Goal: Transaction & Acquisition: Purchase product/service

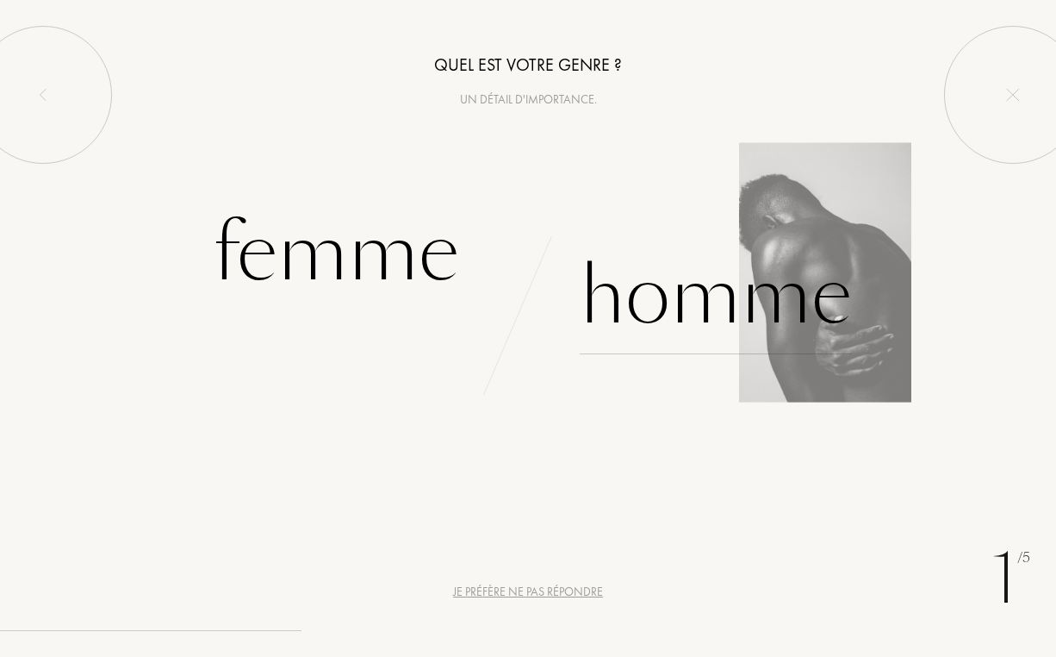
click at [693, 311] on div "Homme" at bounding box center [716, 296] width 272 height 116
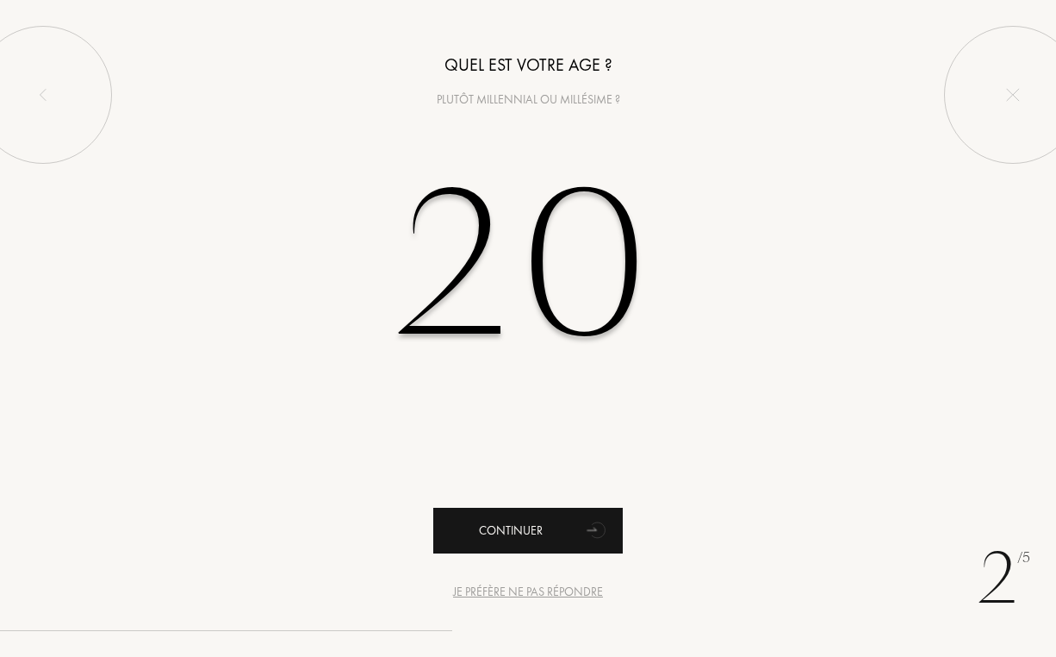
type input "20"
click at [535, 536] on div "Continuer" at bounding box center [528, 531] width 190 height 46
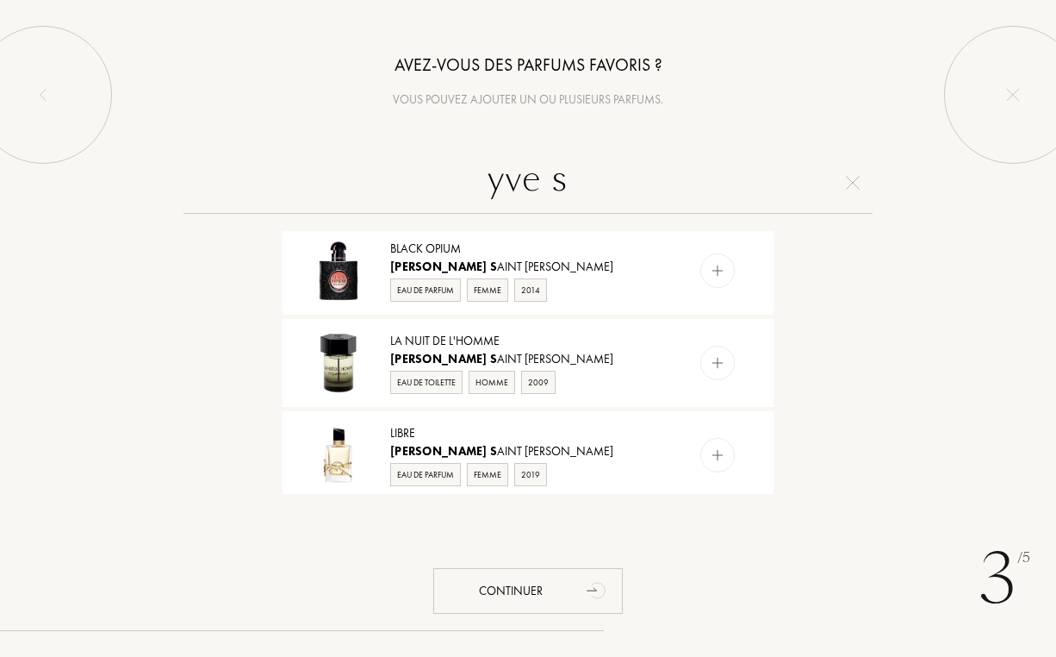
scroll to position [601, 0]
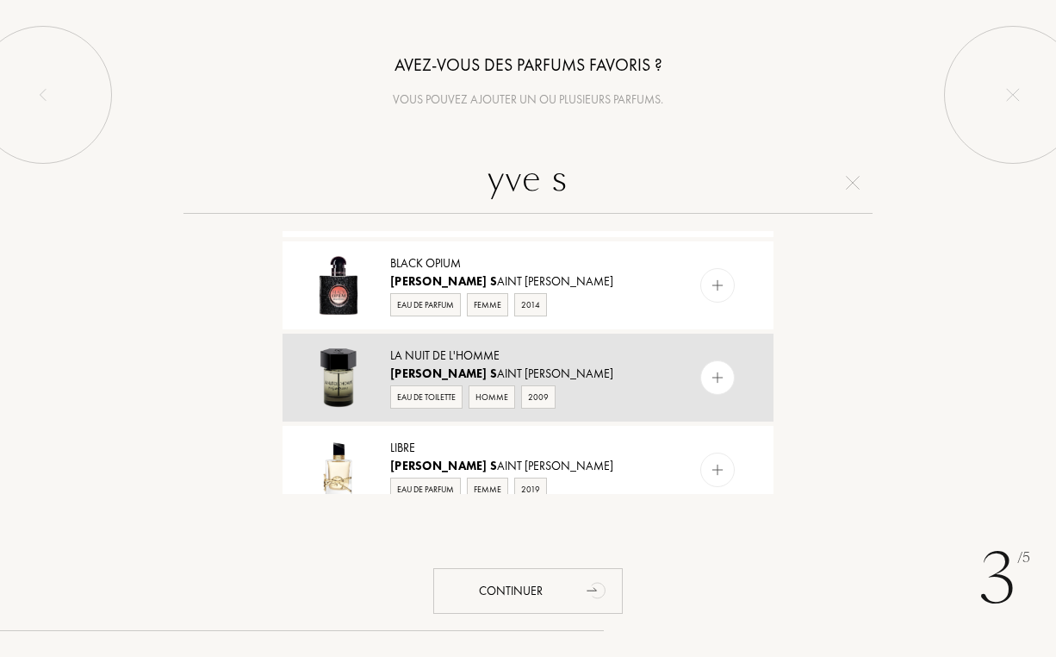
type input "yve s"
click at [719, 370] on img at bounding box center [718, 378] width 16 height 16
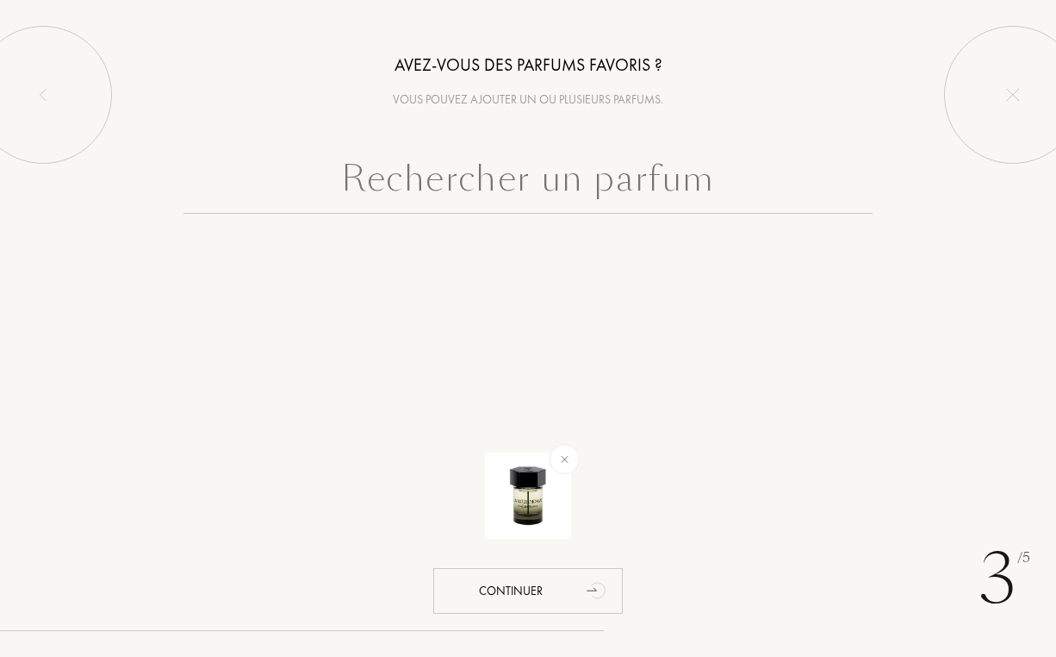
click at [657, 178] on input "text" at bounding box center [528, 183] width 689 height 62
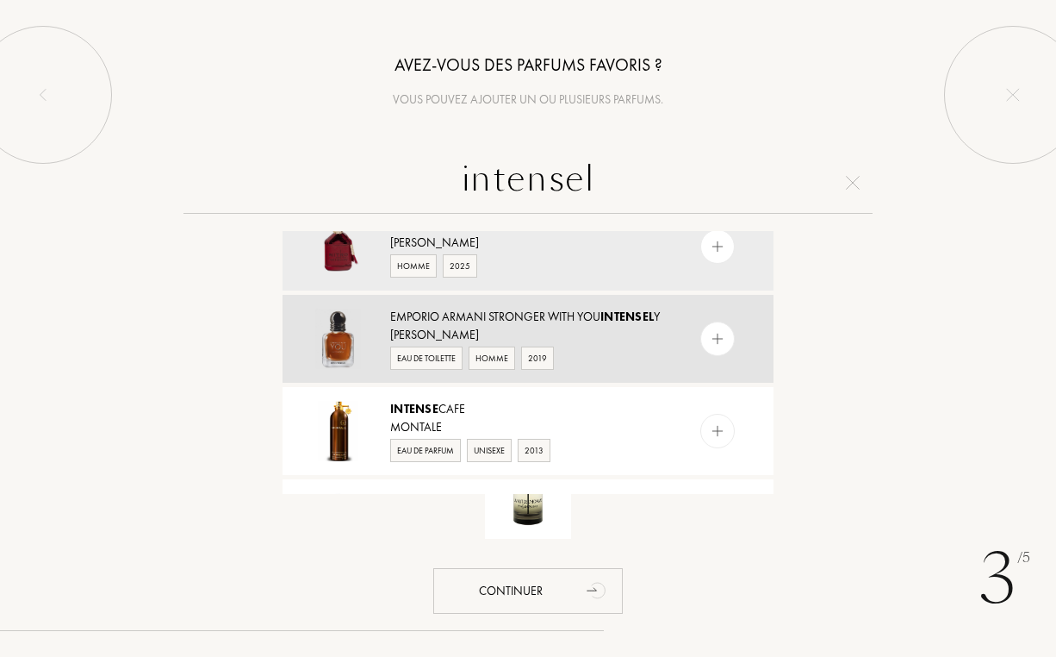
scroll to position [45, 0]
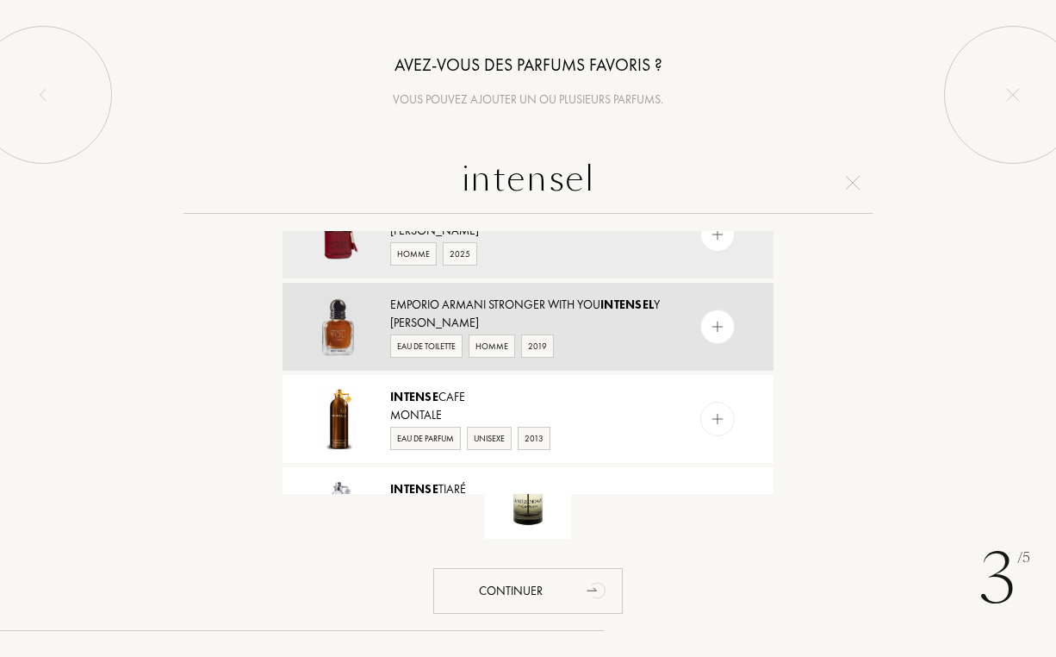
type input "intensel"
click at [717, 332] on img at bounding box center [718, 327] width 16 height 16
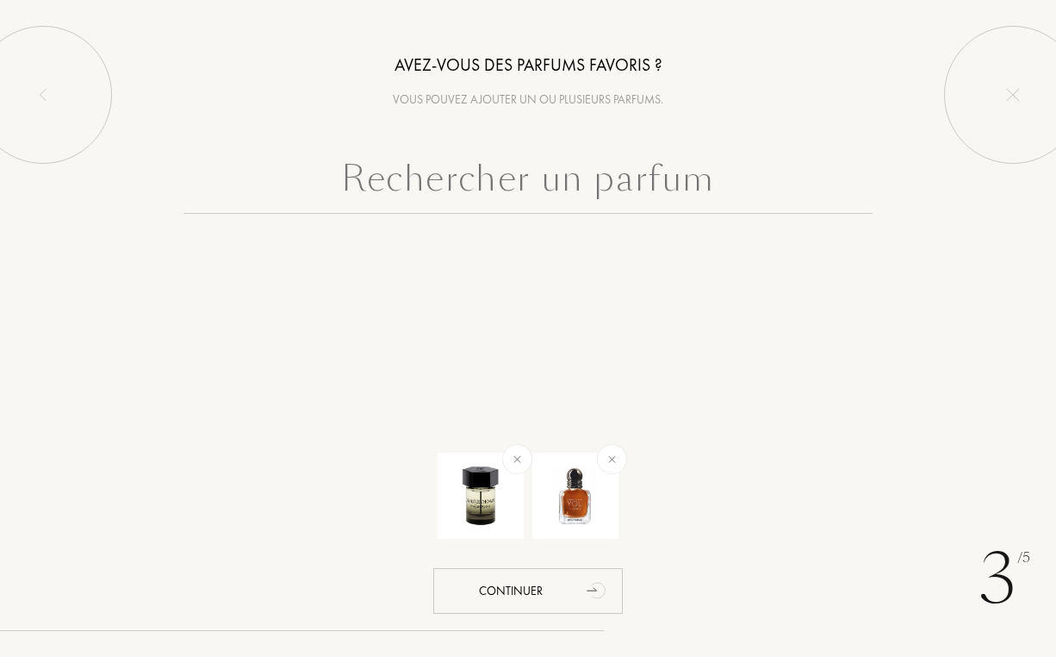
scroll to position [0, 0]
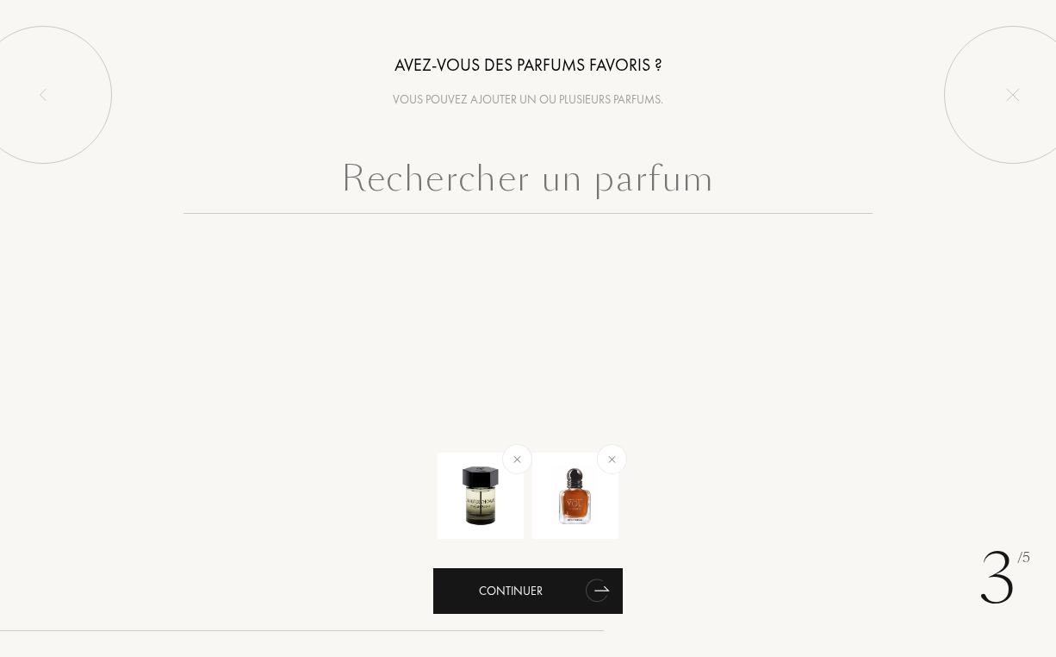
click at [576, 586] on div "Continuer" at bounding box center [528, 591] width 190 height 46
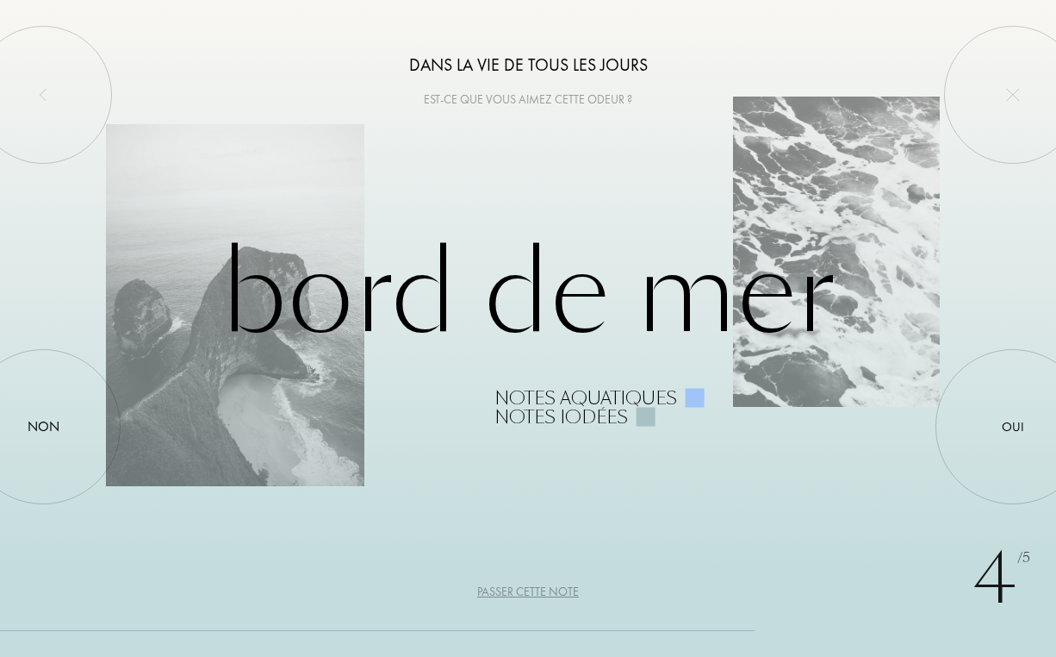
click at [518, 591] on div "Passer cette note" at bounding box center [528, 592] width 102 height 18
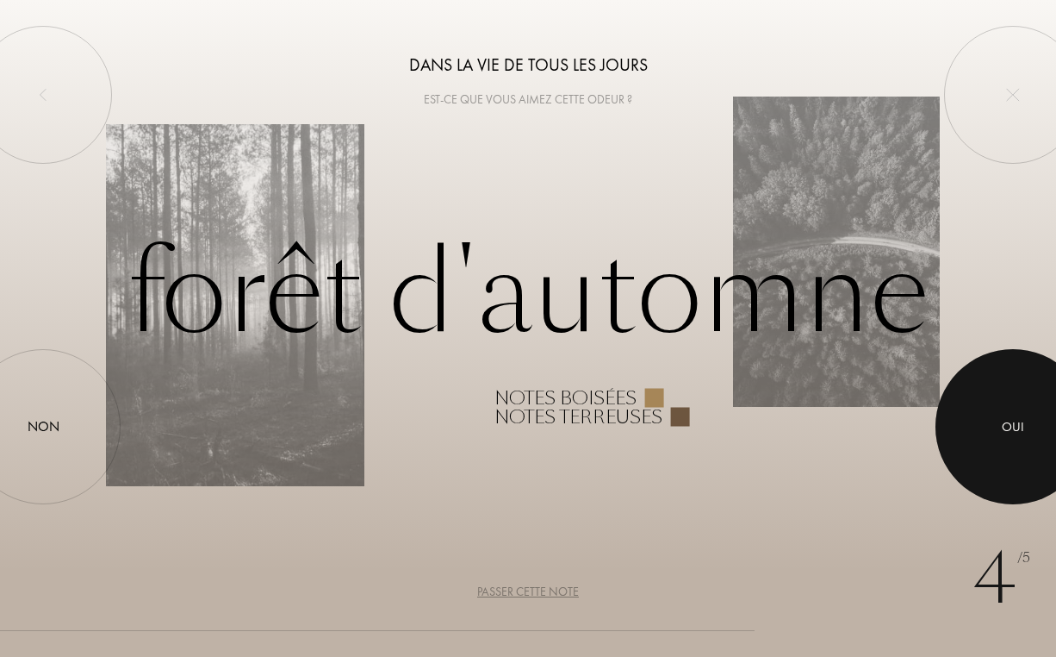
click at [1024, 406] on div at bounding box center [1013, 426] width 155 height 155
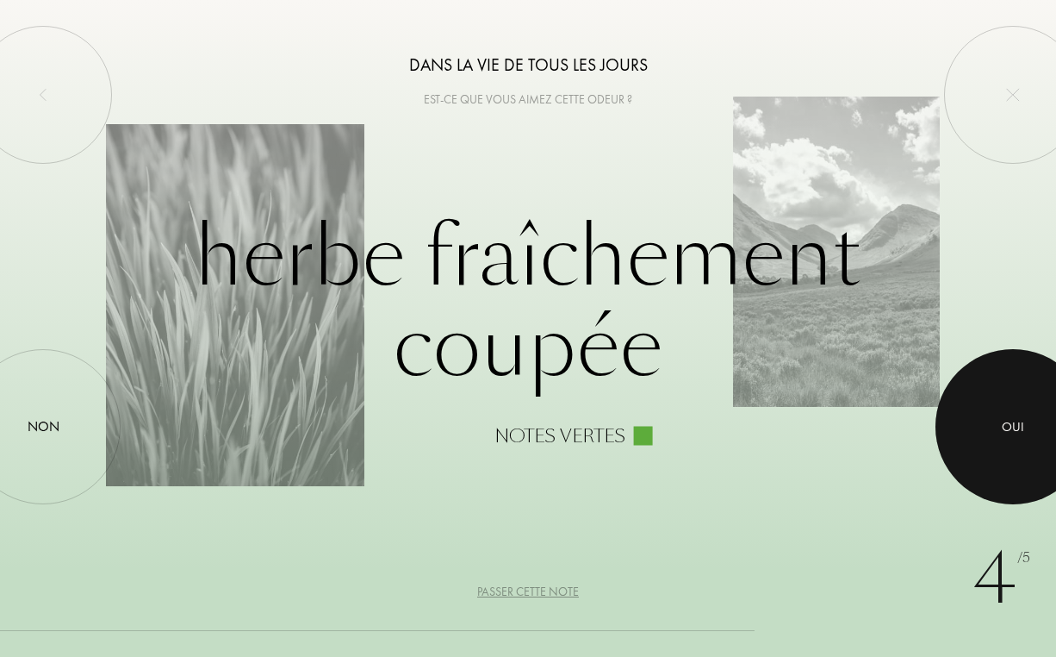
click at [1004, 444] on div at bounding box center [1013, 426] width 155 height 155
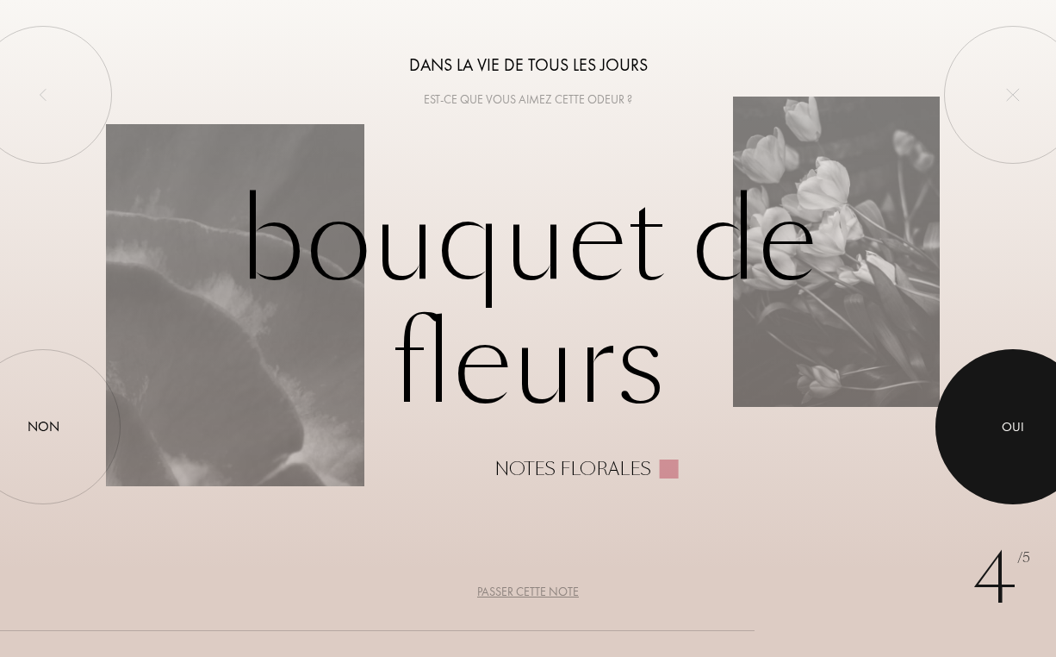
click at [985, 471] on div at bounding box center [1013, 426] width 155 height 155
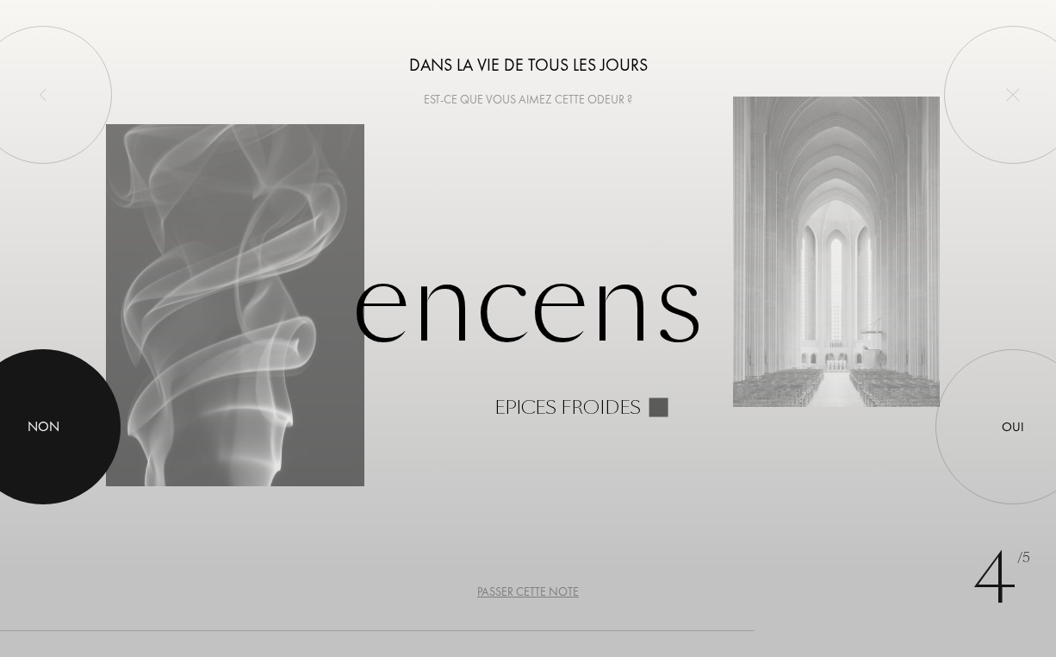
click at [42, 418] on div "Non" at bounding box center [44, 426] width 32 height 21
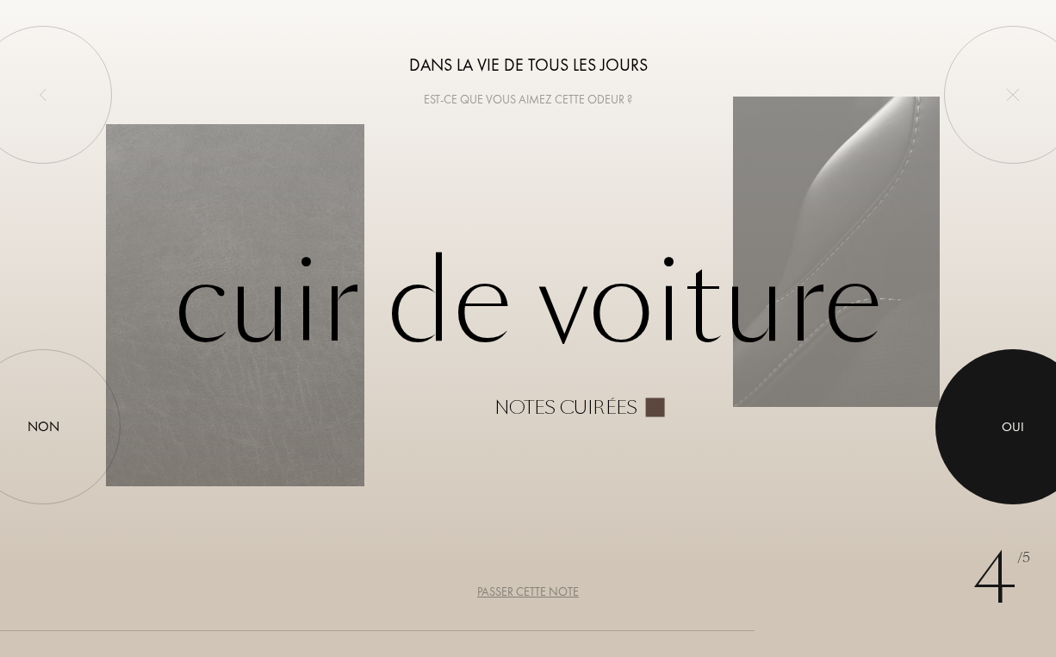
click at [976, 427] on div at bounding box center [1013, 426] width 155 height 155
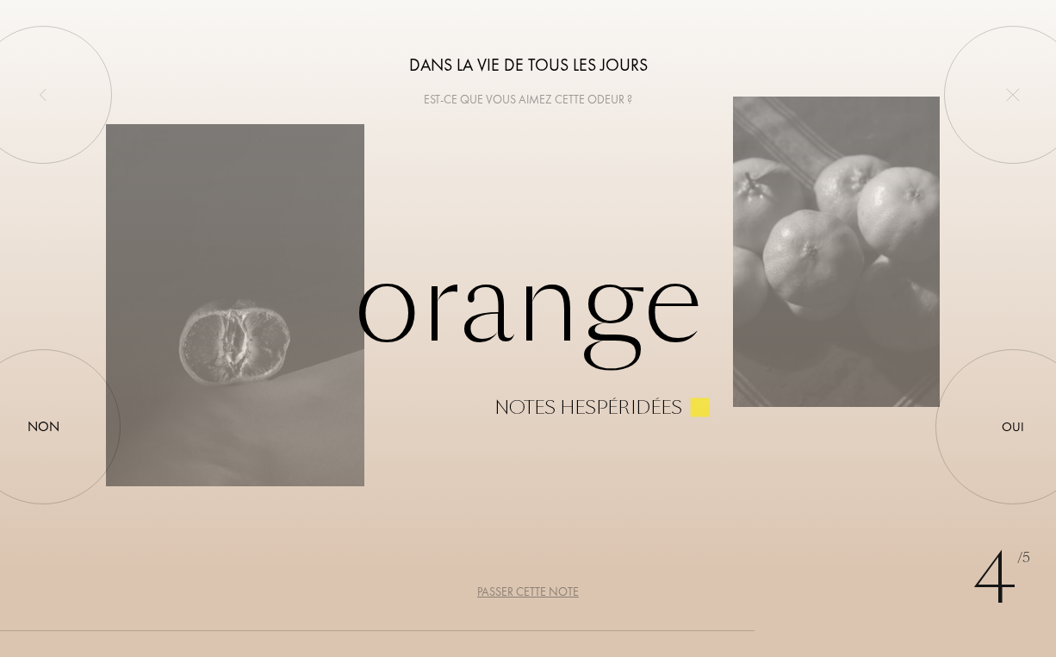
click at [534, 597] on div "Passer cette note" at bounding box center [528, 592] width 102 height 18
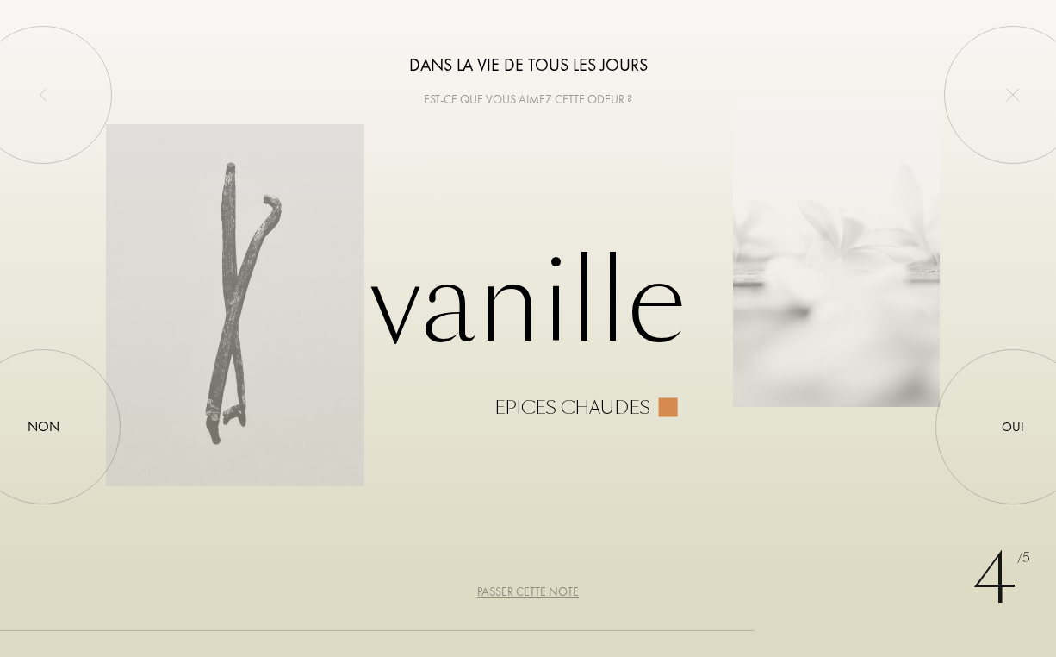
click at [534, 597] on div "Passer cette note" at bounding box center [528, 592] width 102 height 18
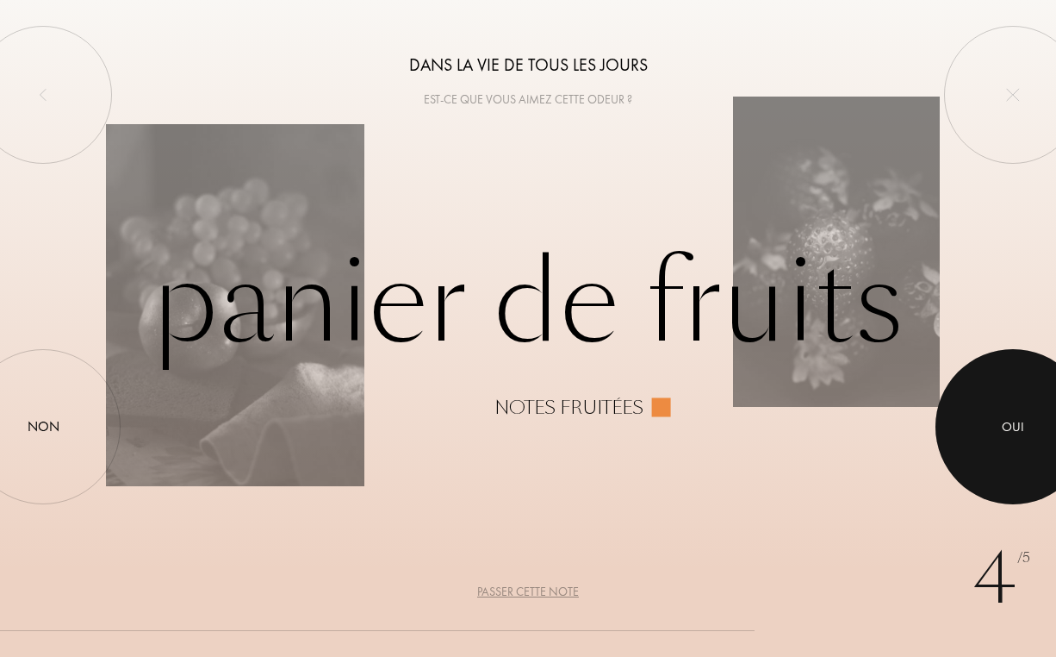
click at [963, 427] on div at bounding box center [1013, 426] width 155 height 155
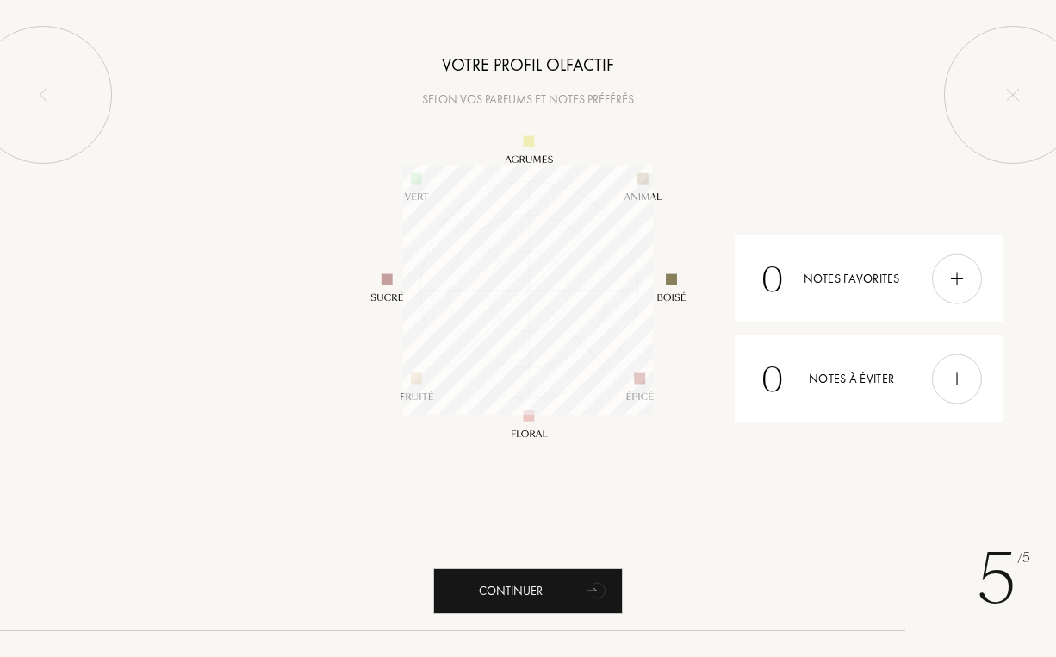
scroll to position [250, 250]
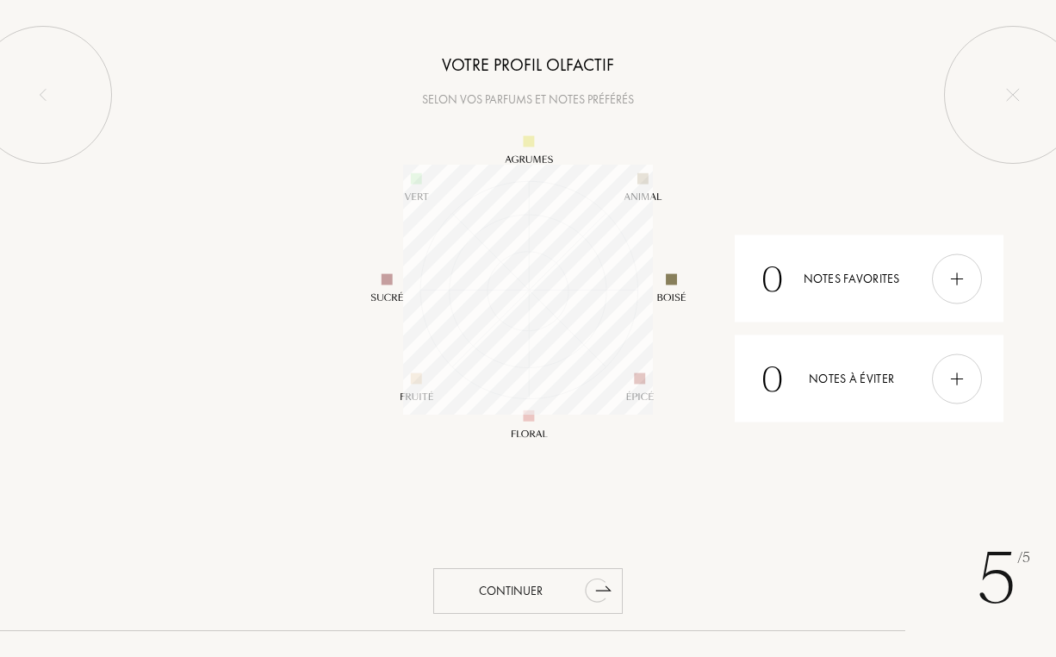
click at [576, 583] on div "Continuer" at bounding box center [528, 591] width 190 height 46
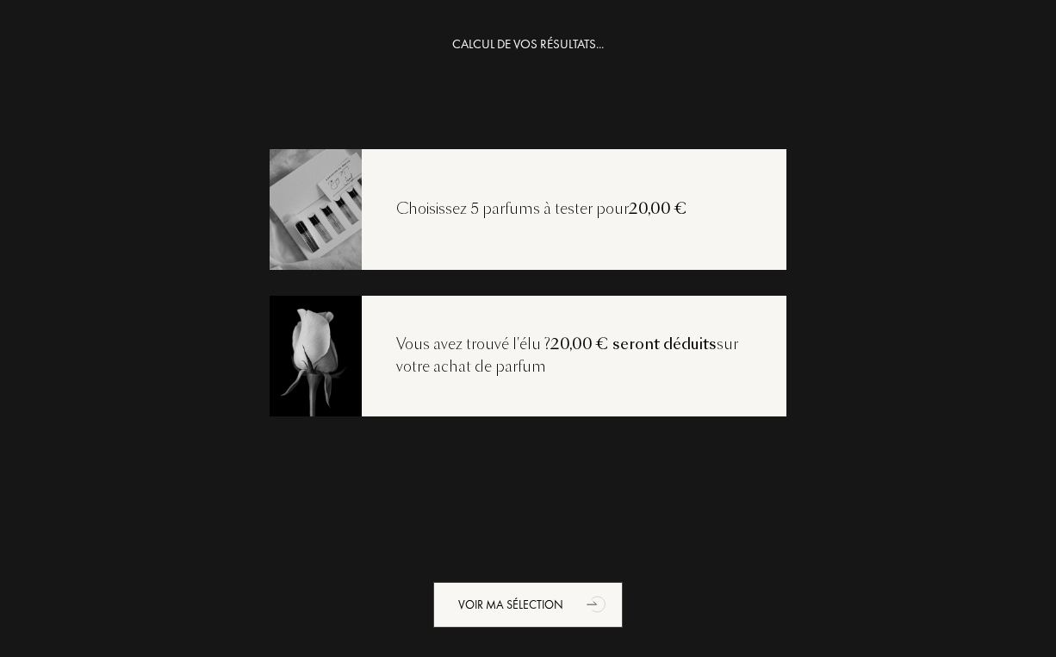
scroll to position [23, 0]
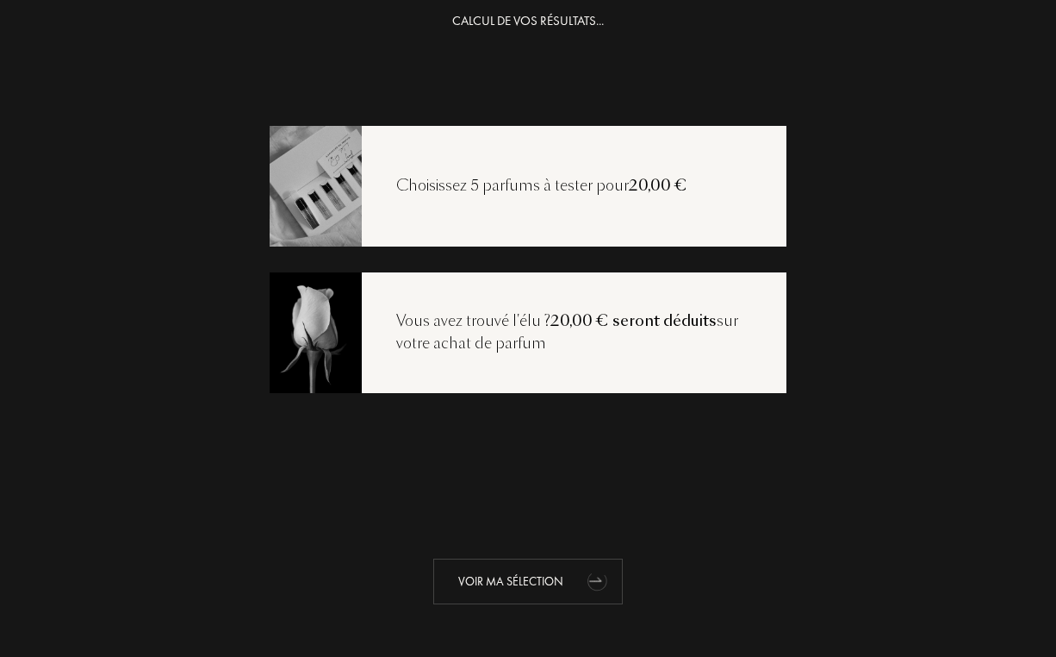
click at [551, 567] on div "Voir ma sélection" at bounding box center [528, 581] width 190 height 46
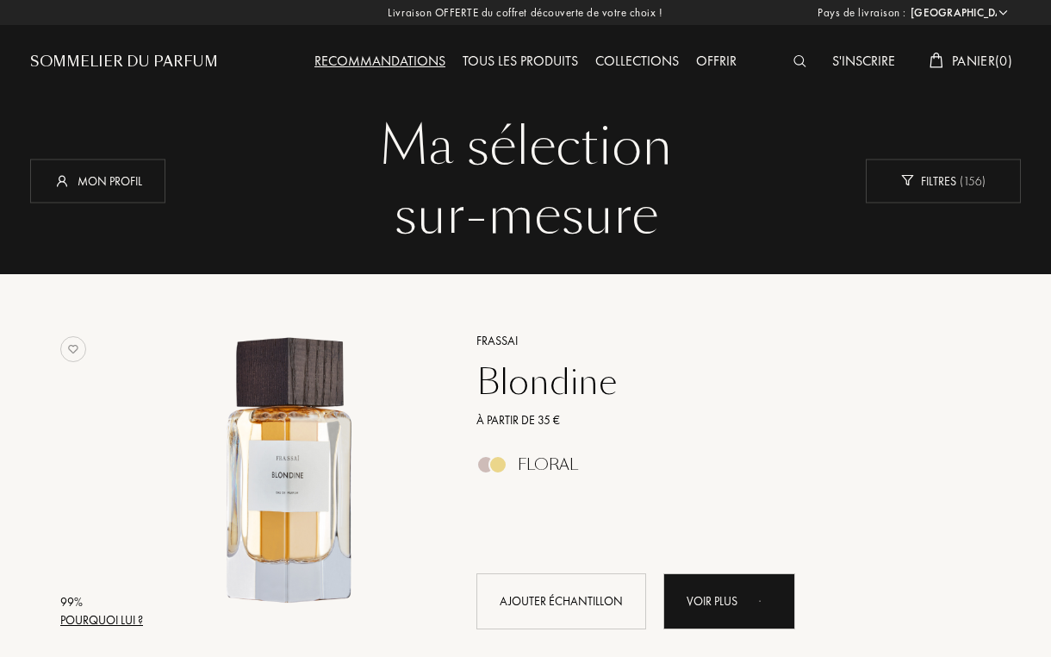
select select "FR"
click at [520, 59] on div "Tous les produits" at bounding box center [520, 62] width 133 height 22
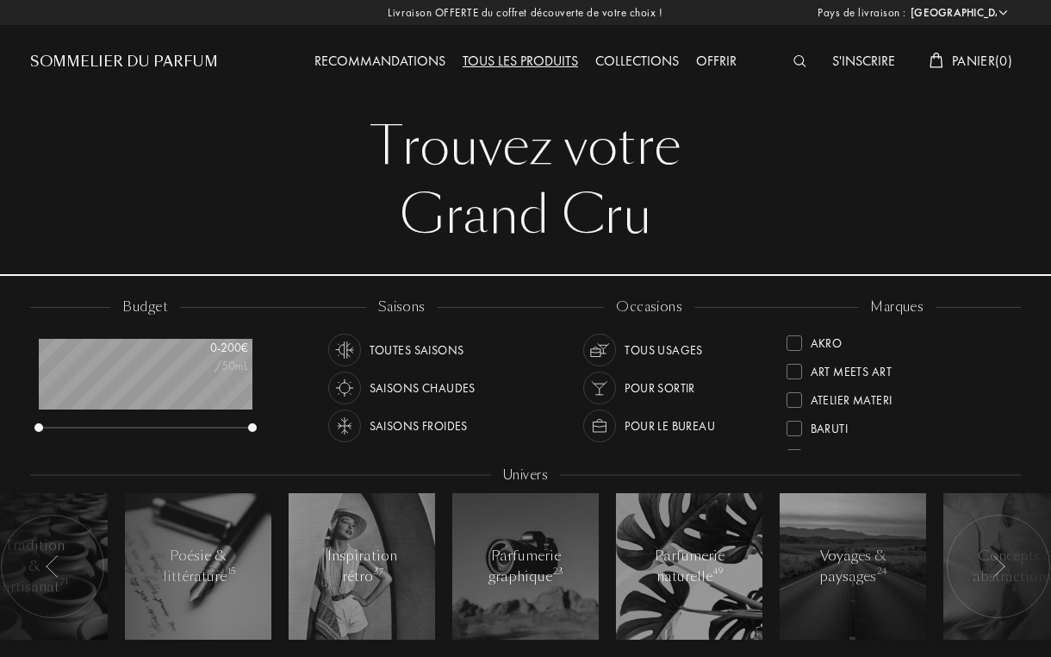
select select "FR"
click at [626, 386] on div "Pour sortir" at bounding box center [660, 387] width 71 height 33
click at [440, 351] on div "Toutes saisons" at bounding box center [417, 349] width 95 height 33
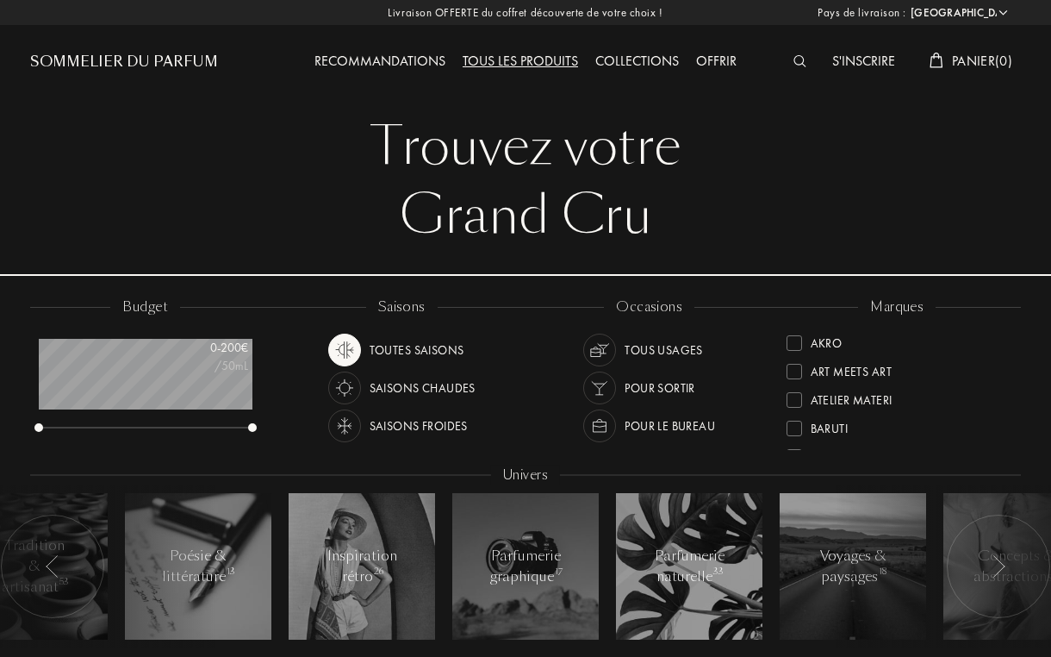
click at [596, 346] on img at bounding box center [600, 350] width 24 height 24
click at [595, 377] on img at bounding box center [600, 388] width 24 height 24
click at [601, 360] on div at bounding box center [599, 349] width 33 height 33
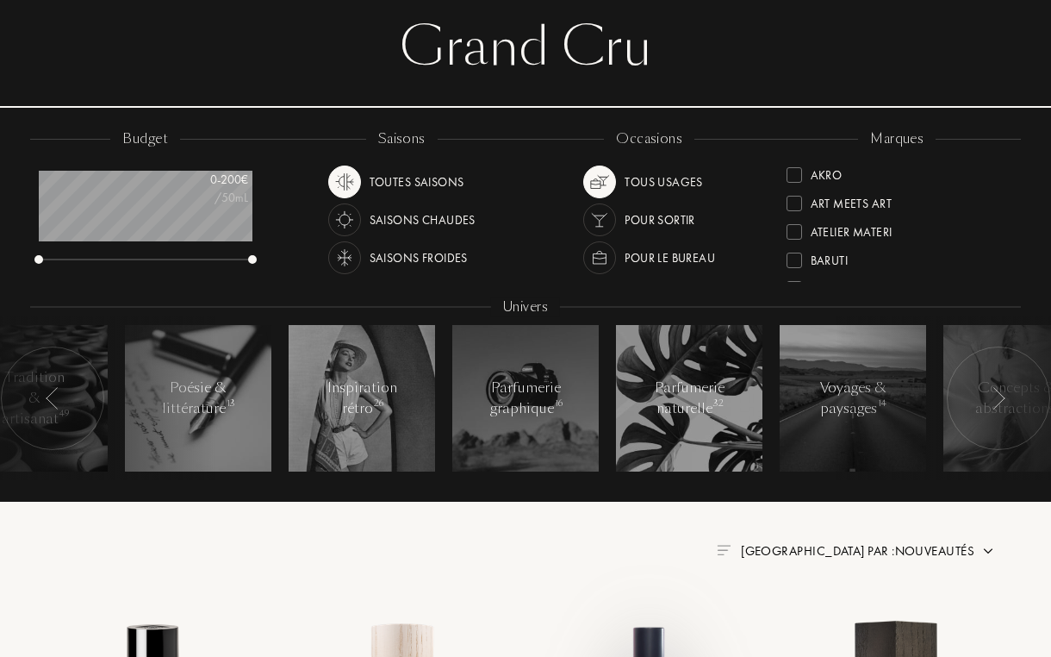
scroll to position [51, 0]
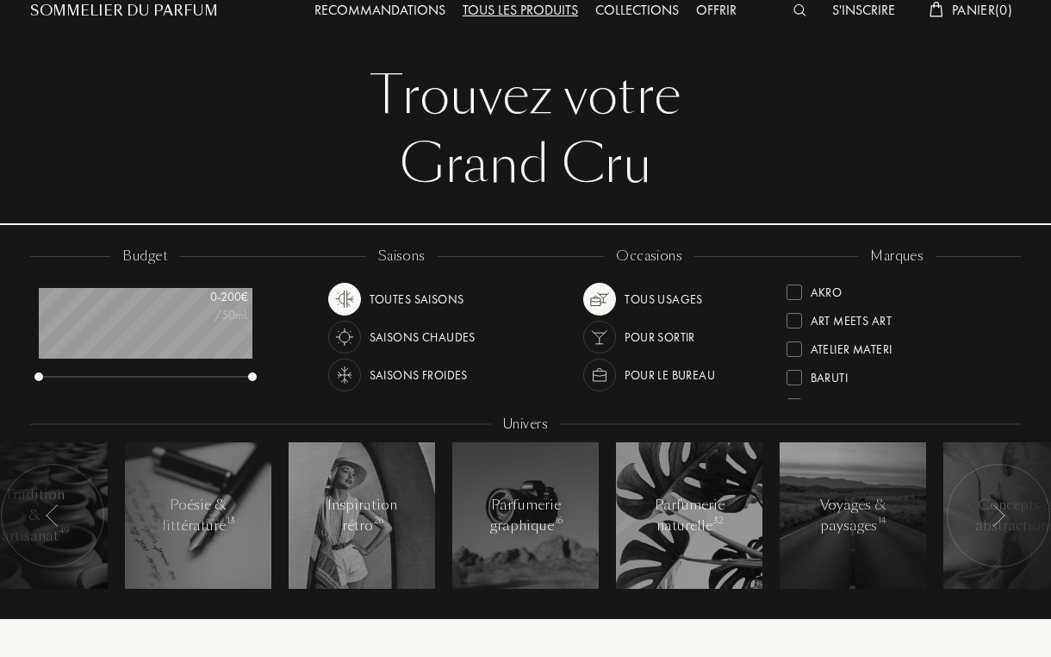
click at [608, 298] on img at bounding box center [600, 299] width 24 height 24
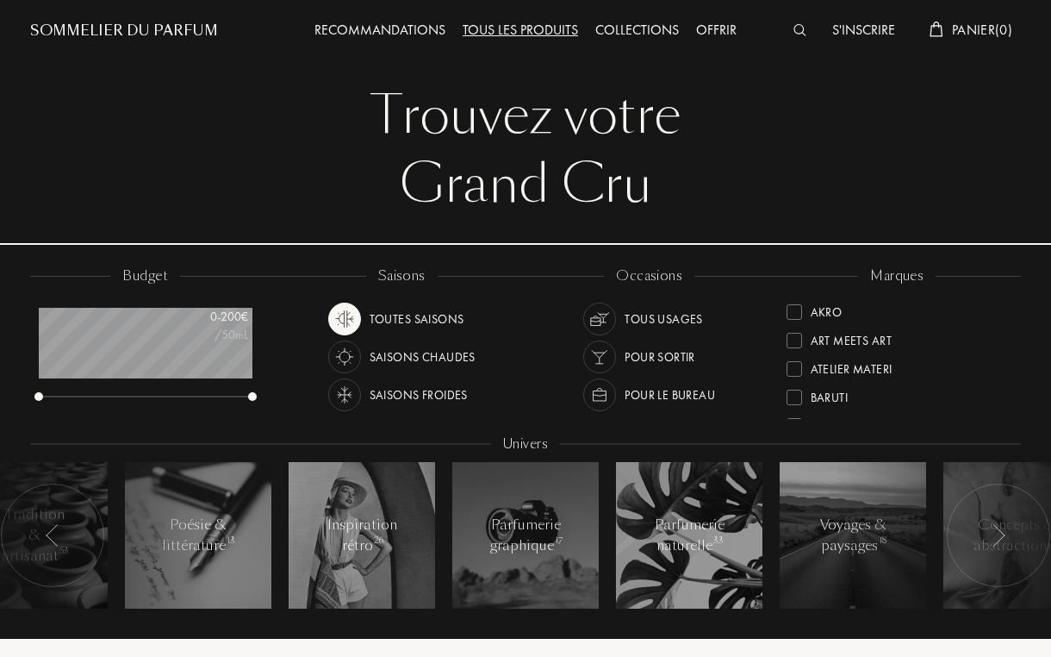
scroll to position [40, 0]
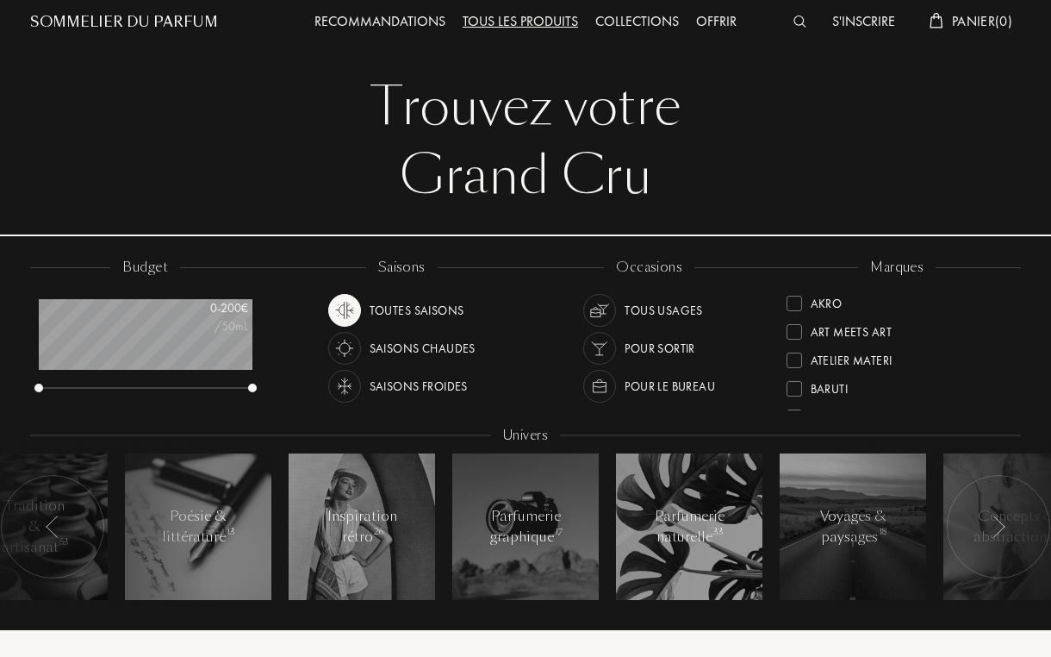
click at [598, 311] on img at bounding box center [600, 310] width 24 height 24
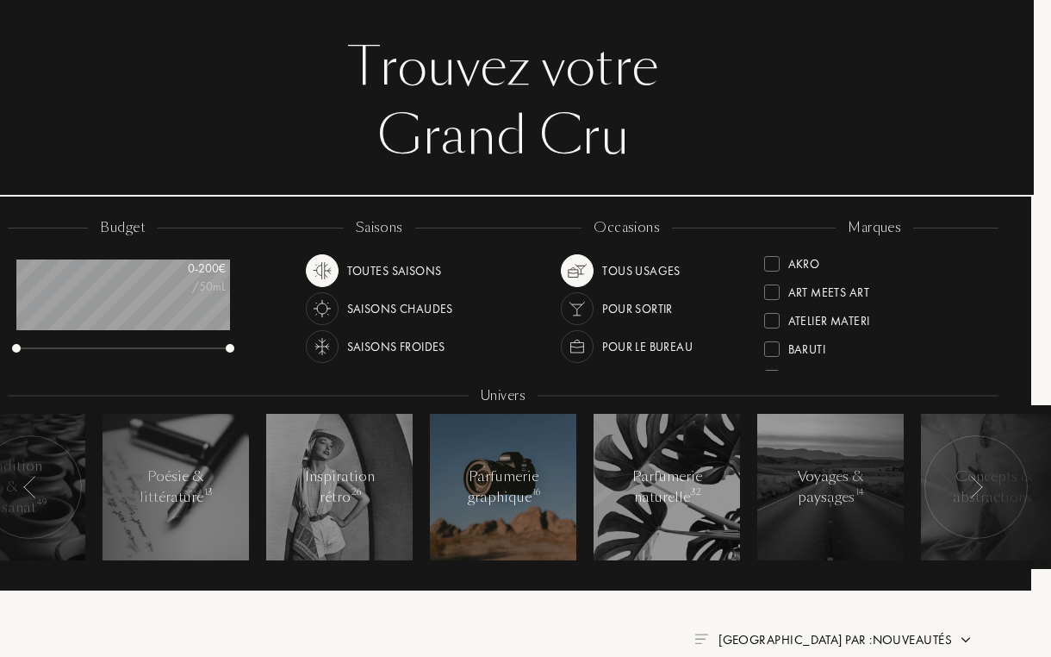
scroll to position [78, 36]
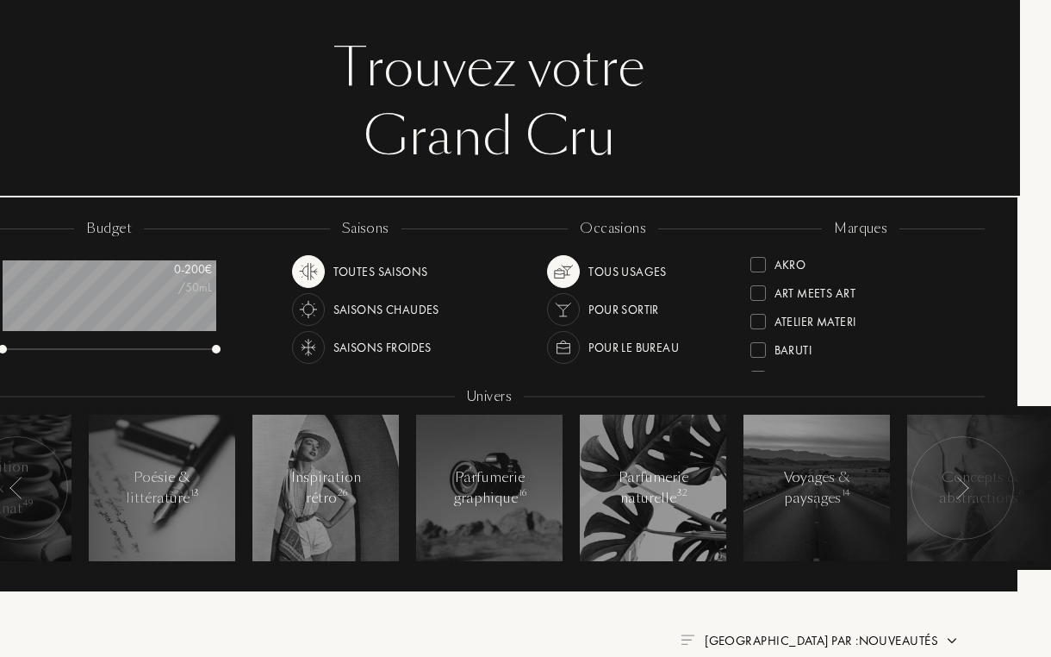
click at [950, 480] on div at bounding box center [962, 487] width 103 height 103
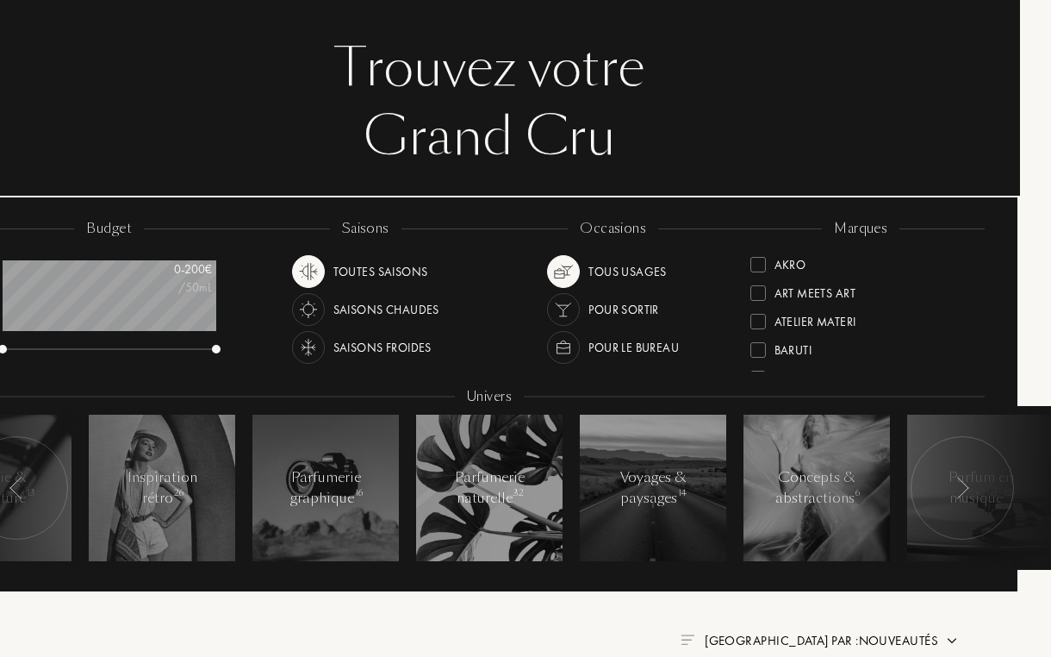
click at [950, 480] on div at bounding box center [962, 487] width 103 height 103
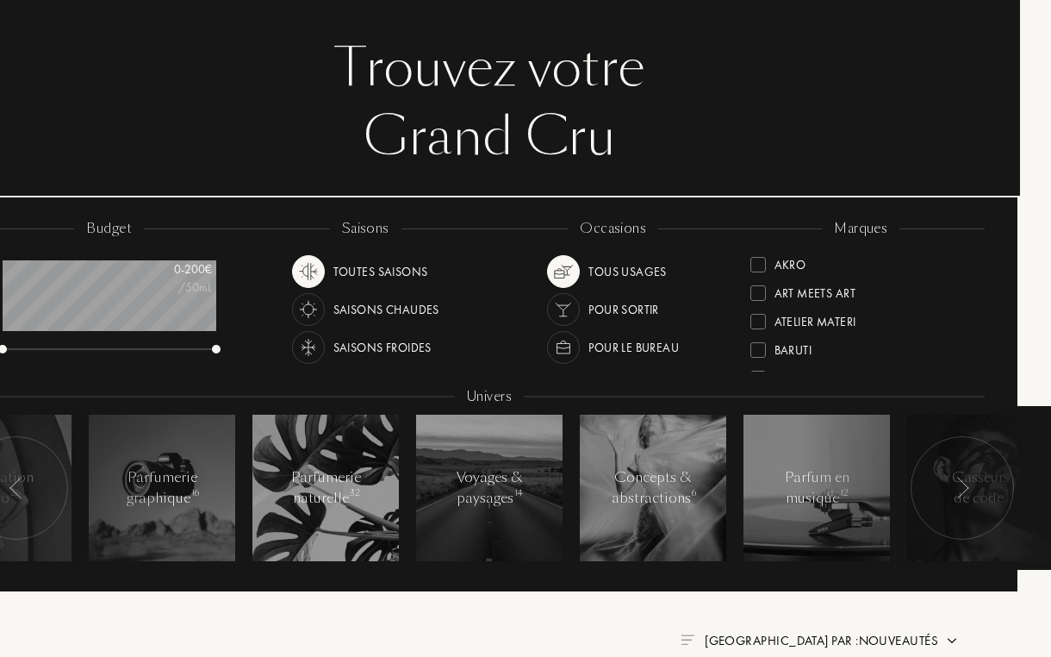
click at [950, 480] on div at bounding box center [962, 487] width 103 height 103
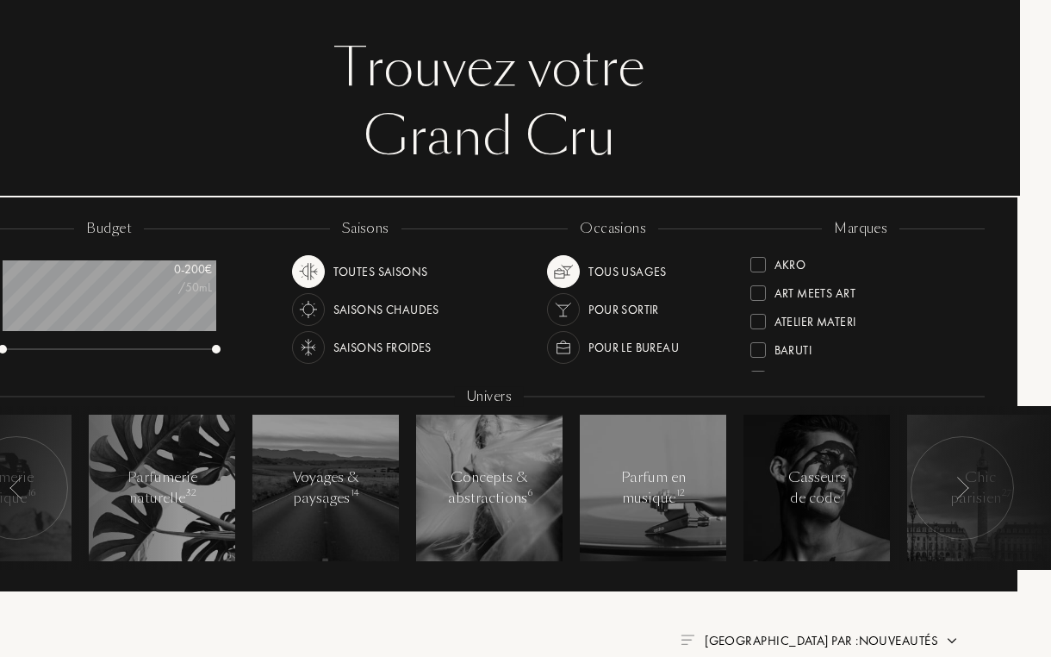
click at [950, 480] on div at bounding box center [962, 487] width 103 height 103
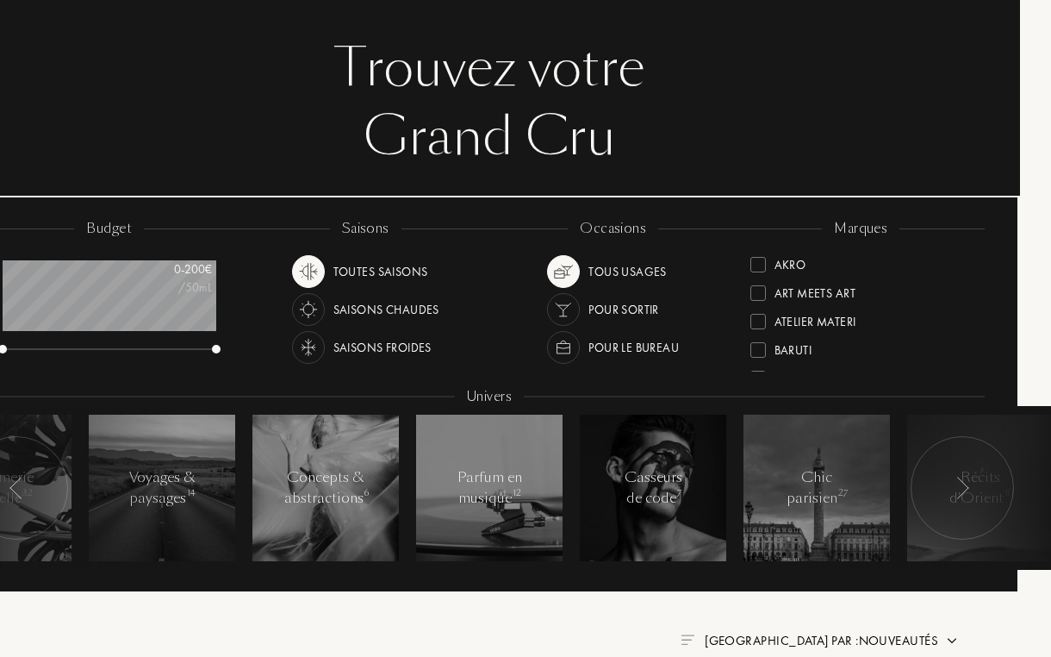
click at [950, 480] on div at bounding box center [962, 487] width 103 height 103
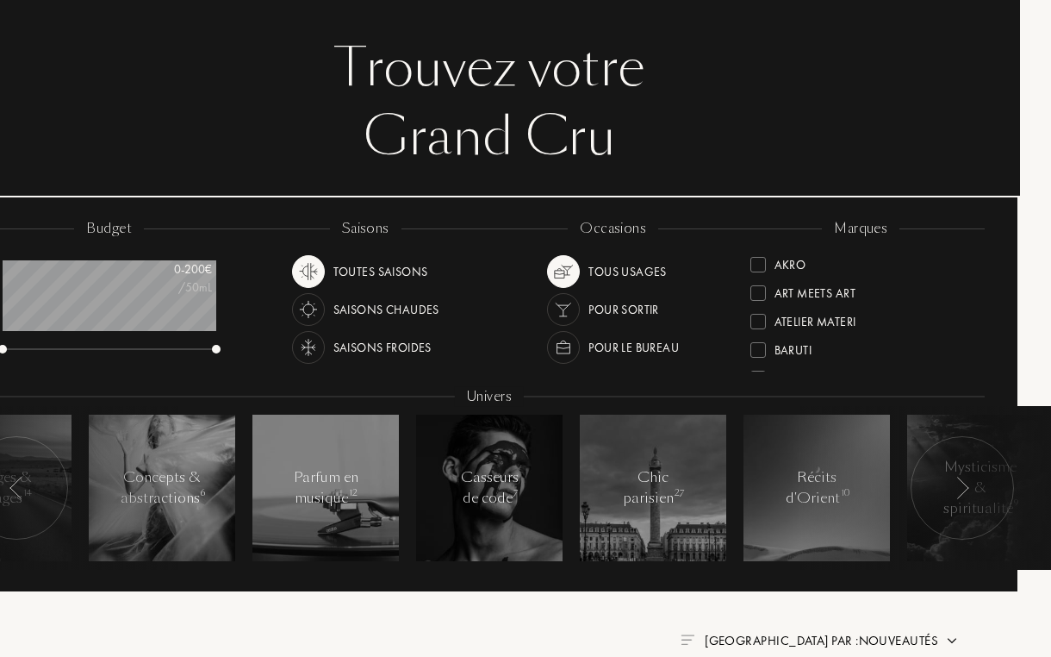
click at [950, 480] on div at bounding box center [962, 487] width 103 height 103
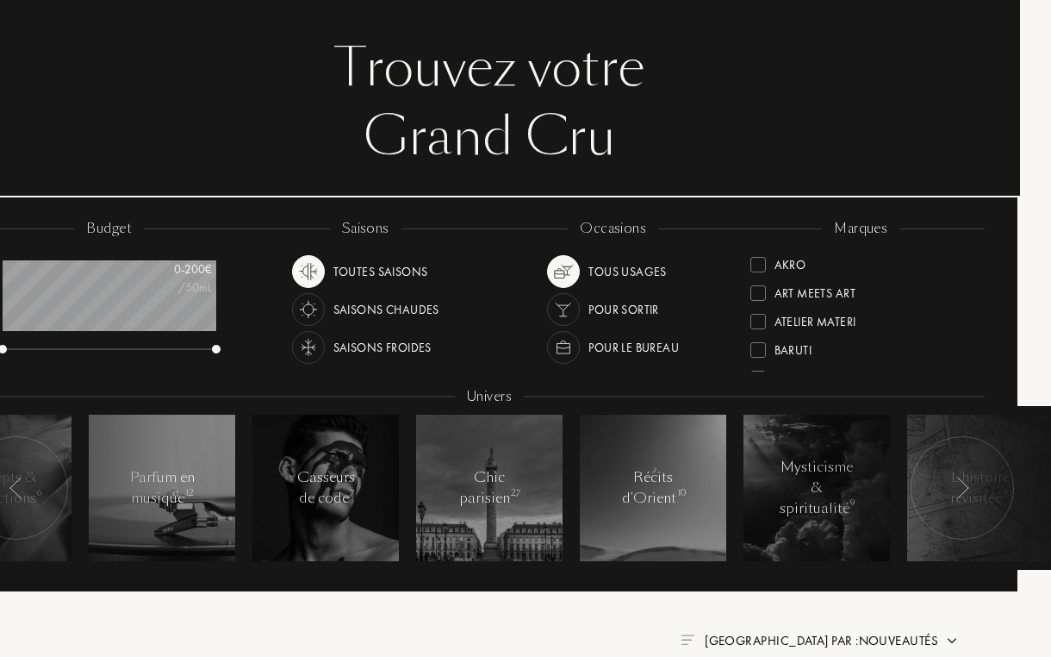
click at [950, 480] on div at bounding box center [962, 487] width 103 height 103
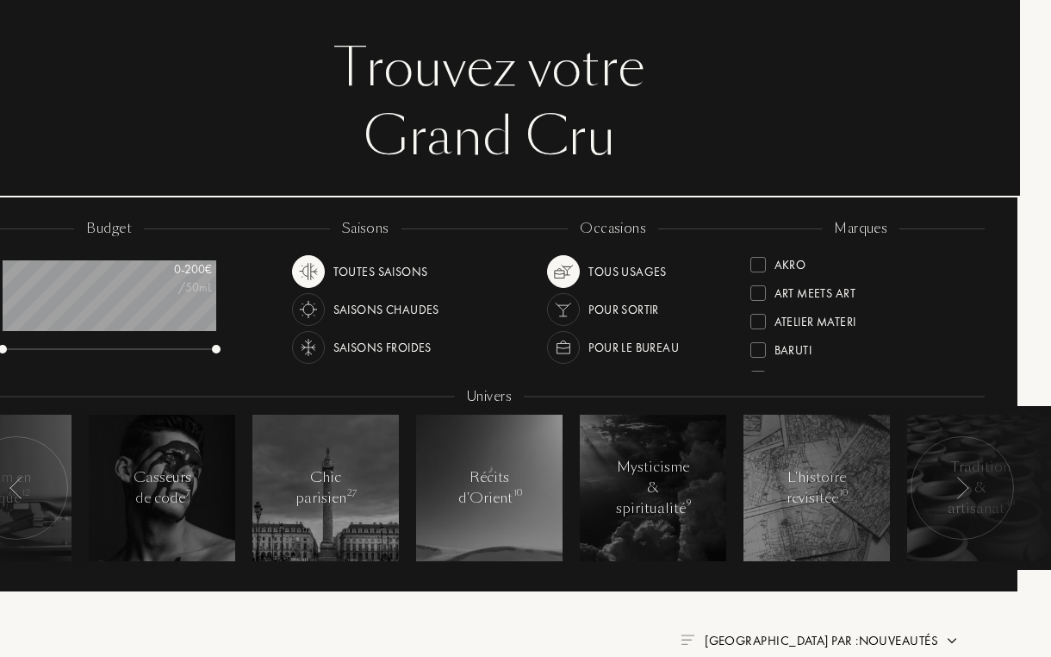
click at [950, 480] on div at bounding box center [962, 487] width 103 height 103
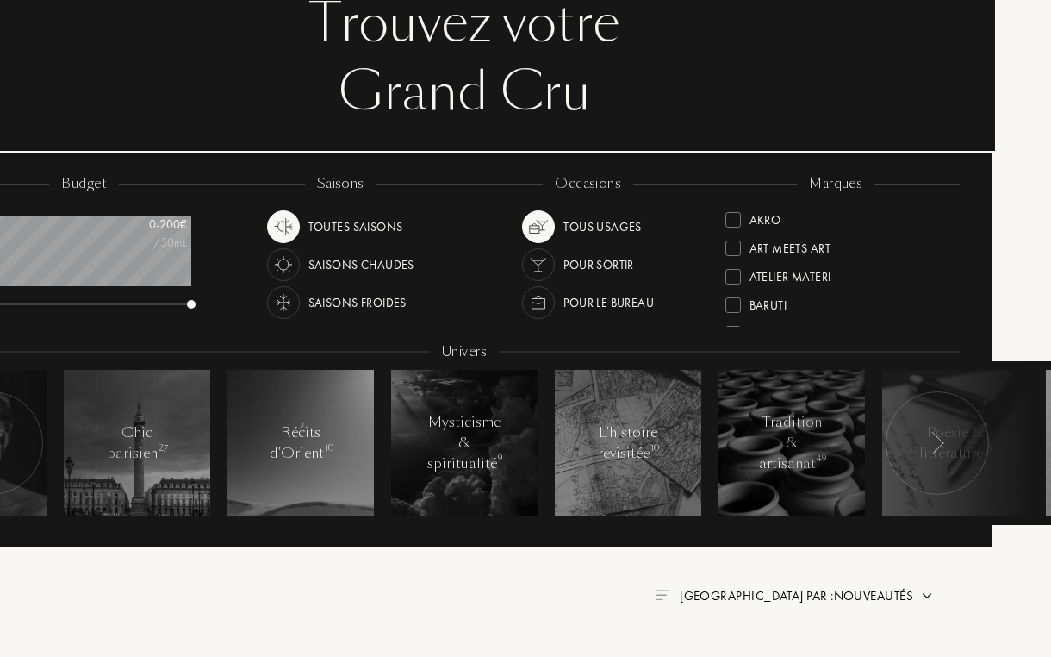
scroll to position [117, 61]
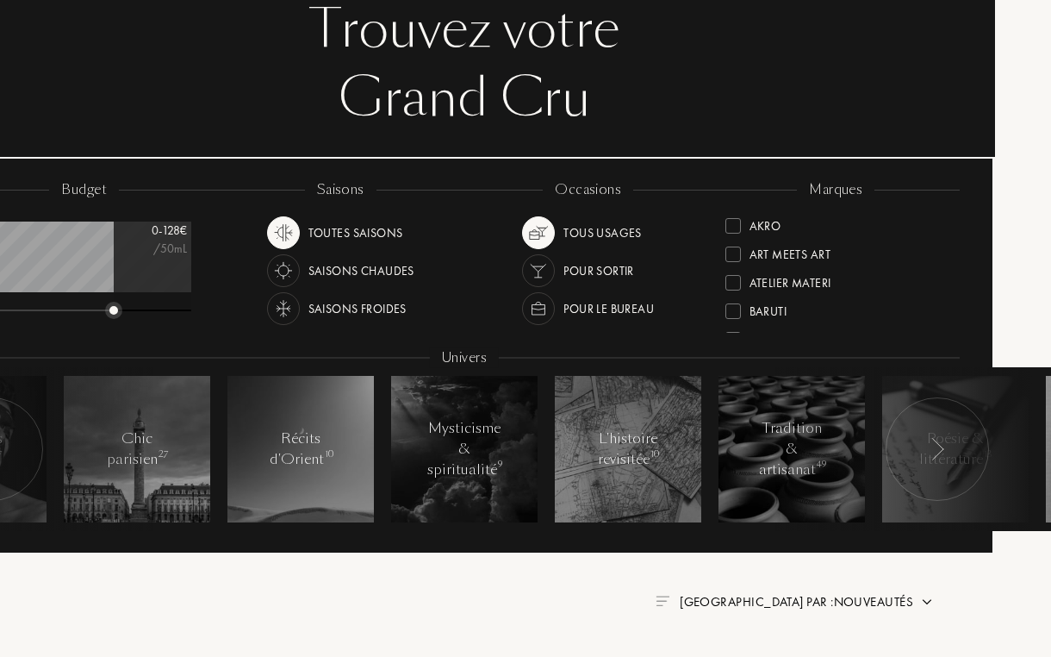
drag, startPoint x: 194, startPoint y: 308, endPoint x: 117, endPoint y: 305, distance: 76.7
click at [117, 306] on div at bounding box center [113, 310] width 9 height 9
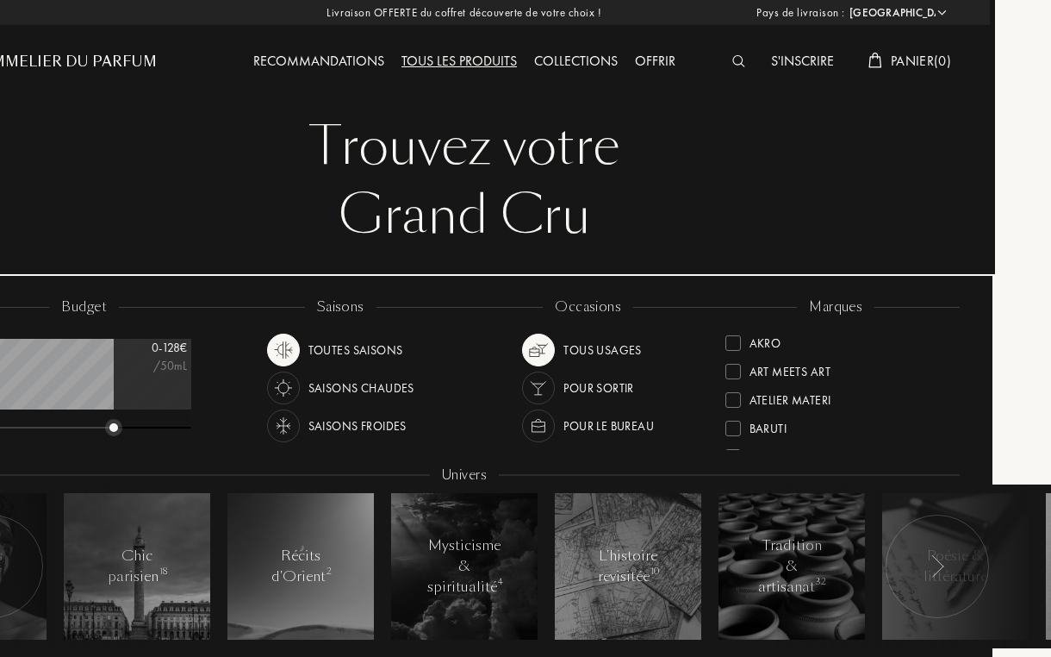
scroll to position [0, 61]
click at [601, 58] on div "Collections" at bounding box center [576, 62] width 101 height 22
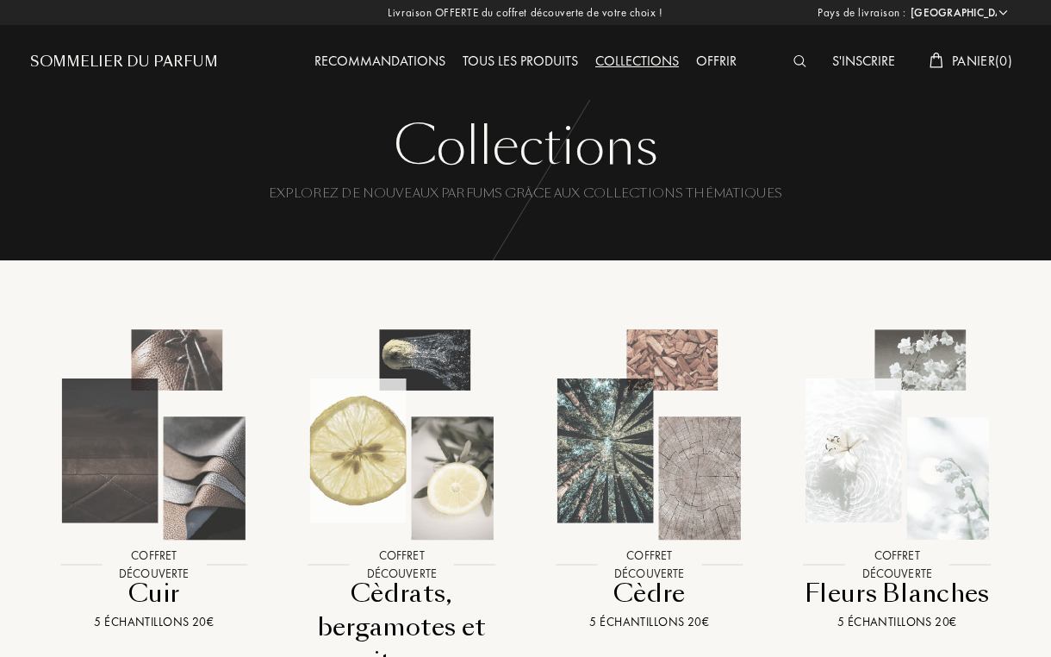
select select "FR"
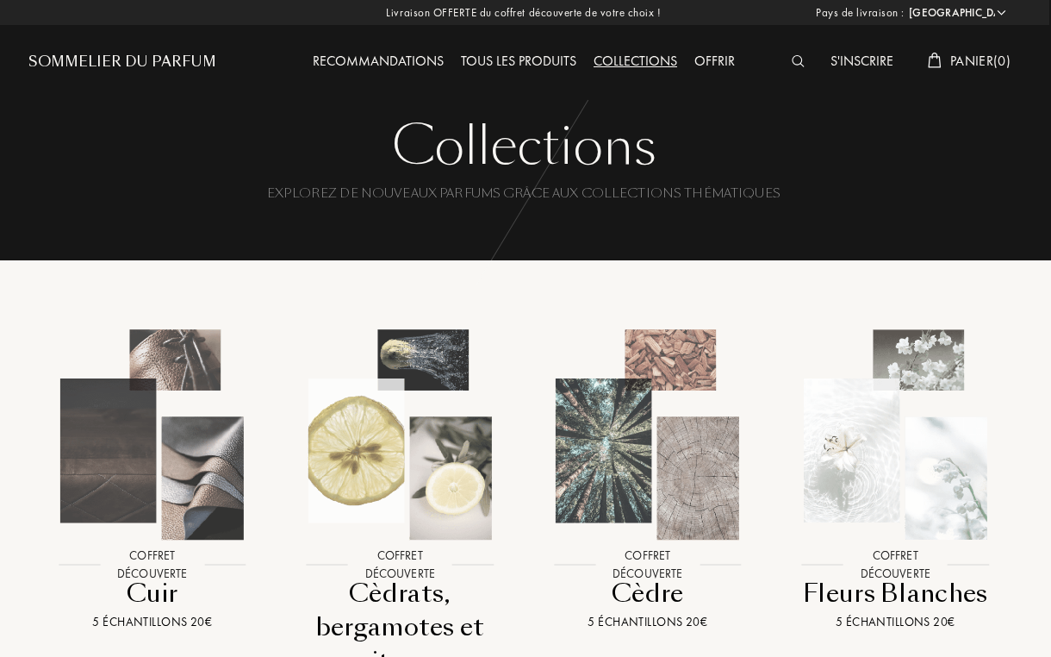
scroll to position [0, 2]
click at [551, 60] on div "Tous les produits" at bounding box center [518, 62] width 133 height 22
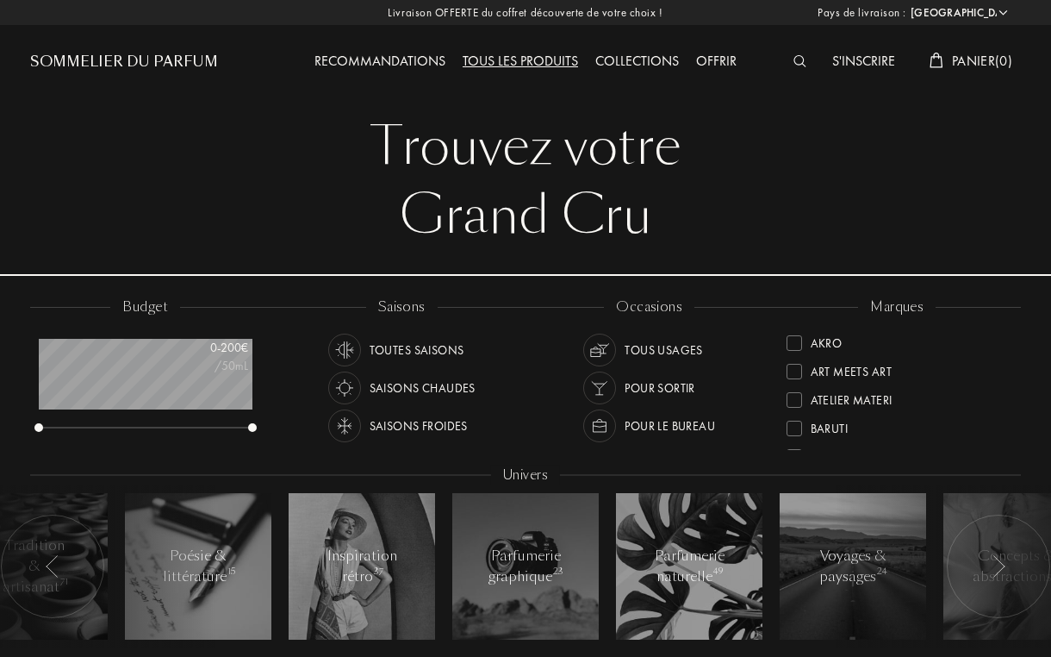
select select "FR"
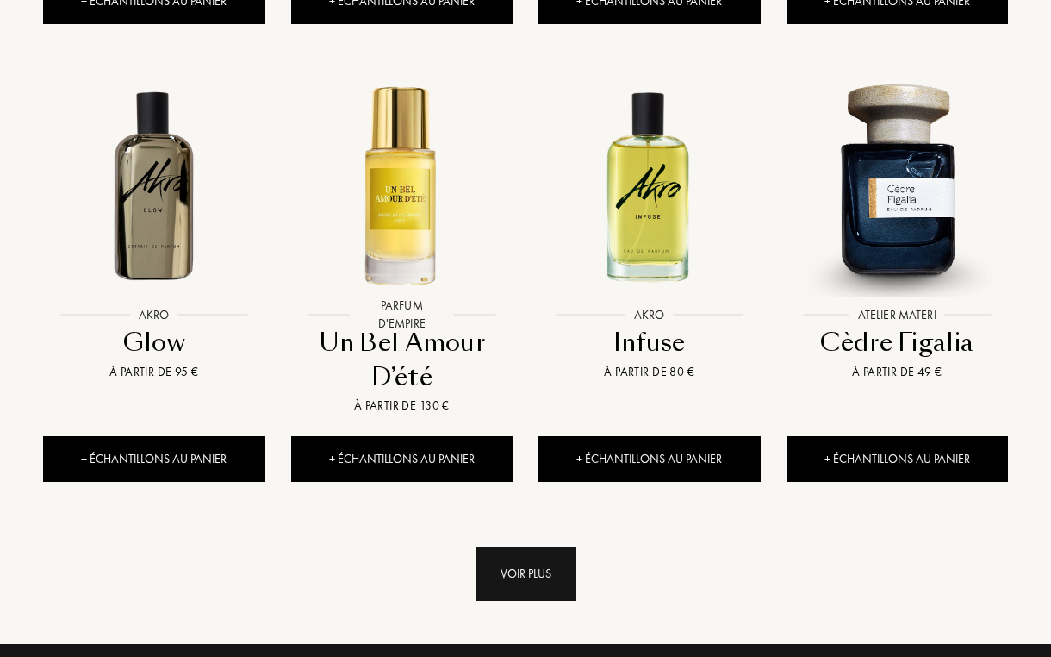
click at [495, 546] on div "Voir plus" at bounding box center [526, 573] width 101 height 54
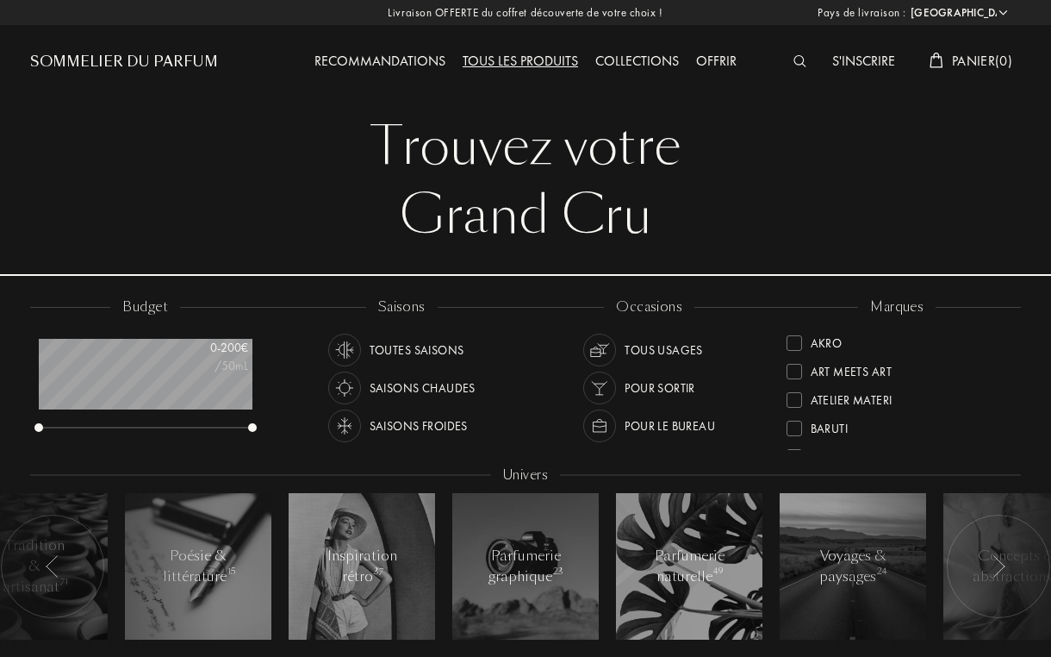
click at [383, 59] on div "Recommandations" at bounding box center [380, 62] width 148 height 22
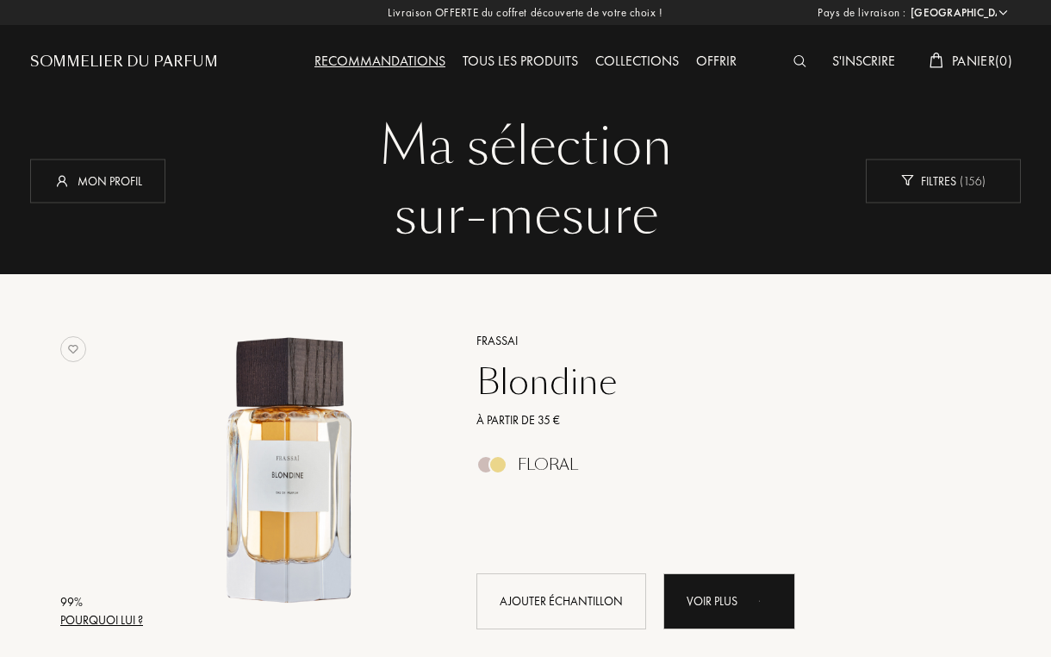
select select "FR"
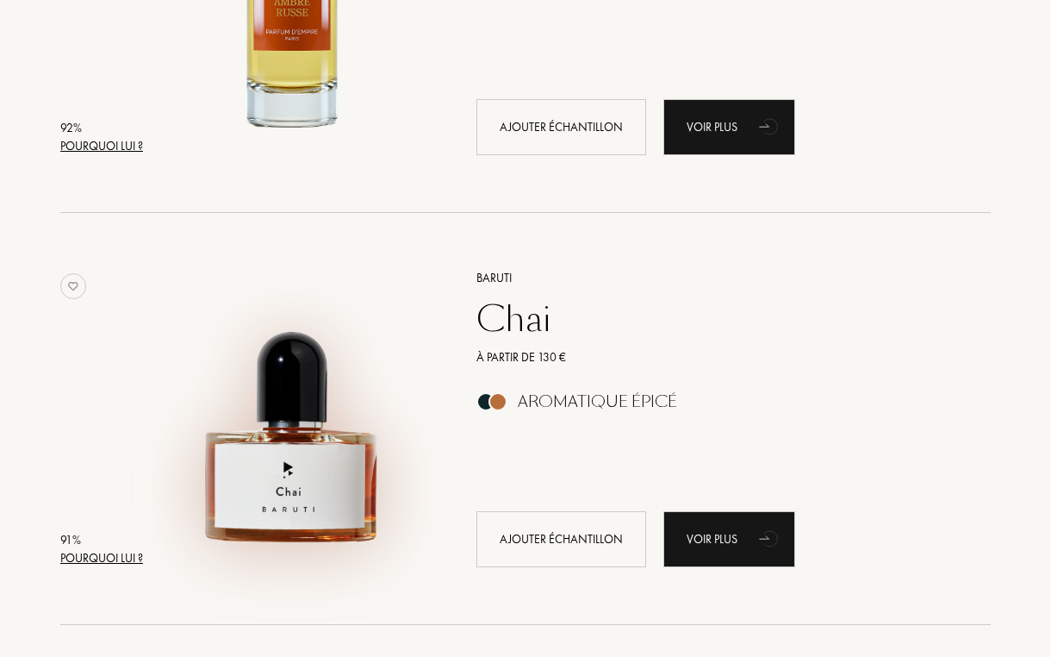
scroll to position [3945, 0]
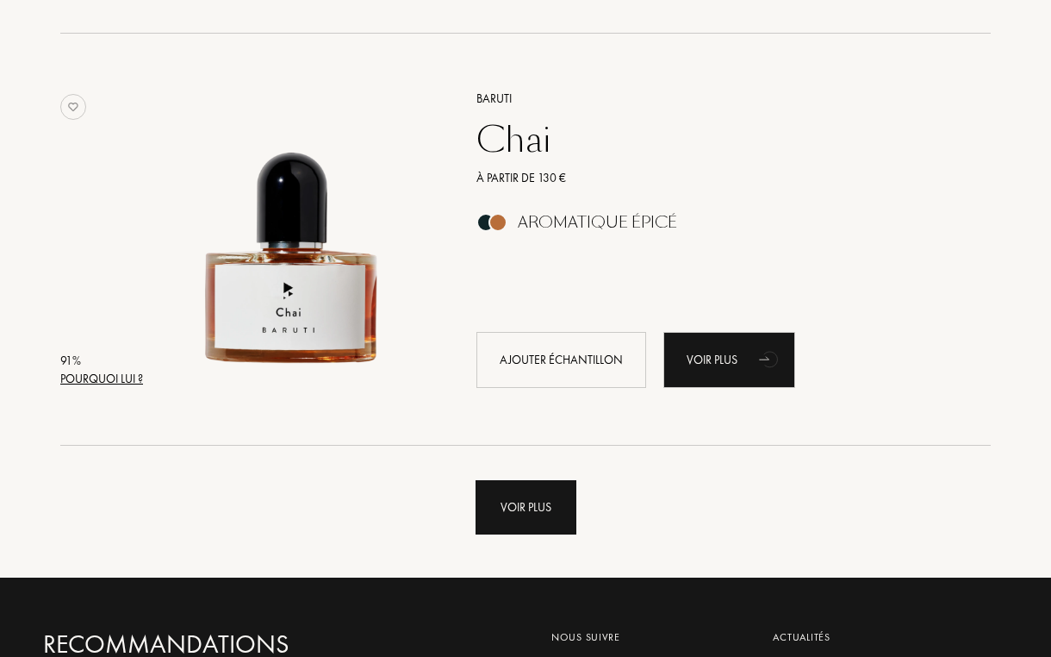
click at [514, 521] on div "Voir plus" at bounding box center [526, 507] width 101 height 54
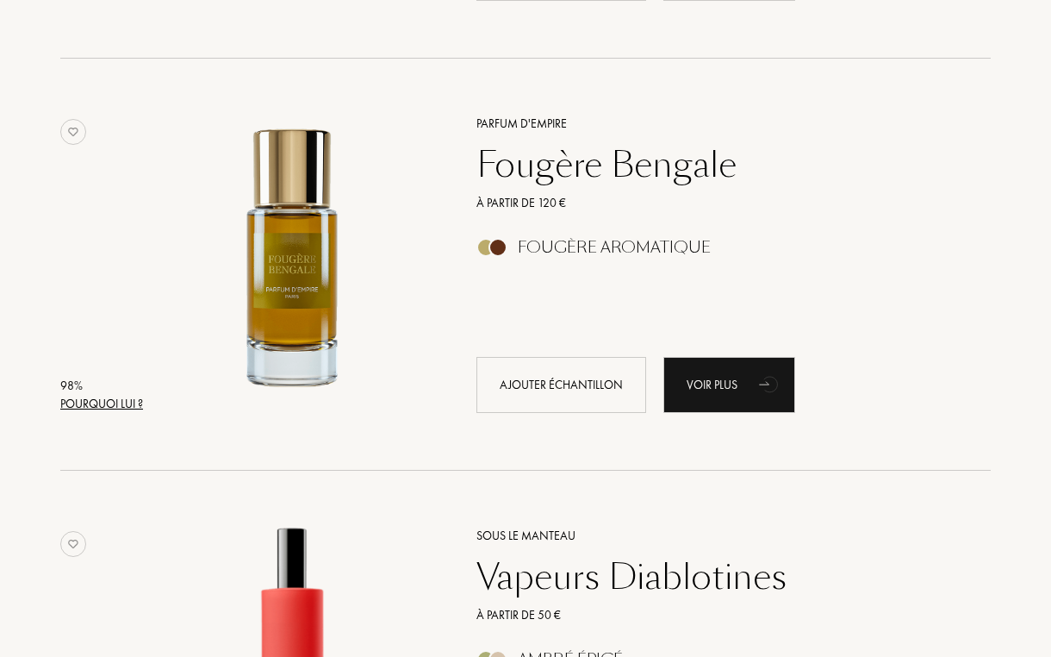
scroll to position [624, 0]
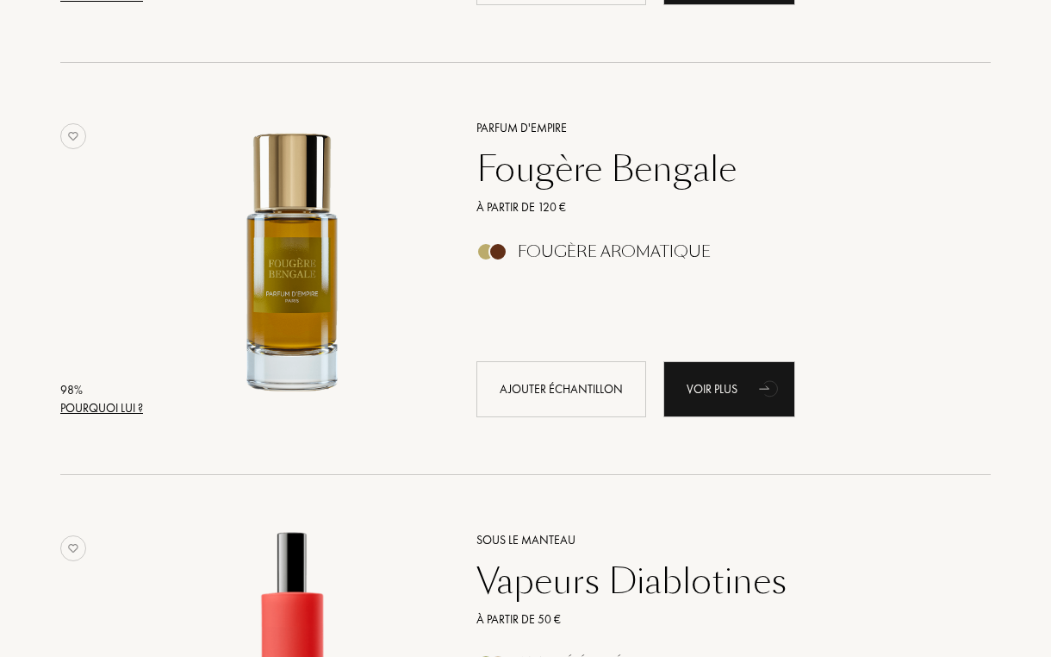
click at [584, 189] on div "Fougère Bengale" at bounding box center [715, 168] width 502 height 41
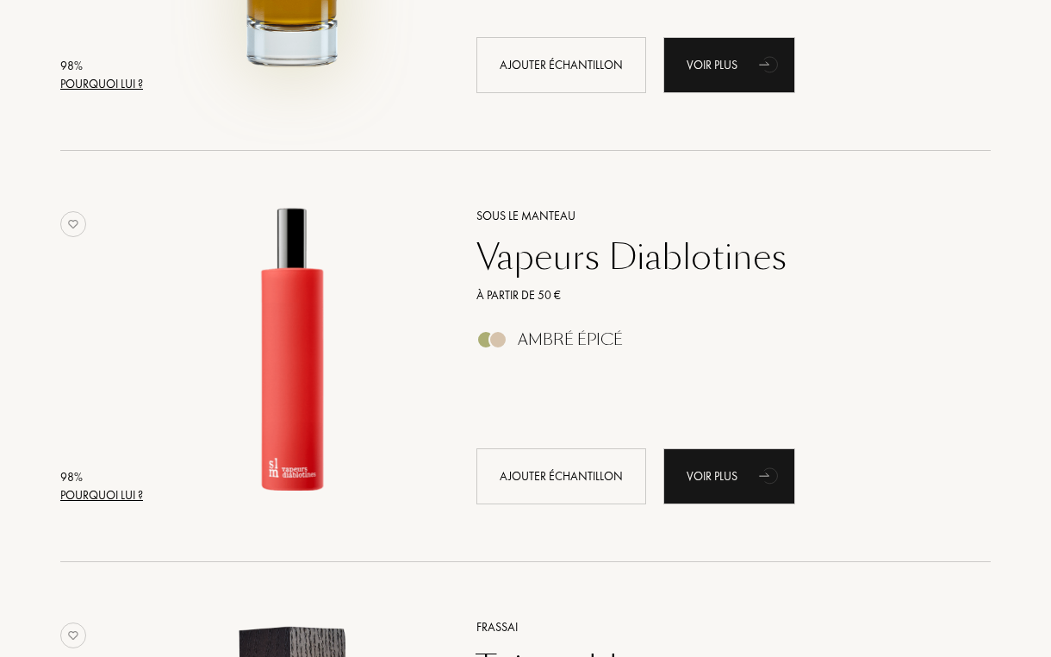
scroll to position [950, 0]
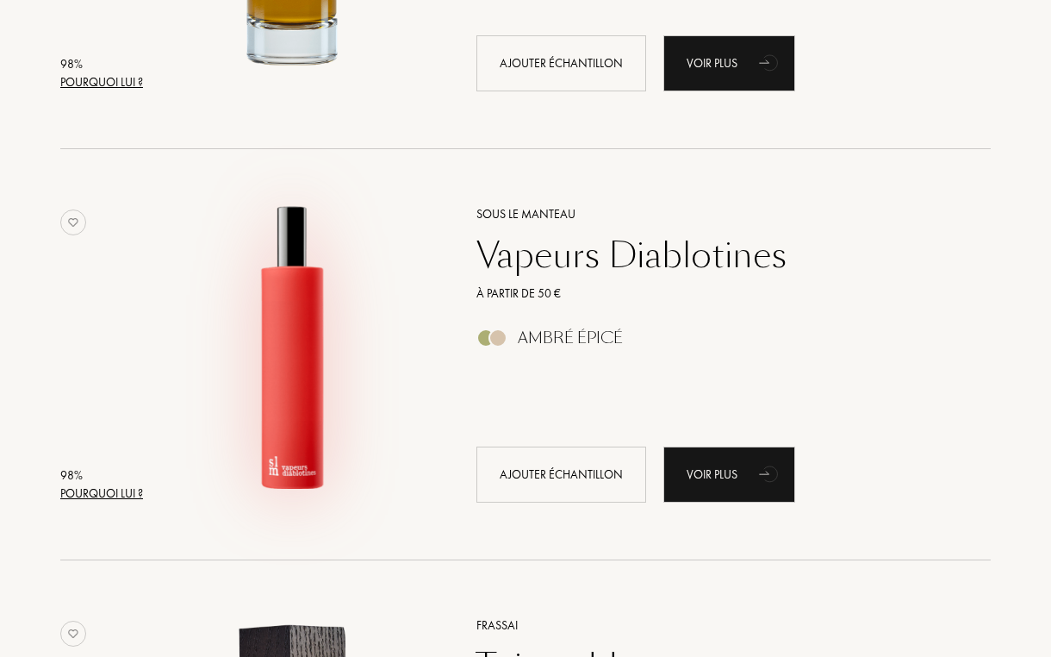
click at [298, 358] on img at bounding box center [292, 346] width 287 height 287
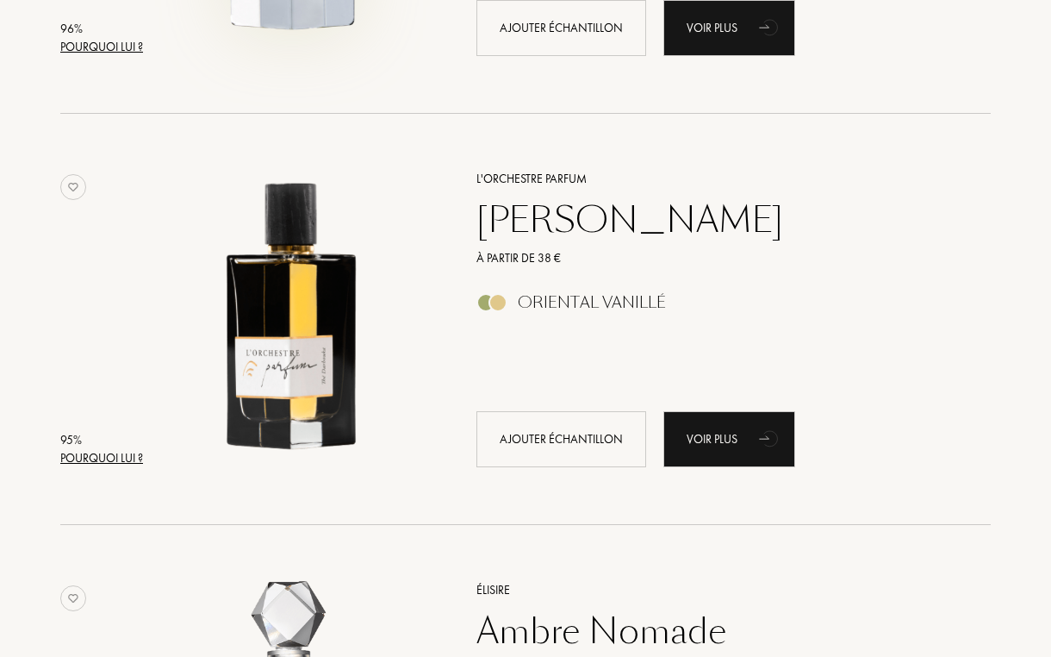
scroll to position [1822, 0]
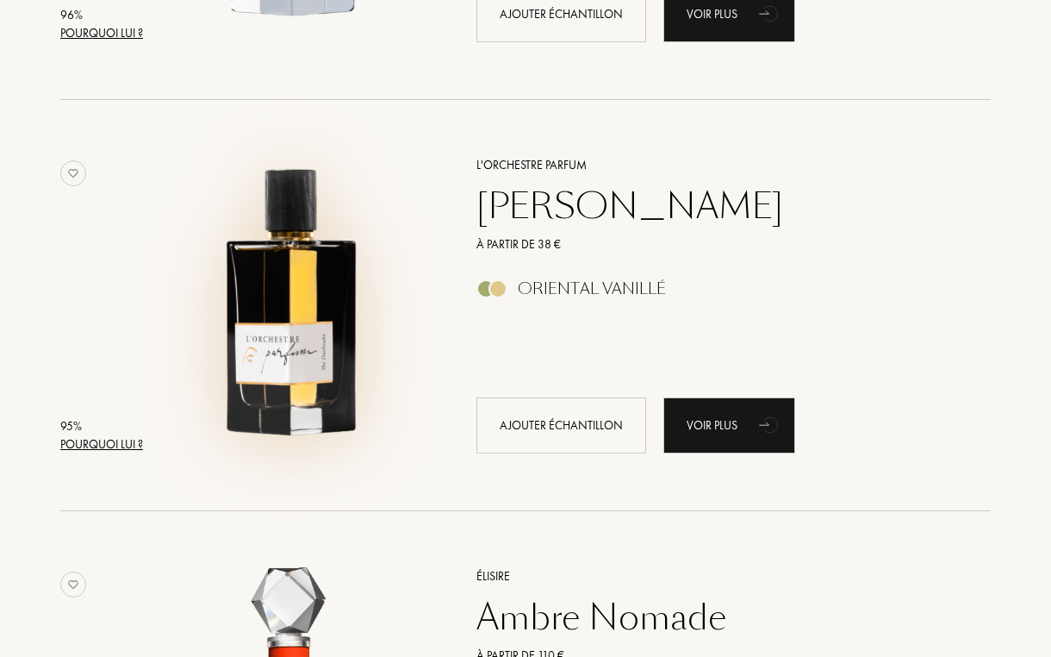
click at [273, 318] on img at bounding box center [292, 296] width 287 height 287
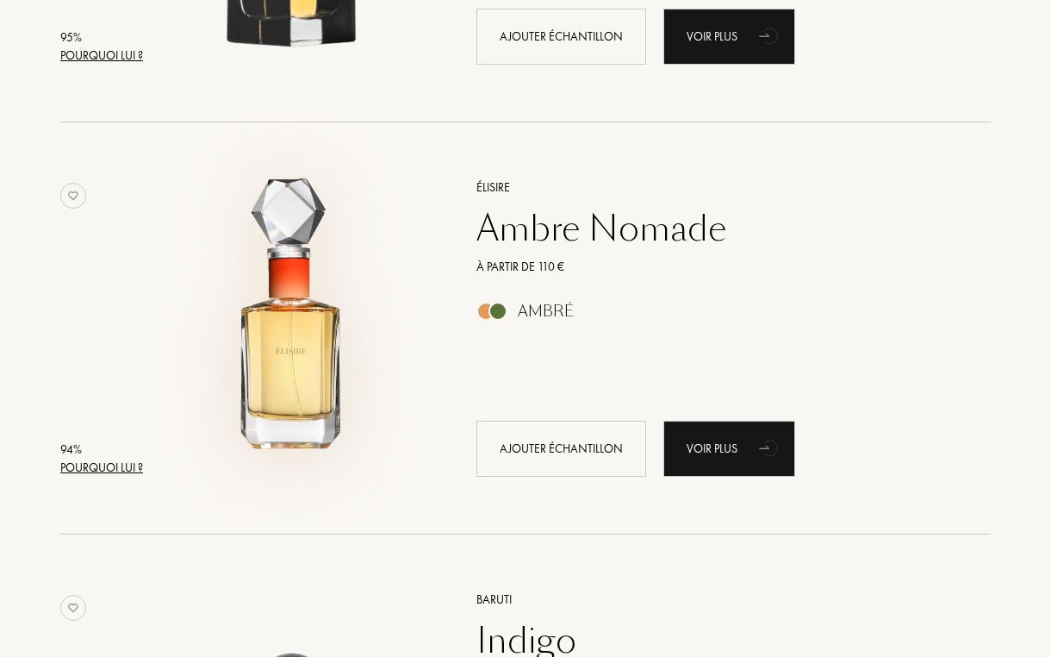
scroll to position [2214, 0]
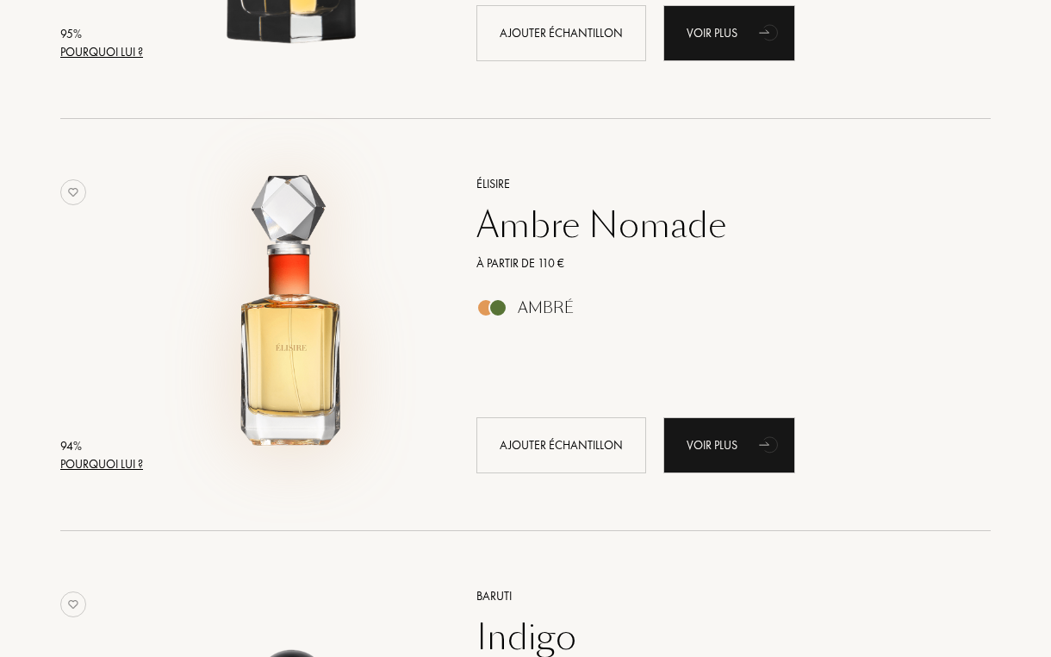
click at [298, 317] on img at bounding box center [292, 315] width 287 height 287
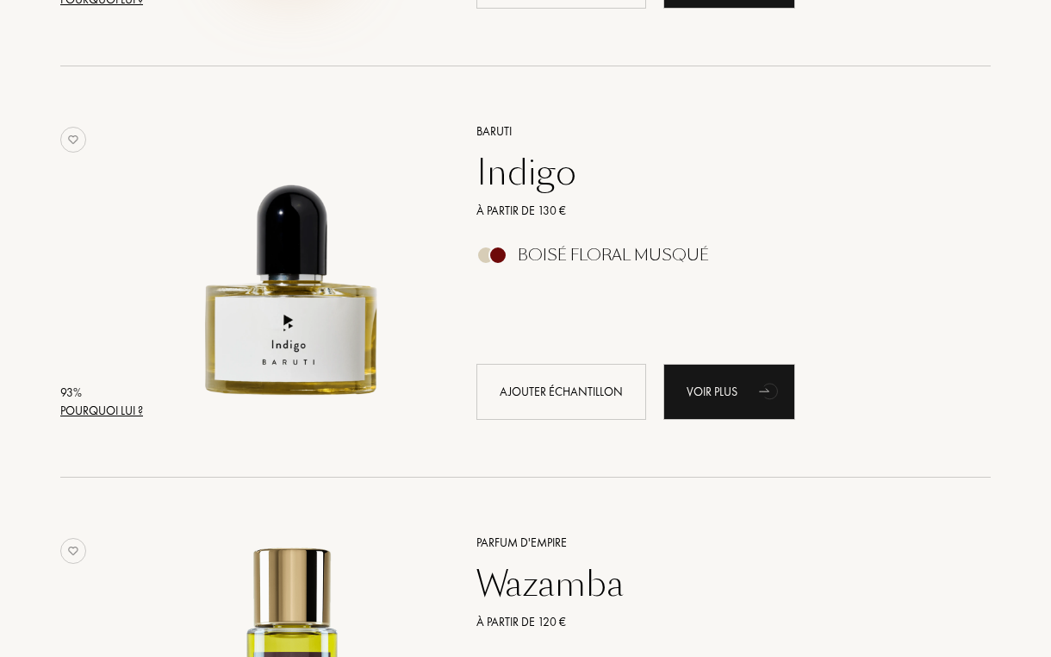
scroll to position [2689, 0]
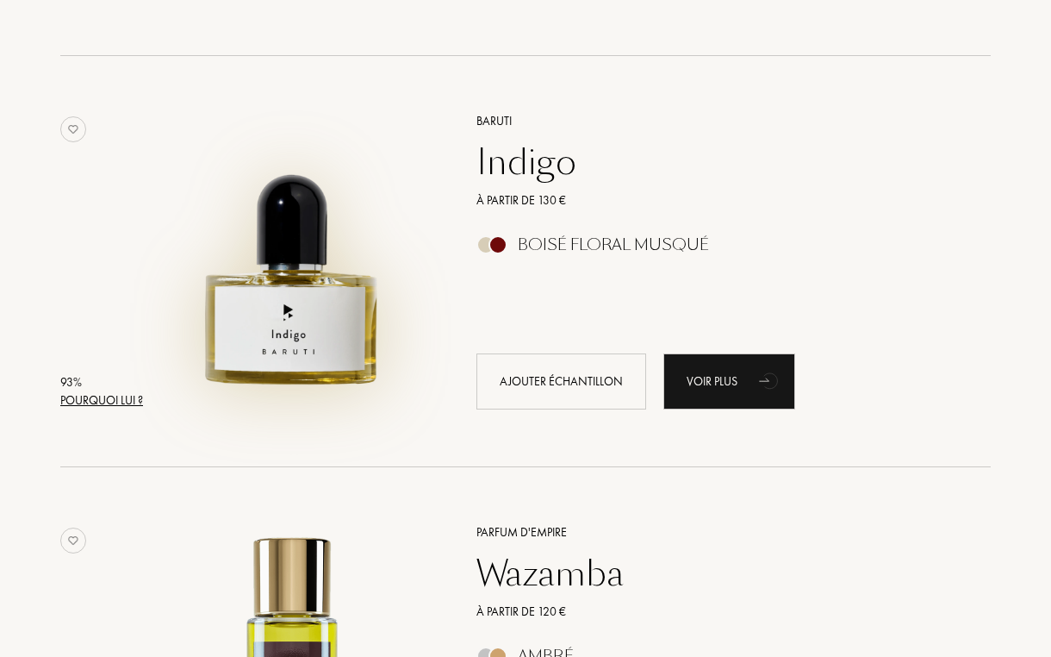
click at [302, 316] on img at bounding box center [292, 252] width 287 height 287
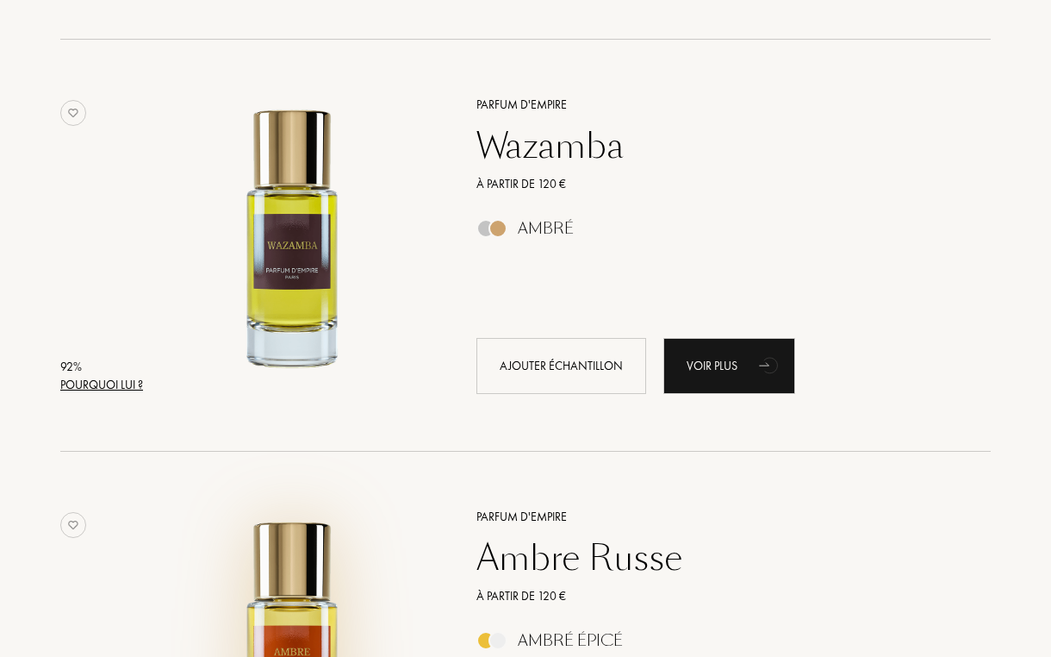
scroll to position [3091, 0]
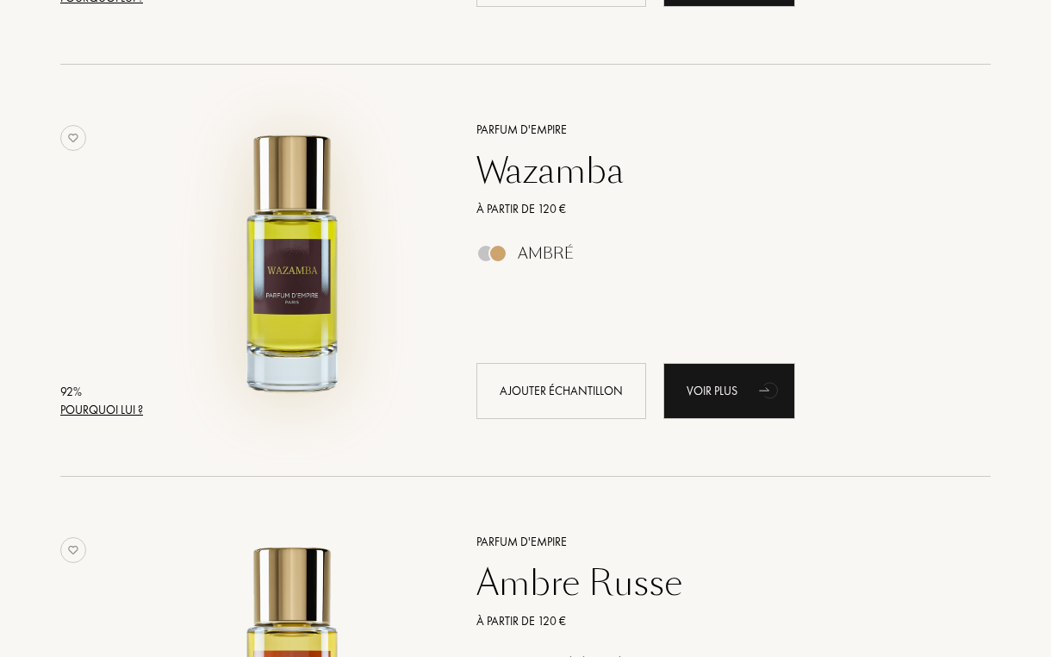
click at [314, 360] on img at bounding box center [292, 261] width 287 height 287
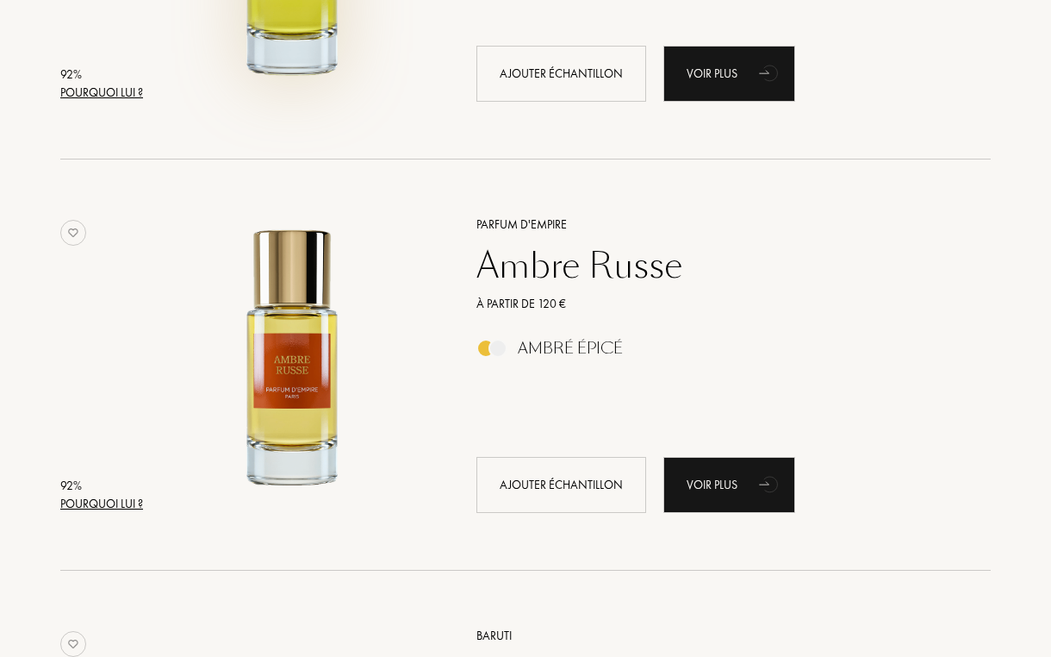
scroll to position [3498, 0]
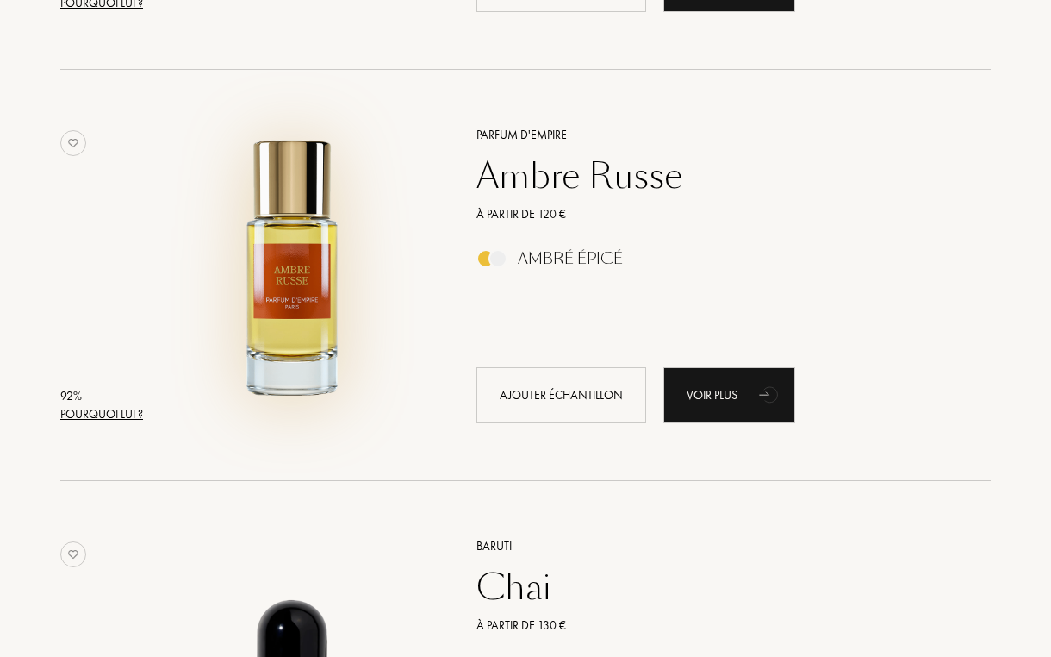
click at [289, 250] on img at bounding box center [292, 266] width 287 height 287
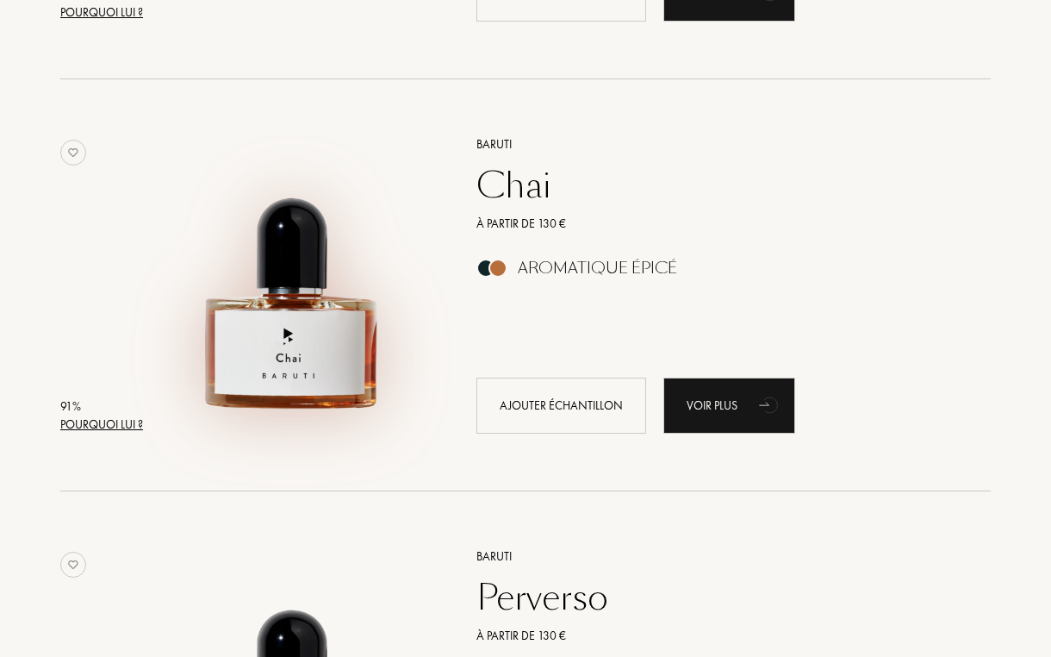
scroll to position [3903, 0]
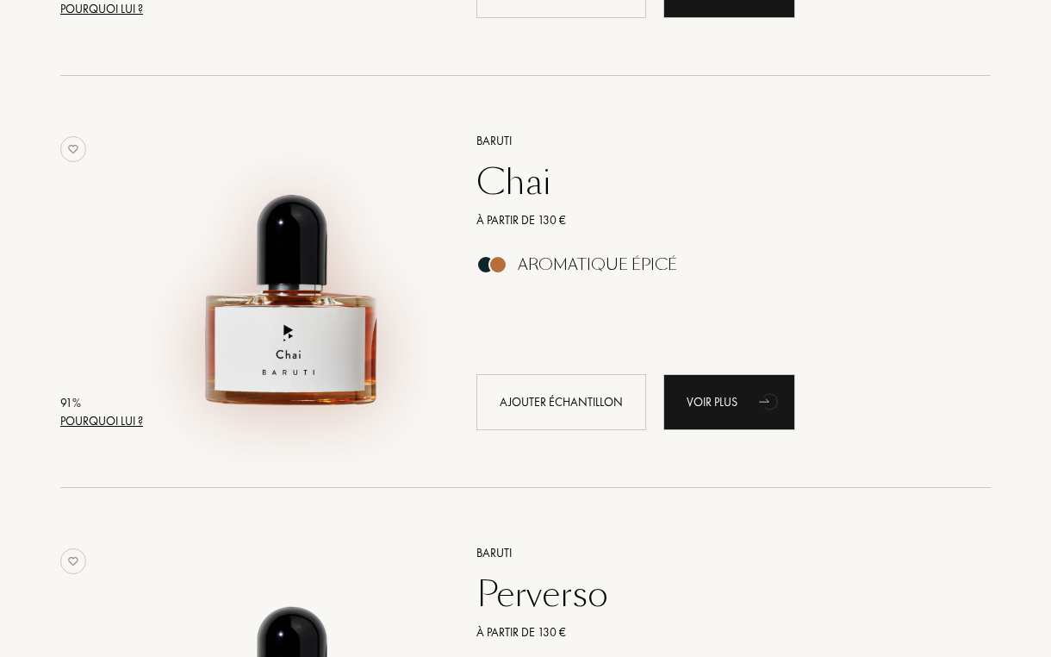
click at [299, 257] on img at bounding box center [292, 272] width 287 height 287
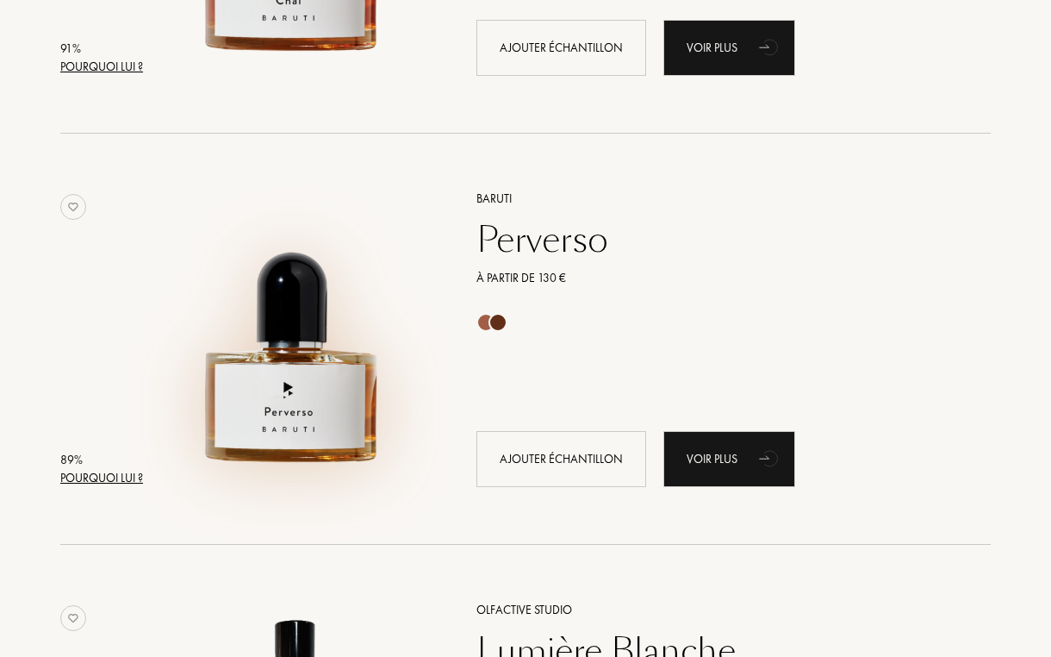
scroll to position [4121, 0]
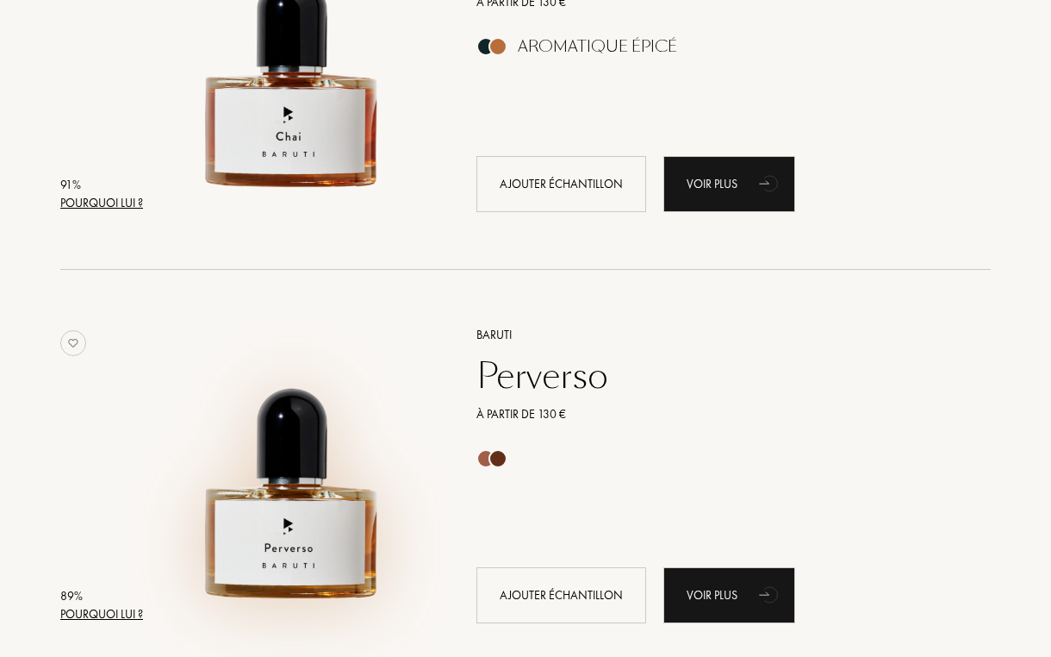
click at [285, 396] on img at bounding box center [292, 466] width 287 height 287
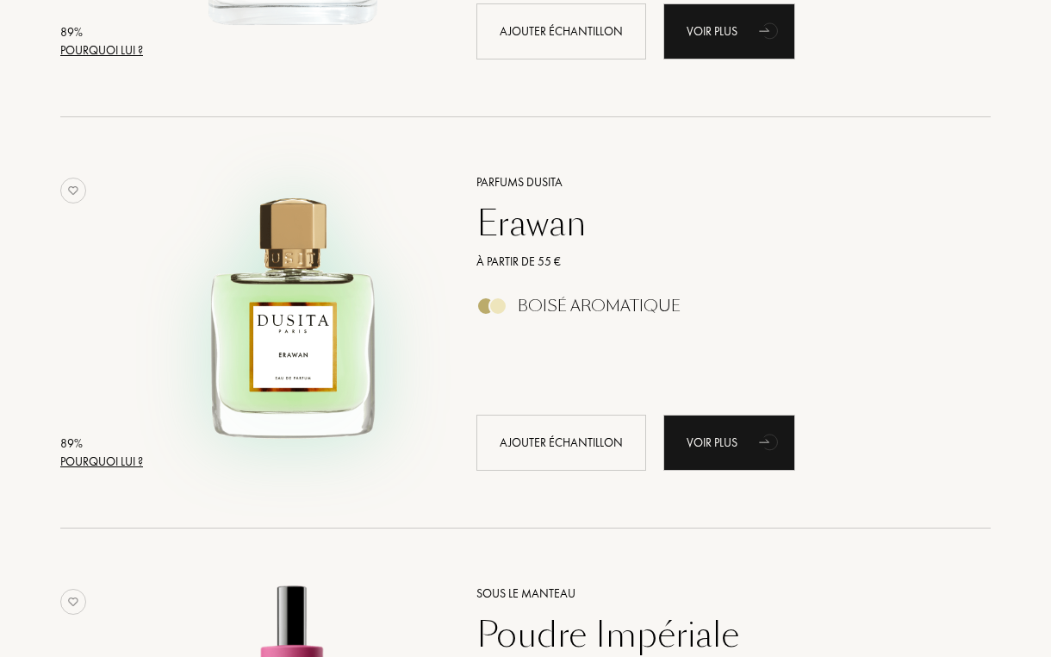
scroll to position [5097, 0]
click at [320, 381] on img at bounding box center [292, 313] width 287 height 287
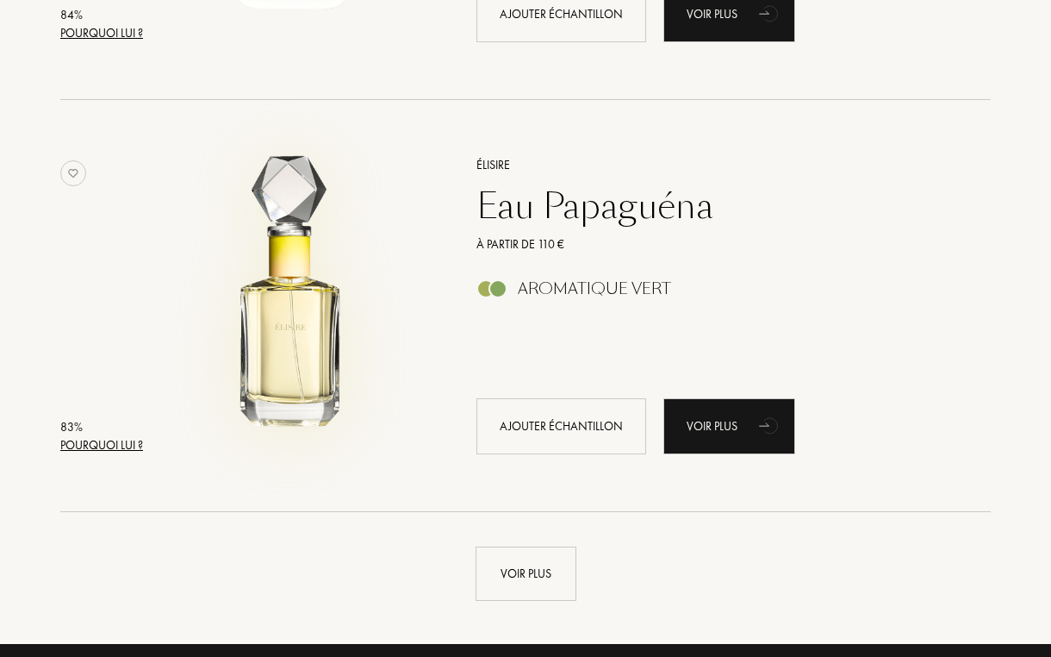
scroll to position [8014, 0]
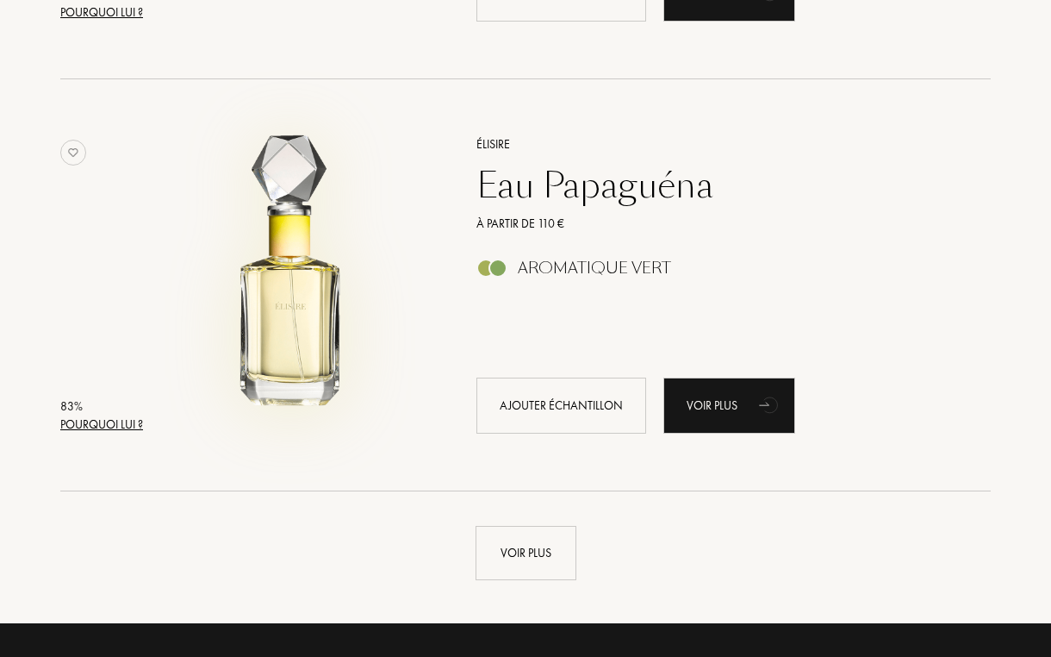
click at [308, 363] on img at bounding box center [292, 276] width 287 height 287
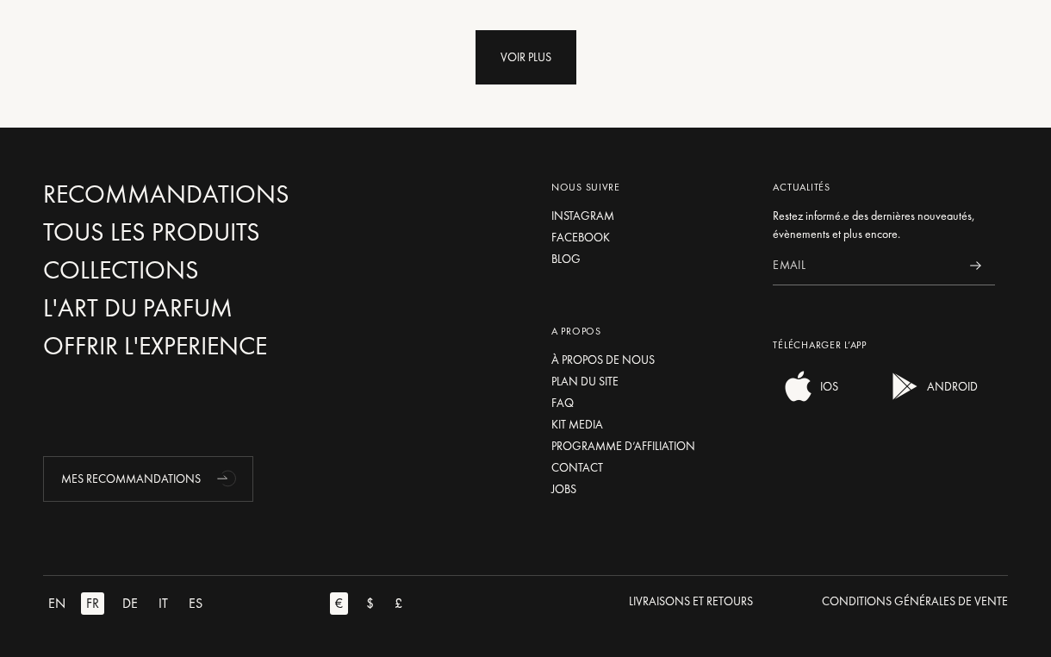
scroll to position [8508, 0]
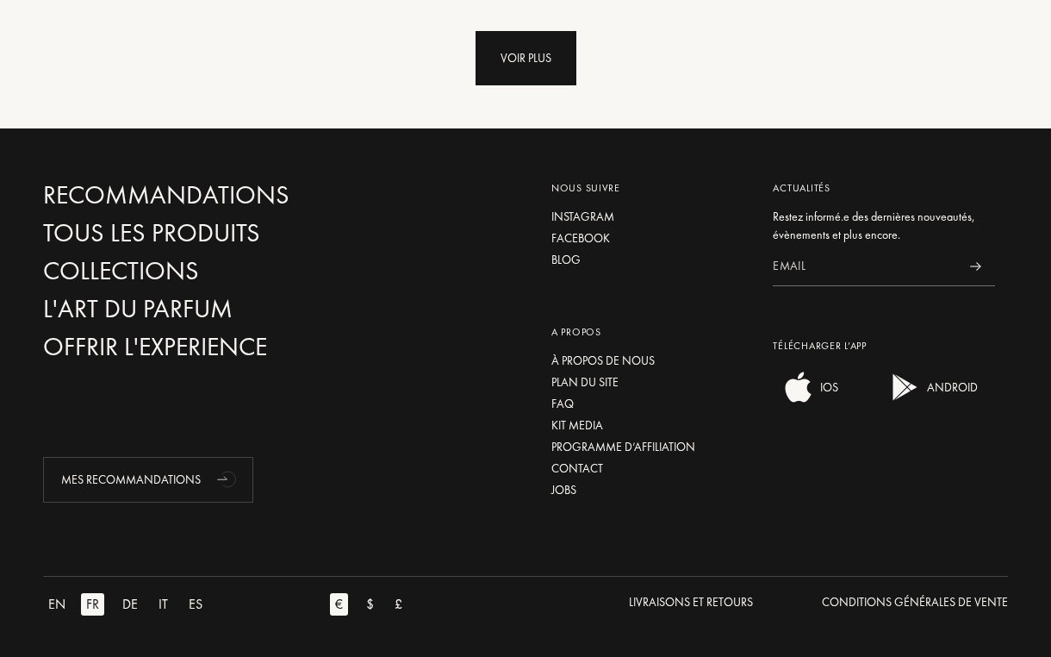
click at [519, 35] on div "Voir plus" at bounding box center [526, 58] width 101 height 54
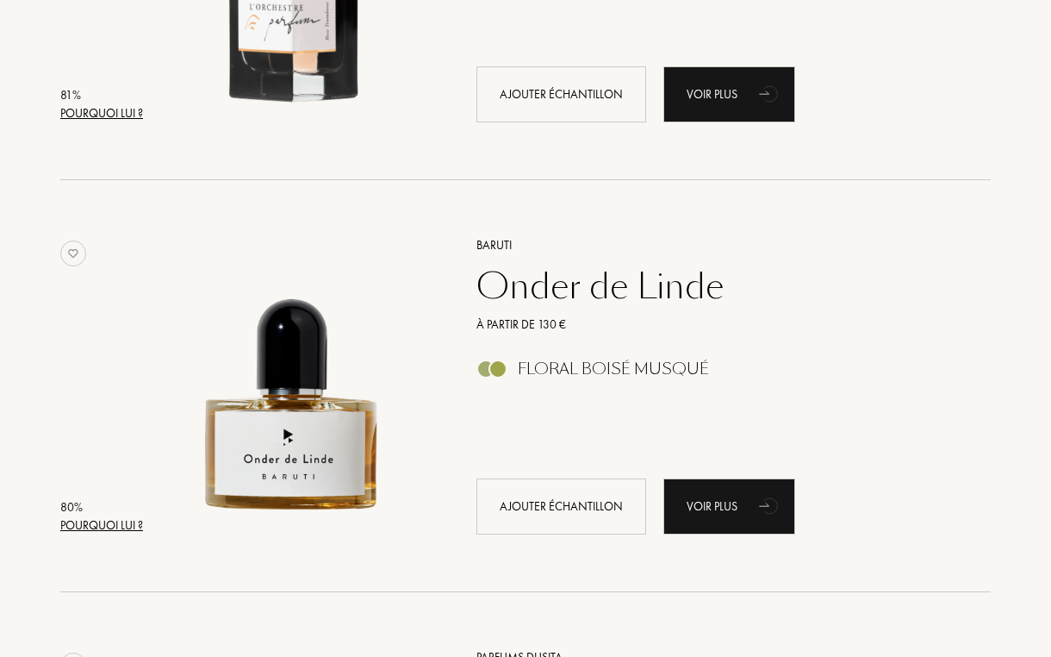
scroll to position [10502, 0]
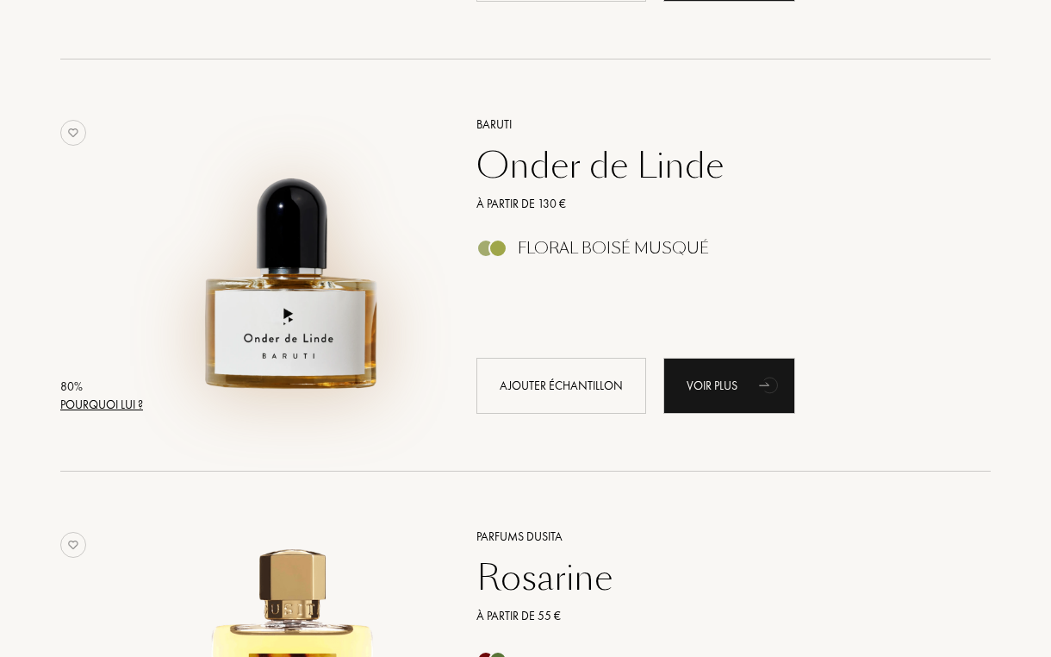
click at [324, 336] on img at bounding box center [292, 256] width 287 height 287
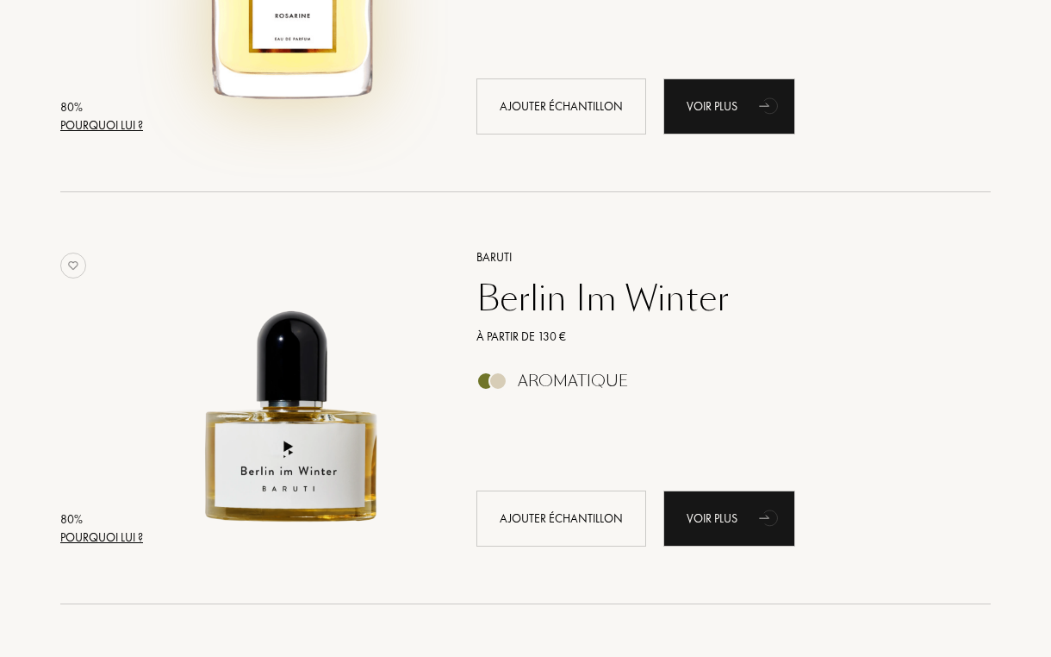
scroll to position [11282, 0]
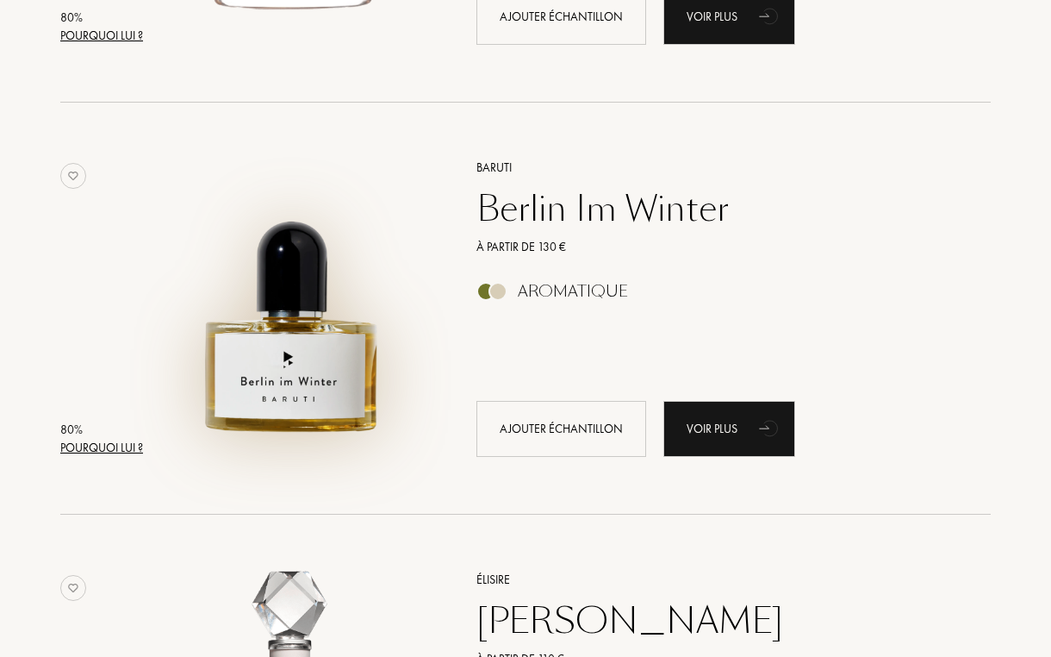
click at [297, 327] on img at bounding box center [292, 299] width 287 height 287
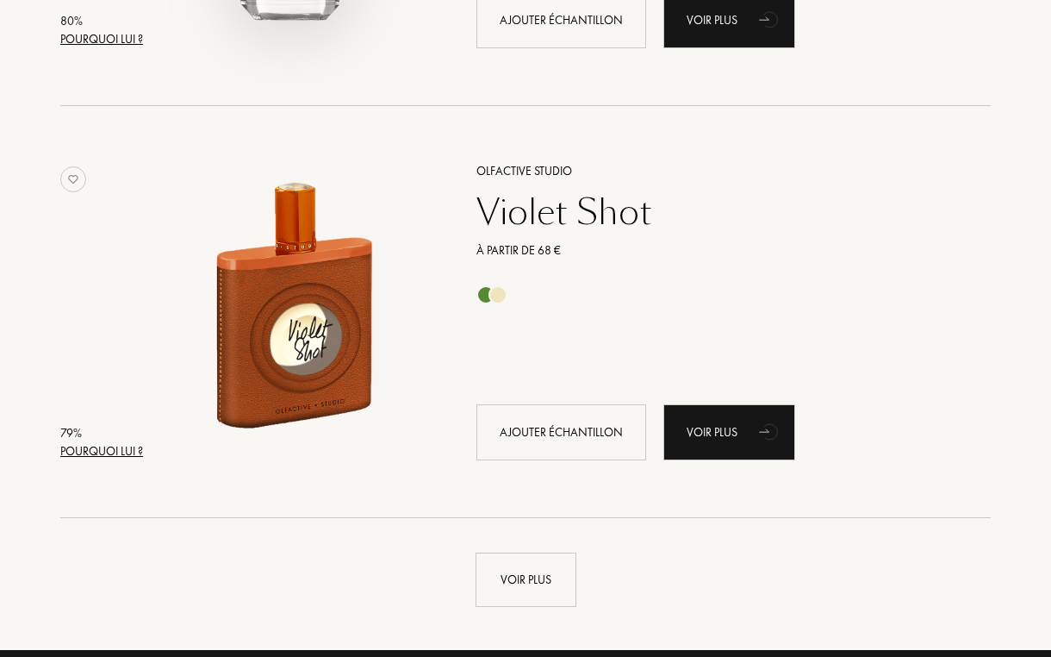
scroll to position [12135, 0]
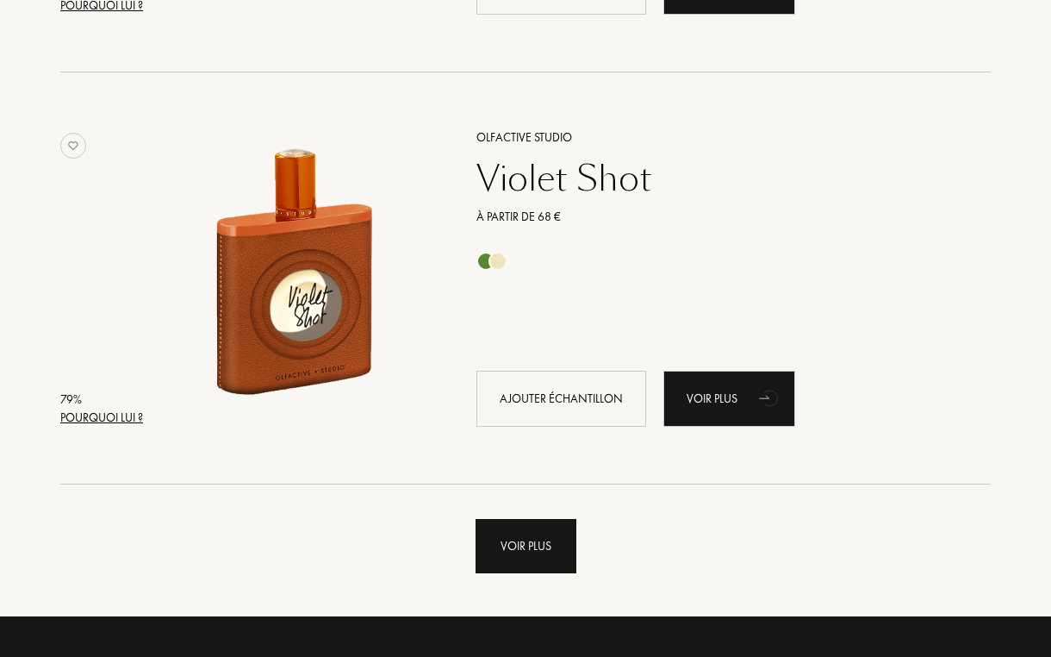
click at [514, 528] on div "Voir plus" at bounding box center [526, 546] width 101 height 54
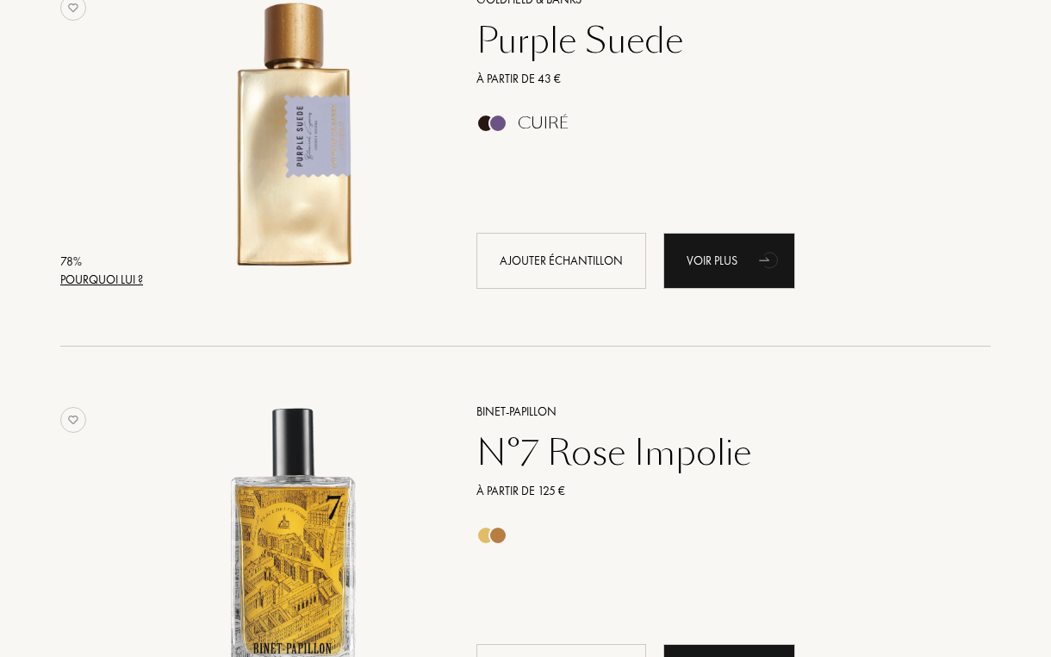
scroll to position [13095, 0]
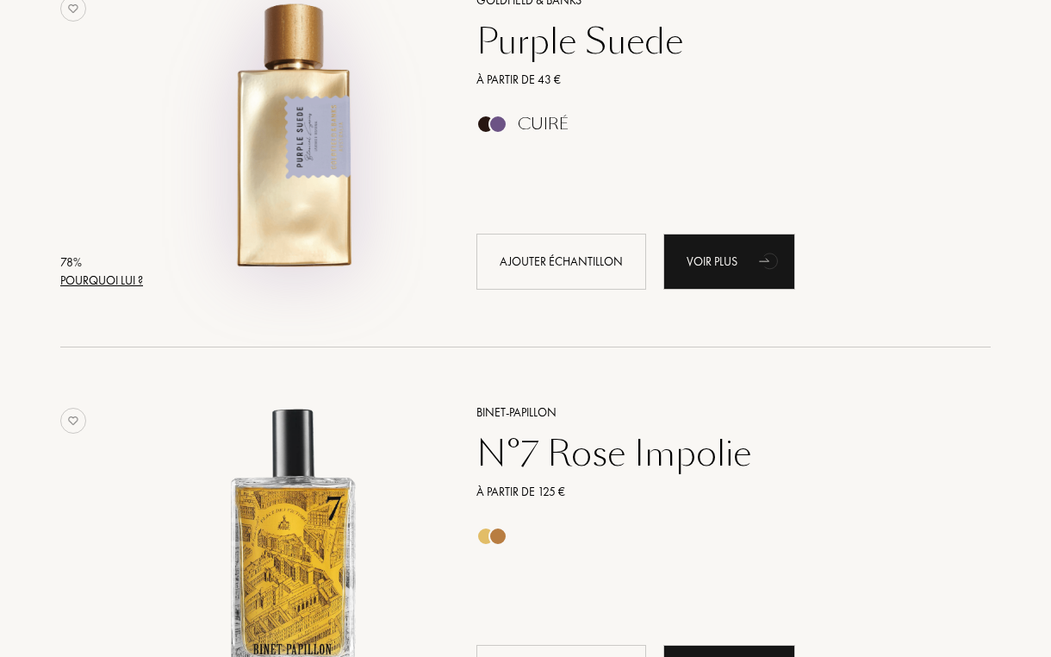
click at [356, 175] on img at bounding box center [292, 132] width 287 height 287
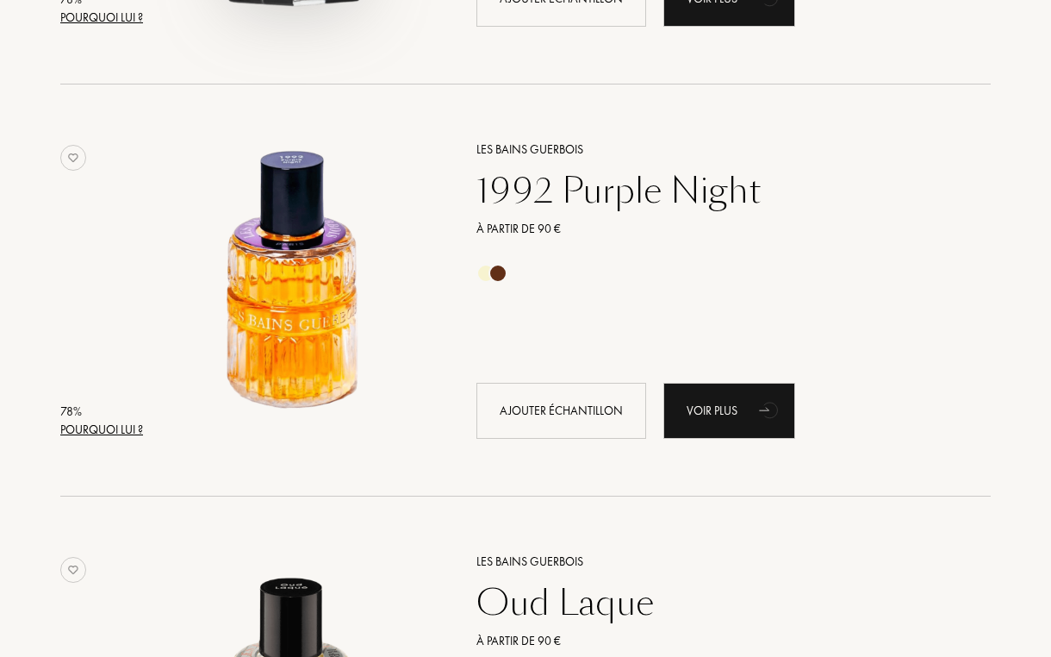
scroll to position [14599, 0]
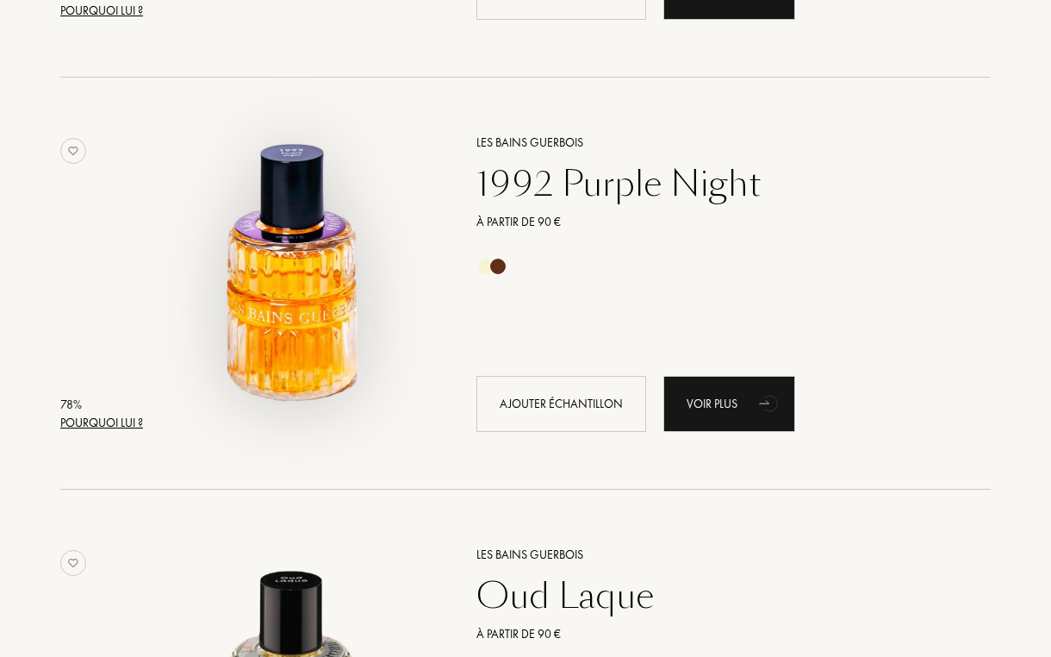
click at [259, 292] on img at bounding box center [292, 274] width 287 height 287
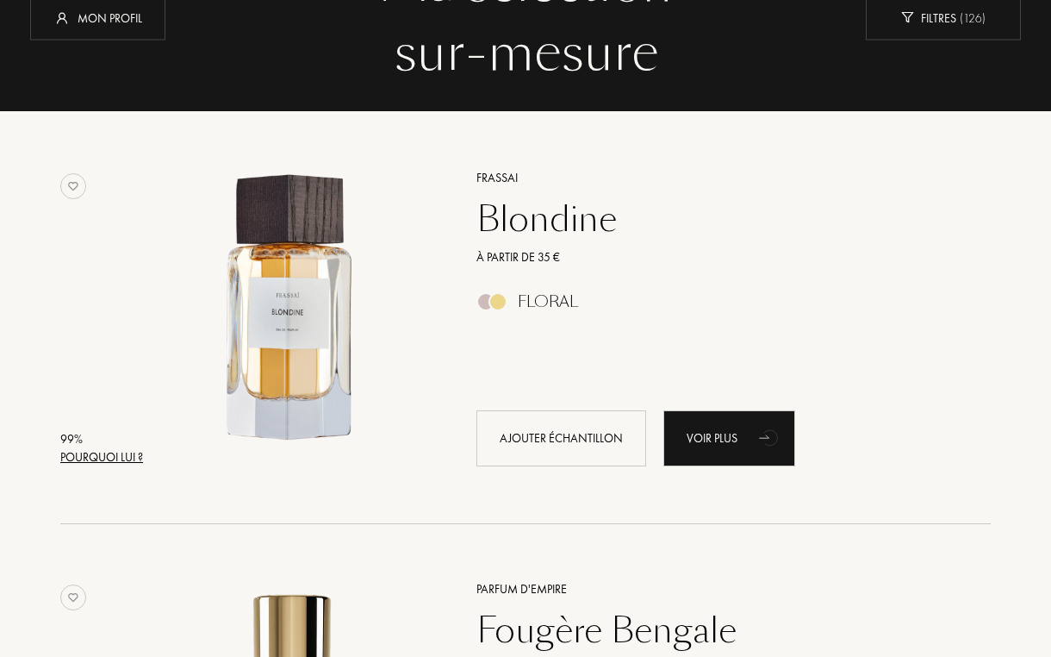
scroll to position [146, 0]
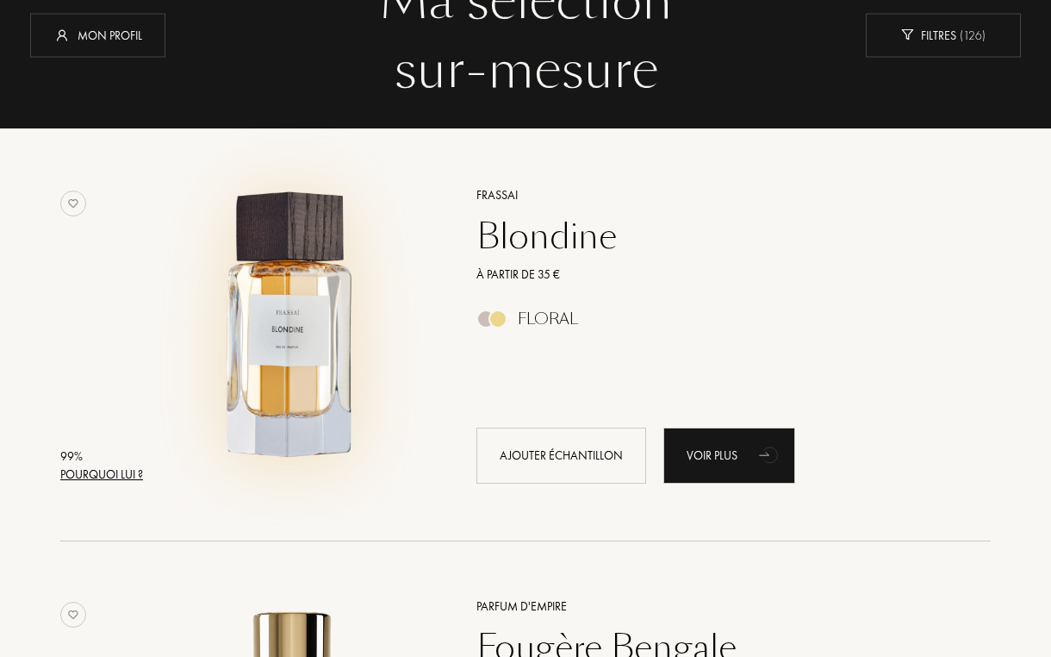
click at [341, 374] on img at bounding box center [292, 327] width 287 height 287
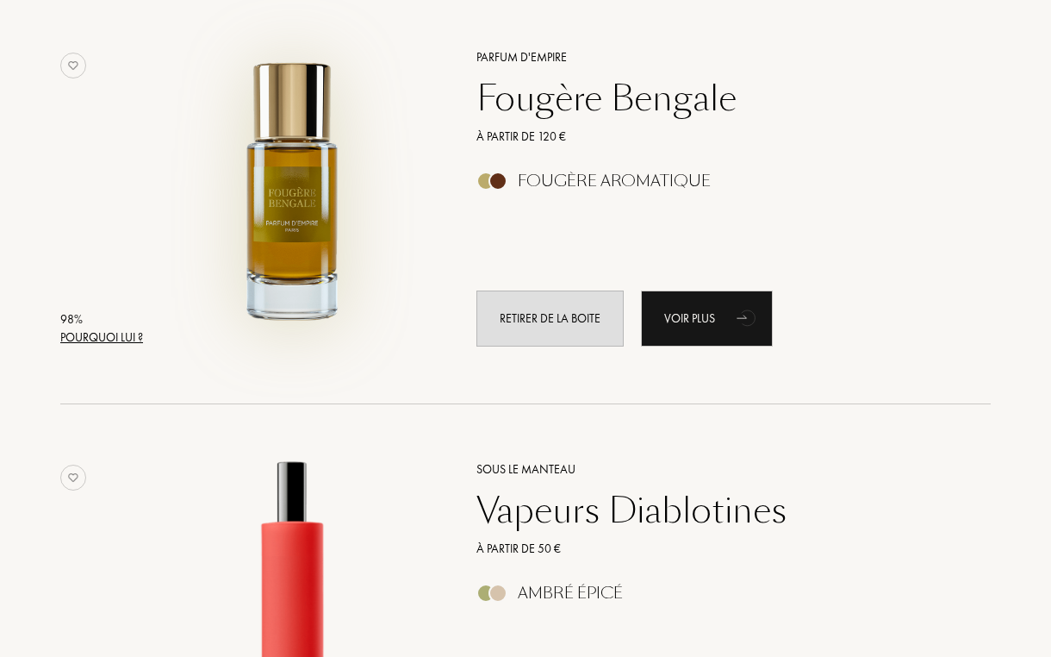
scroll to position [684, 0]
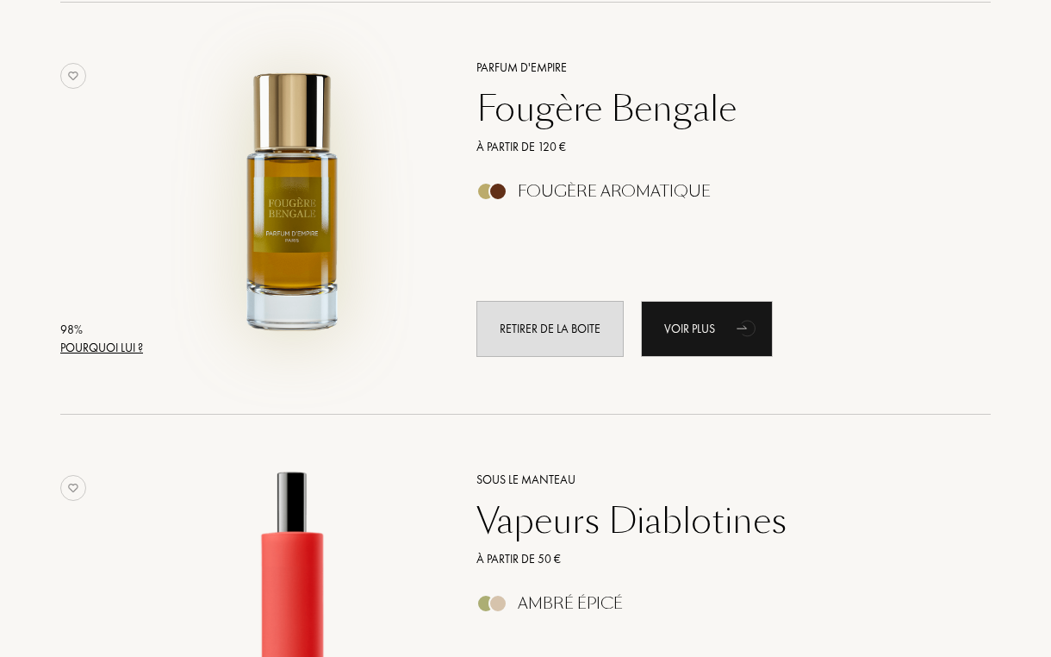
click at [262, 258] on img at bounding box center [292, 199] width 287 height 287
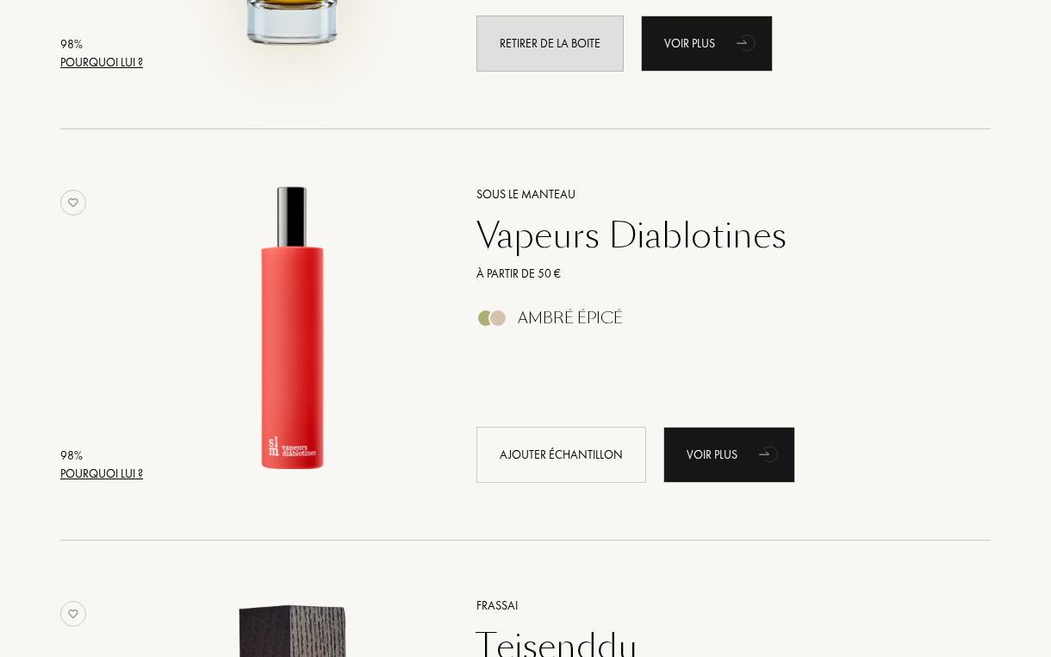
scroll to position [1143, 0]
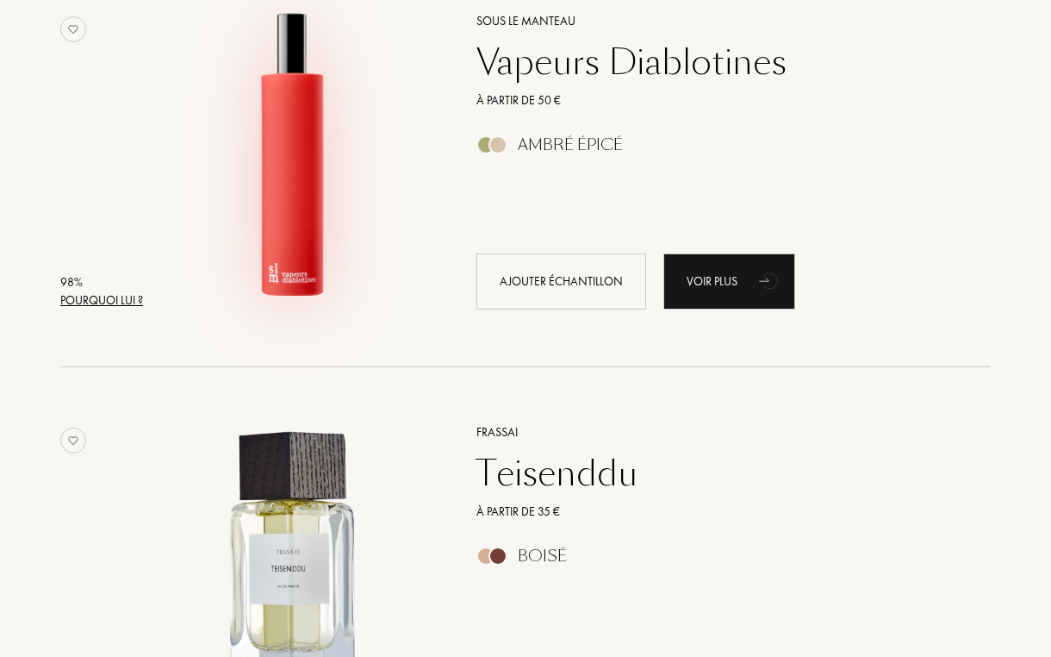
click at [300, 233] on img at bounding box center [292, 152] width 287 height 287
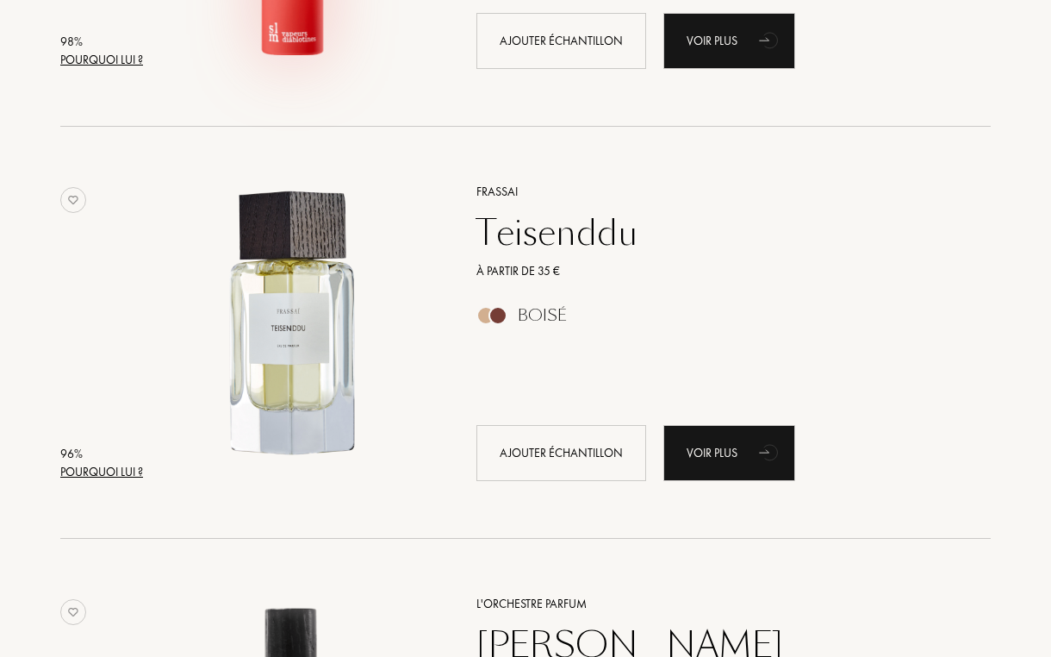
scroll to position [1400, 0]
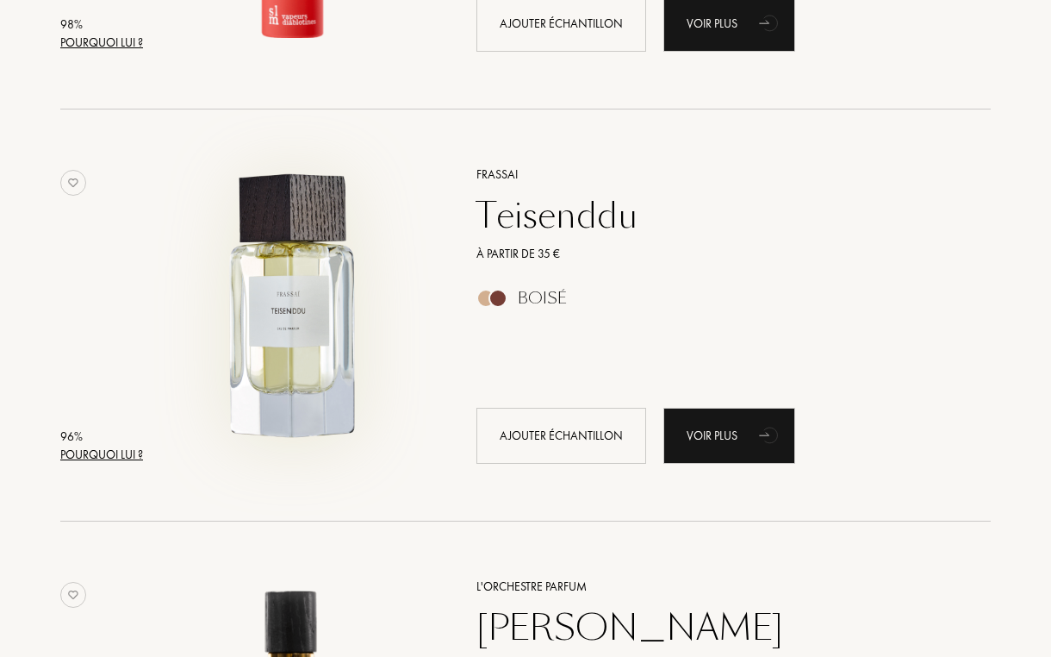
click at [281, 296] on img at bounding box center [292, 306] width 287 height 287
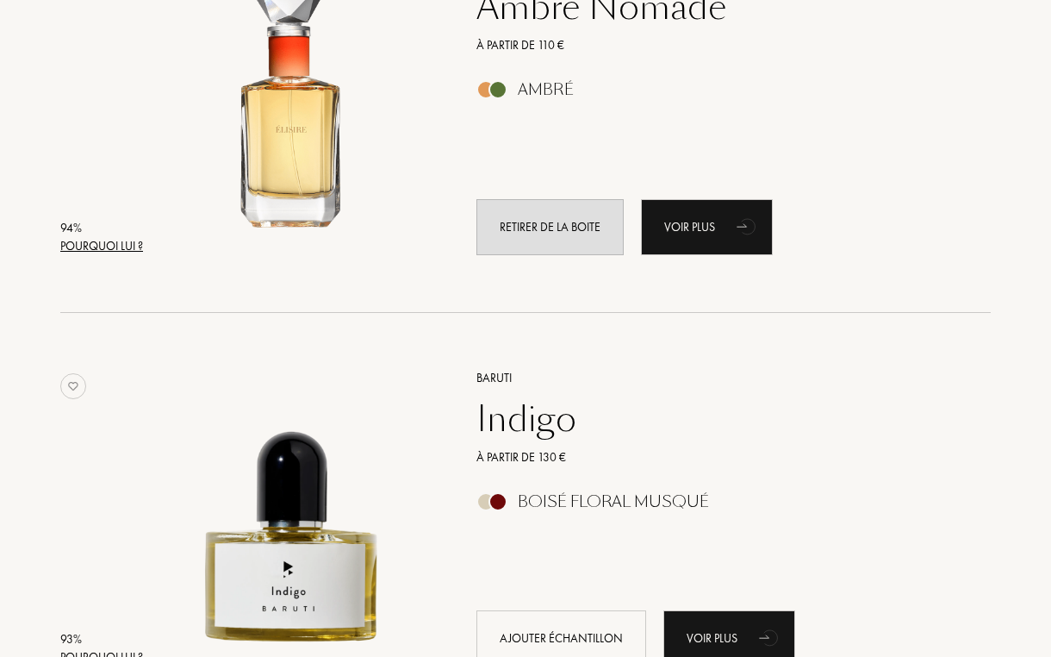
scroll to position [2433, 0]
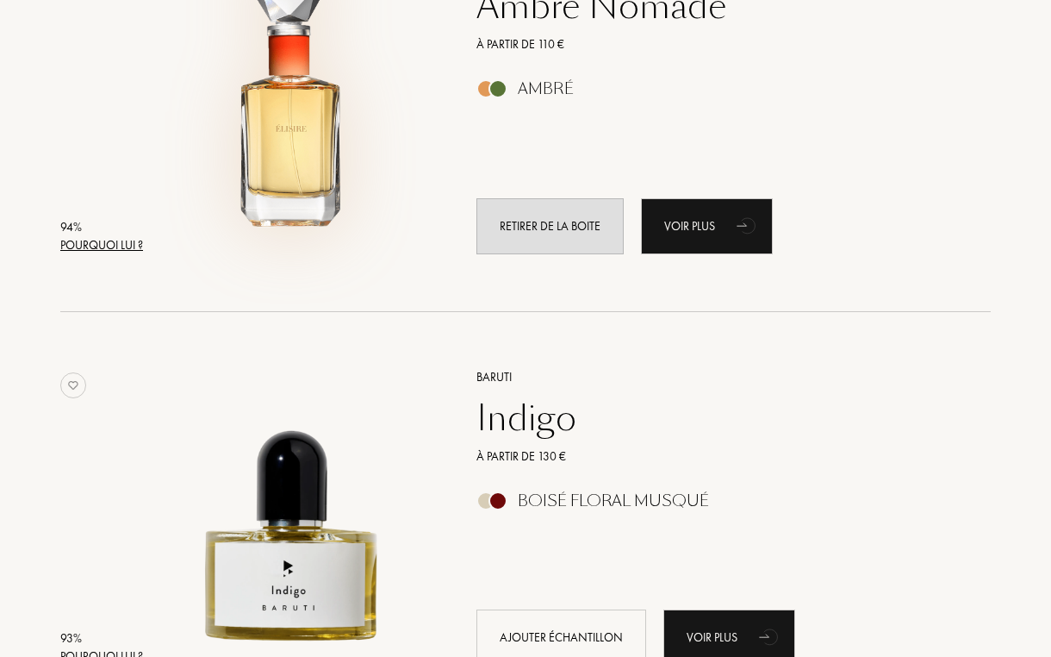
click at [316, 155] on img at bounding box center [292, 96] width 287 height 287
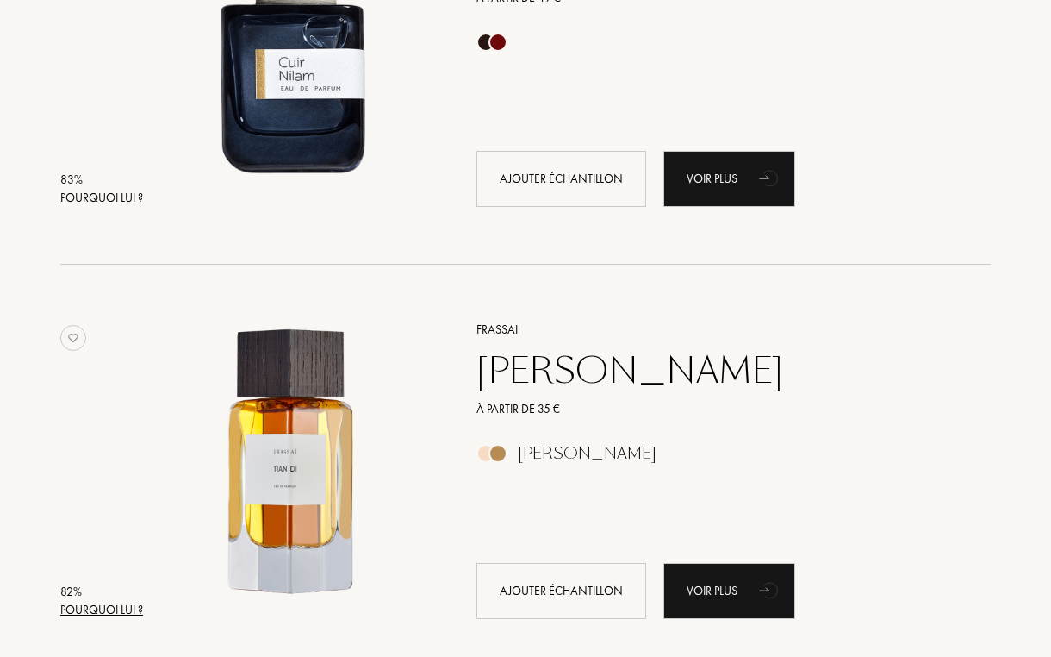
scroll to position [8659, 0]
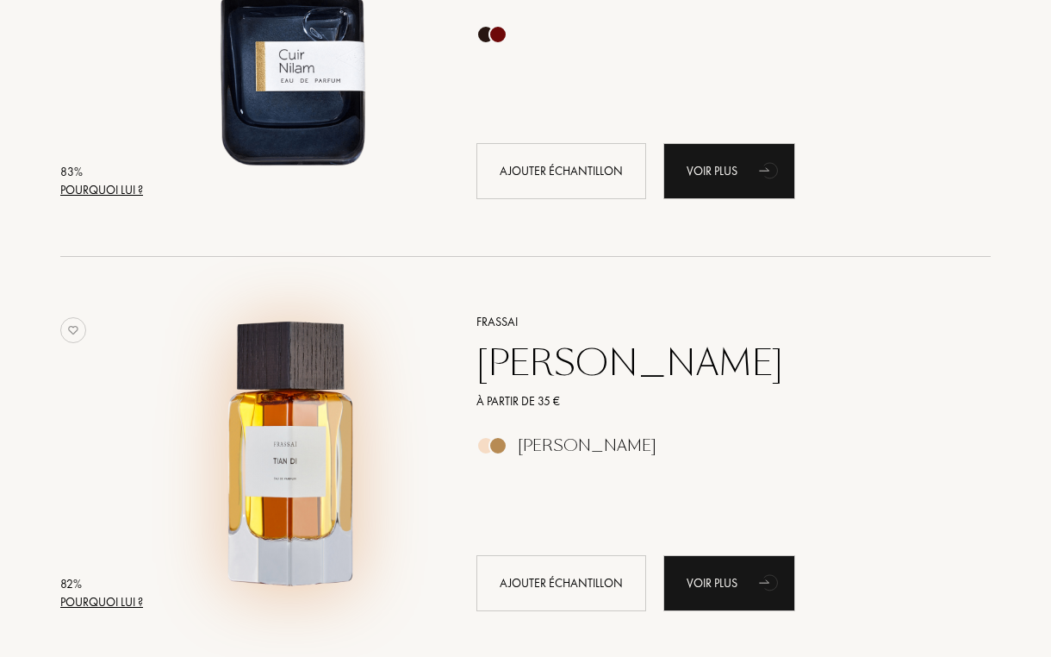
click at [315, 431] on img at bounding box center [292, 453] width 287 height 287
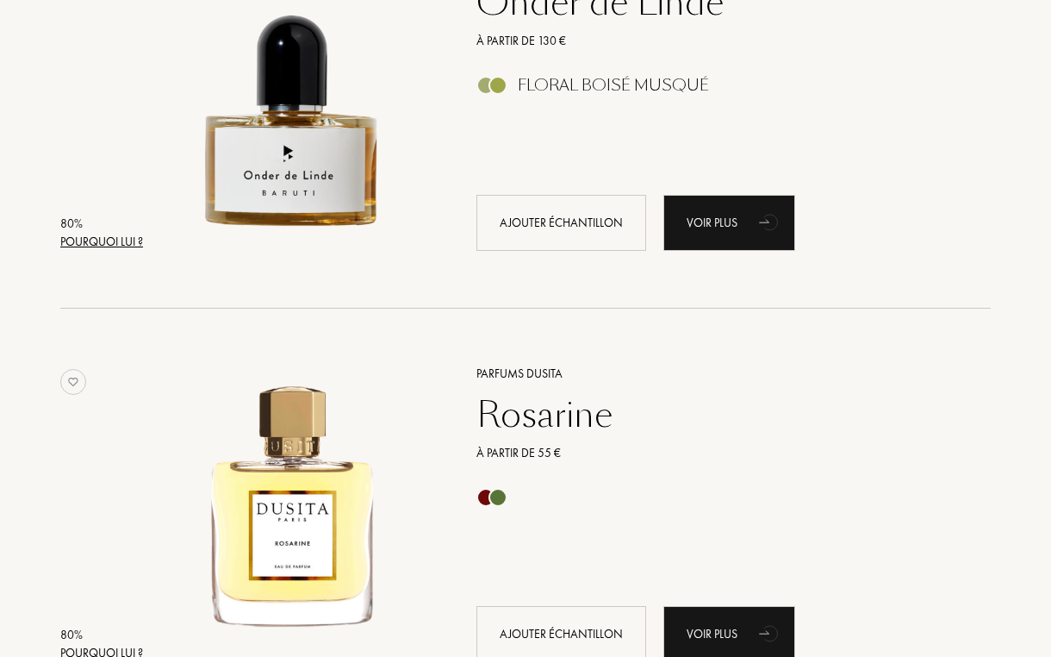
scroll to position [10684, 0]
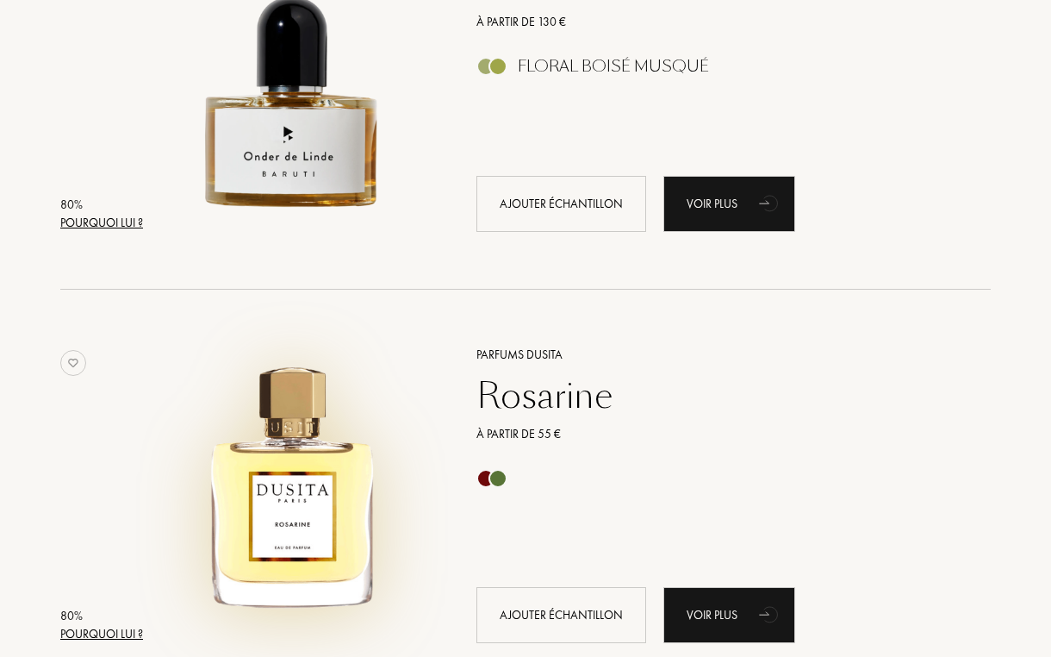
click at [318, 494] on img at bounding box center [292, 486] width 287 height 287
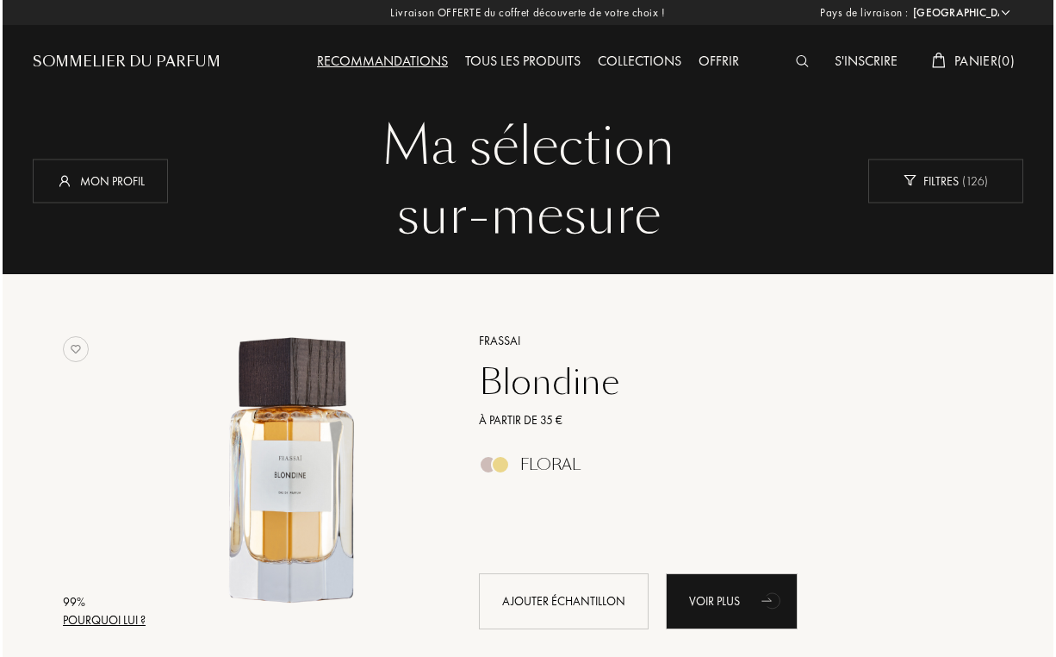
scroll to position [0, 0]
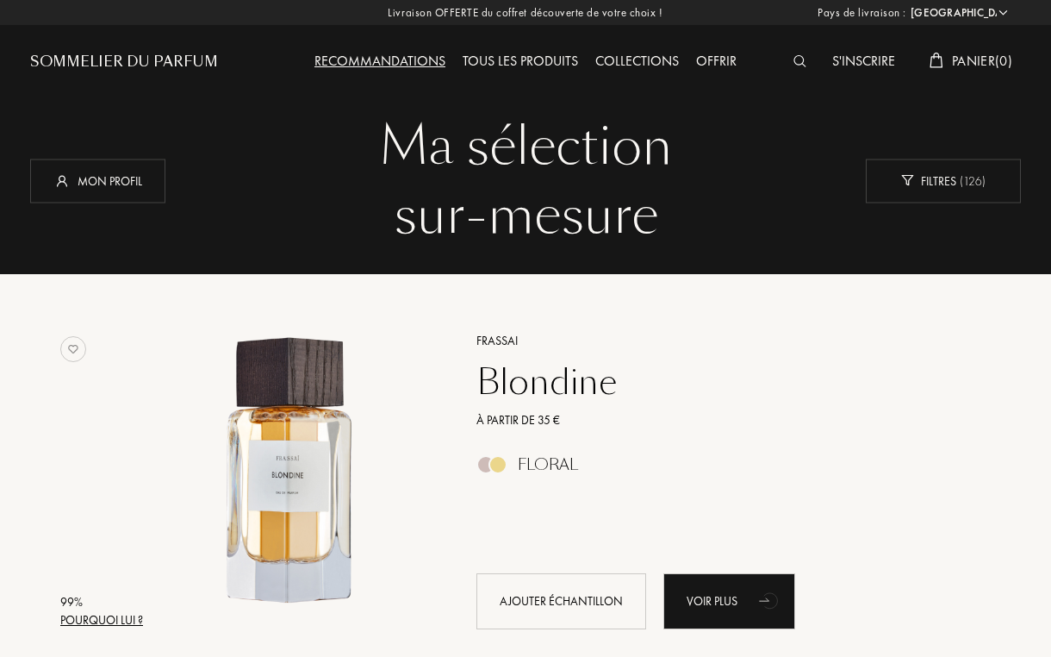
click at [795, 65] on img at bounding box center [800, 61] width 13 height 12
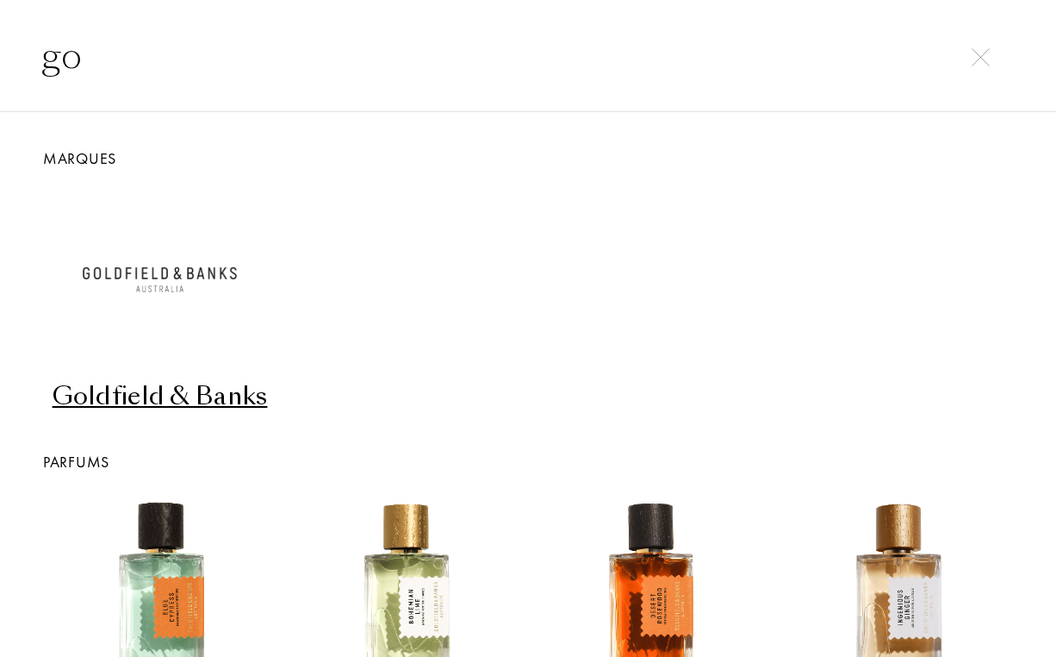
type input "go"
click at [233, 400] on div "Goldfield & Banks" at bounding box center [160, 396] width 232 height 34
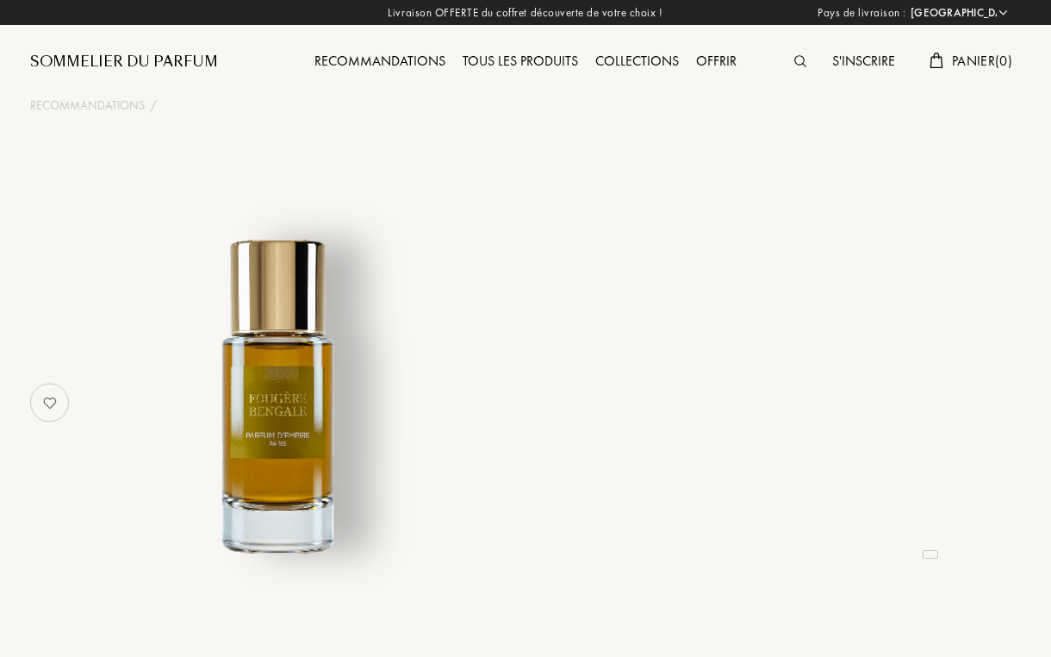
select select "FR"
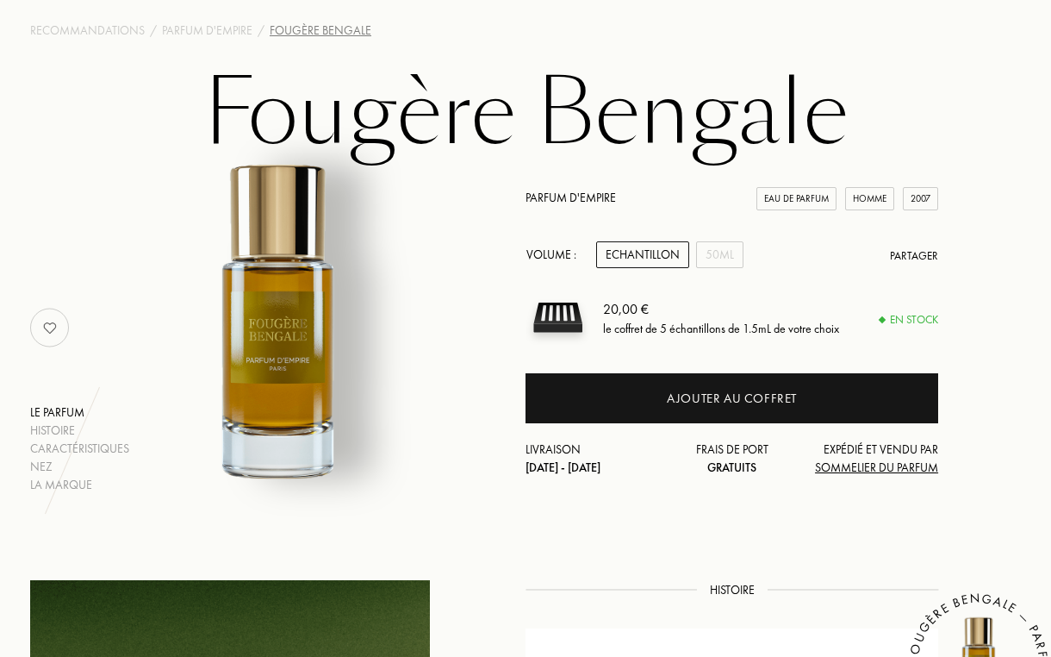
scroll to position [70, 0]
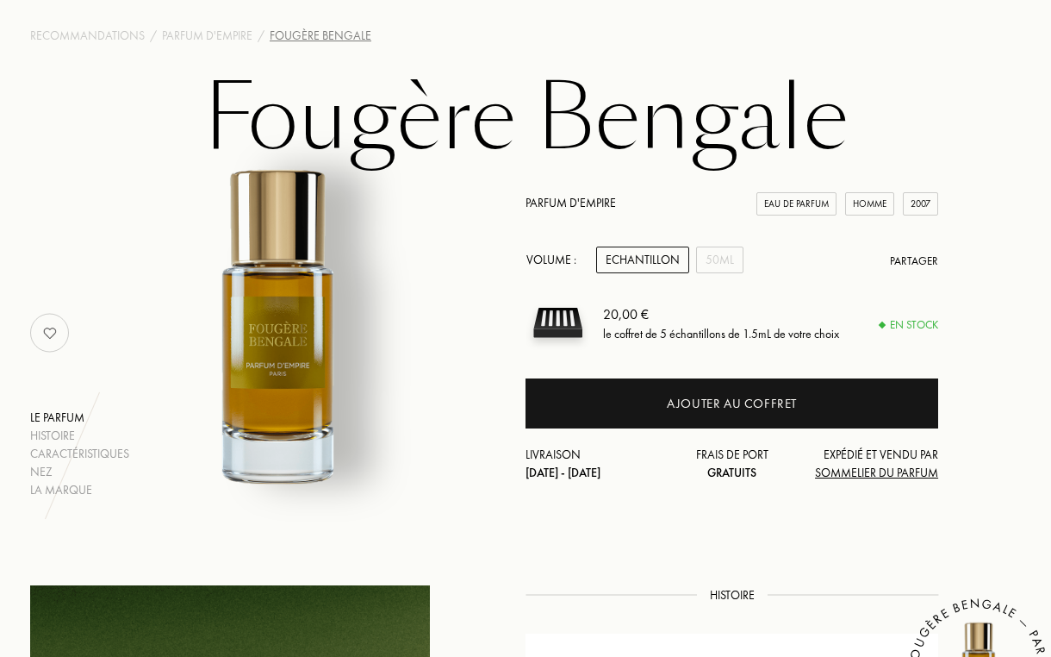
click at [558, 326] on img at bounding box center [558, 322] width 65 height 65
click at [620, 332] on div "le coffret de 5 échantillons de 1.5mL de votre choix" at bounding box center [721, 333] width 236 height 18
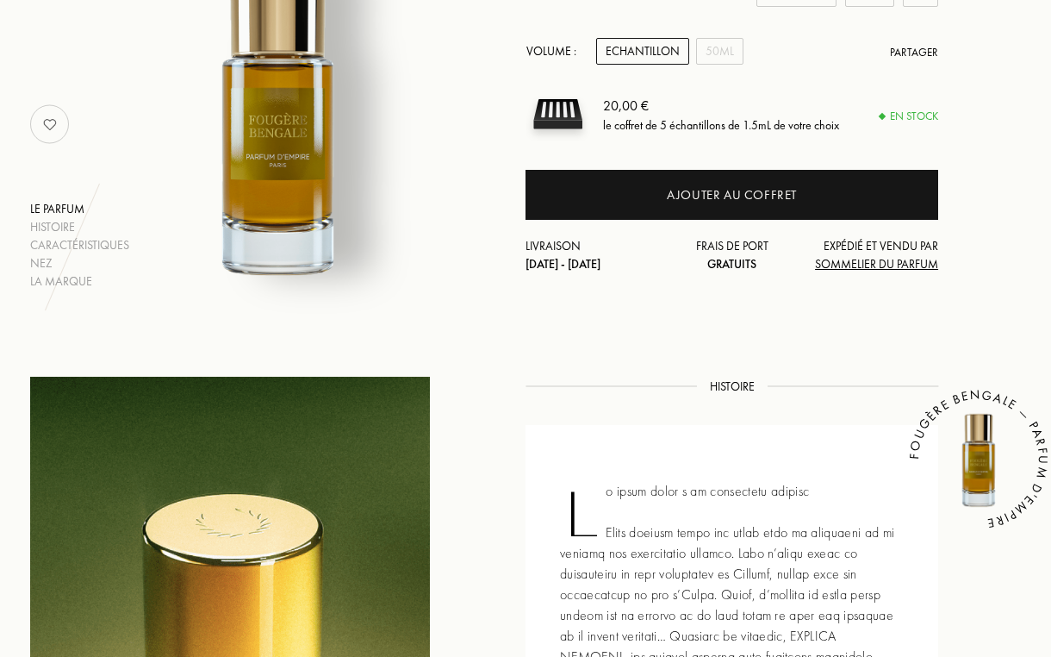
scroll to position [265, 0]
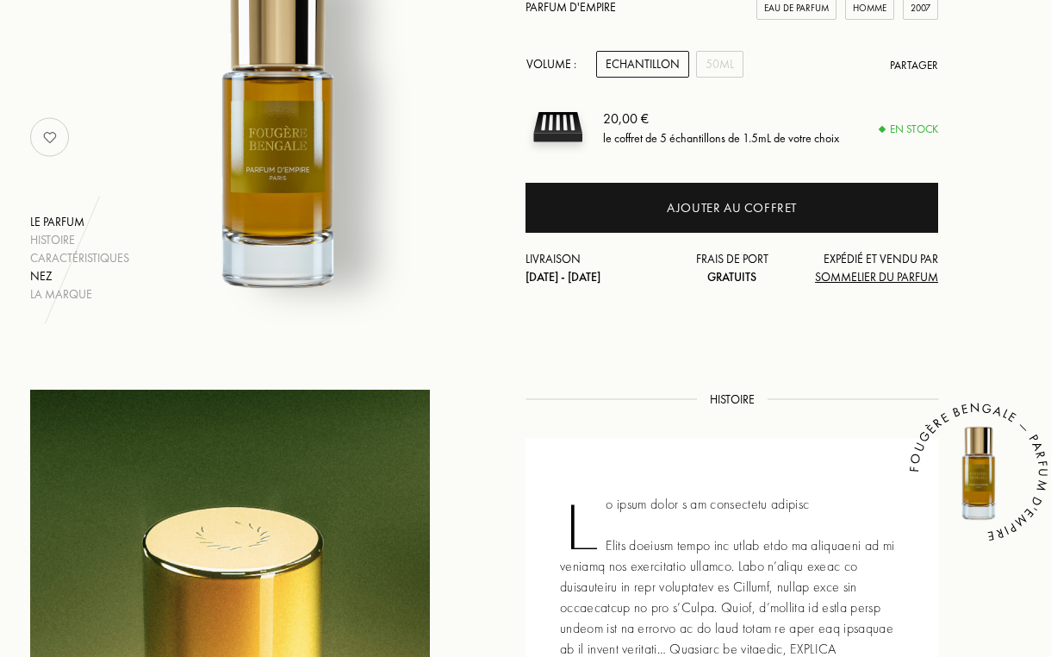
click at [42, 274] on div "Nez" at bounding box center [79, 276] width 99 height 18
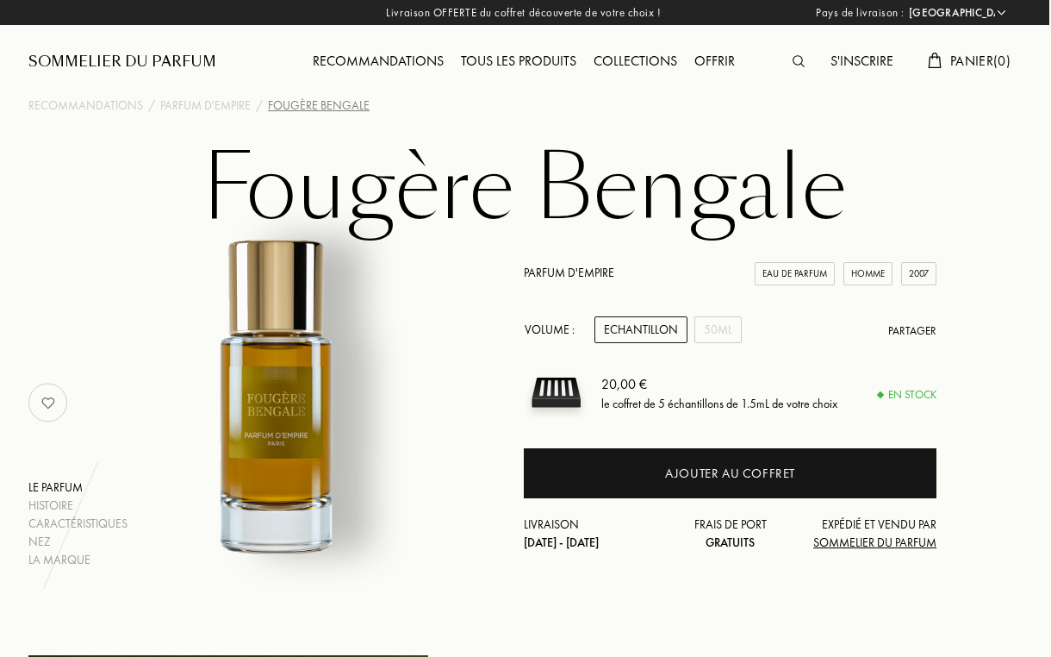
scroll to position [0, 2]
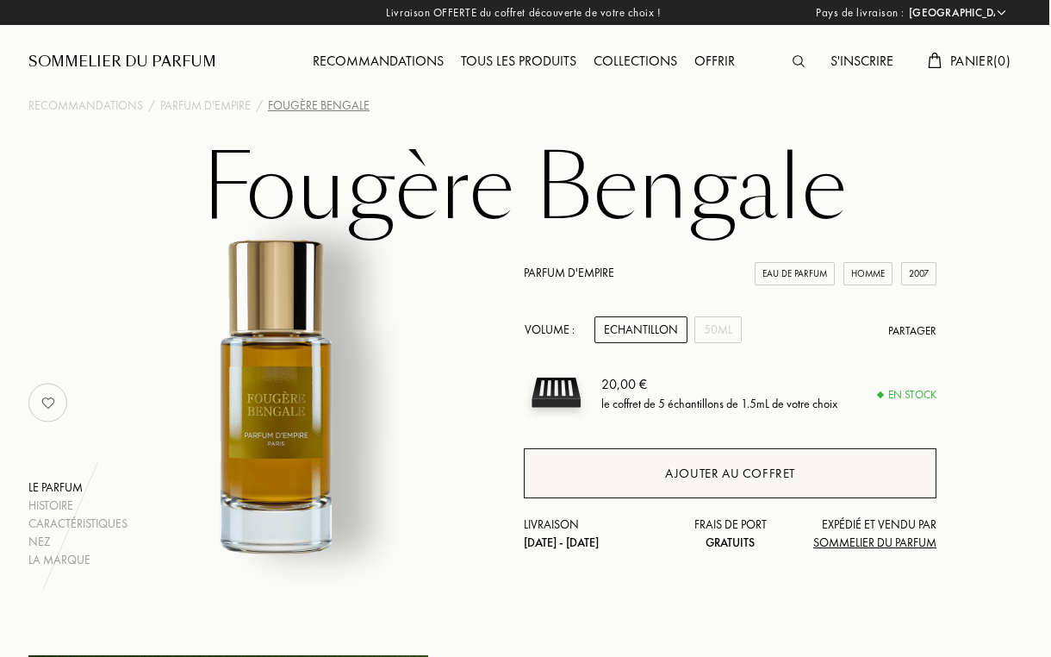
click at [648, 473] on div "Ajouter au coffret" at bounding box center [730, 473] width 413 height 50
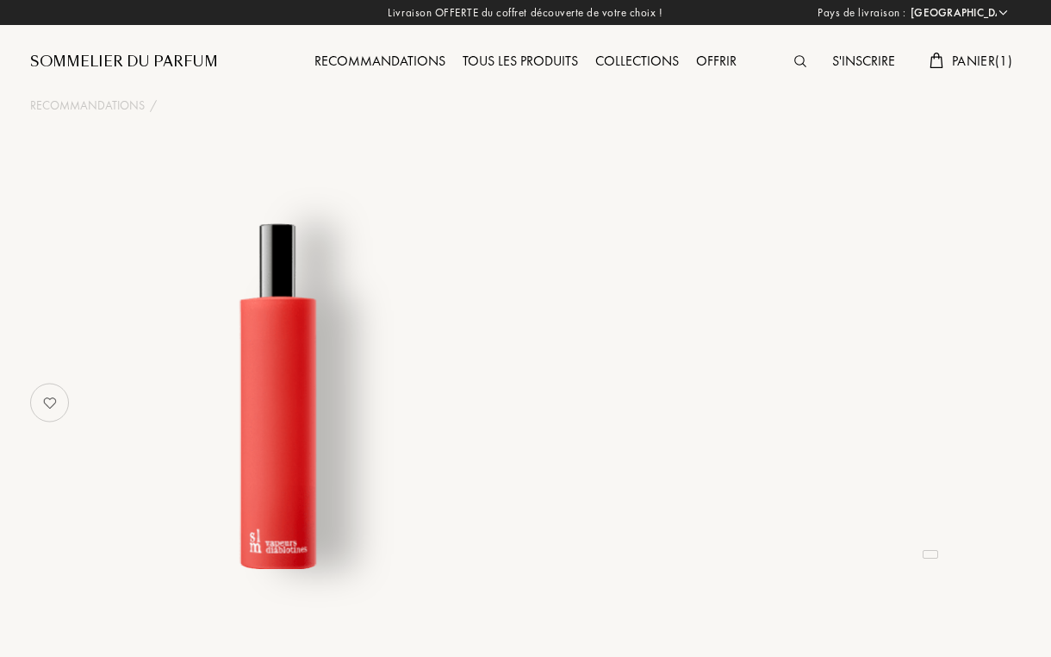
select select "FR"
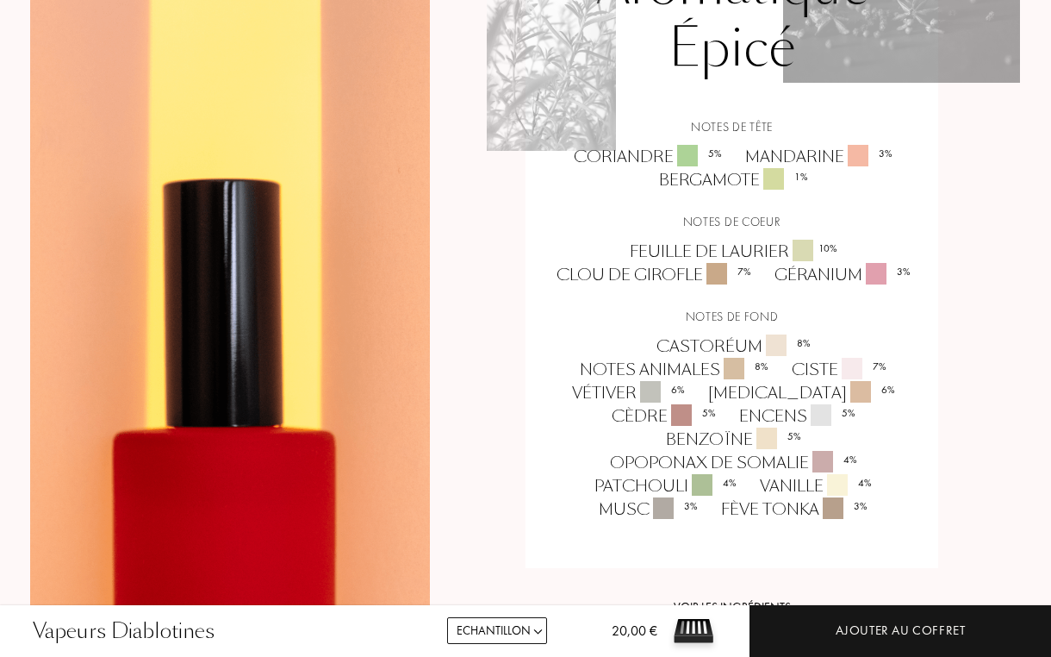
scroll to position [1439, 0]
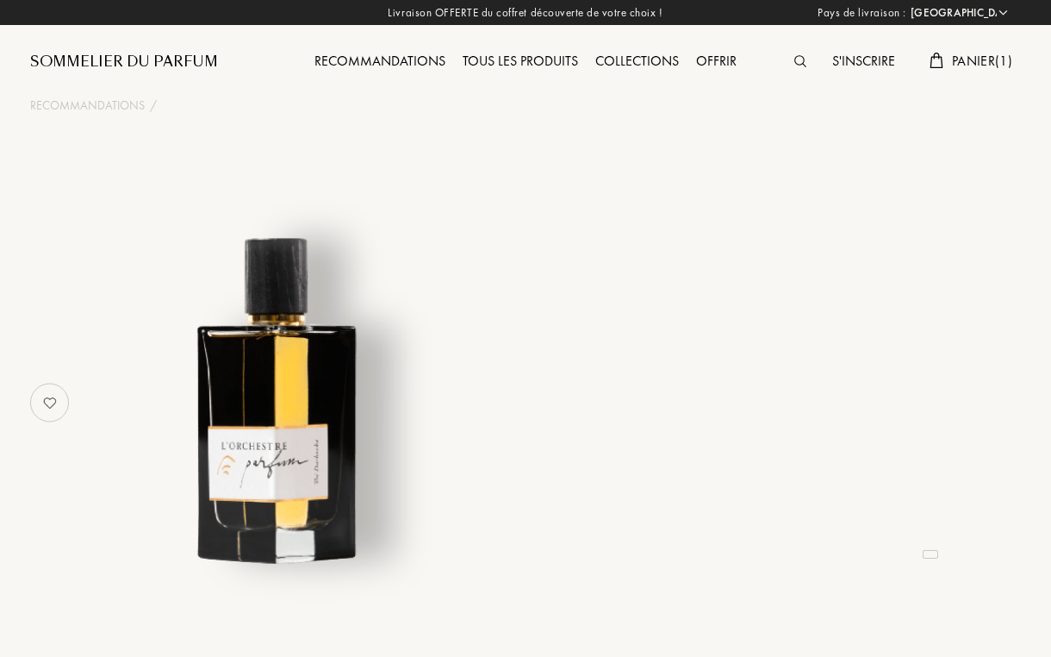
select select "FR"
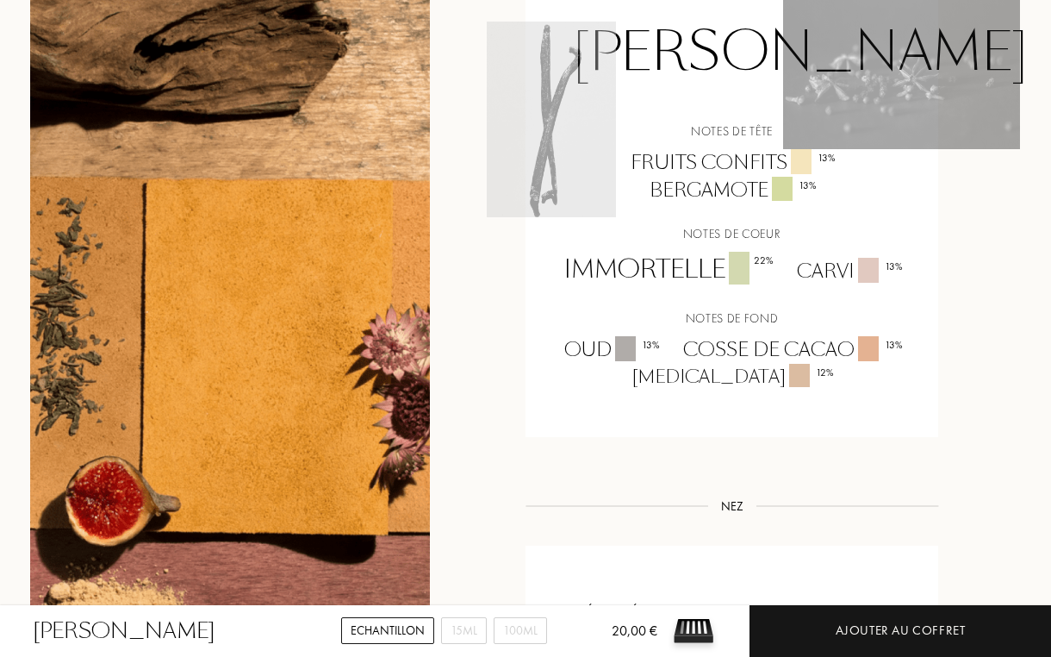
scroll to position [1395, 0]
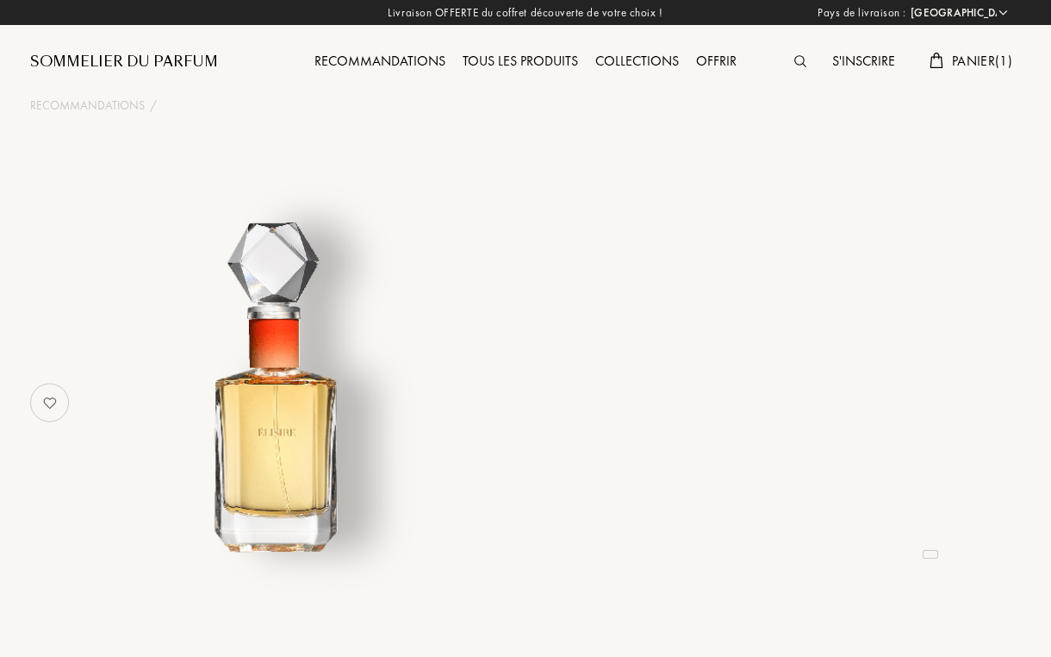
select select "FR"
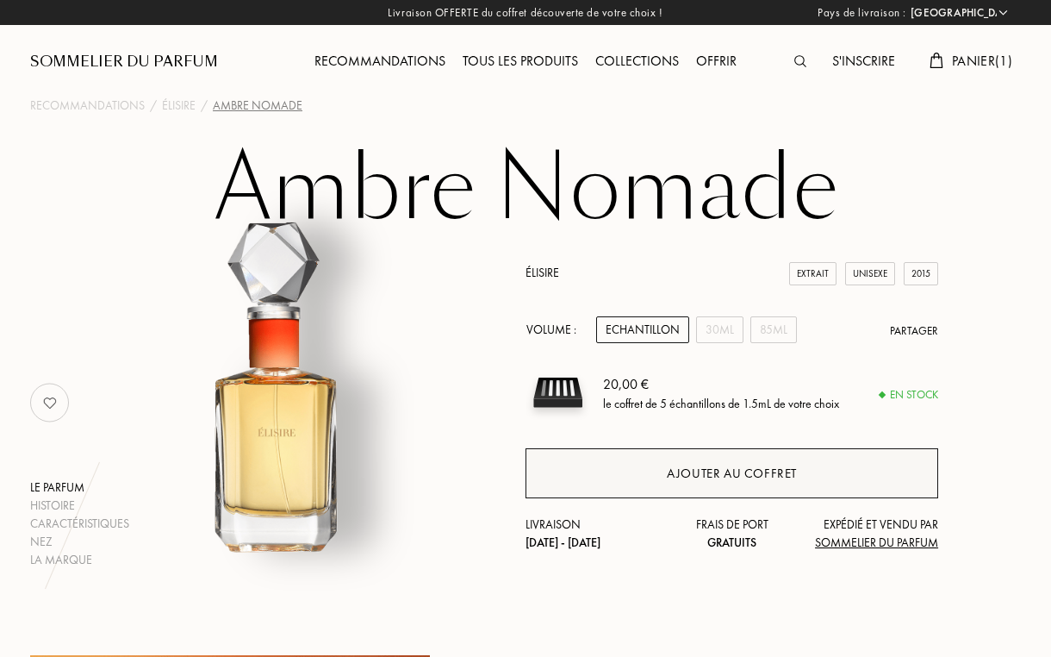
click at [689, 460] on div "Ajouter au coffret" at bounding box center [732, 473] width 413 height 50
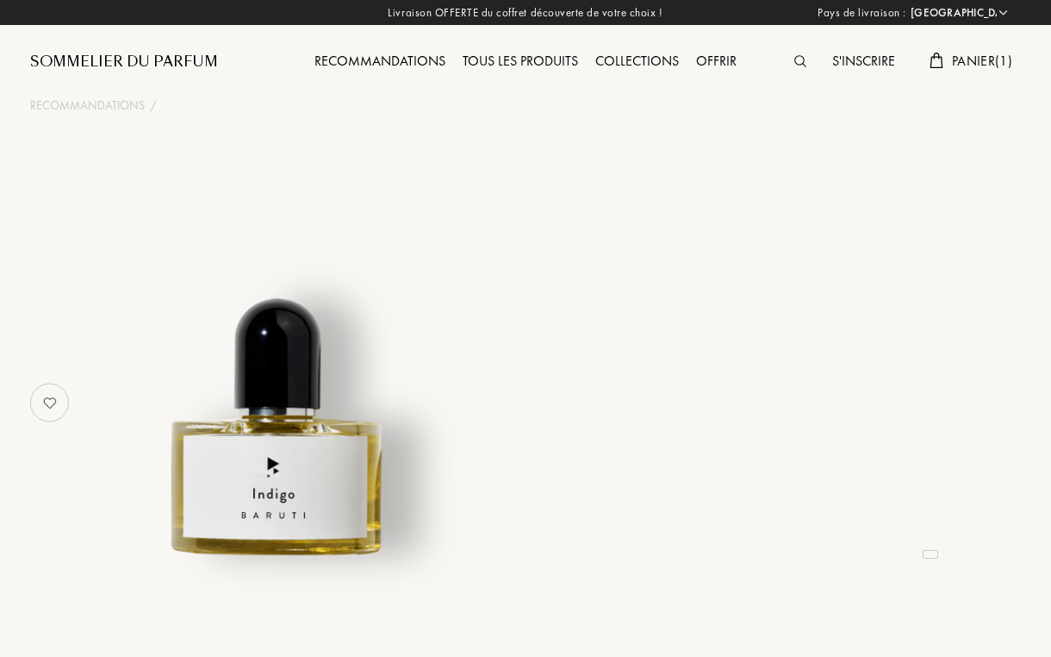
select select "FR"
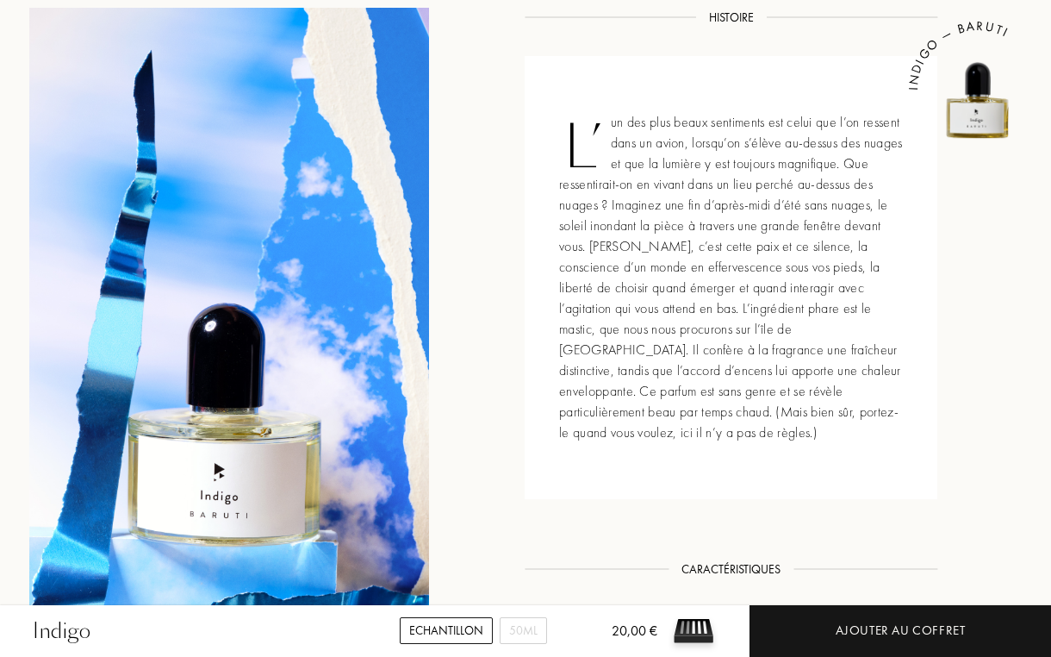
scroll to position [664, 1]
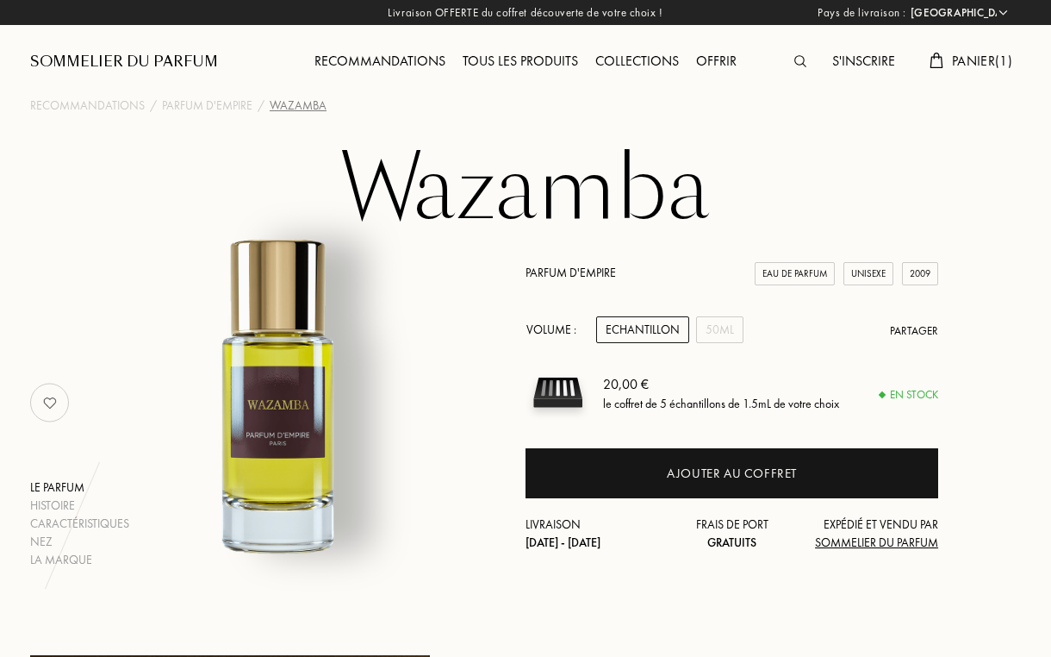
select select "FR"
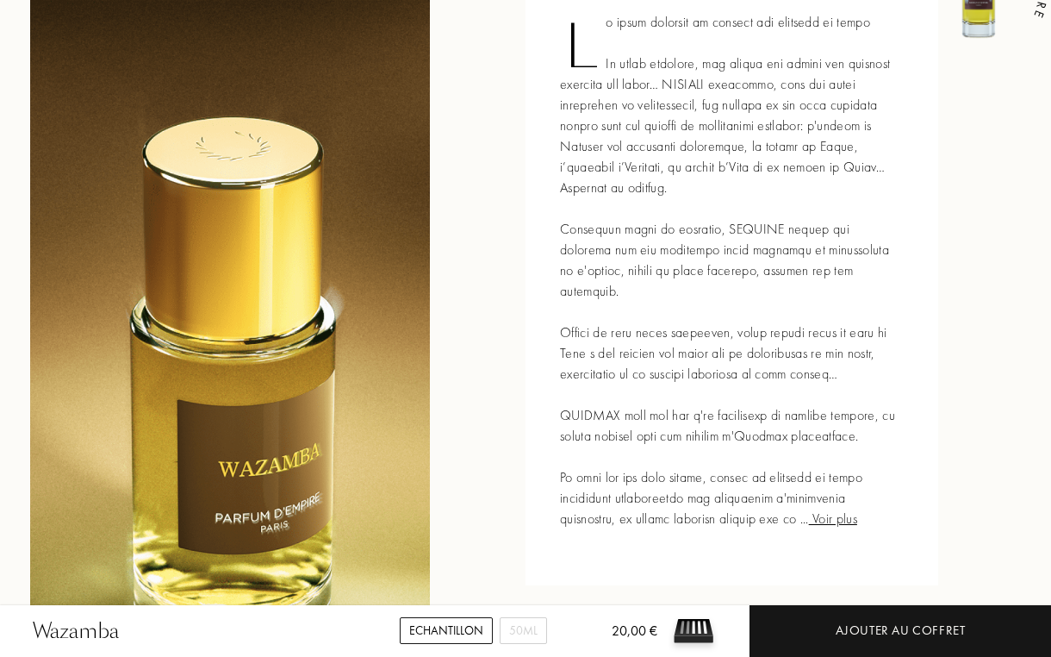
scroll to position [738, 0]
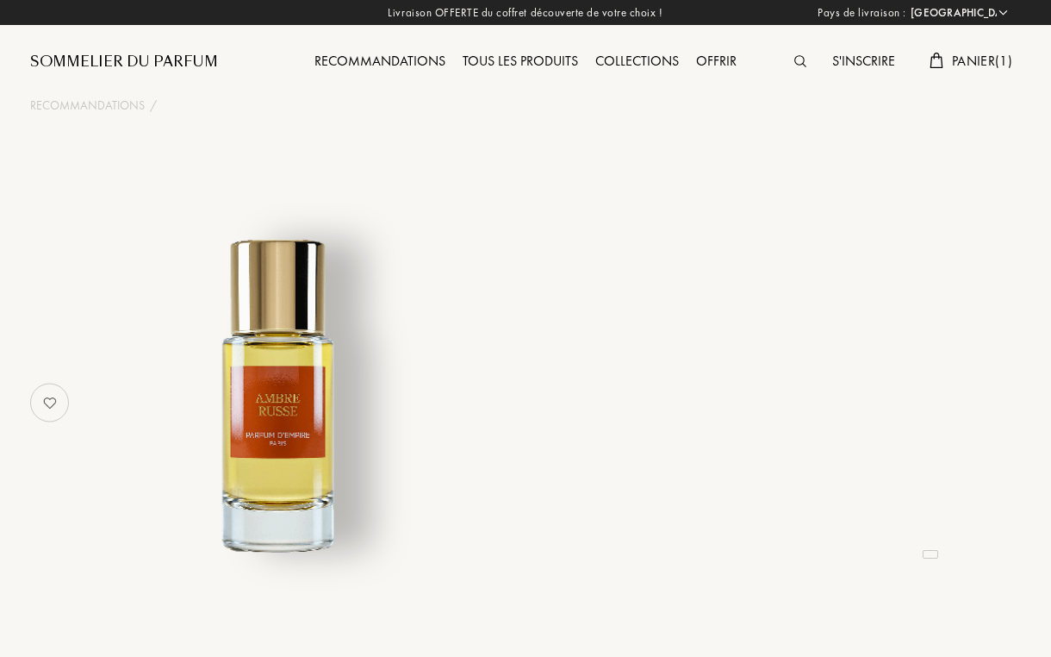
select select "FR"
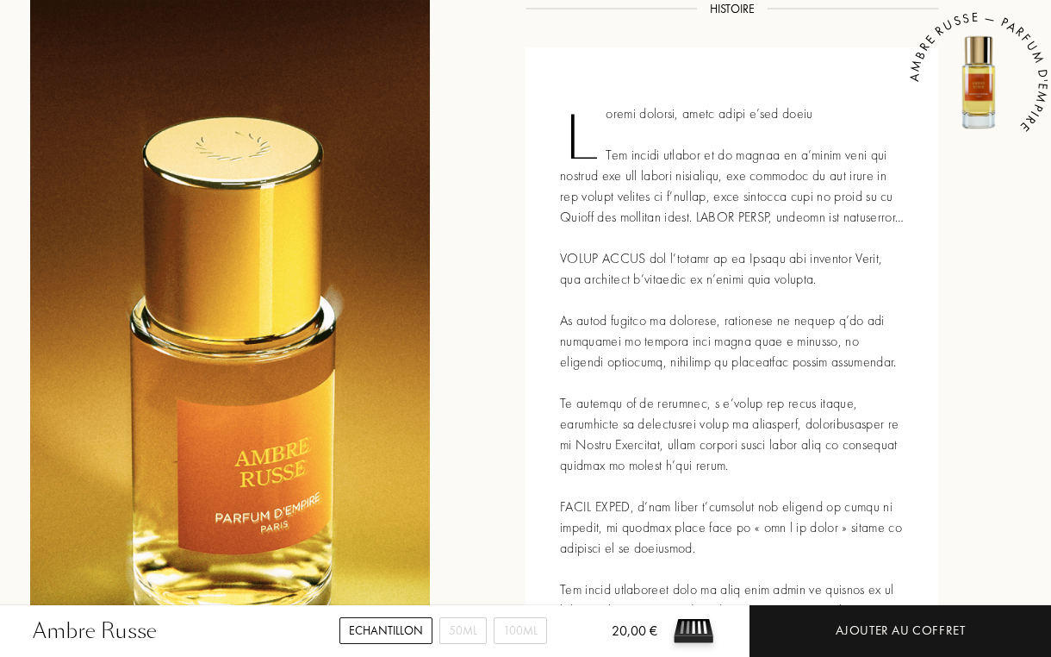
scroll to position [657, 0]
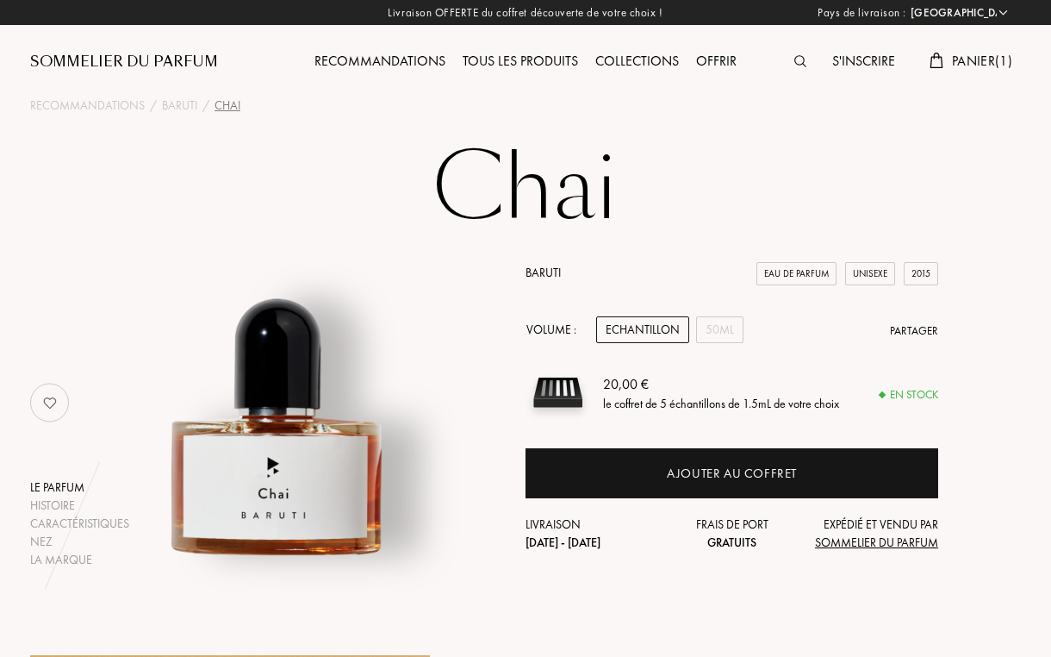
select select "FR"
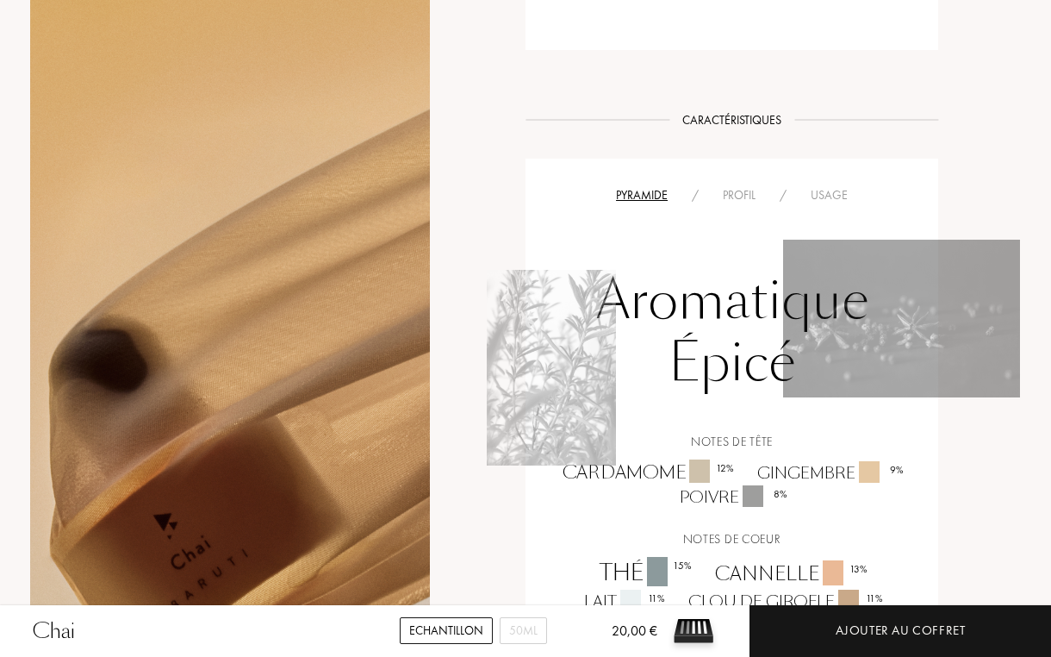
scroll to position [939, 0]
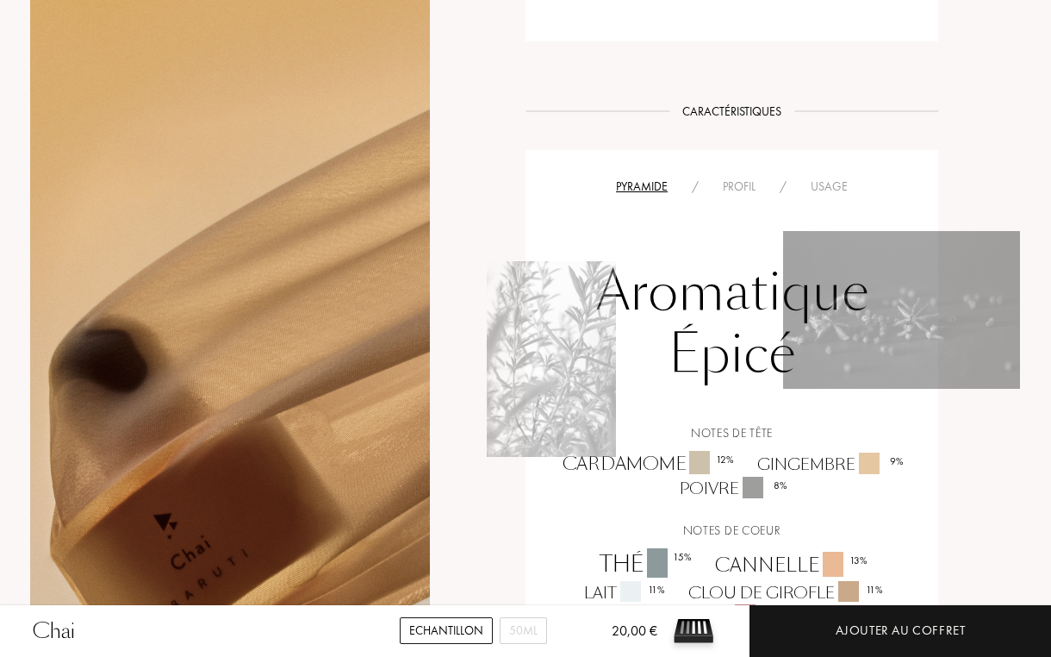
click at [742, 196] on div "Aromatique Épicé Notes de tête Cardamome 12 % Gingembre 9 % Poivre 8 % Notes de…" at bounding box center [732, 459] width 387 height 526
click at [741, 183] on div "Profil" at bounding box center [739, 187] width 57 height 18
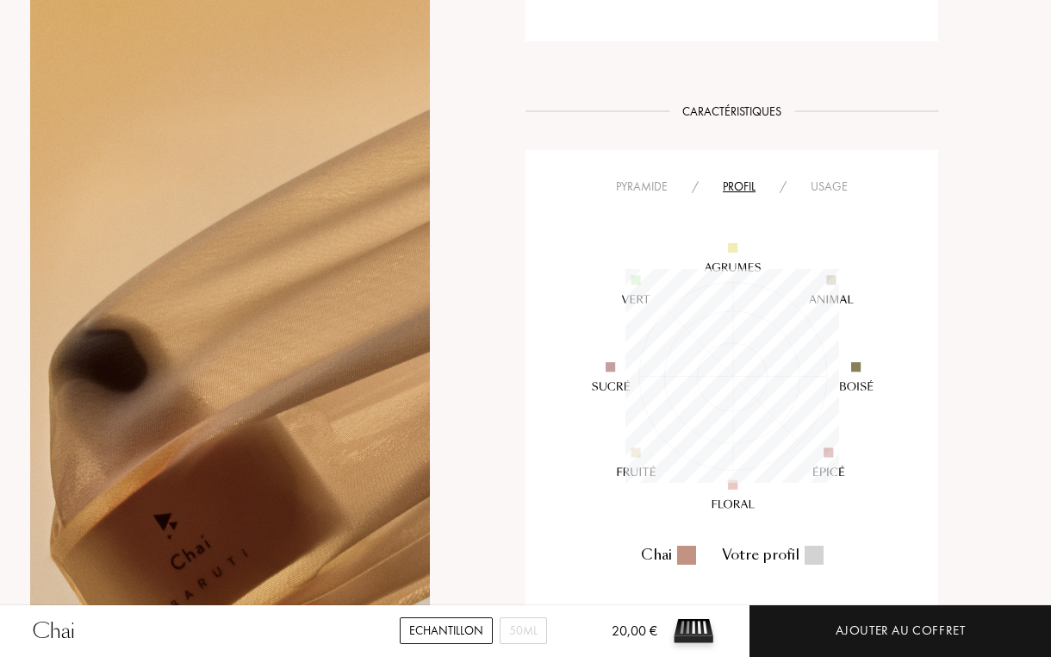
scroll to position [214, 214]
click at [648, 189] on div "Pyramide" at bounding box center [642, 187] width 76 height 18
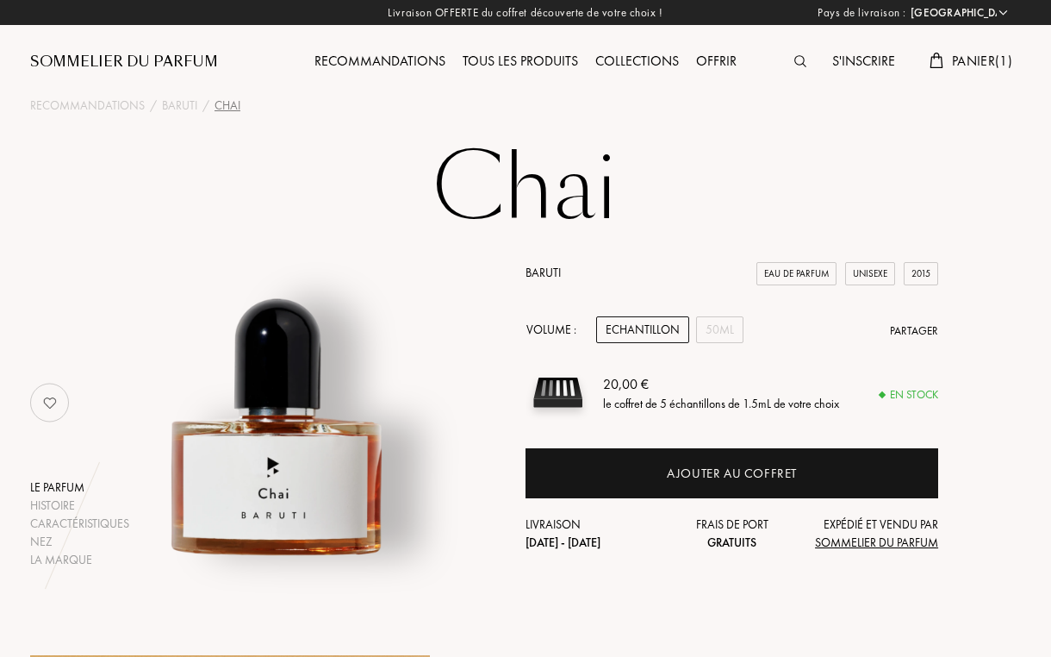
scroll to position [0, 0]
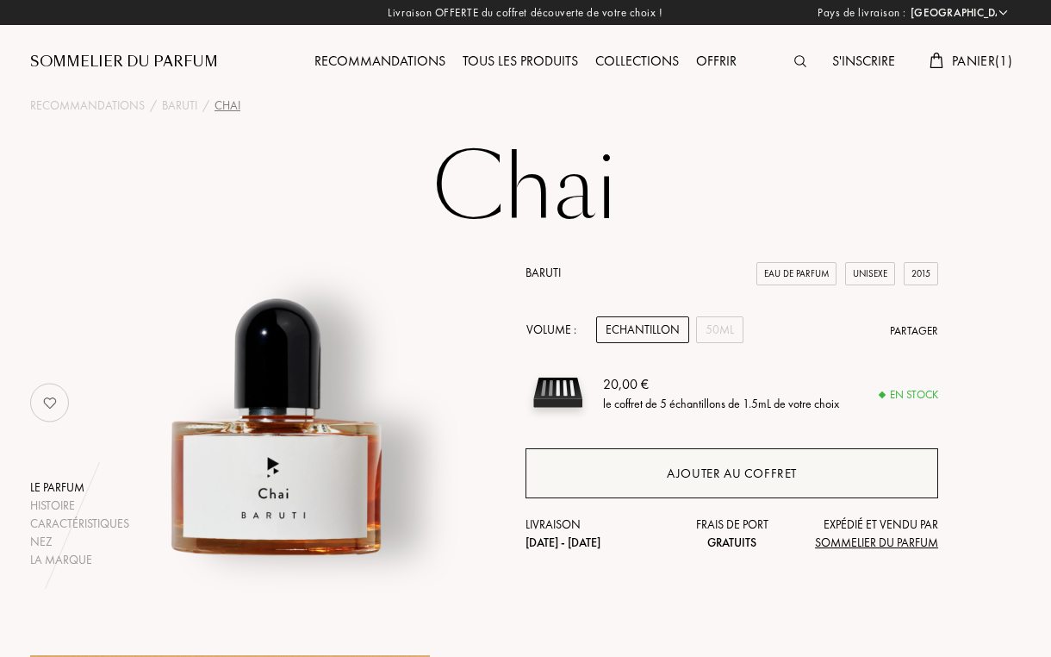
click at [634, 465] on div "Ajouter au coffret" at bounding box center [732, 473] width 413 height 50
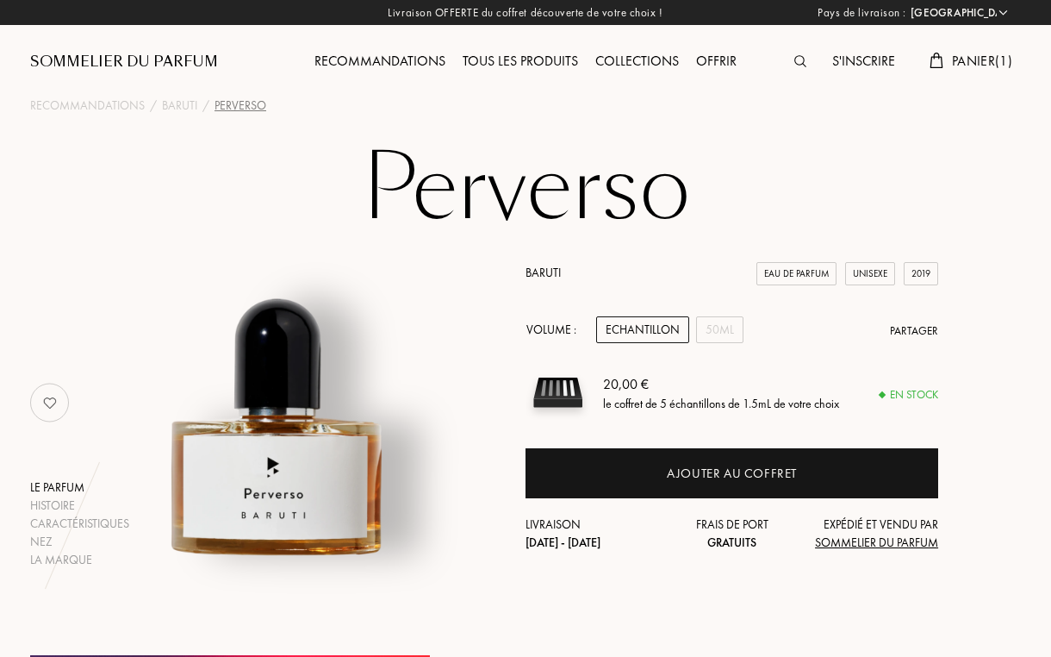
select select "FR"
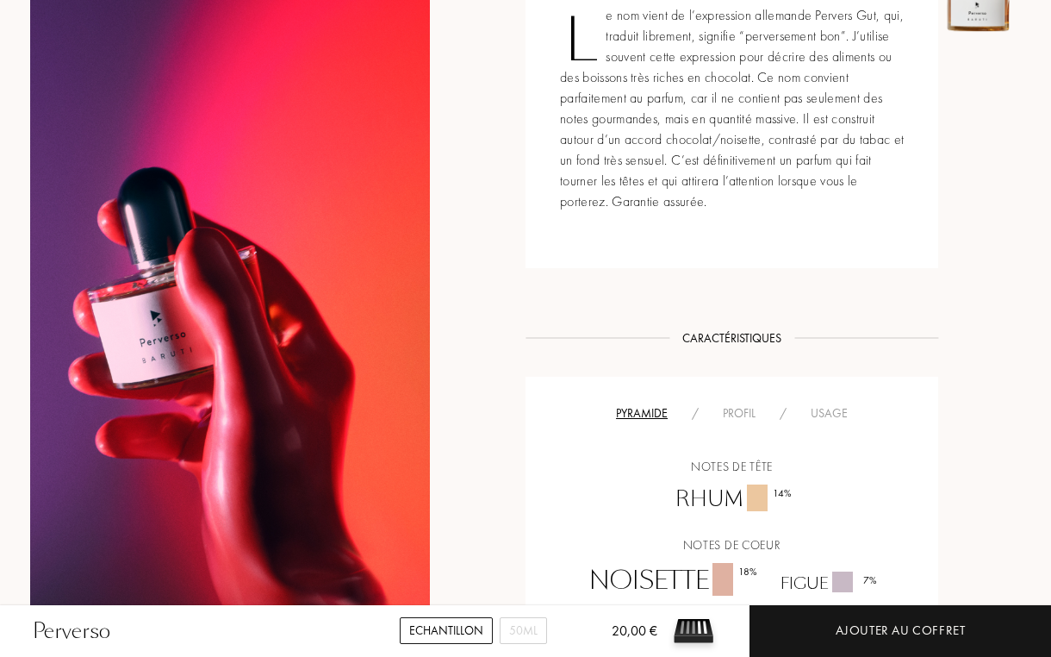
scroll to position [781, 0]
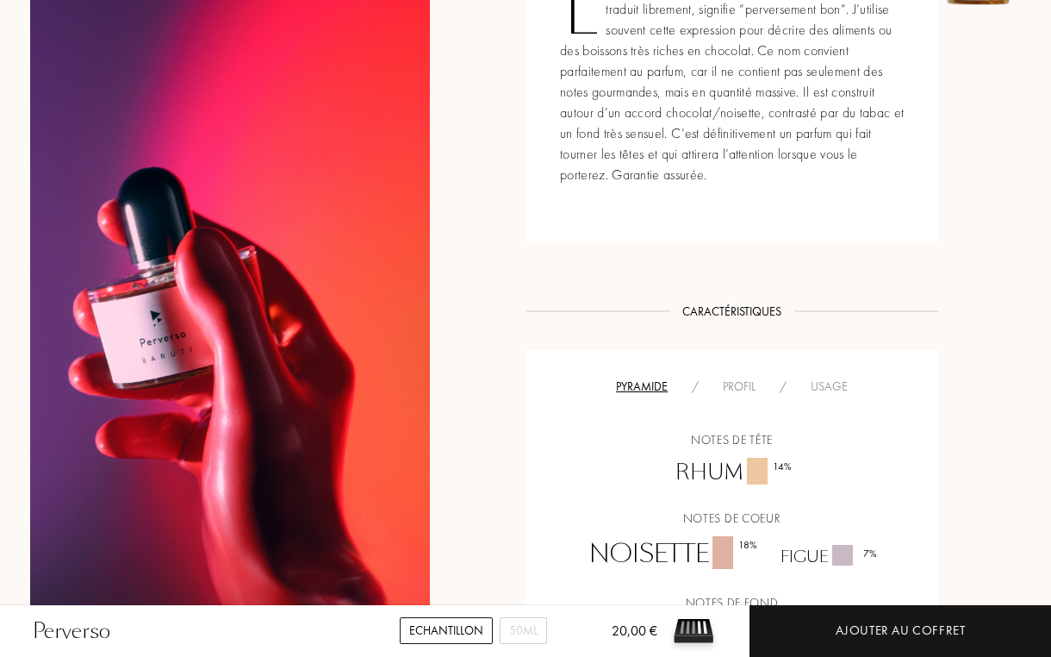
click at [730, 391] on div "Profil" at bounding box center [739, 386] width 57 height 18
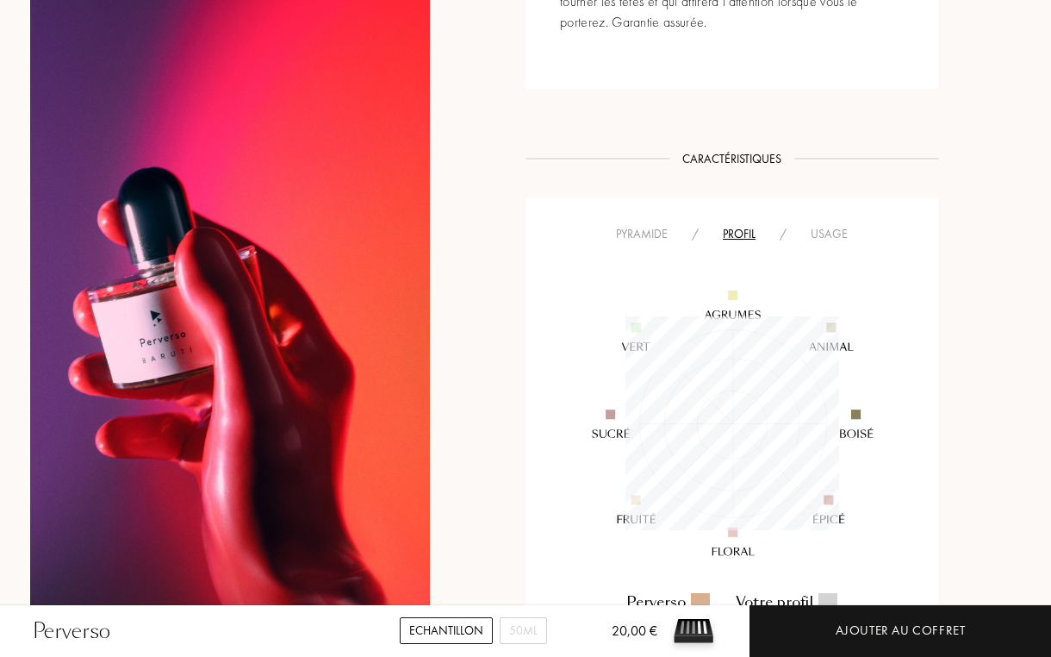
scroll to position [954, 0]
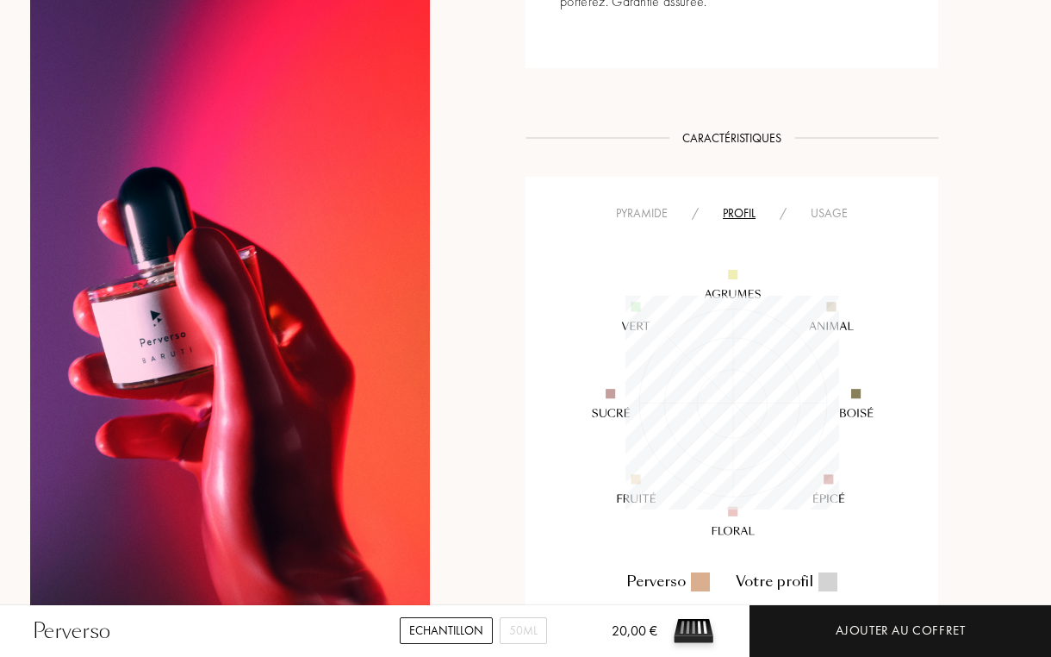
click at [807, 207] on div "Usage" at bounding box center [829, 213] width 61 height 18
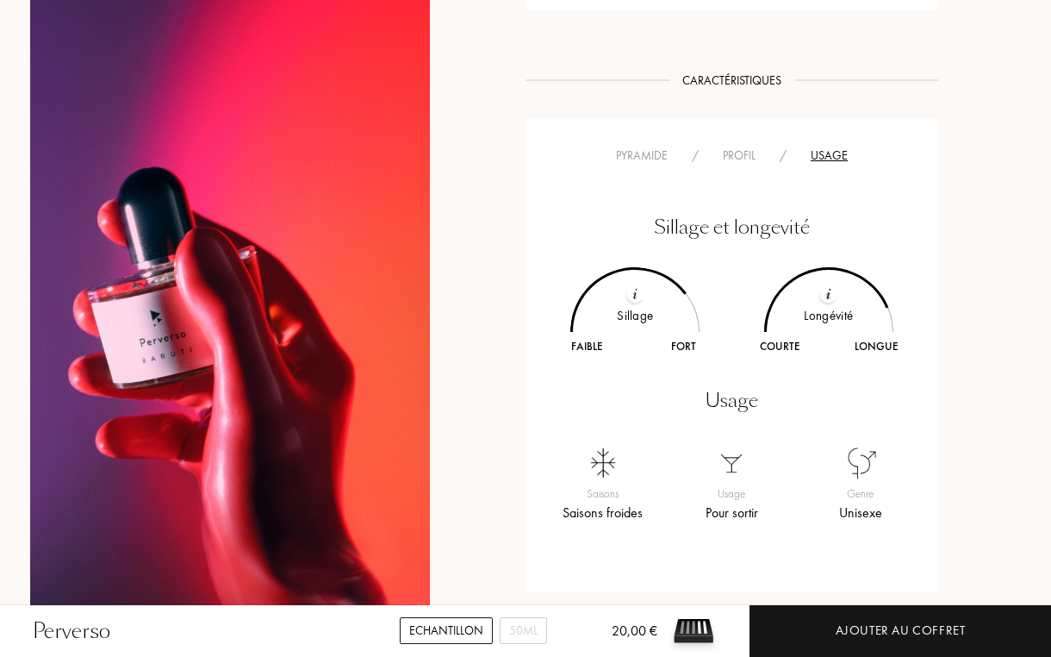
scroll to position [1006, 0]
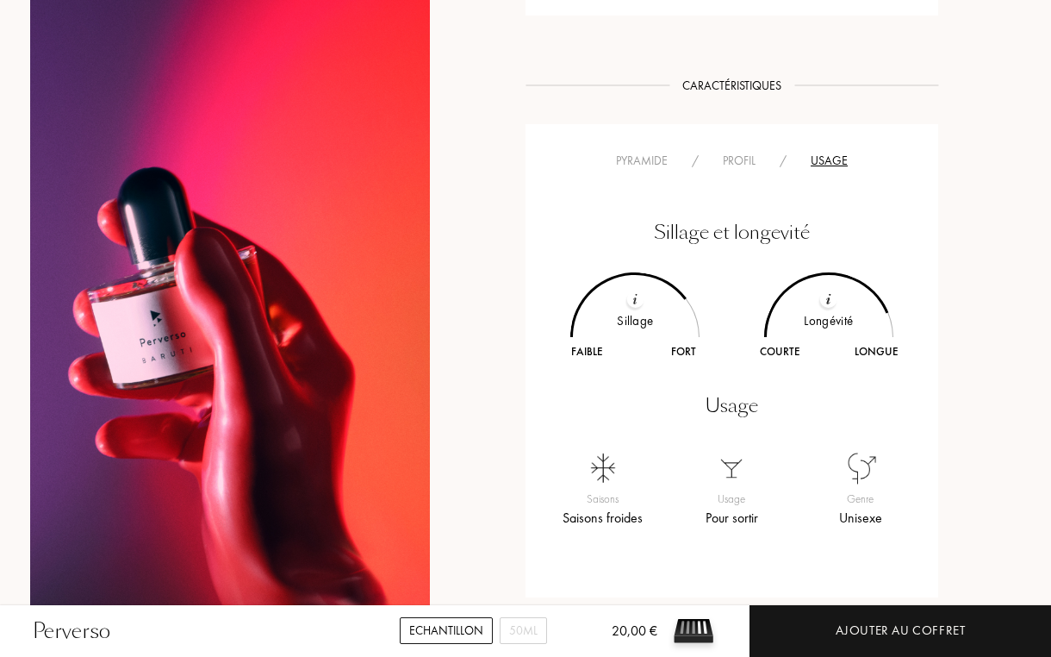
click at [733, 167] on div "Profil" at bounding box center [739, 161] width 57 height 18
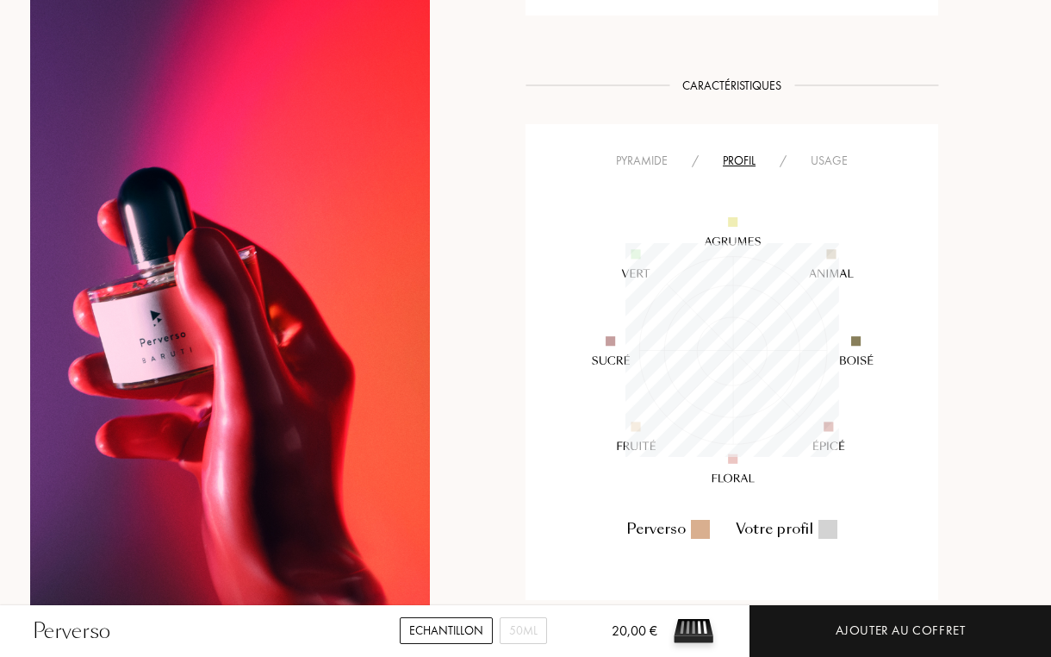
scroll to position [214, 214]
click at [658, 160] on div "Pyramide" at bounding box center [642, 161] width 76 height 18
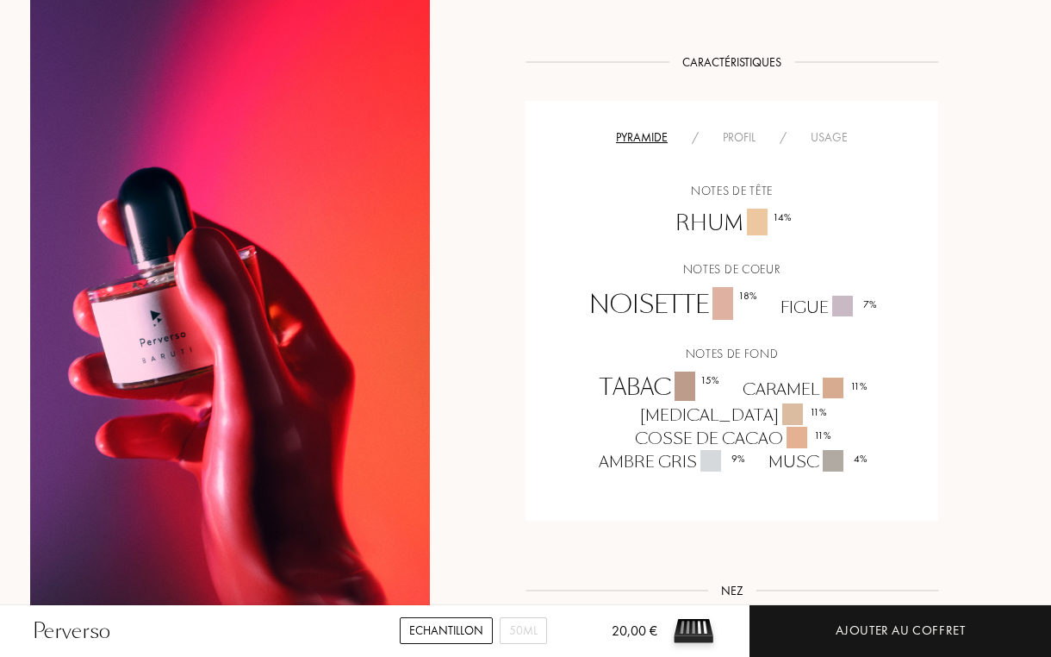
scroll to position [1037, 0]
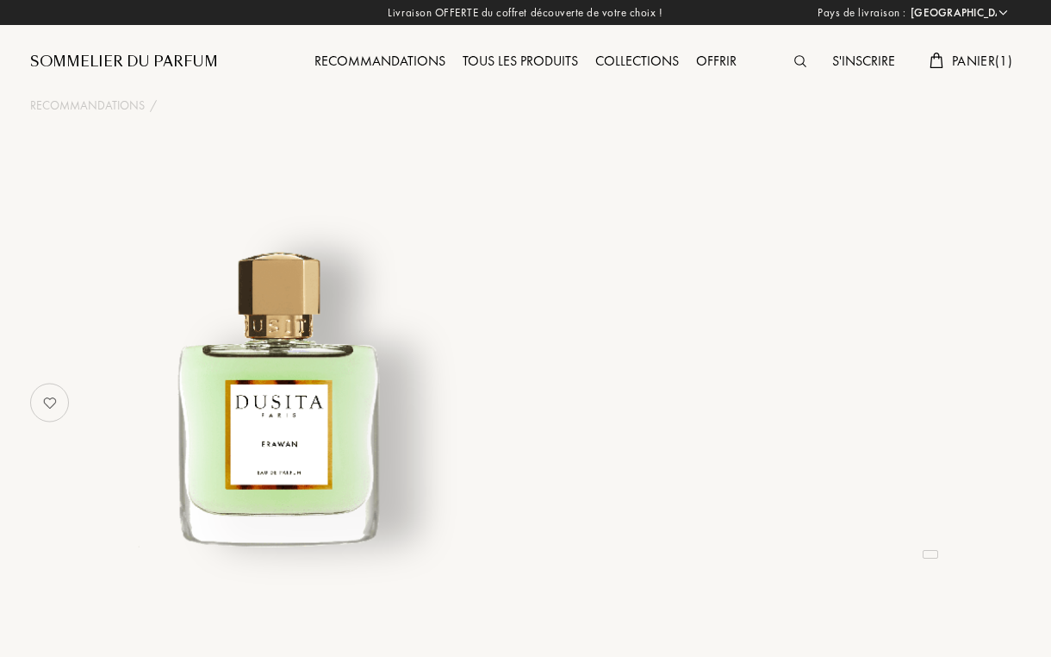
select select "FR"
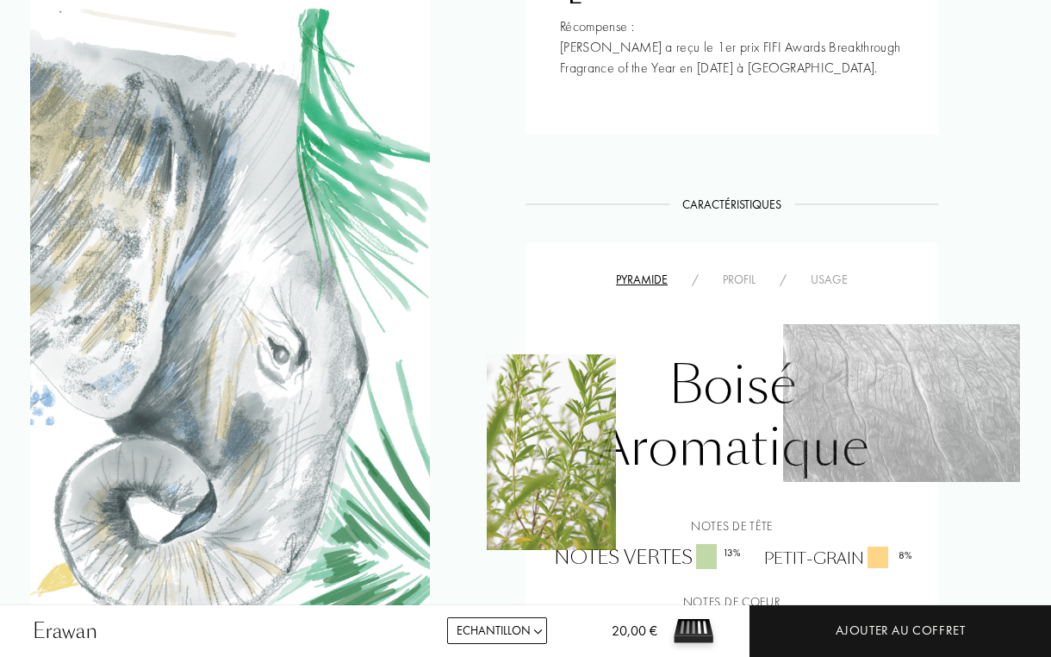
scroll to position [838, 0]
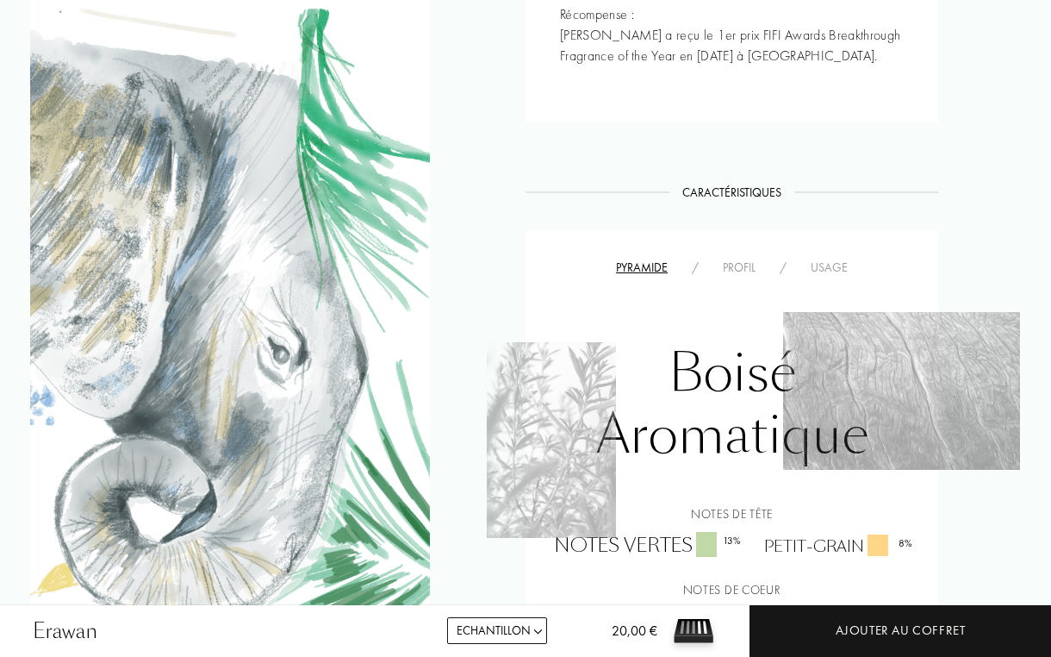
click at [732, 277] on div "Profil" at bounding box center [739, 268] width 57 height 18
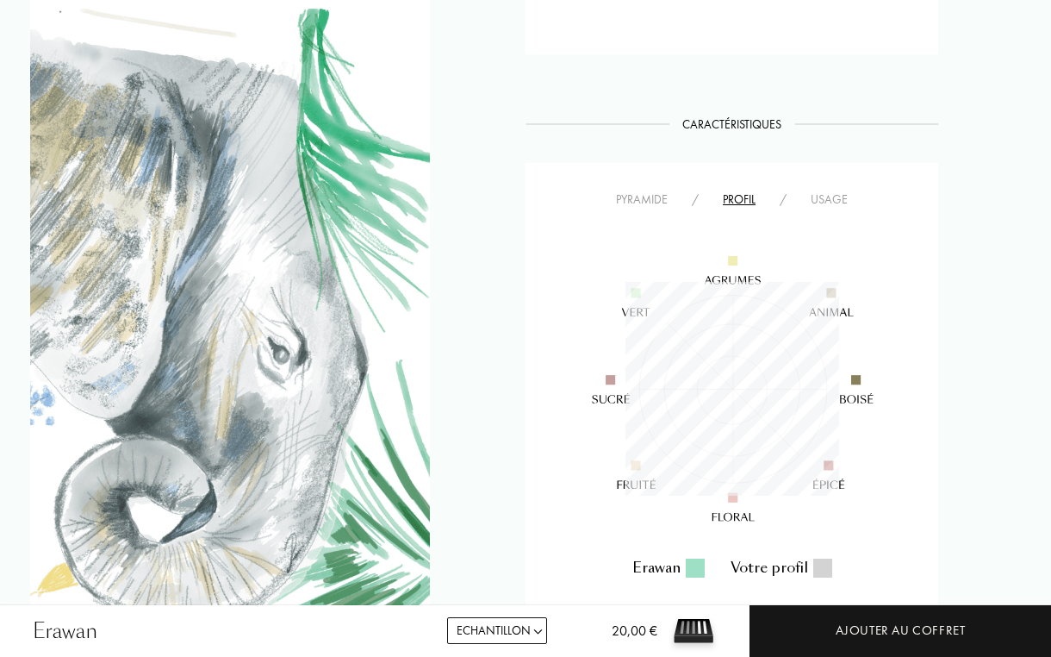
scroll to position [933, 0]
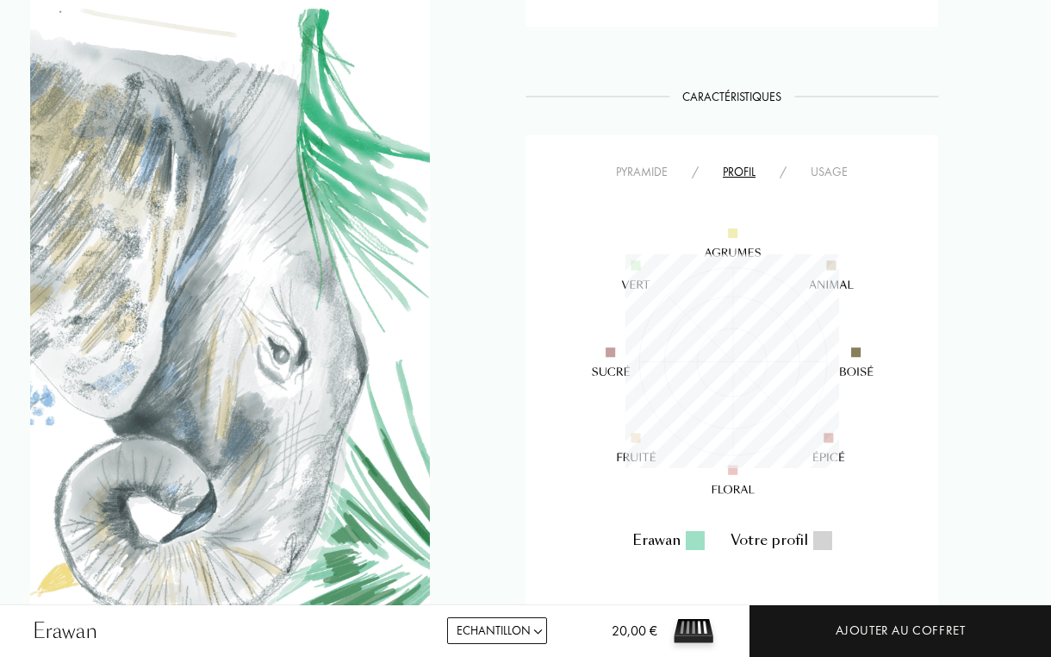
click at [657, 181] on div "Pyramide" at bounding box center [642, 172] width 76 height 18
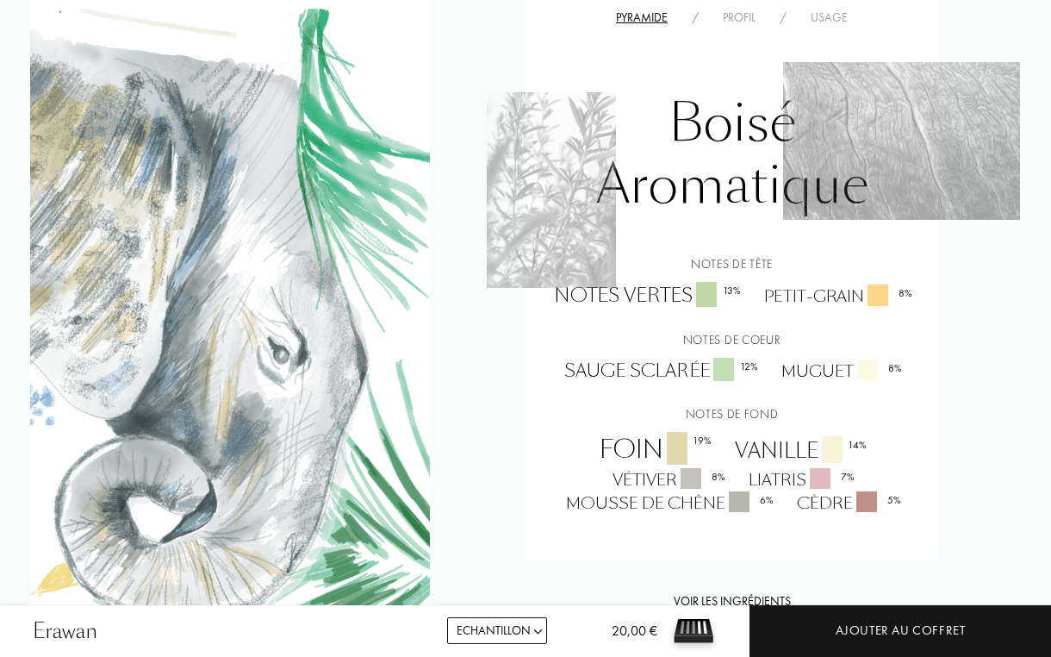
scroll to position [1097, 0]
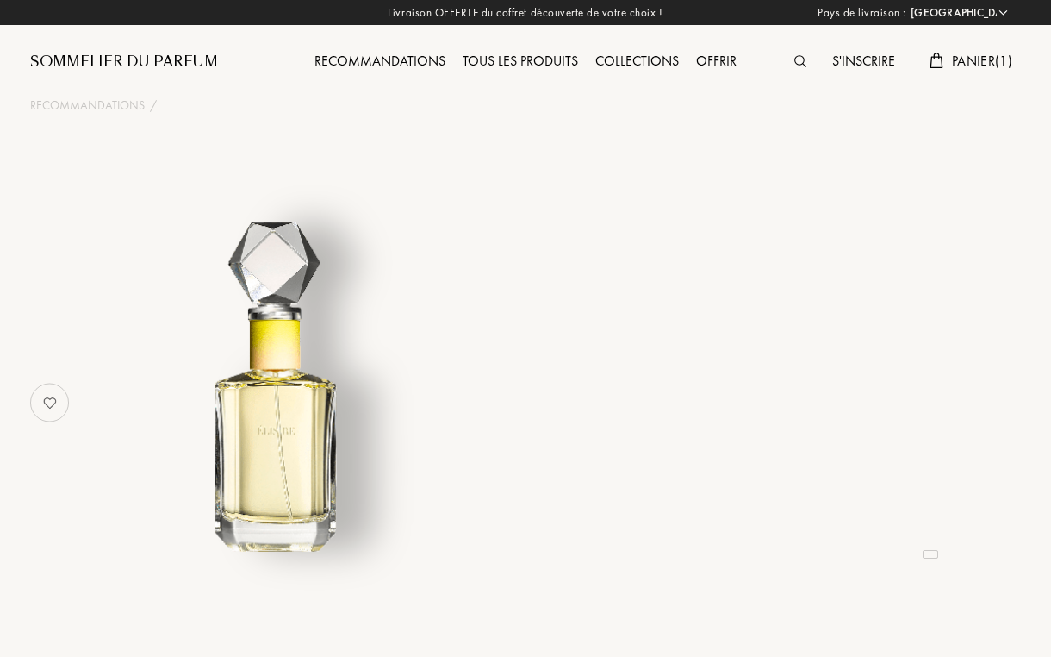
select select "FR"
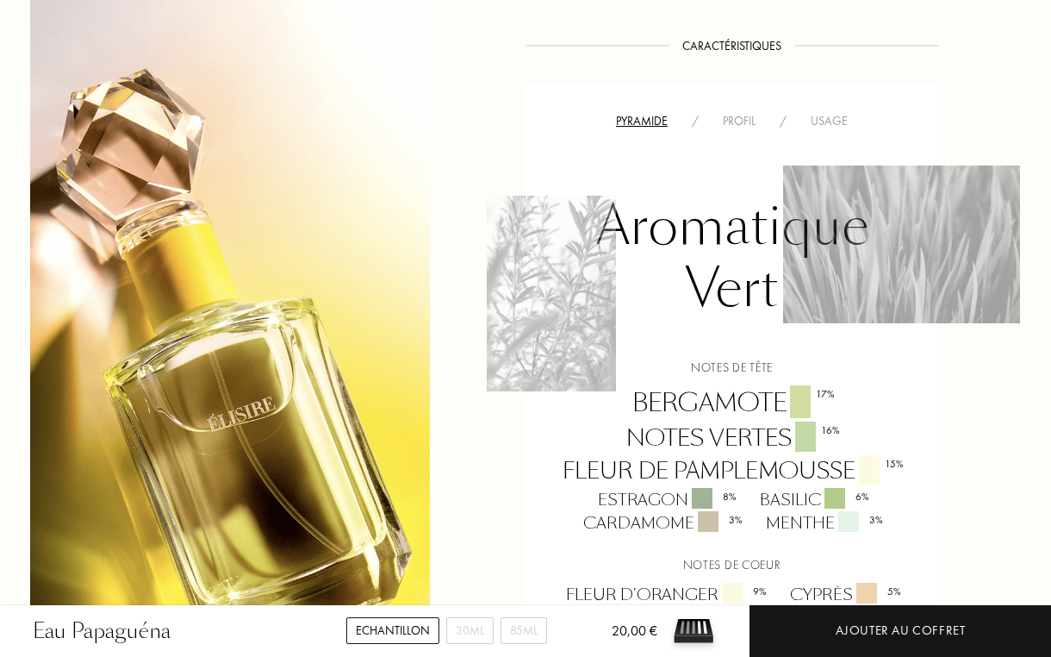
scroll to position [893, 0]
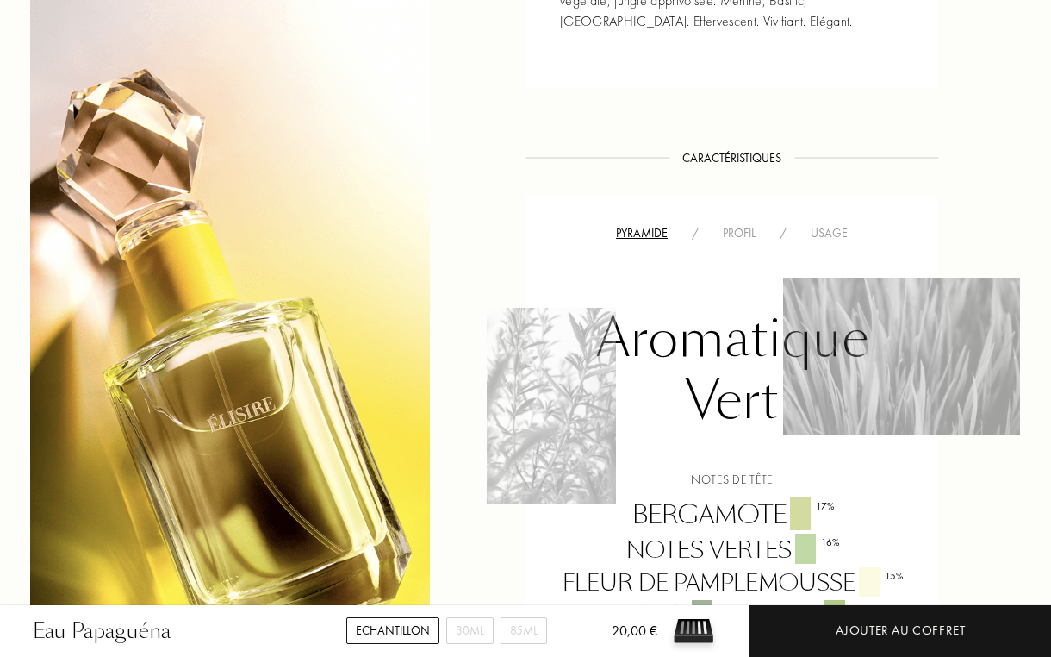
click at [718, 227] on div "Profil" at bounding box center [739, 233] width 57 height 18
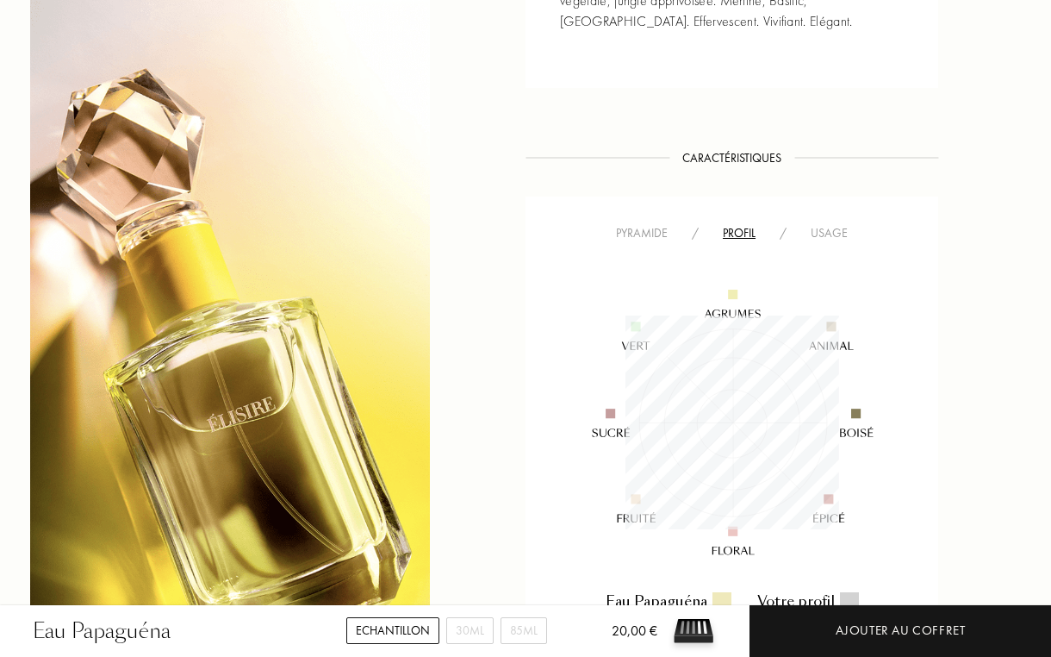
scroll to position [922, 0]
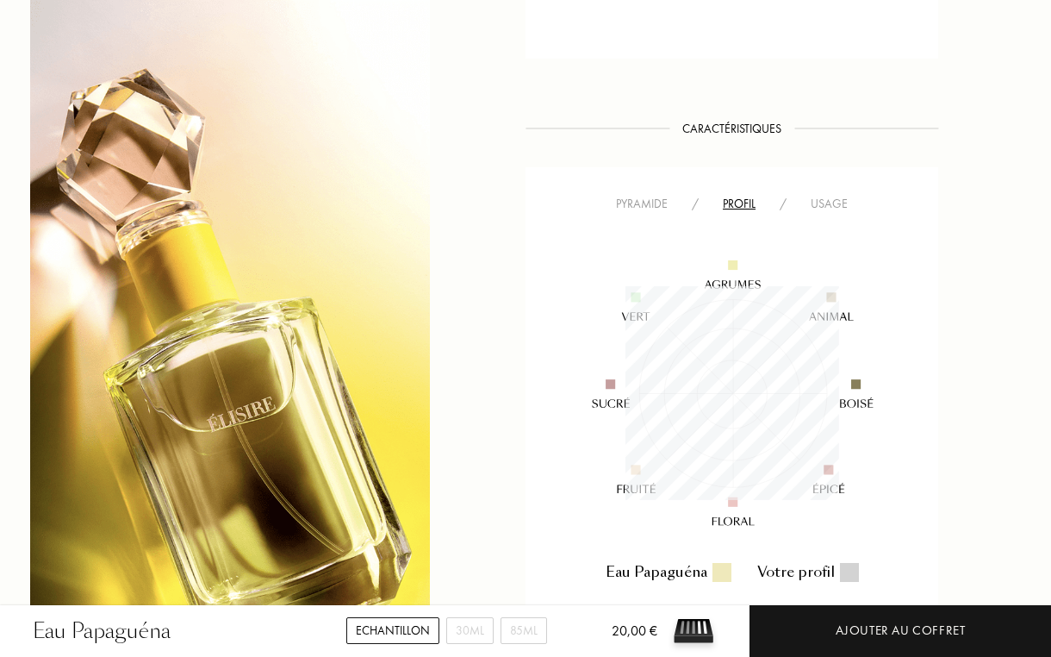
click at [647, 207] on div "Pyramide" at bounding box center [642, 204] width 76 height 18
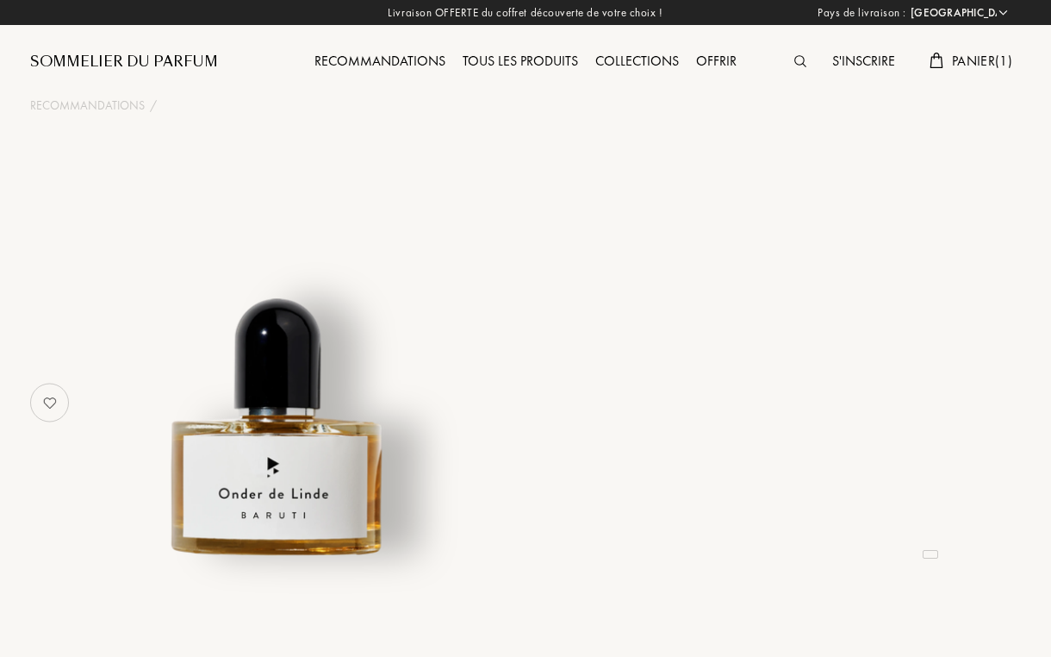
select select "FR"
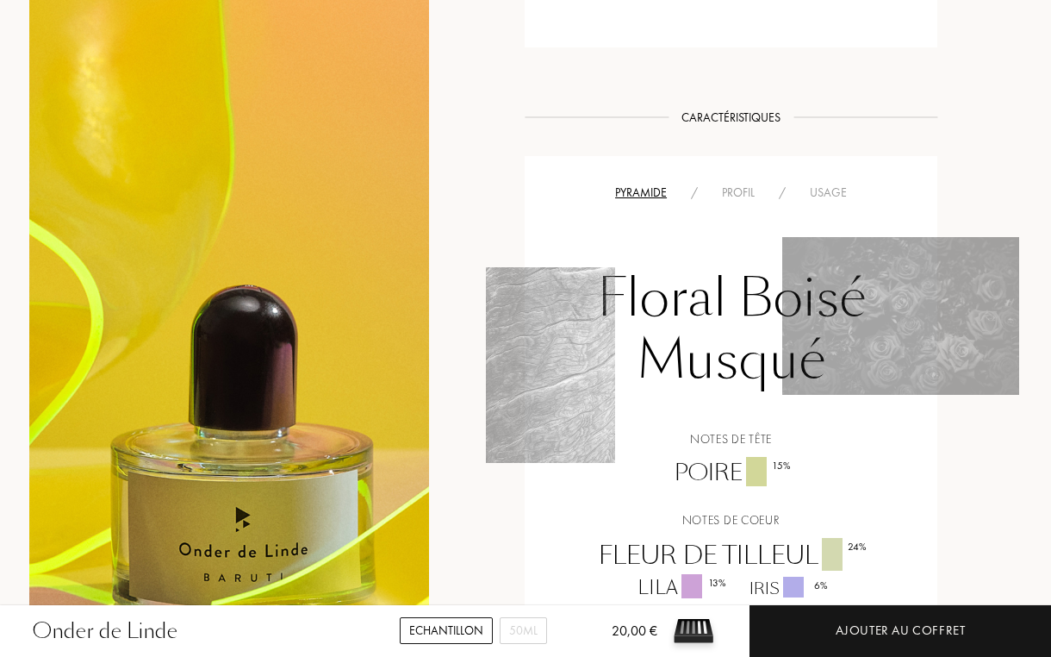
scroll to position [1068, 1]
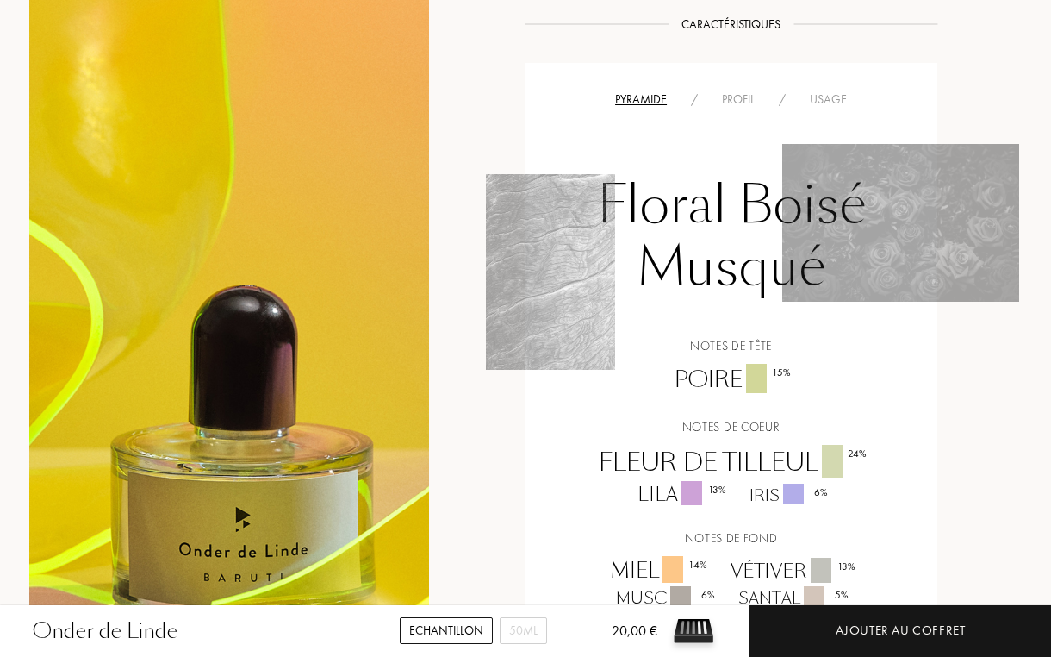
click at [742, 88] on div "Pyramide / Profil / Usage Floral Boisé Musqué Notes de tête Poire 15 % Notes de…" at bounding box center [731, 371] width 413 height 617
click at [745, 93] on div "Profil" at bounding box center [738, 99] width 57 height 18
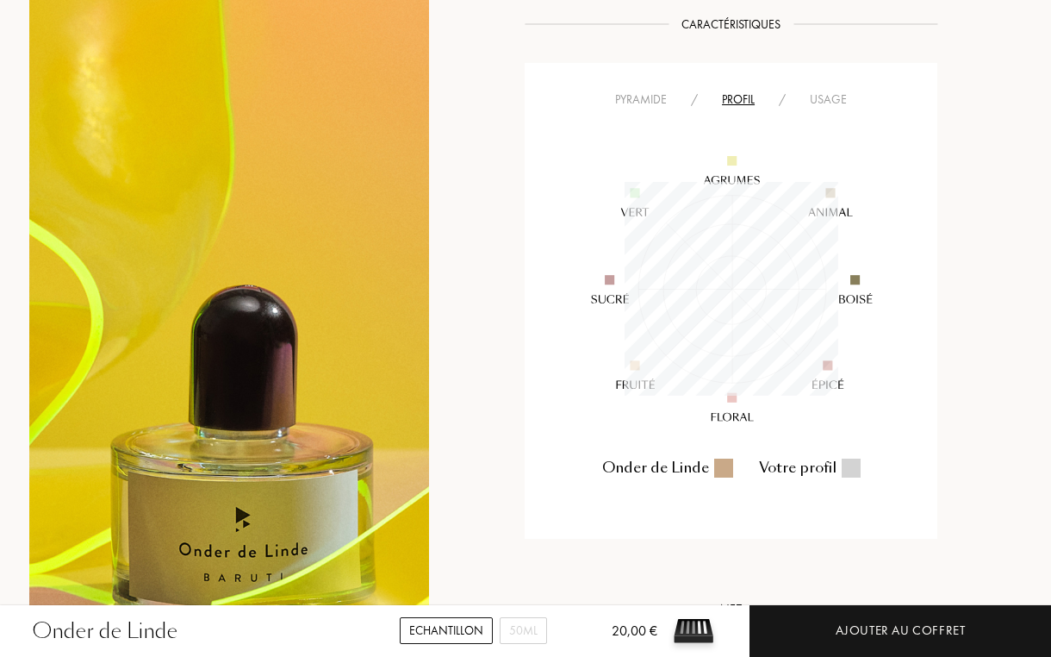
scroll to position [214, 214]
click at [664, 103] on div "Pyramide" at bounding box center [641, 99] width 76 height 18
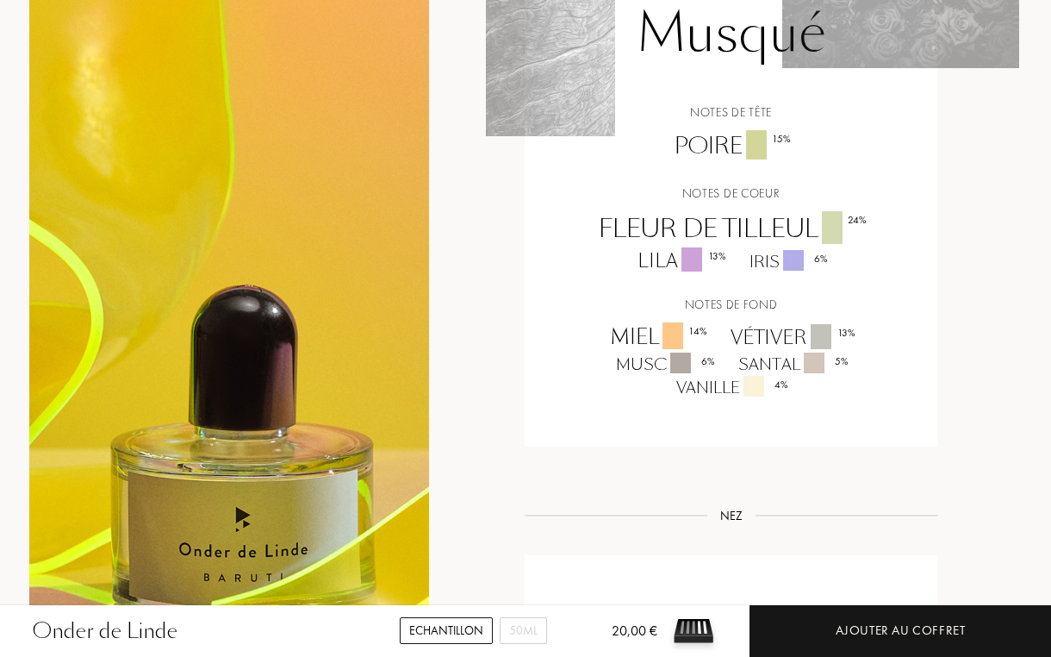
scroll to position [1306, 1]
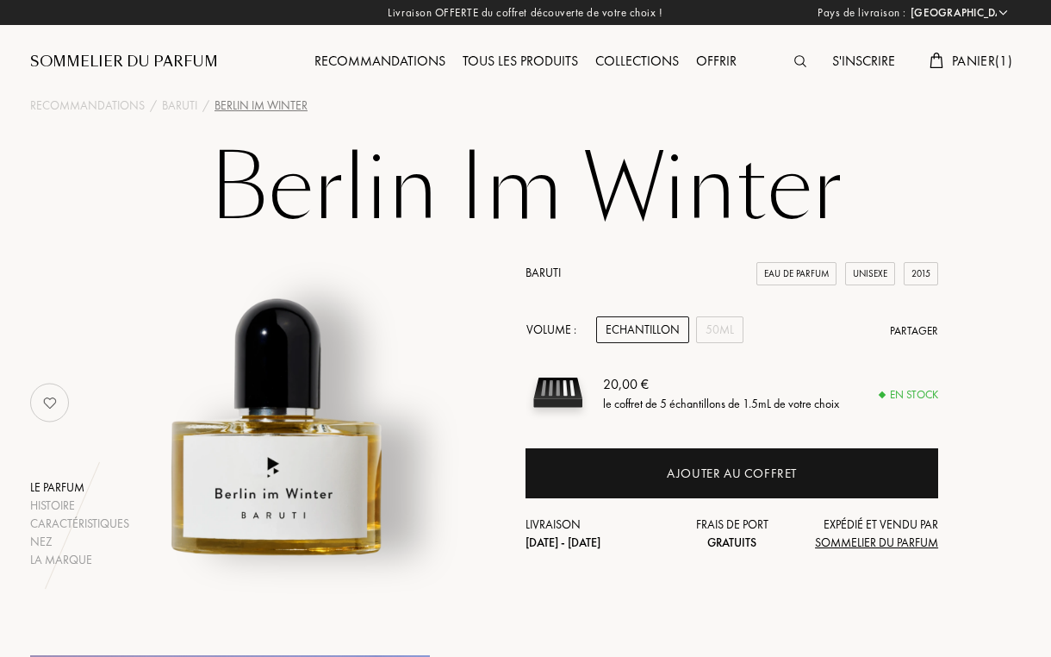
select select "FR"
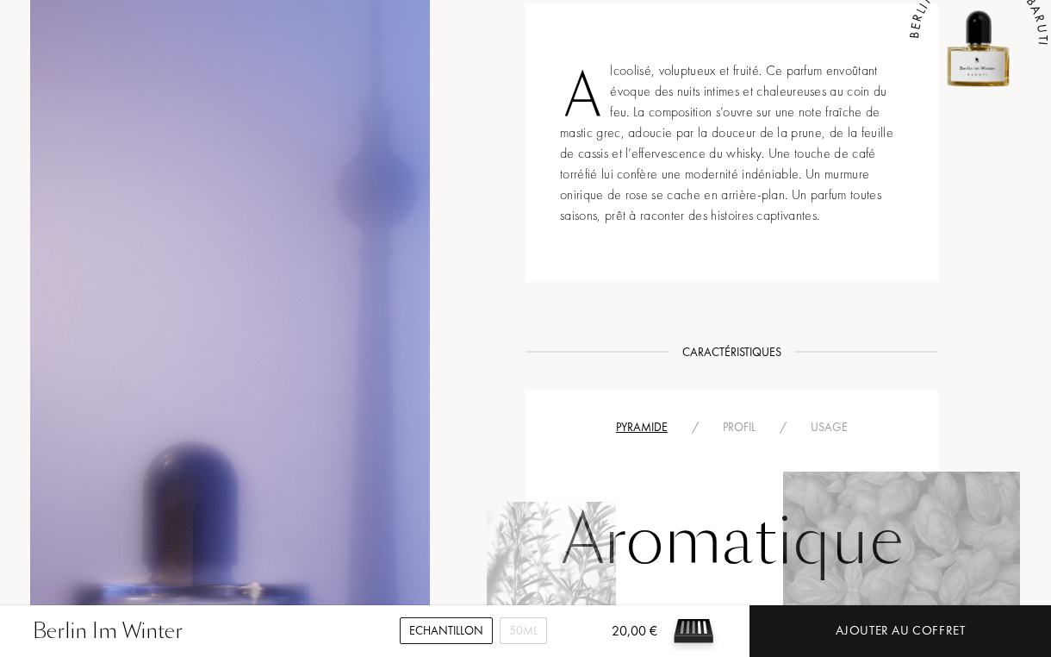
scroll to position [728, 0]
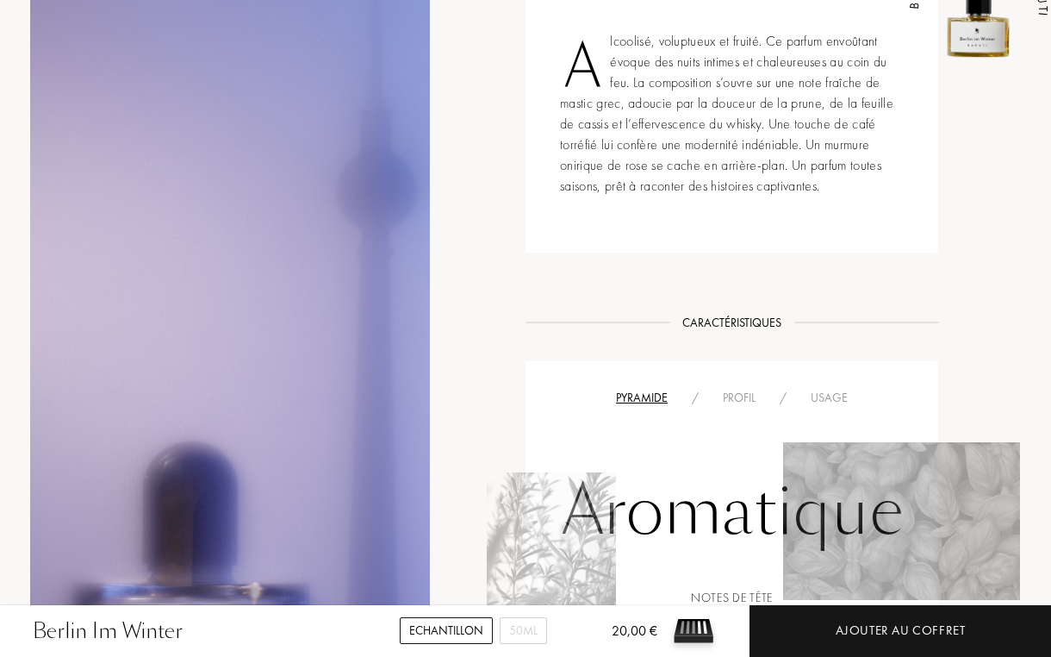
click at [750, 411] on div "Aromatique Notes de tête Bourgeon de cassis 16 % Prune 9 % Notes de coeur Masti…" at bounding box center [732, 640] width 387 height 464
click at [747, 407] on div "Profil" at bounding box center [739, 398] width 57 height 18
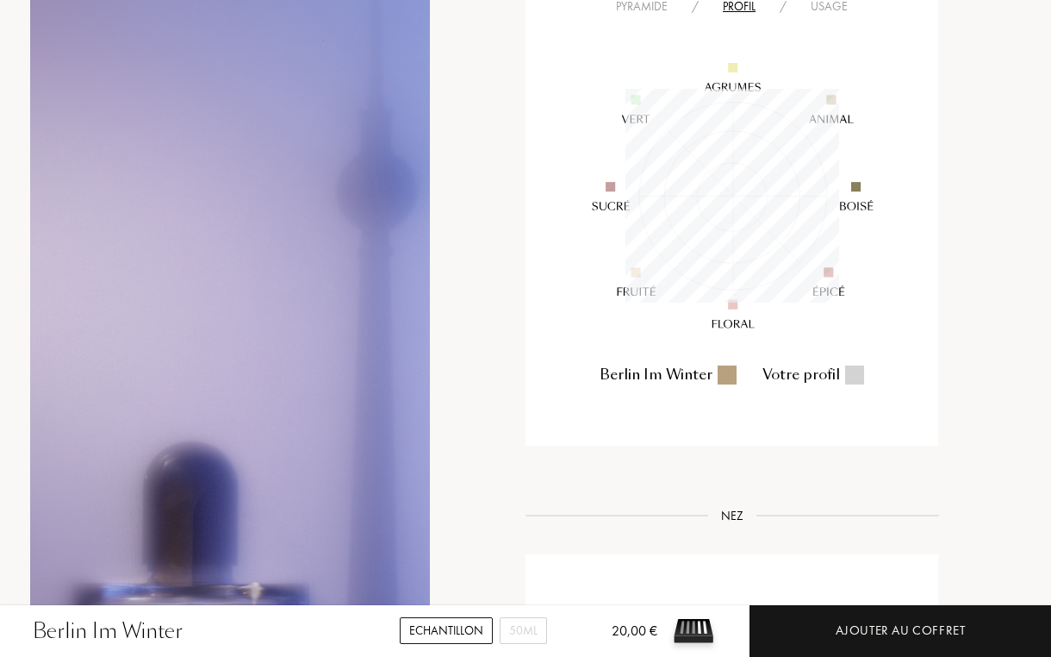
scroll to position [1125, 0]
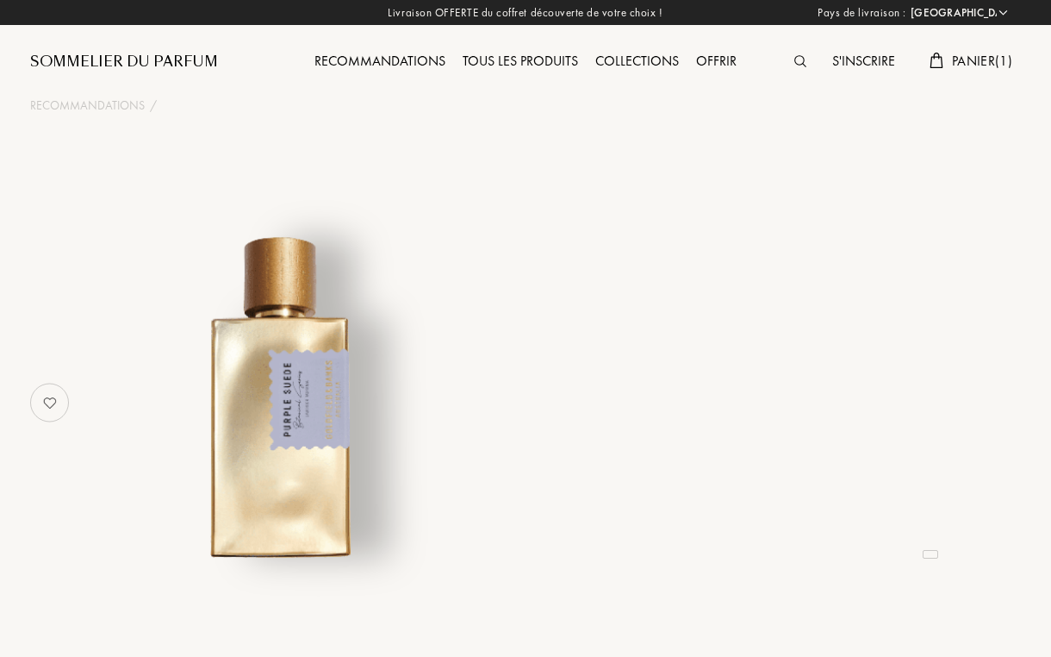
select select "FR"
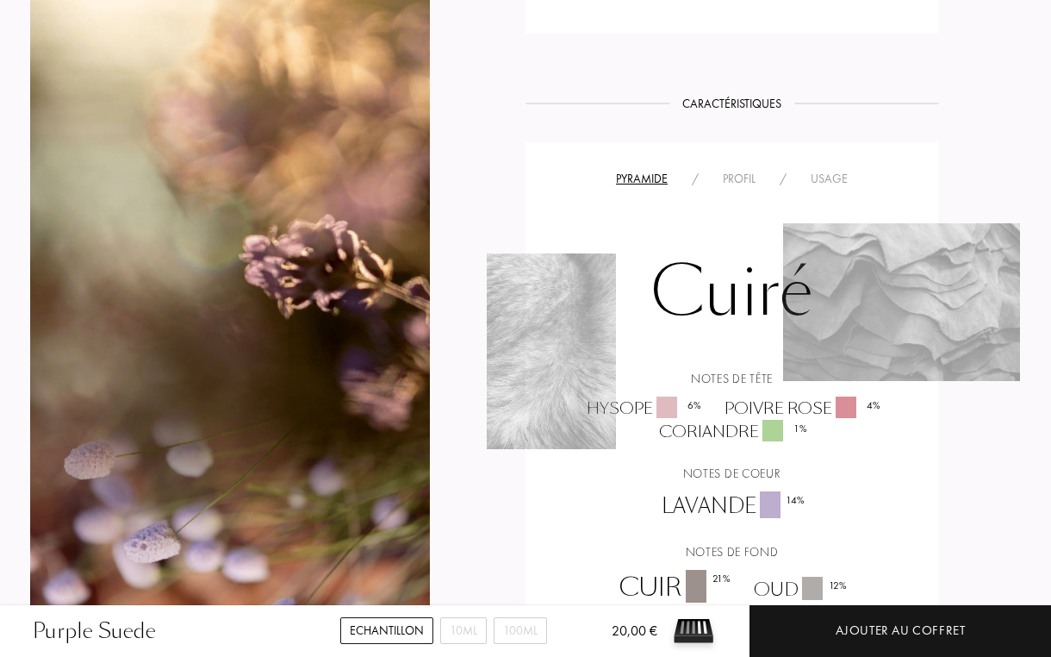
scroll to position [1365, 0]
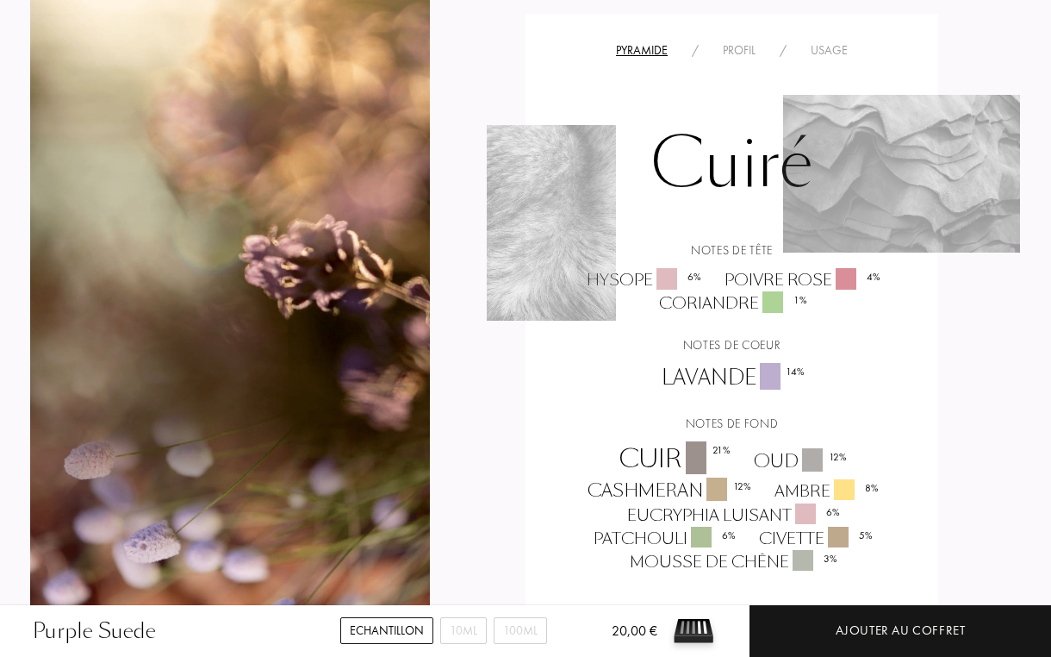
click at [738, 54] on div "Profil" at bounding box center [739, 50] width 57 height 18
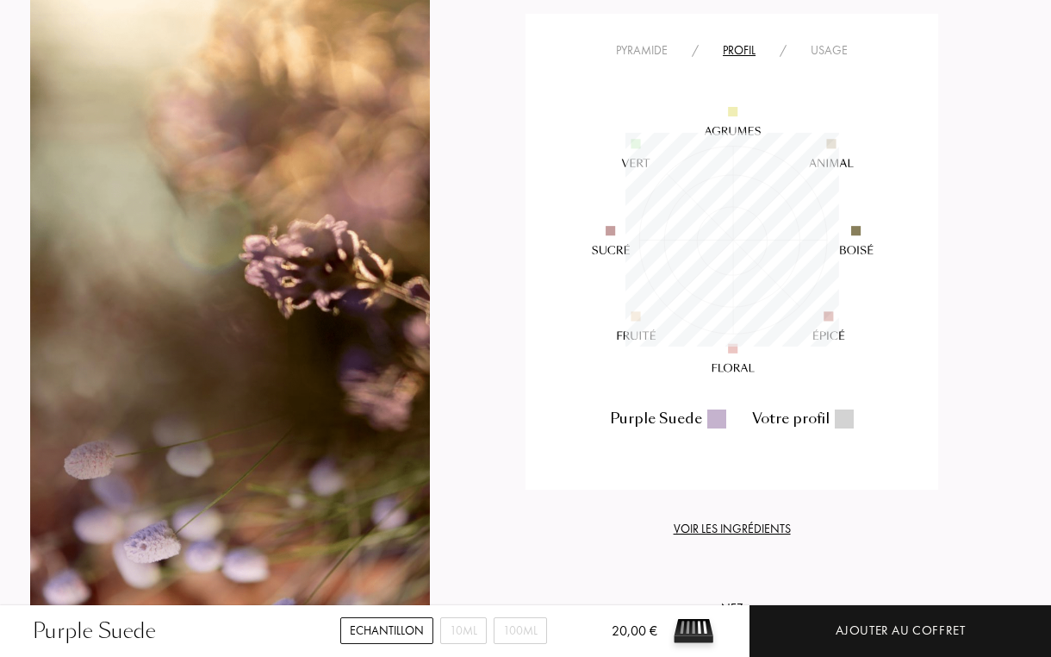
scroll to position [214, 214]
click at [645, 51] on div "Pyramide" at bounding box center [642, 50] width 76 height 18
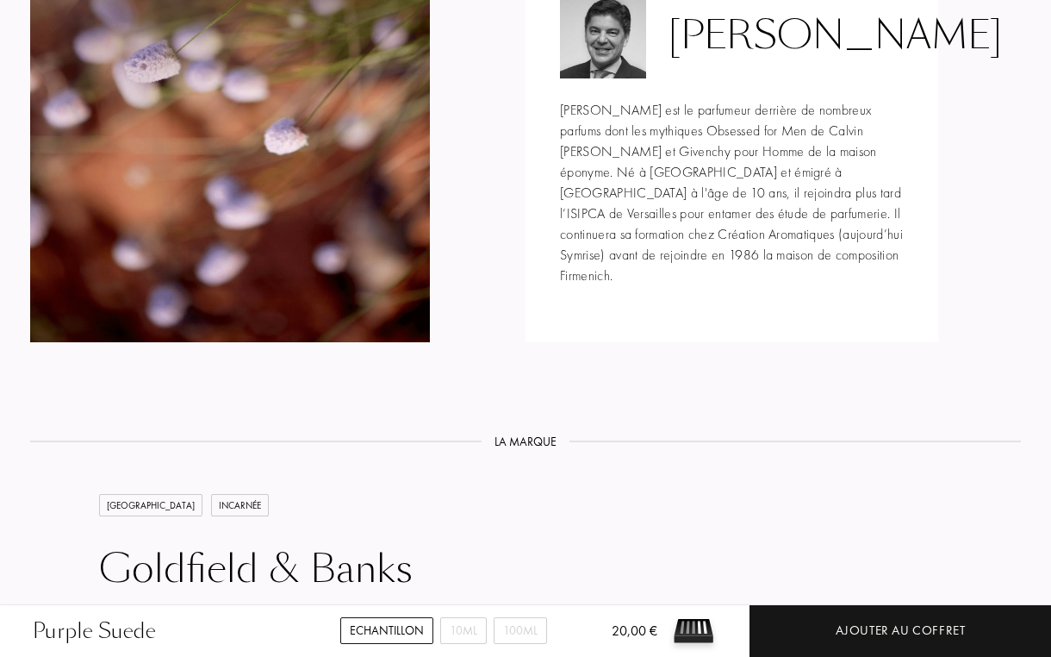
scroll to position [2161, 0]
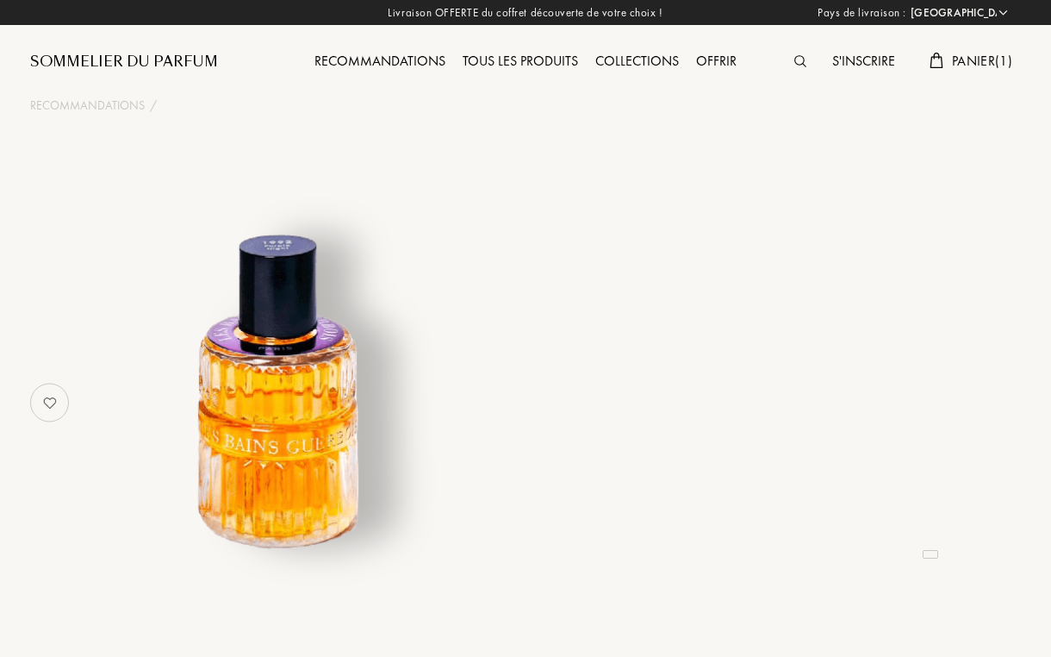
select select "FR"
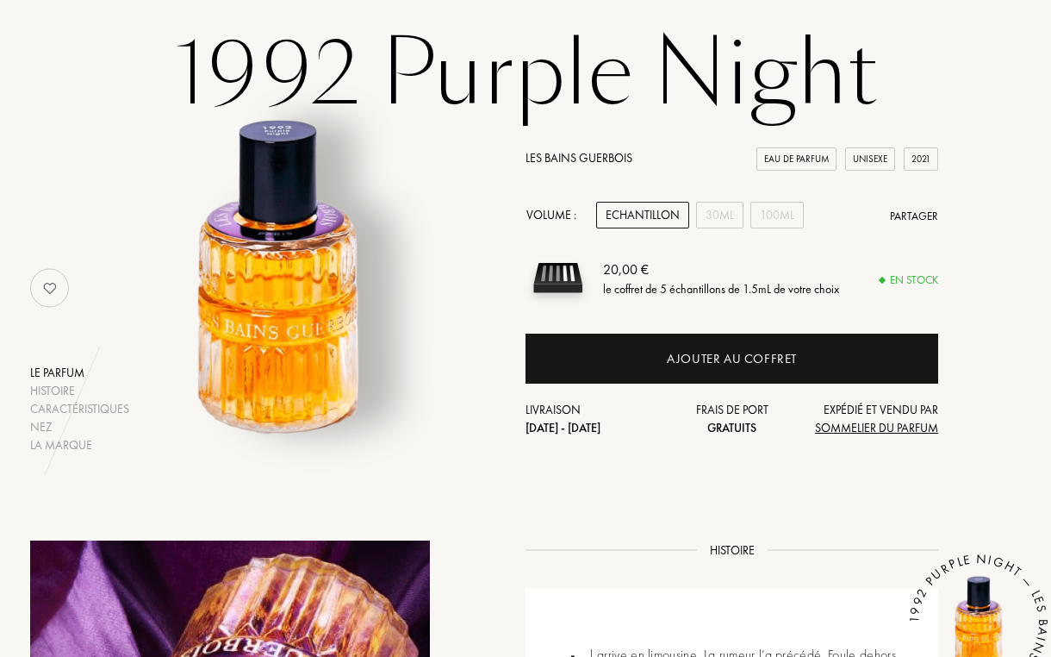
scroll to position [116, 0]
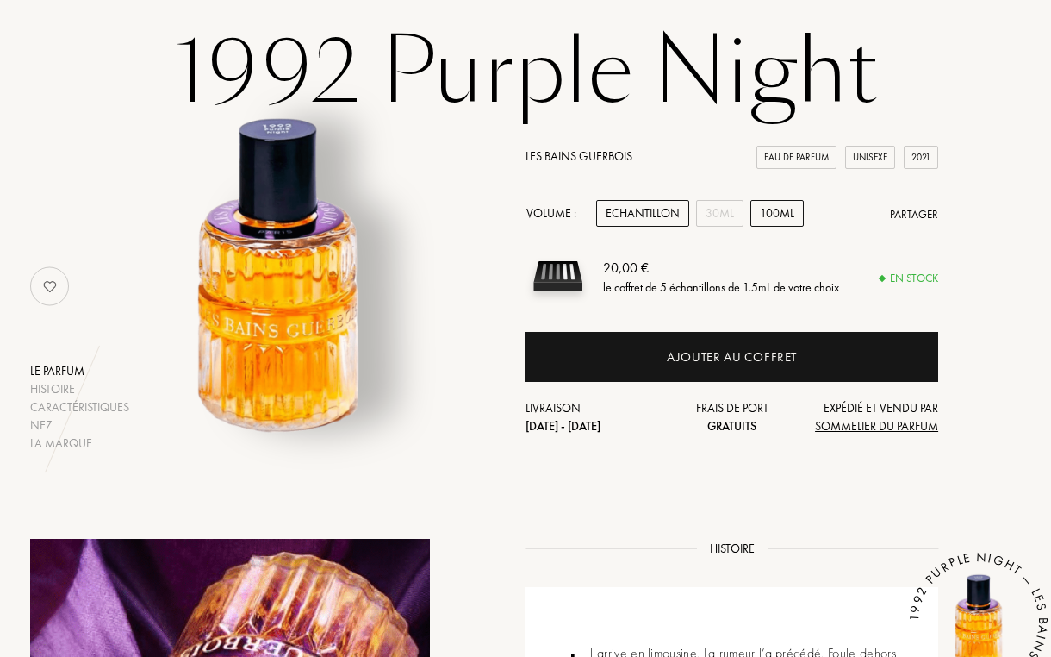
click at [777, 215] on div "100mL" at bounding box center [777, 213] width 53 height 27
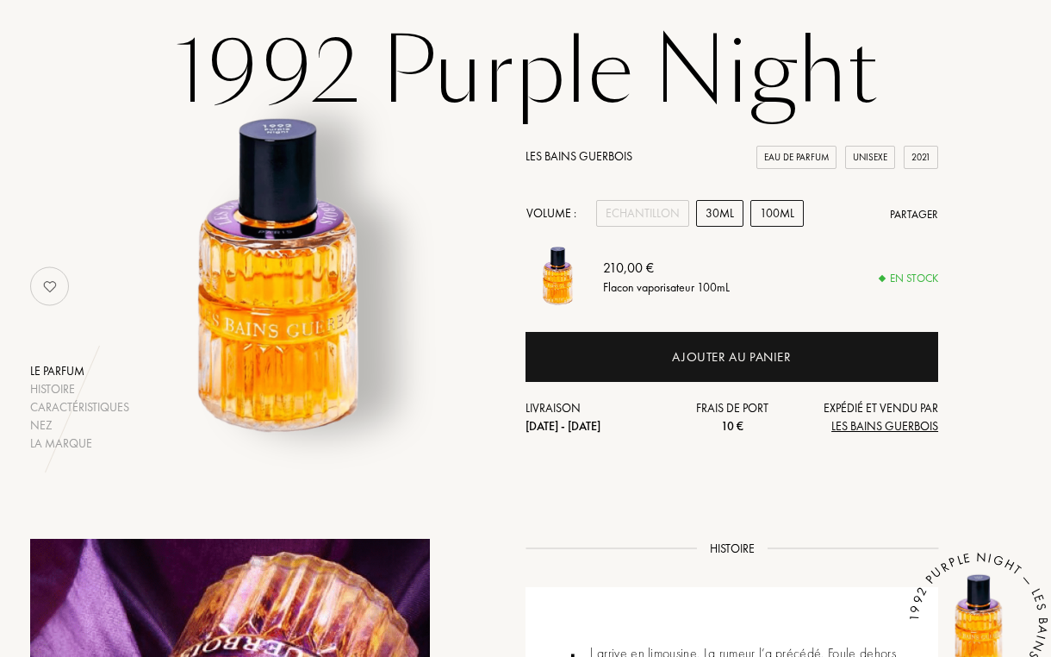
click at [715, 207] on div "30mL" at bounding box center [719, 213] width 47 height 27
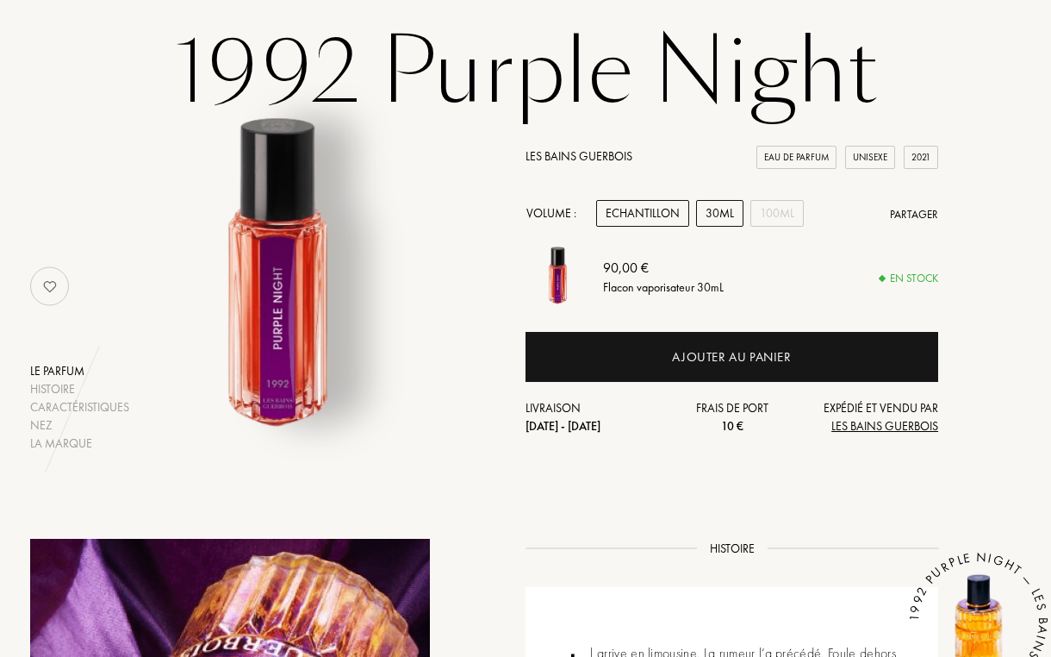
click at [676, 208] on div "Echantillon" at bounding box center [642, 213] width 93 height 27
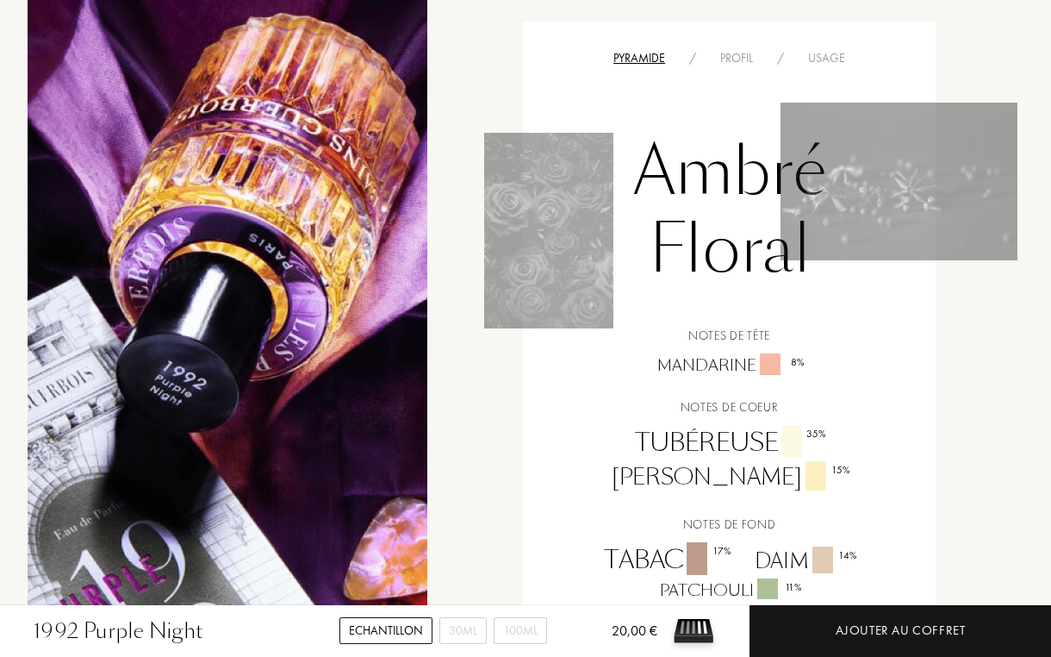
scroll to position [1037, 3]
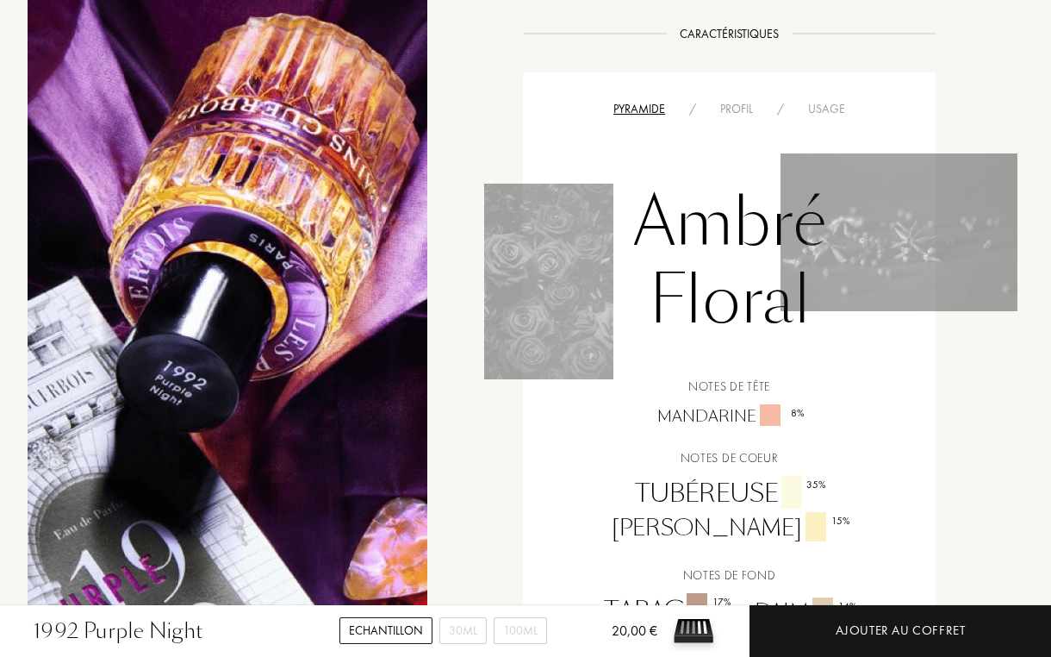
click at [726, 109] on div "Profil" at bounding box center [736, 109] width 57 height 18
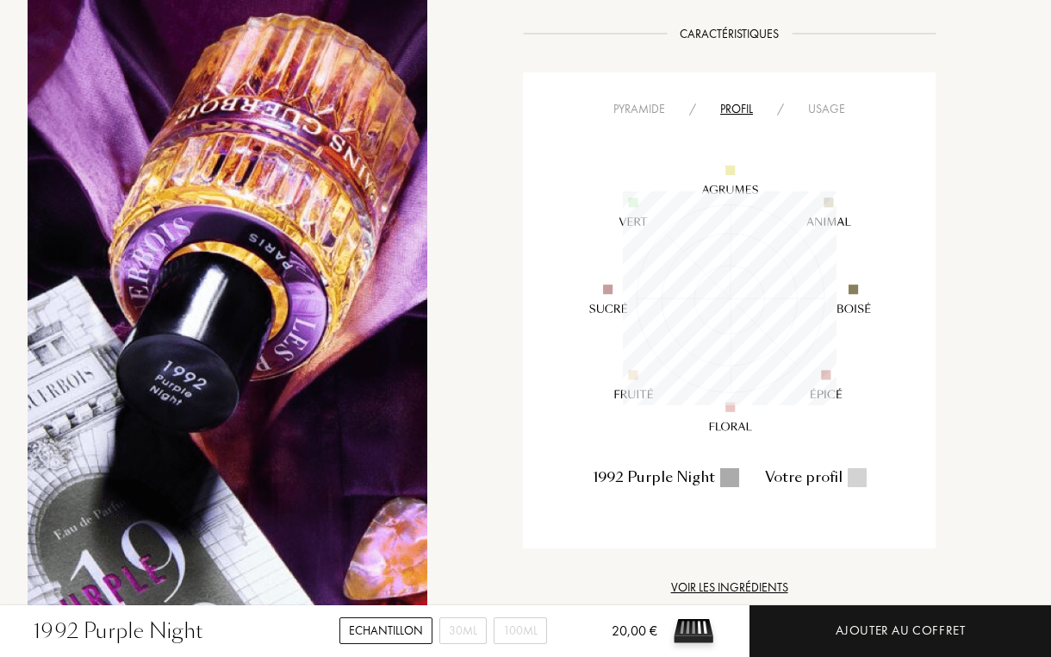
scroll to position [214, 214]
click at [682, 103] on div "/" at bounding box center [692, 109] width 31 height 18
click at [660, 110] on div "Pyramide" at bounding box center [639, 109] width 76 height 18
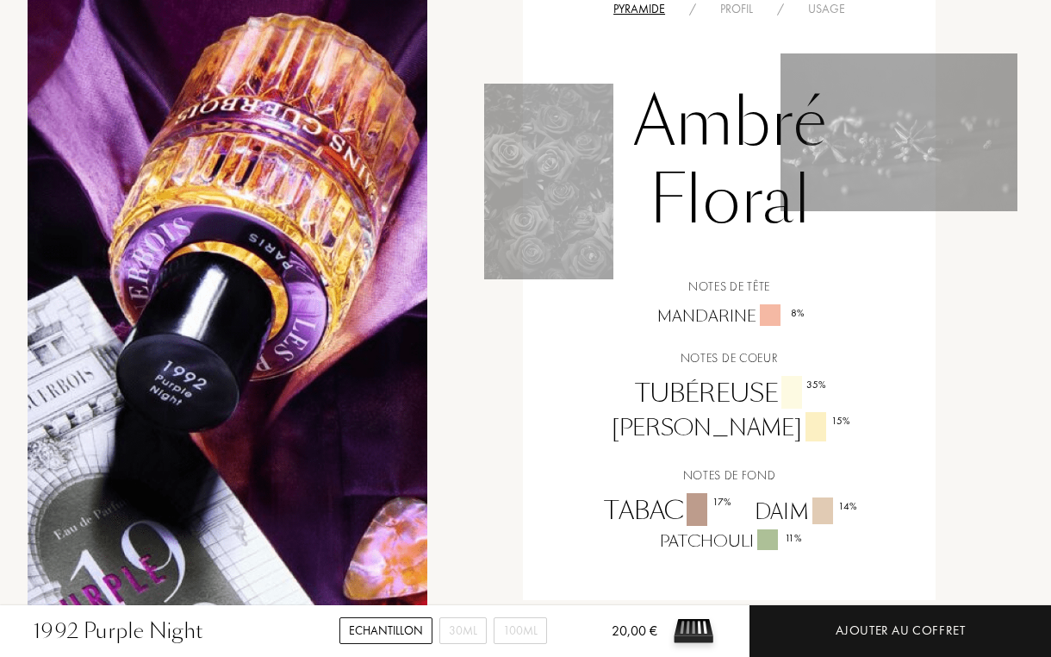
scroll to position [1182, 3]
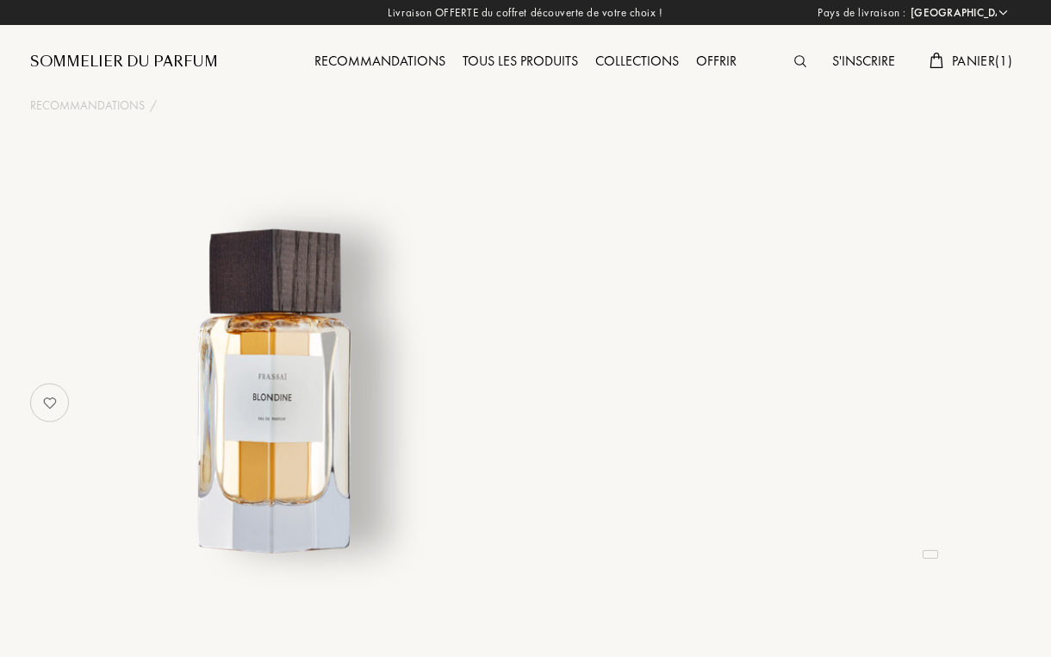
select select "FR"
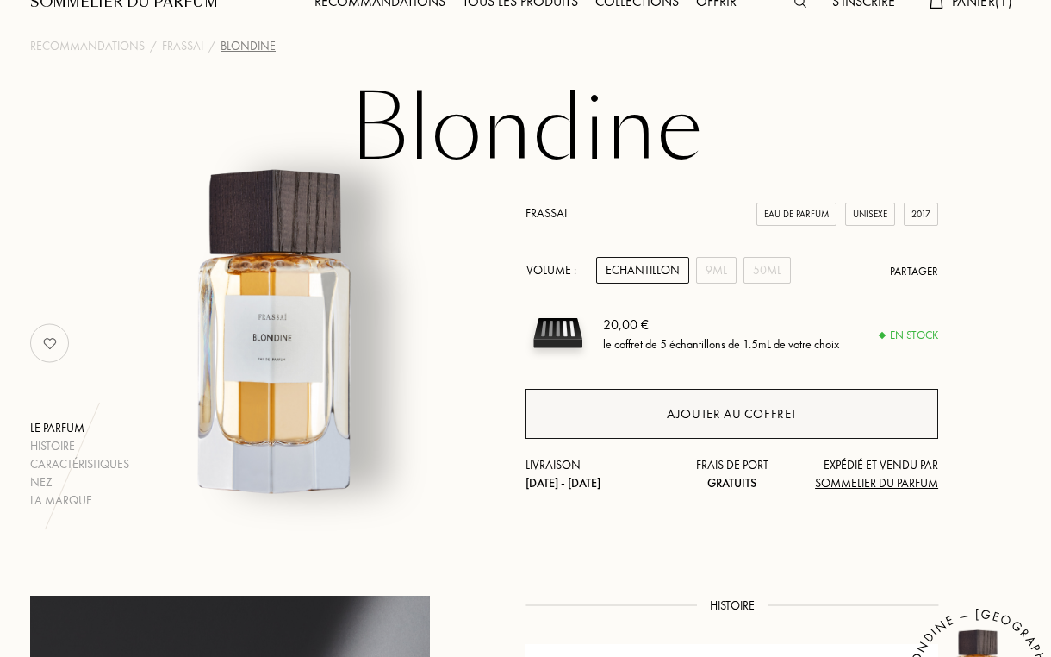
scroll to position [48, 0]
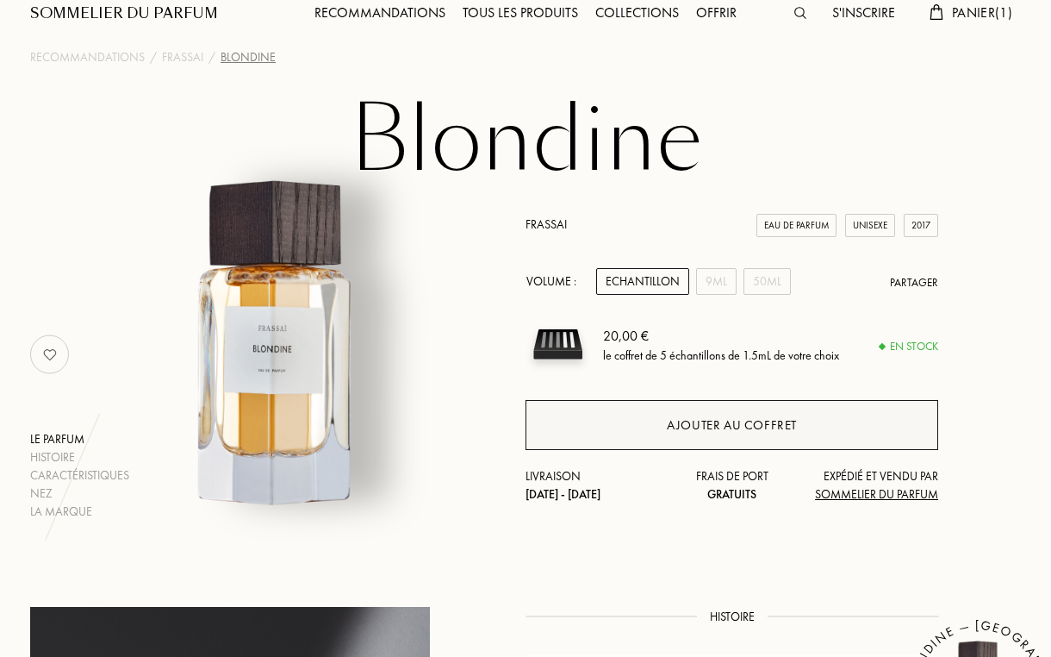
click at [672, 430] on div "Ajouter au coffret" at bounding box center [732, 425] width 130 height 20
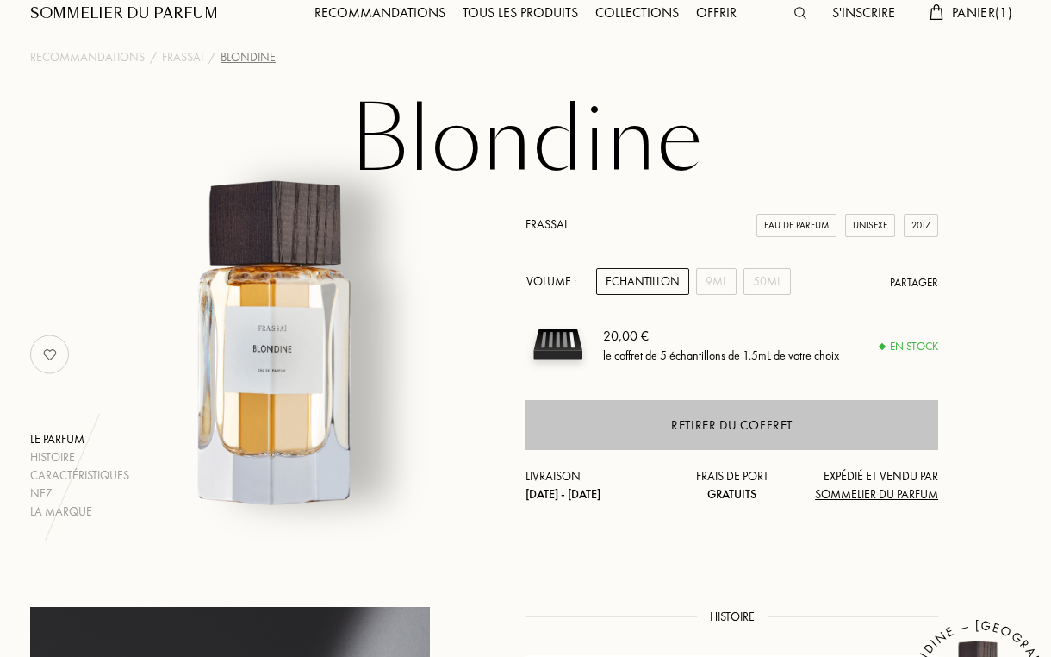
click at [701, 436] on div "Retirer du coffret" at bounding box center [732, 425] width 413 height 50
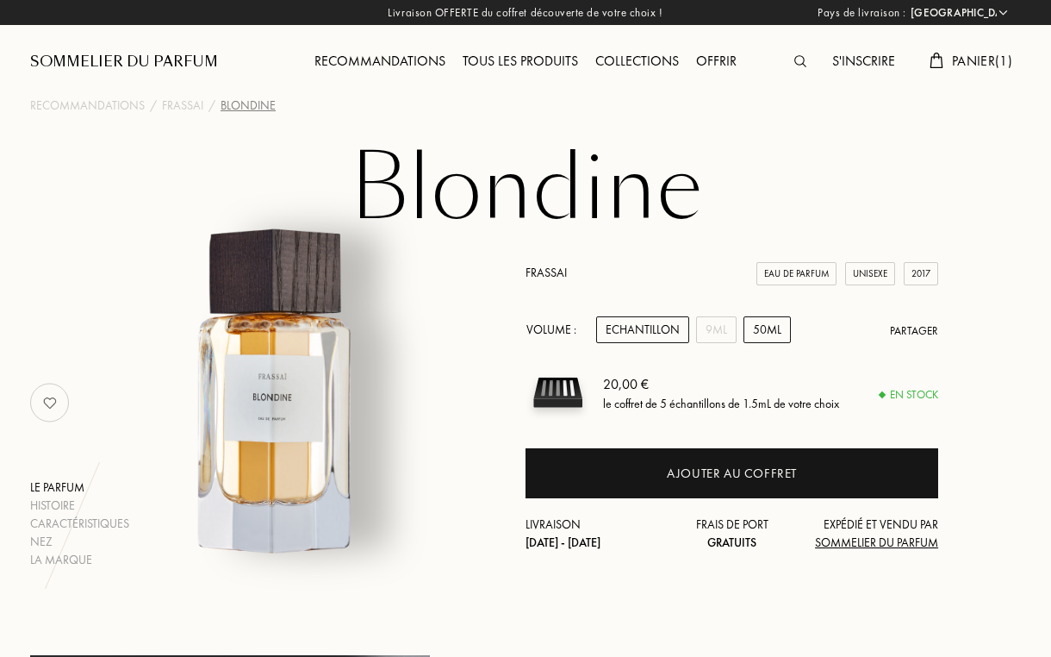
scroll to position [0, 0]
click at [744, 330] on div "50mL" at bounding box center [767, 329] width 47 height 27
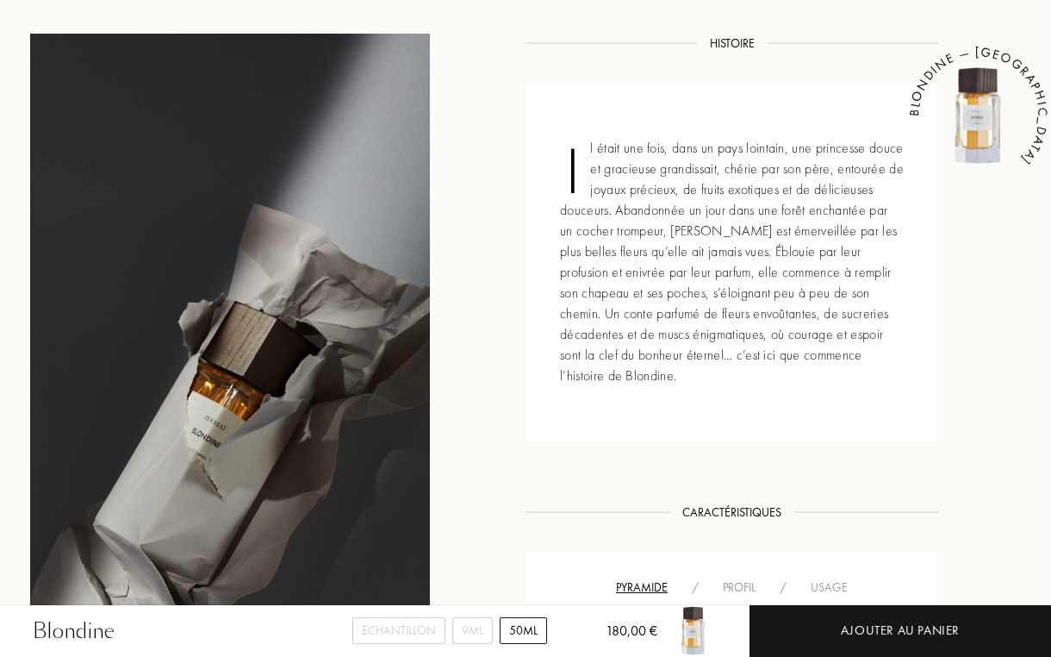
scroll to position [768, 0]
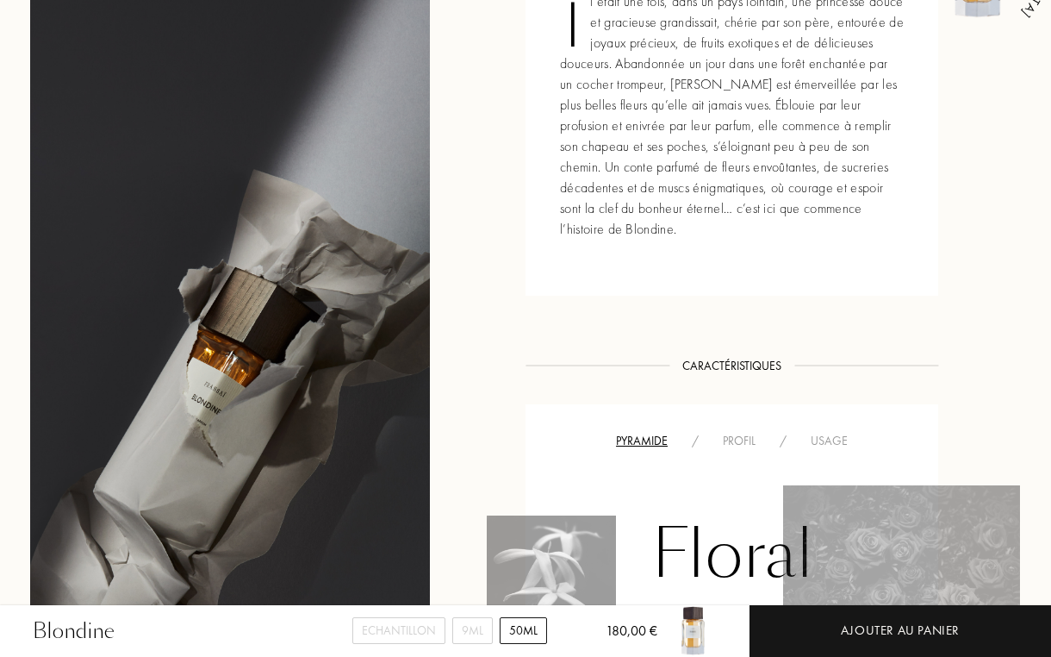
click at [733, 432] on div "Profil" at bounding box center [739, 441] width 57 height 18
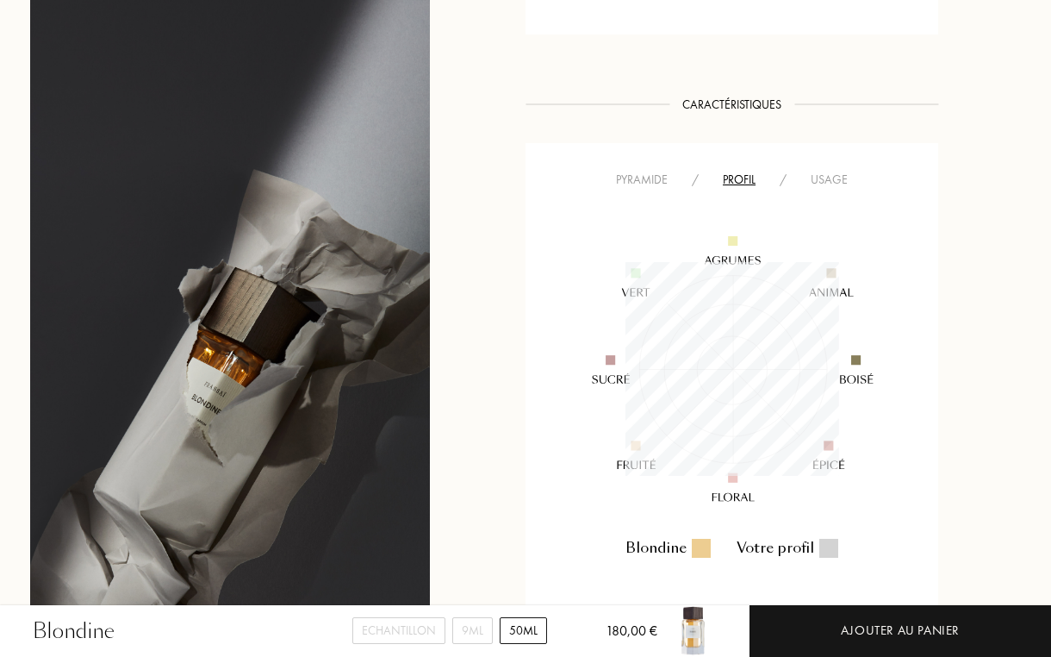
scroll to position [1033, 0]
click at [642, 166] on div "Pyramide" at bounding box center [642, 175] width 76 height 18
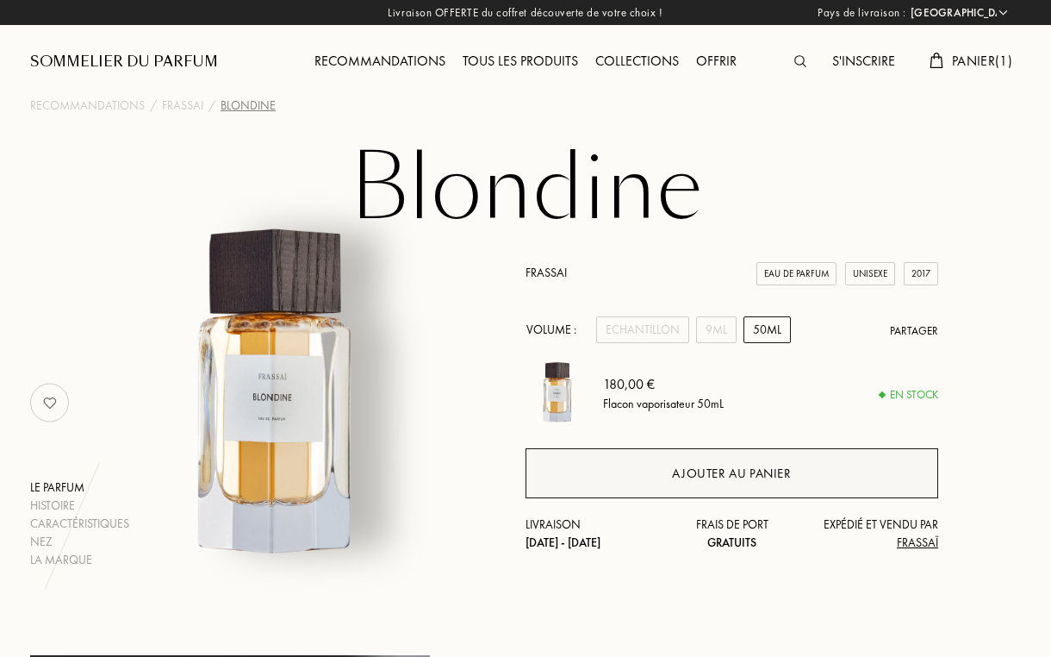
scroll to position [0, 0]
click at [652, 481] on div "Ajouter au panier" at bounding box center [732, 473] width 413 height 50
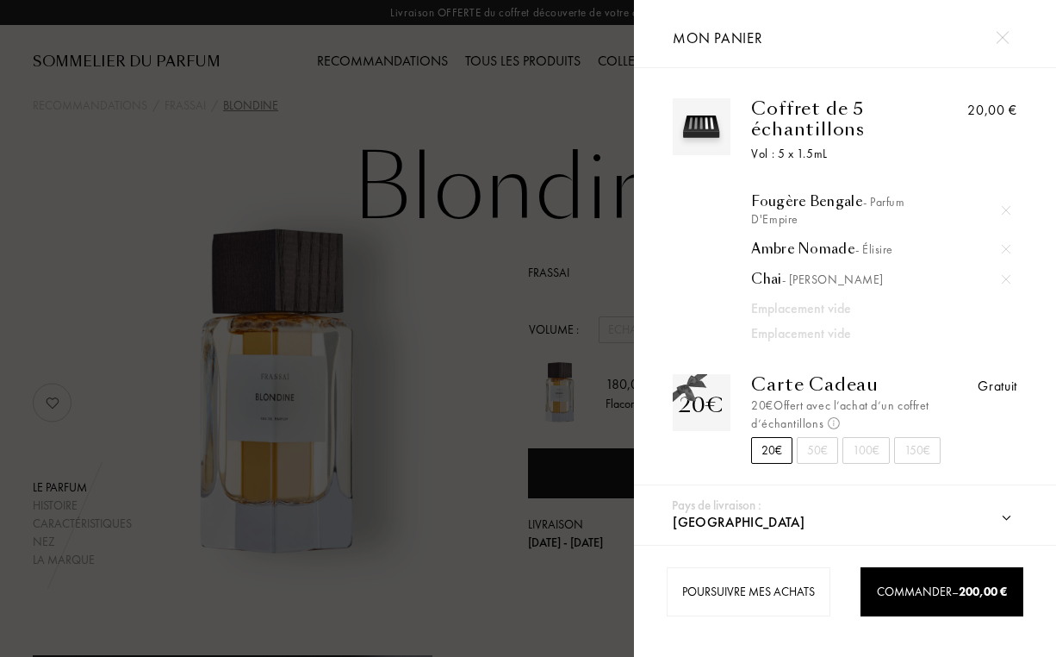
click at [564, 408] on div at bounding box center [317, 328] width 634 height 657
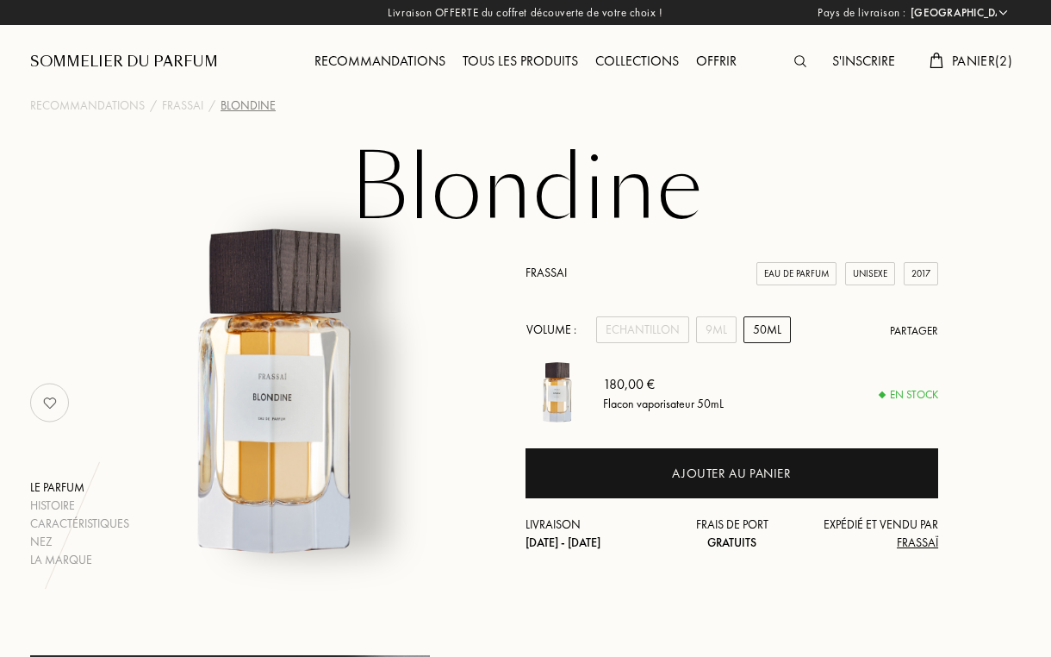
click at [647, 325] on div "Pays de livraison : Afghanistan Afrique du Sud Albanie Algérie Allemagne Andorr…" at bounding box center [523, 328] width 1056 height 657
click at [646, 325] on div "Echantillon" at bounding box center [642, 329] width 93 height 27
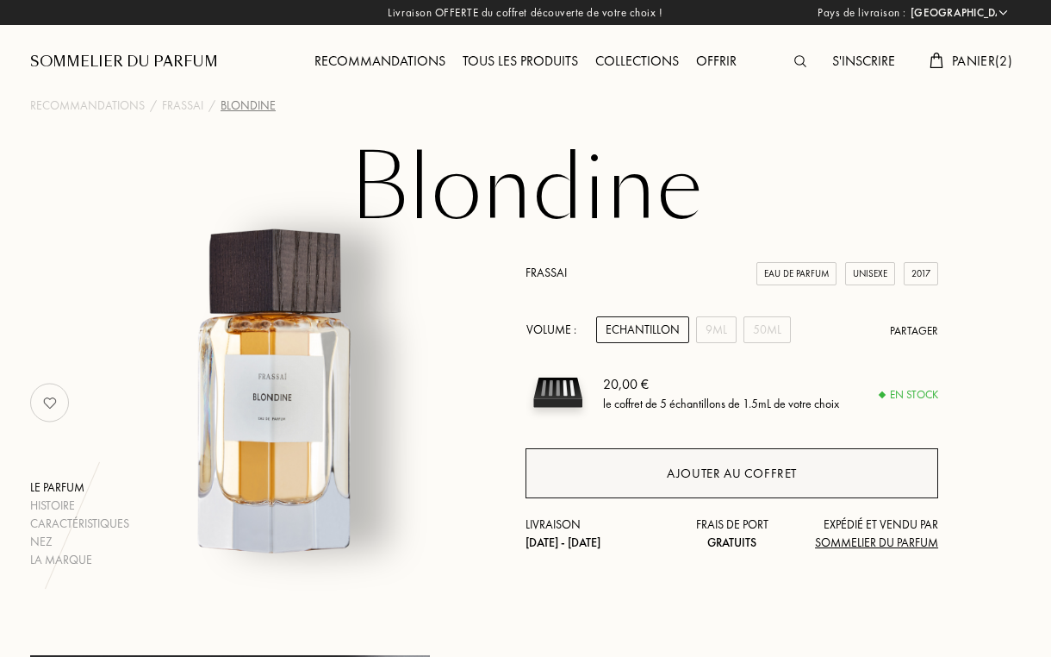
click at [642, 483] on div "Ajouter au coffret" at bounding box center [732, 473] width 413 height 50
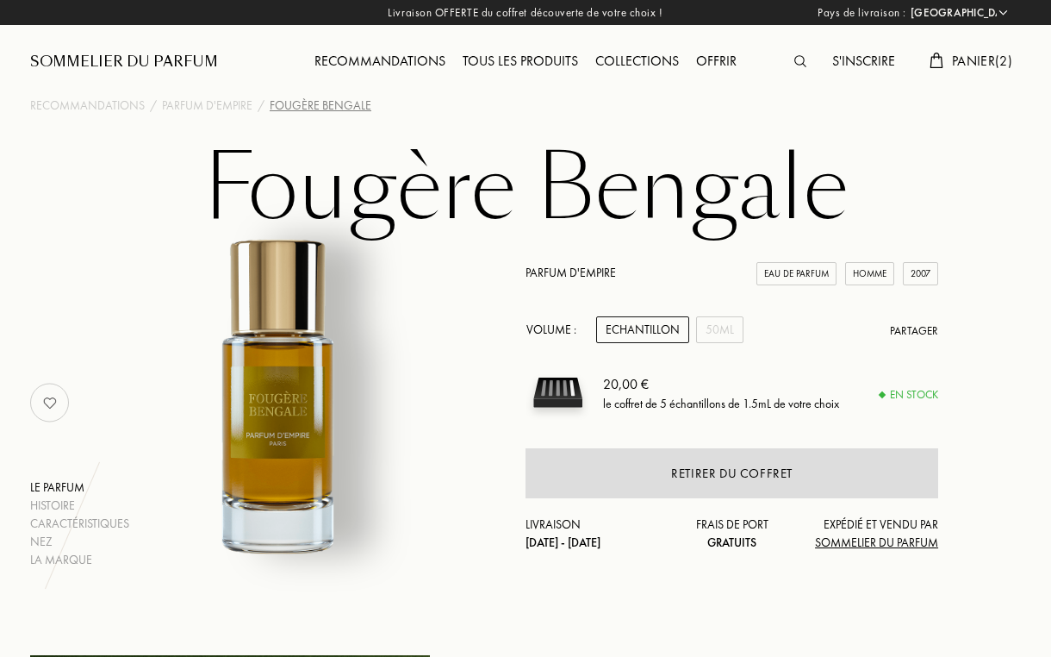
select select "FR"
click at [729, 329] on div "50mL" at bounding box center [719, 329] width 47 height 27
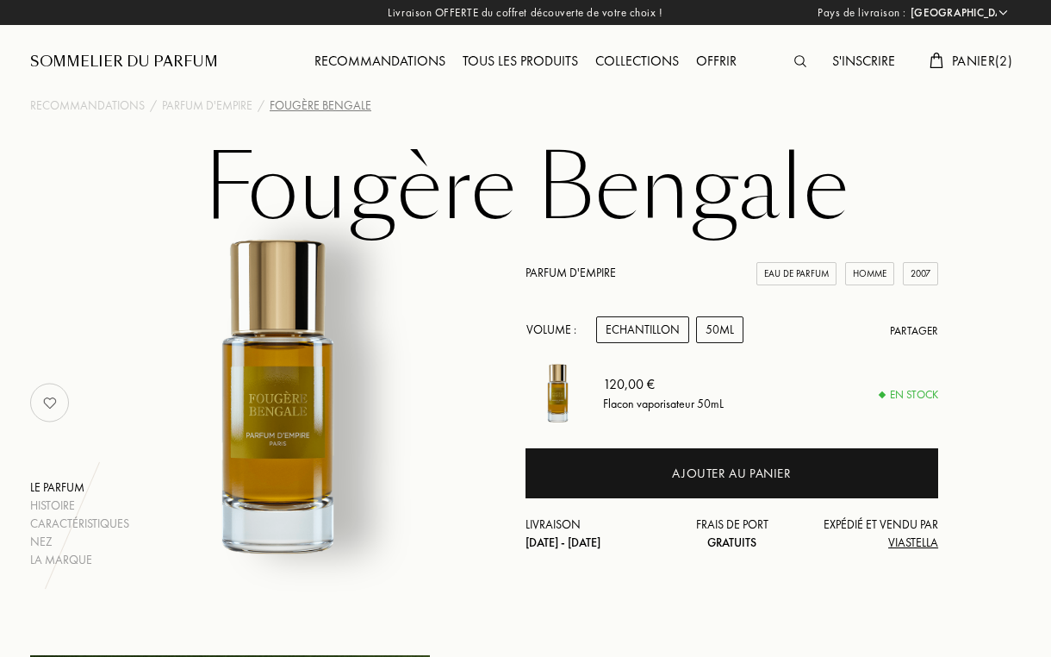
click at [650, 323] on div "Echantillon" at bounding box center [642, 329] width 93 height 27
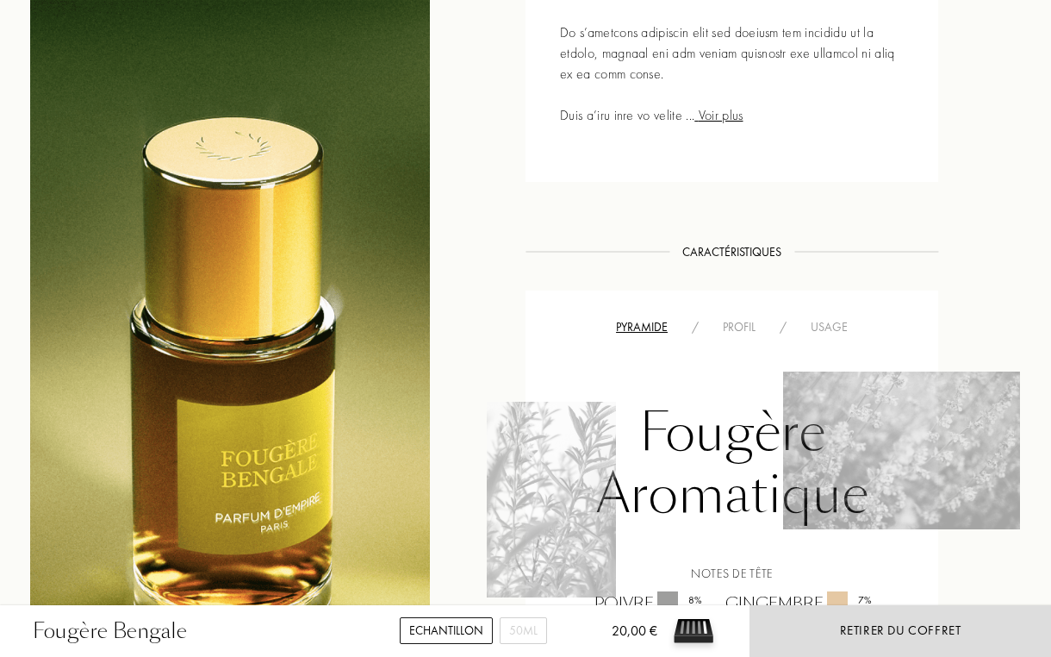
click at [723, 329] on div "Profil" at bounding box center [739, 327] width 57 height 18
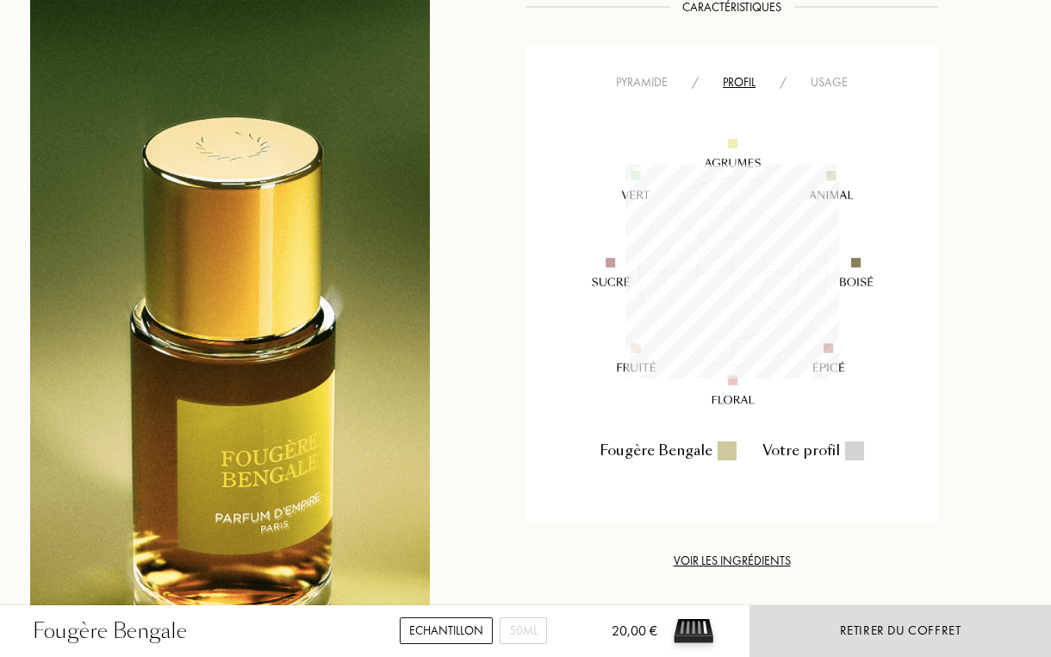
scroll to position [1436, 0]
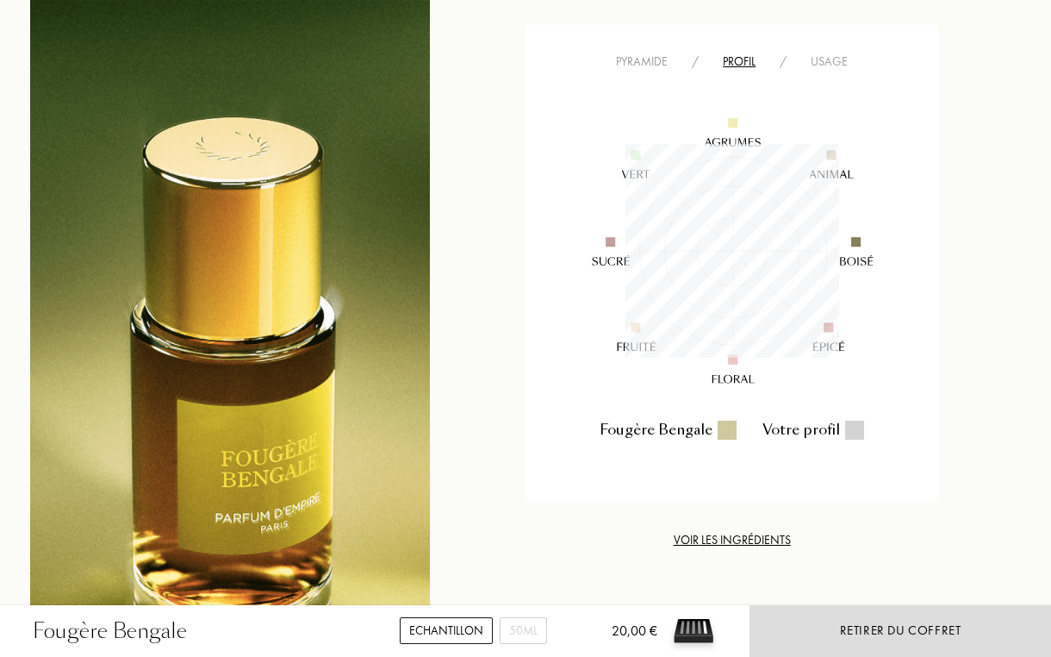
click at [639, 63] on div "Pyramide" at bounding box center [642, 62] width 76 height 18
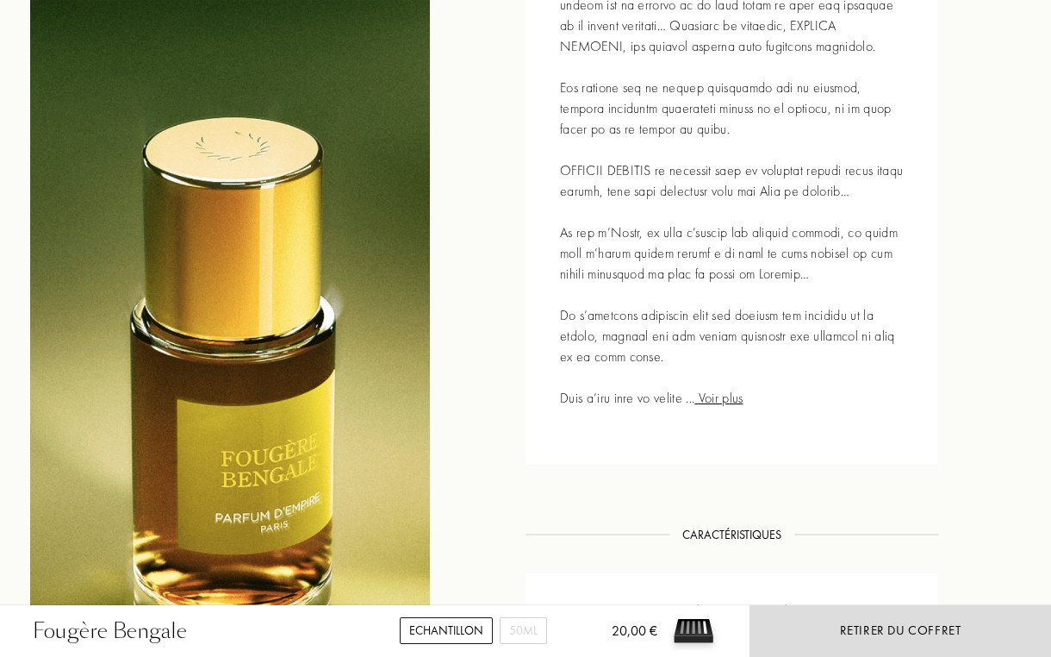
scroll to position [922, 0]
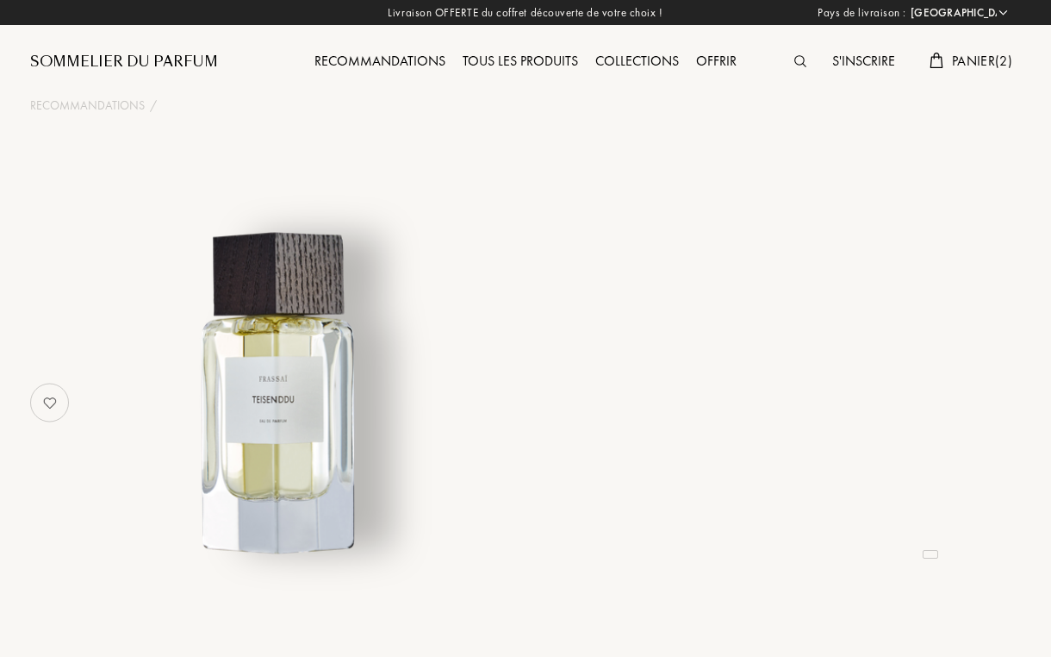
select select "FR"
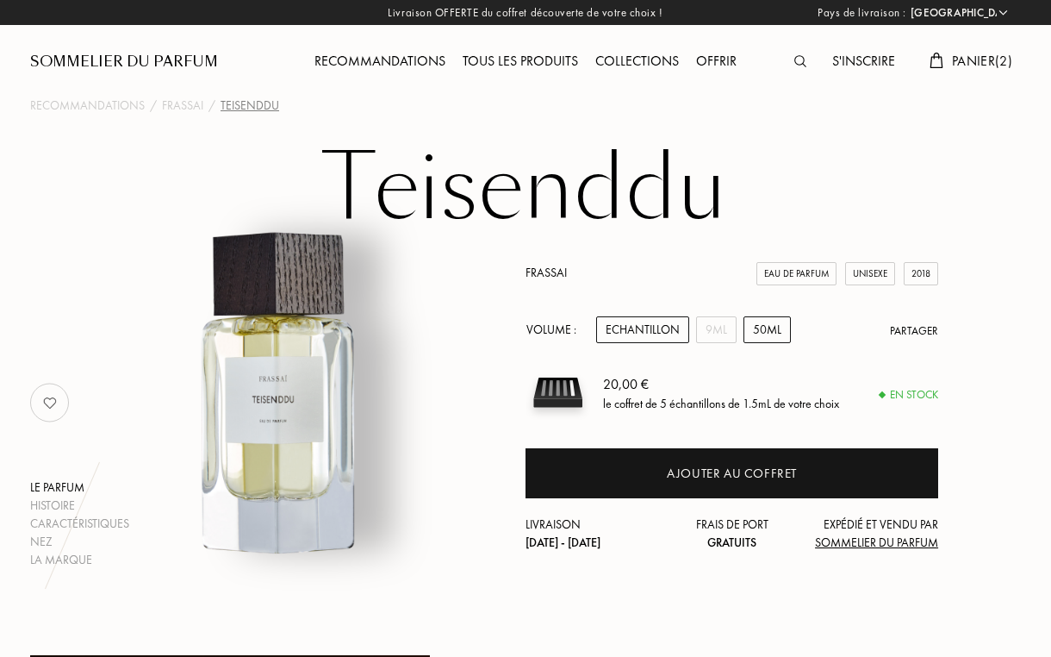
click at [780, 327] on div "50mL" at bounding box center [767, 329] width 47 height 27
click at [651, 328] on div "Echantillon" at bounding box center [642, 329] width 93 height 27
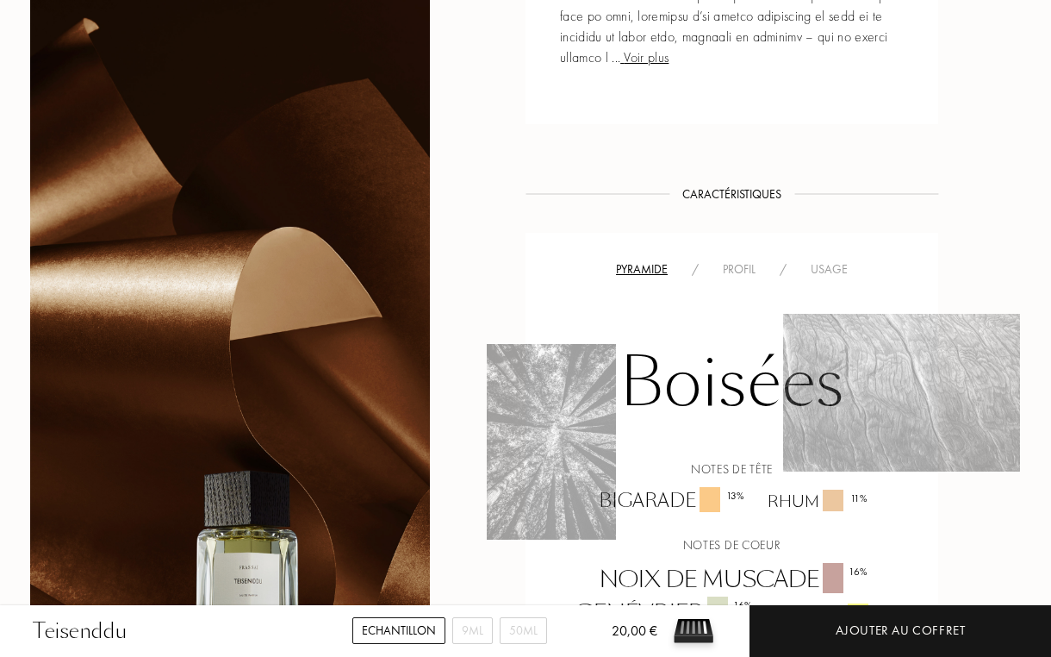
scroll to position [1154, 0]
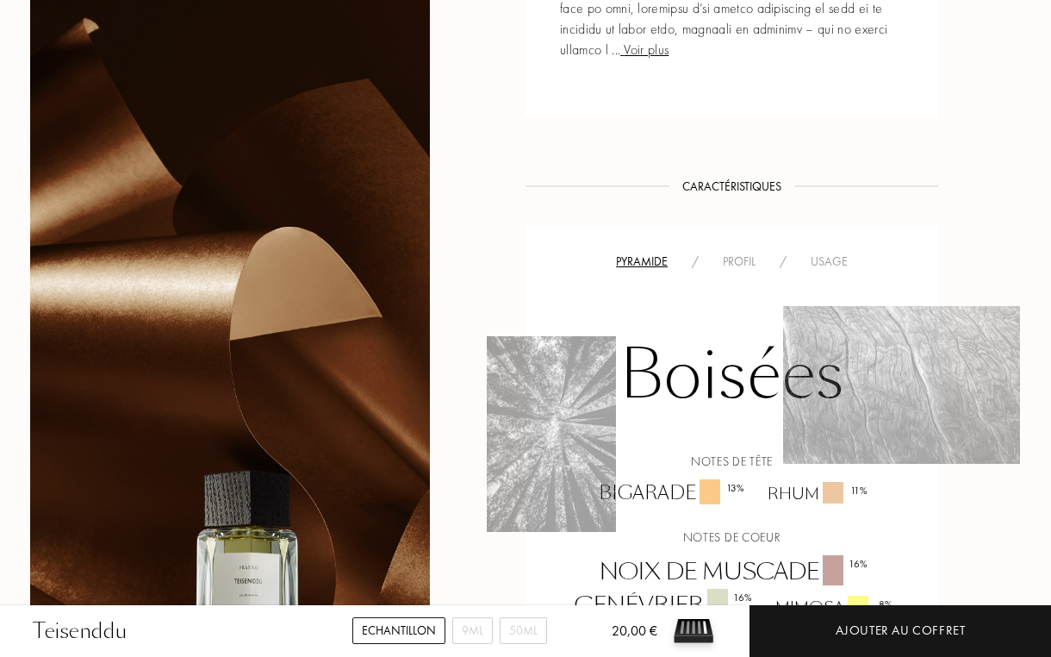
click at [737, 246] on div "Pyramide / Profil / Usage Boisées Notes de tête Bigarade 13 % Rhum 11 % Notes d…" at bounding box center [732, 489] width 413 height 529
click at [737, 268] on div "Profil" at bounding box center [739, 261] width 57 height 18
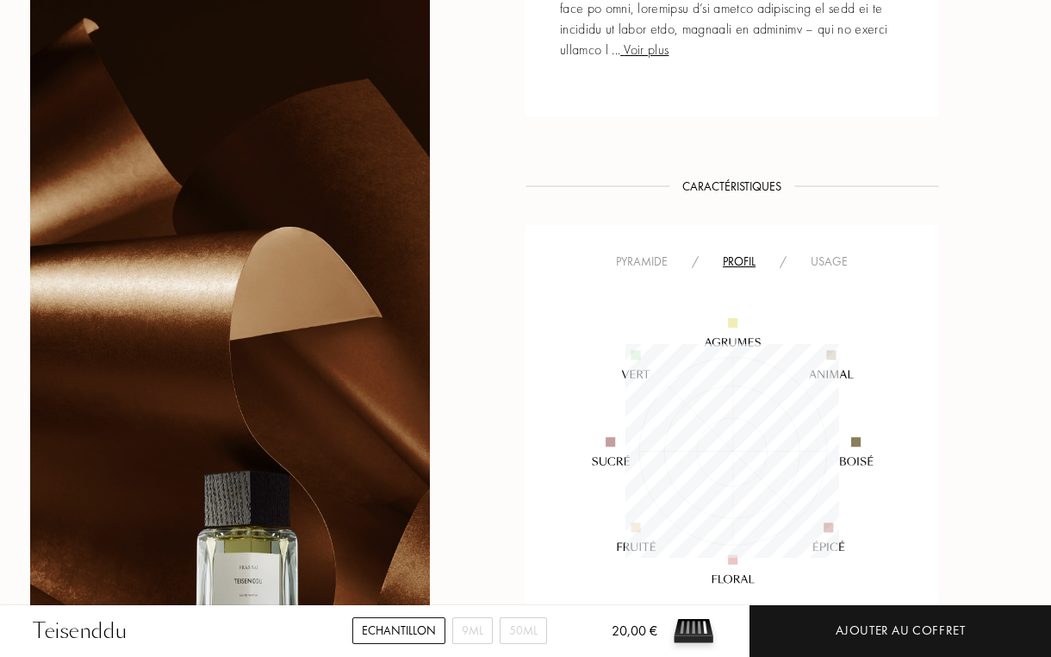
scroll to position [214, 214]
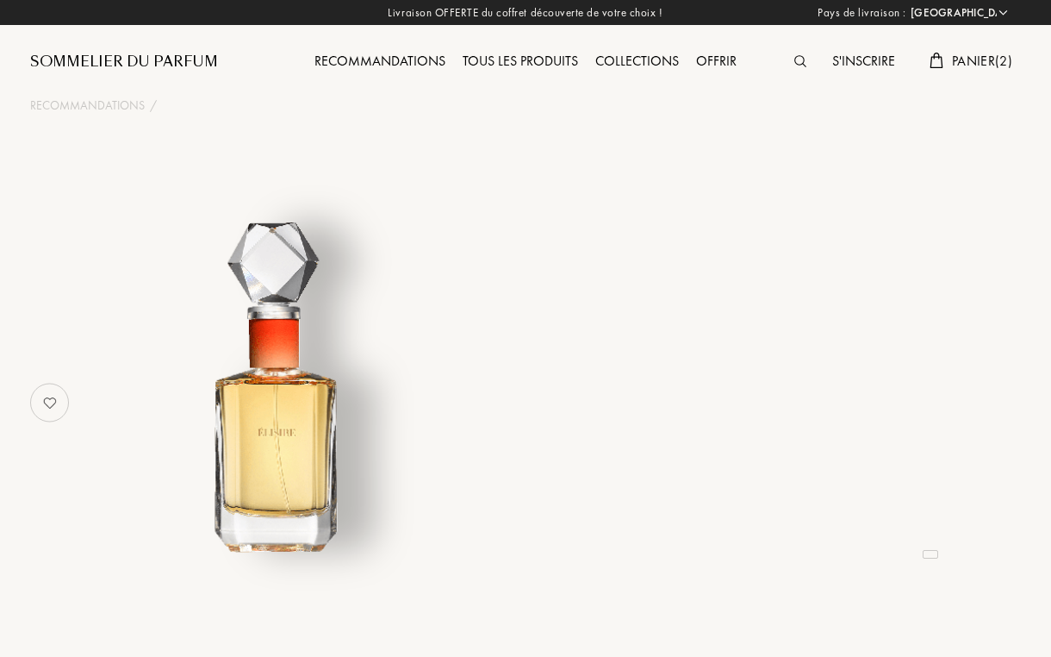
select select "FR"
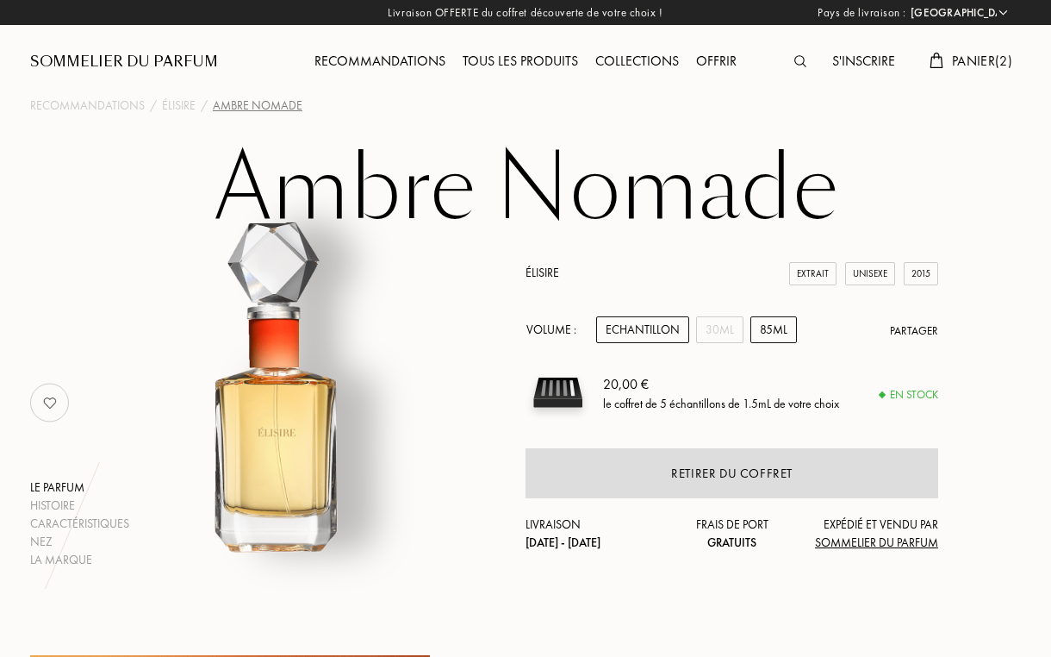
click at [772, 327] on div "85mL" at bounding box center [774, 329] width 47 height 27
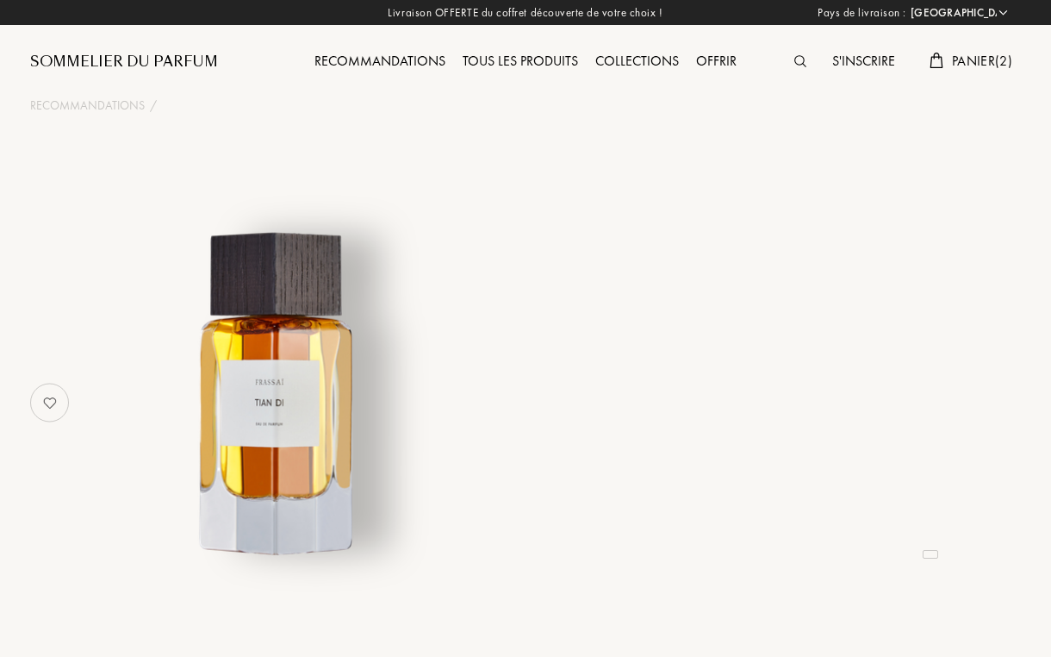
select select "FR"
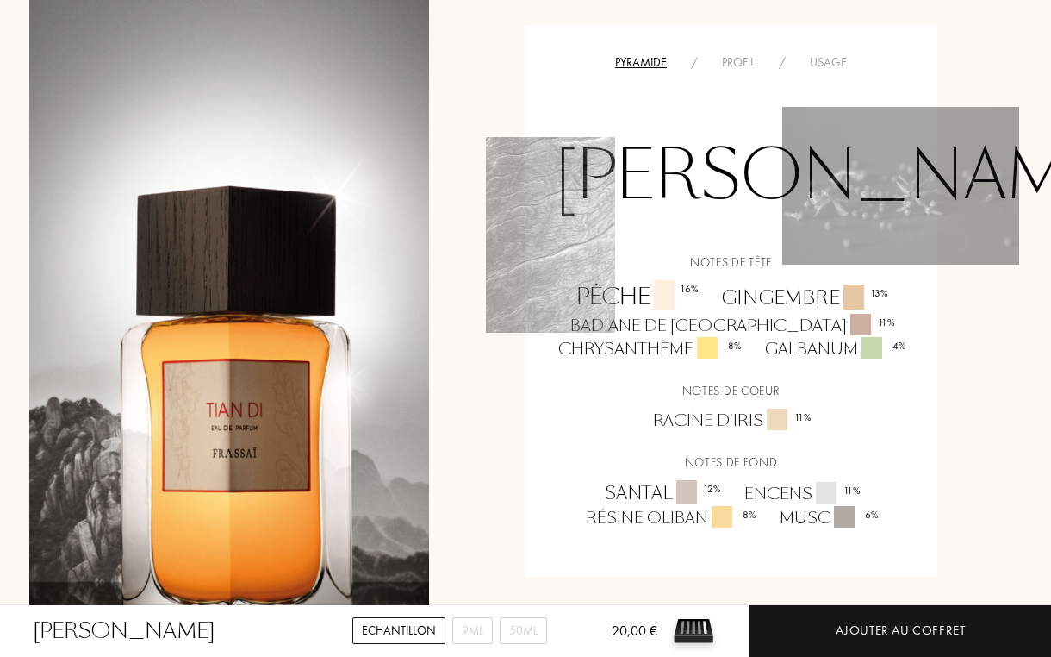
scroll to position [1198, 1]
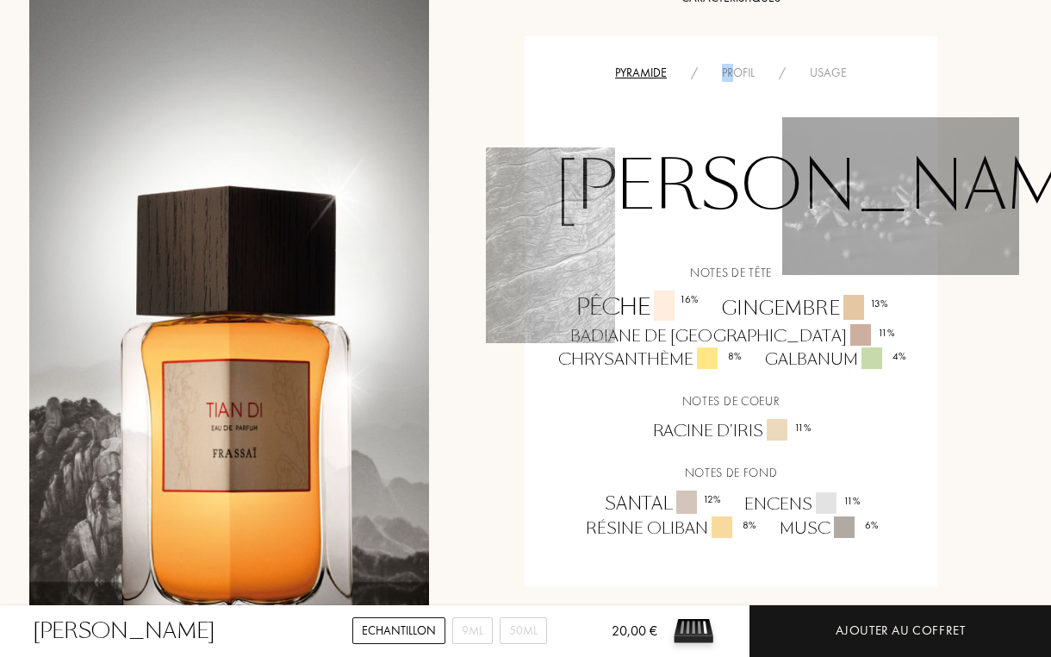
click at [737, 64] on div "Profil" at bounding box center [738, 73] width 57 height 18
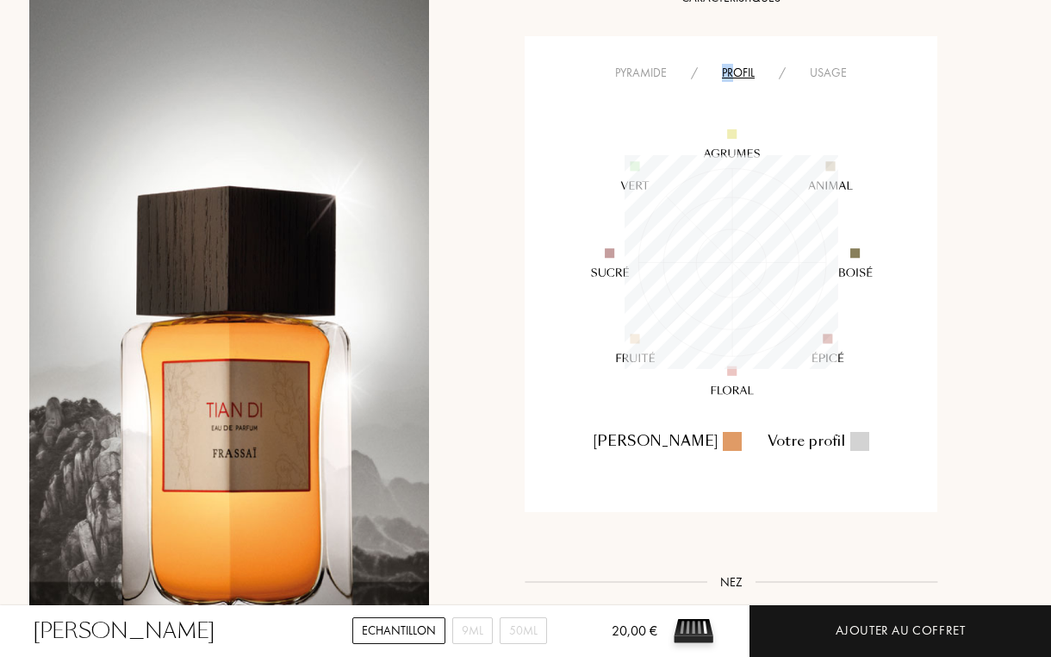
scroll to position [214, 214]
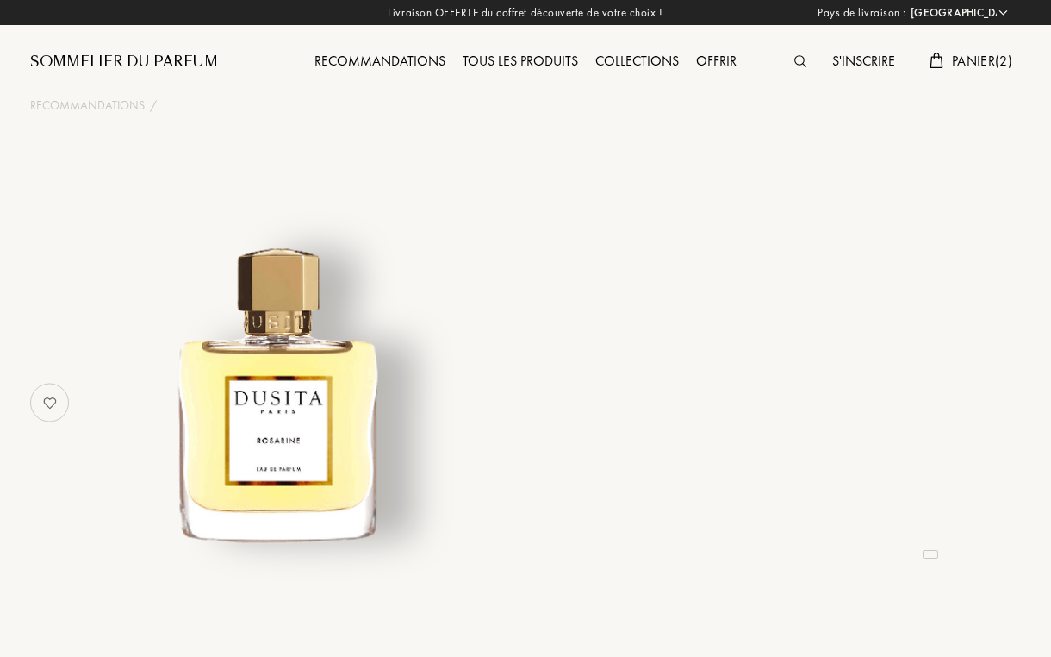
select select "FR"
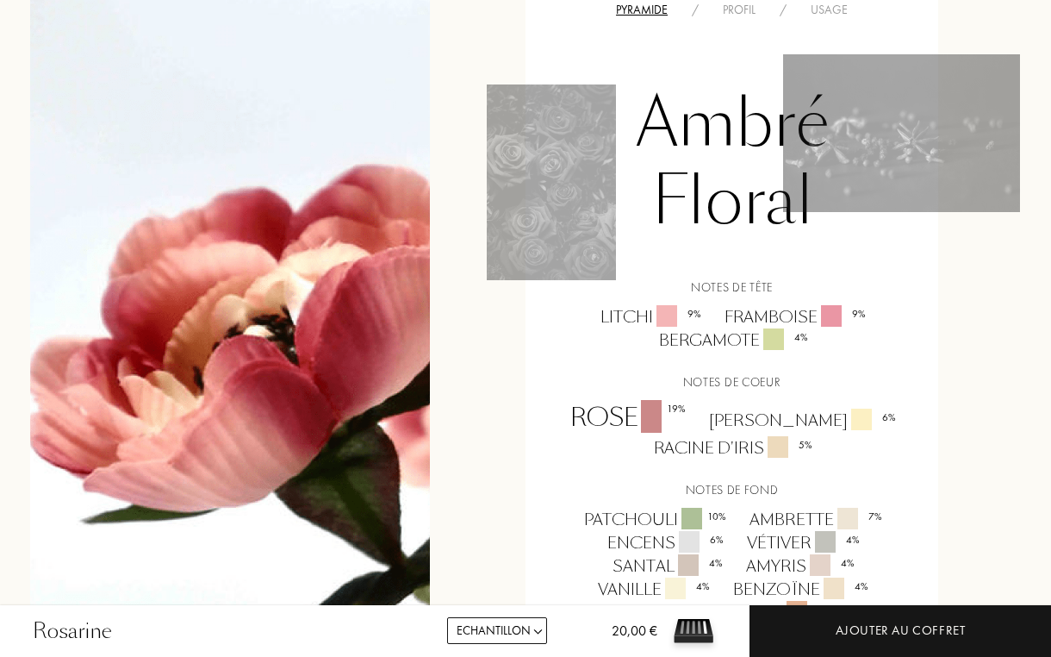
scroll to position [1127, 0]
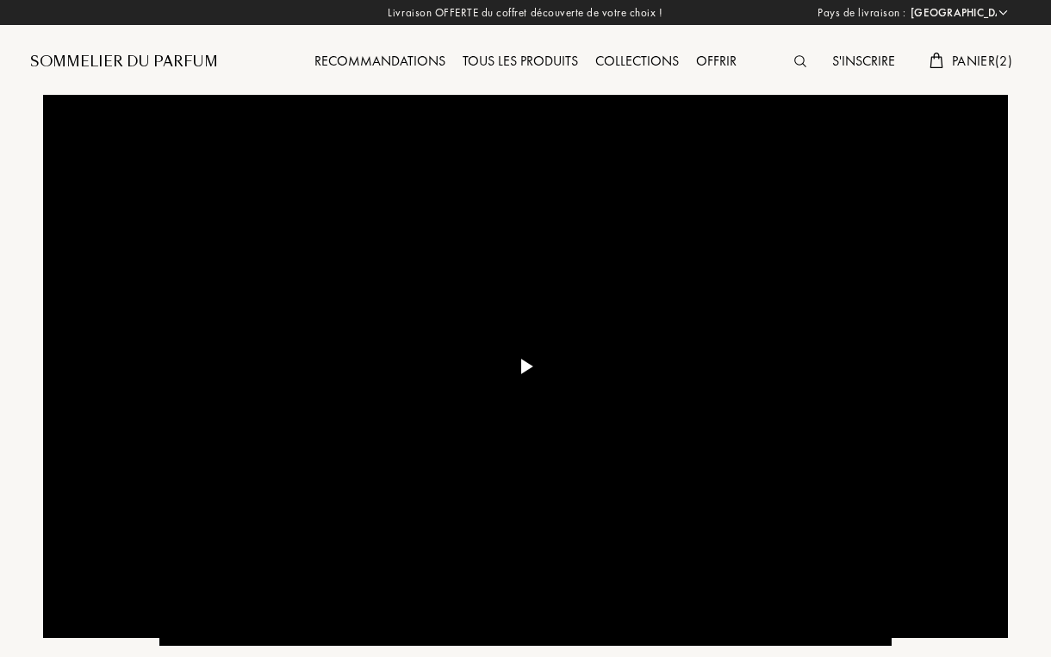
select select "FR"
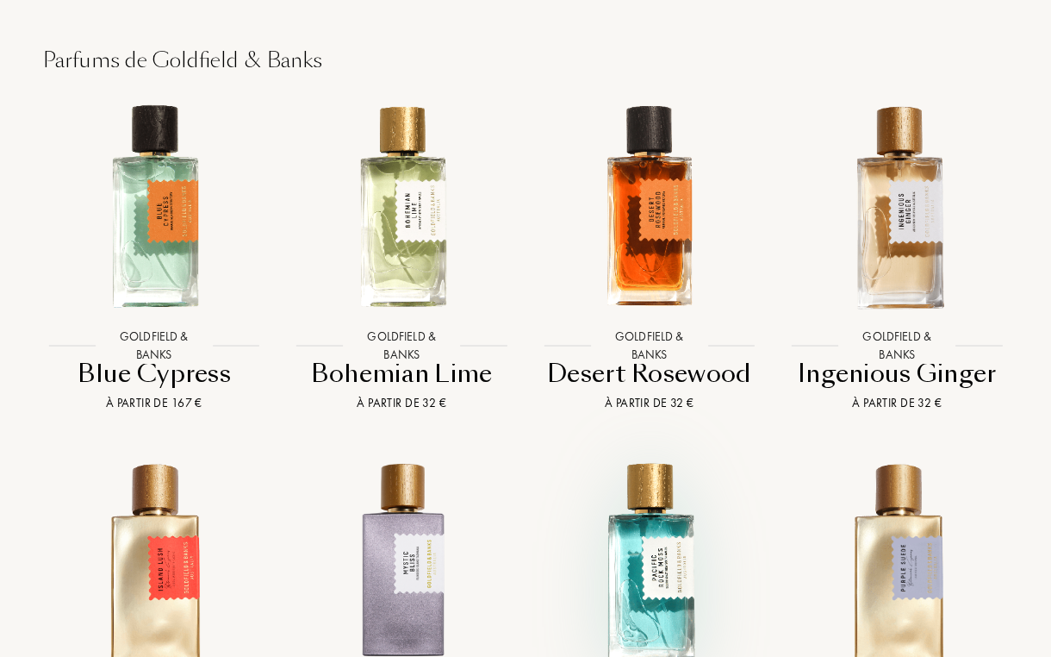
scroll to position [1486, 0]
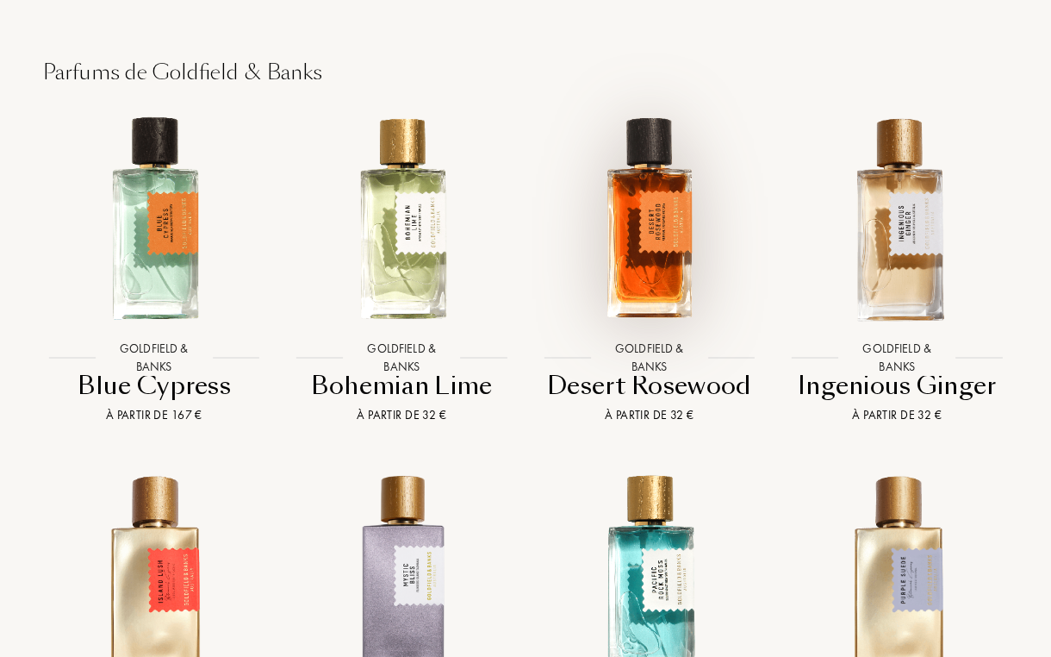
click at [674, 230] on img at bounding box center [649, 218] width 223 height 223
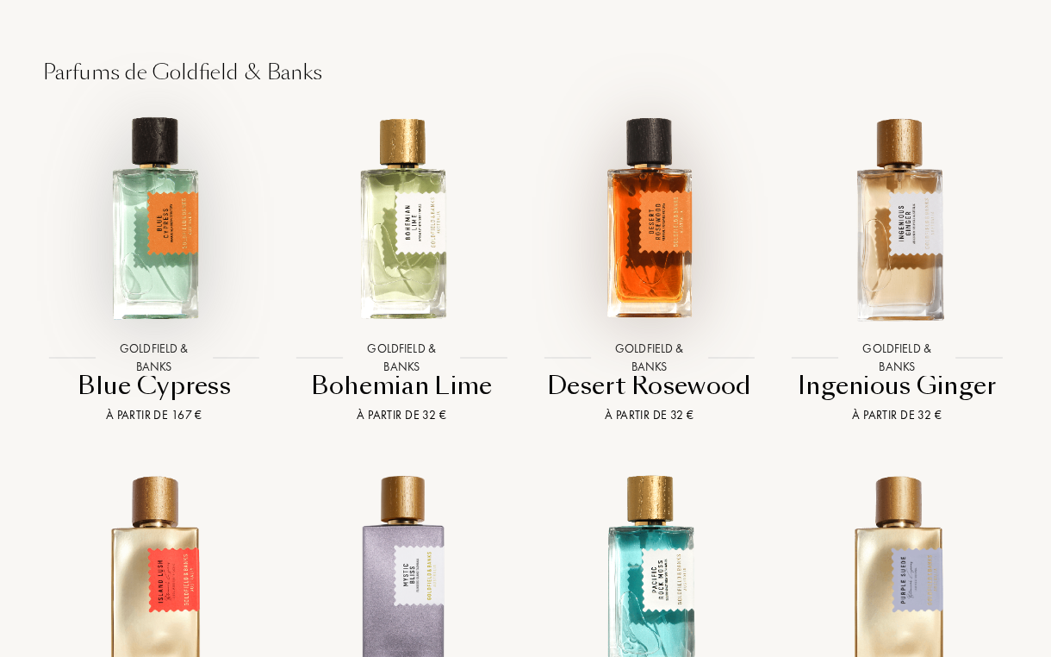
click at [184, 162] on img at bounding box center [153, 218] width 223 height 223
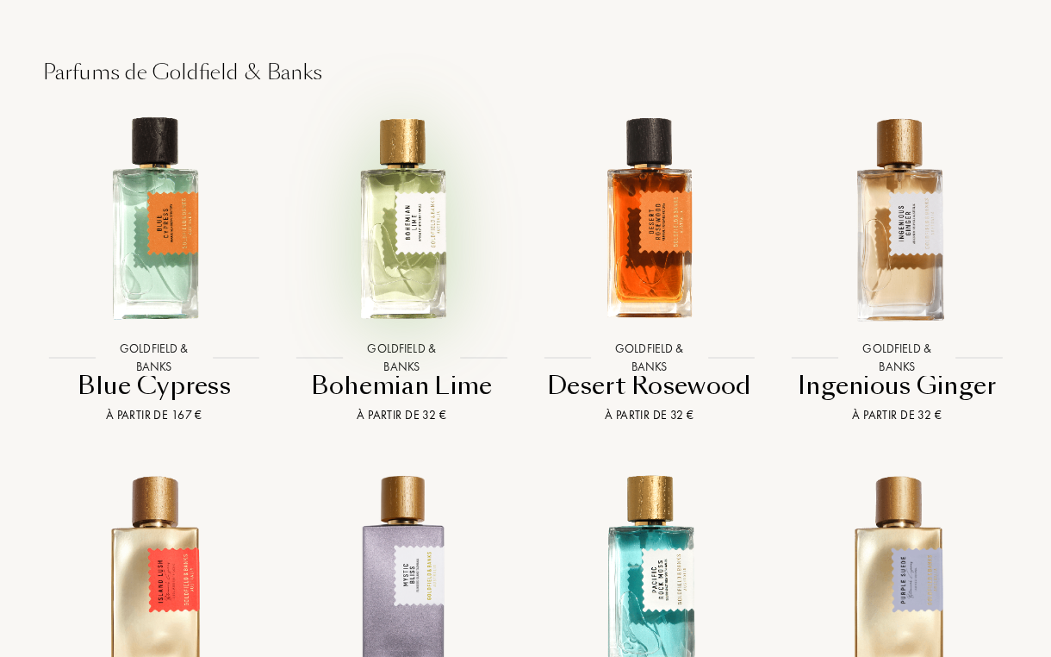
click at [403, 208] on img at bounding box center [401, 218] width 223 height 223
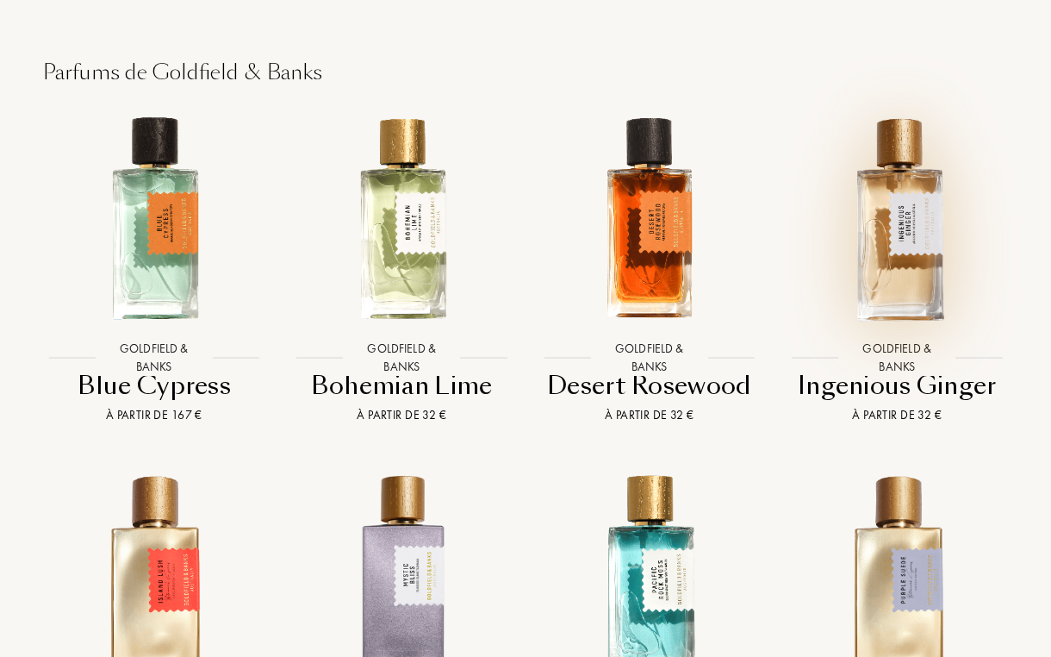
click at [863, 246] on img at bounding box center [897, 218] width 223 height 223
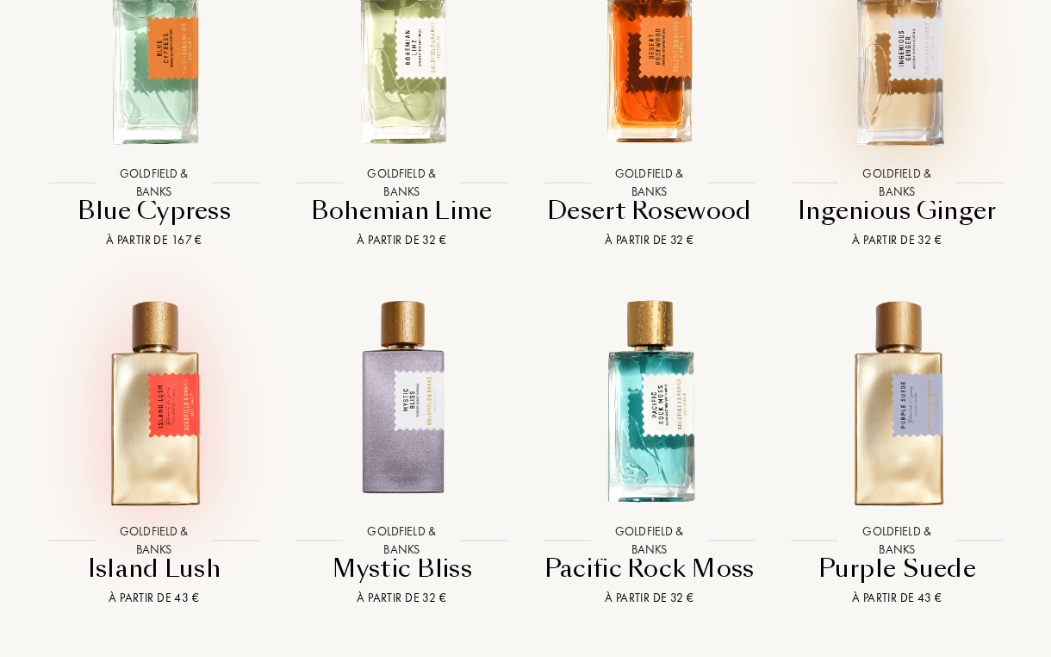
scroll to position [1709, 0]
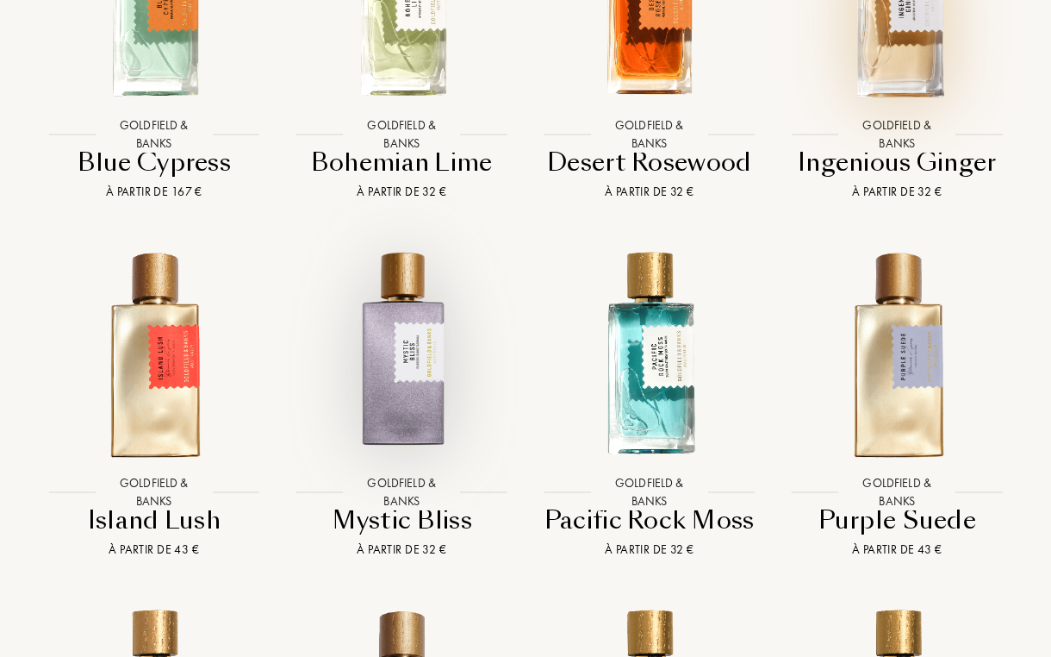
click at [378, 371] on img at bounding box center [401, 352] width 223 height 223
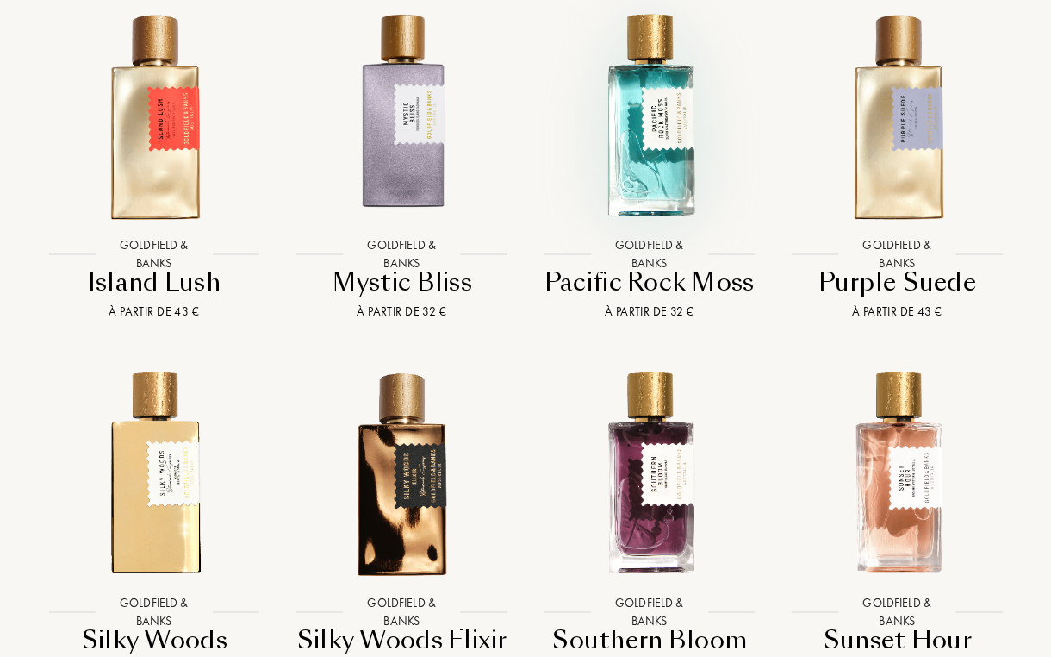
scroll to position [1947, 0]
click at [663, 126] on img at bounding box center [649, 114] width 223 height 223
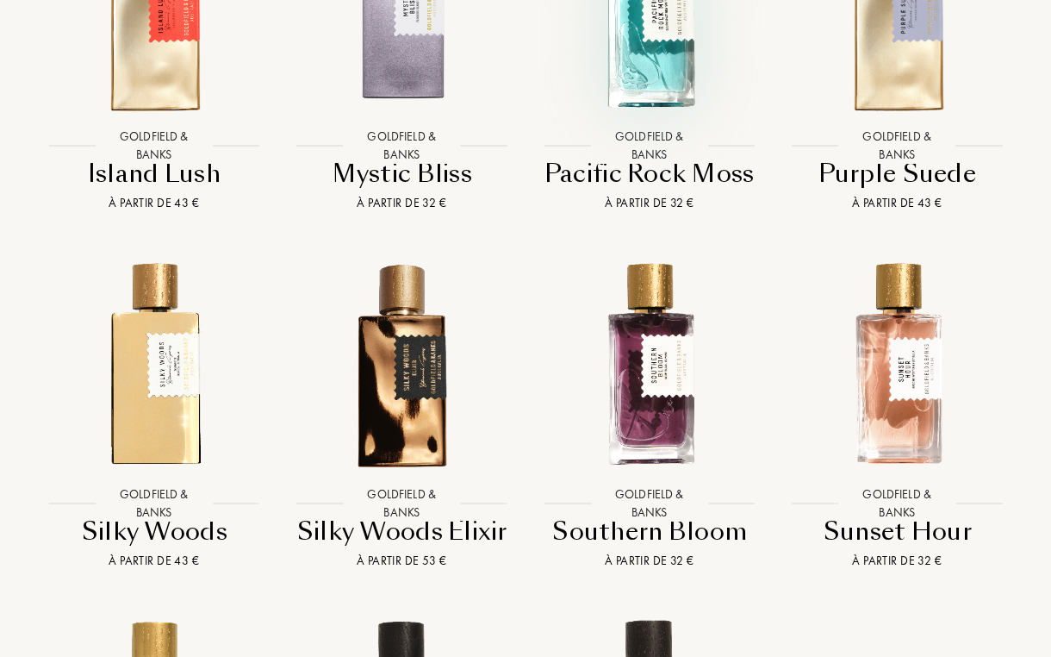
scroll to position [2105, 0]
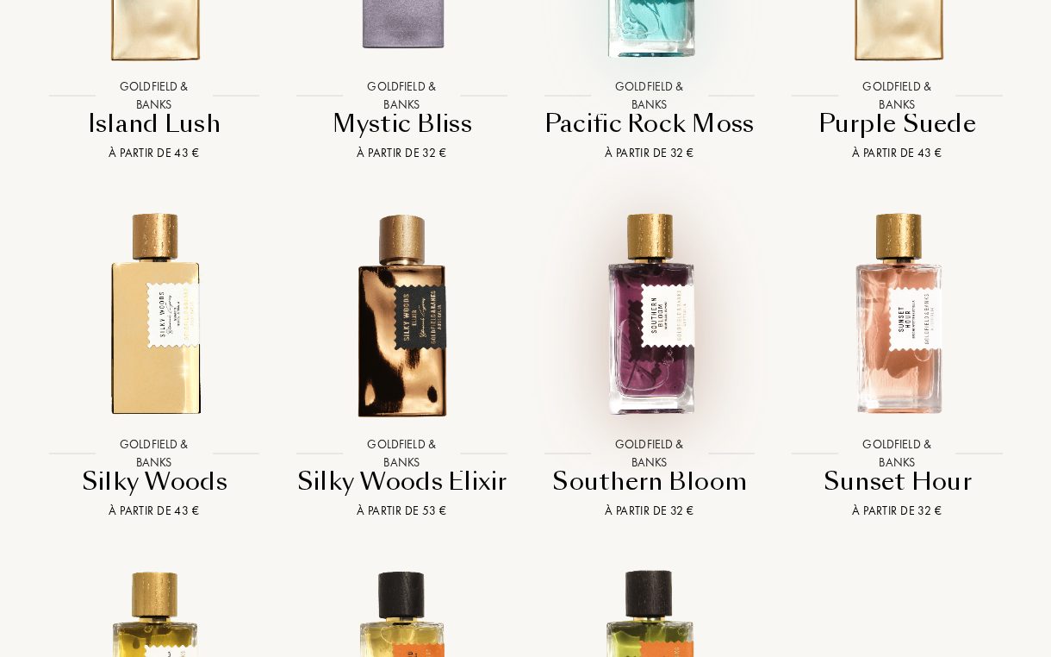
click at [670, 277] on img at bounding box center [649, 314] width 223 height 223
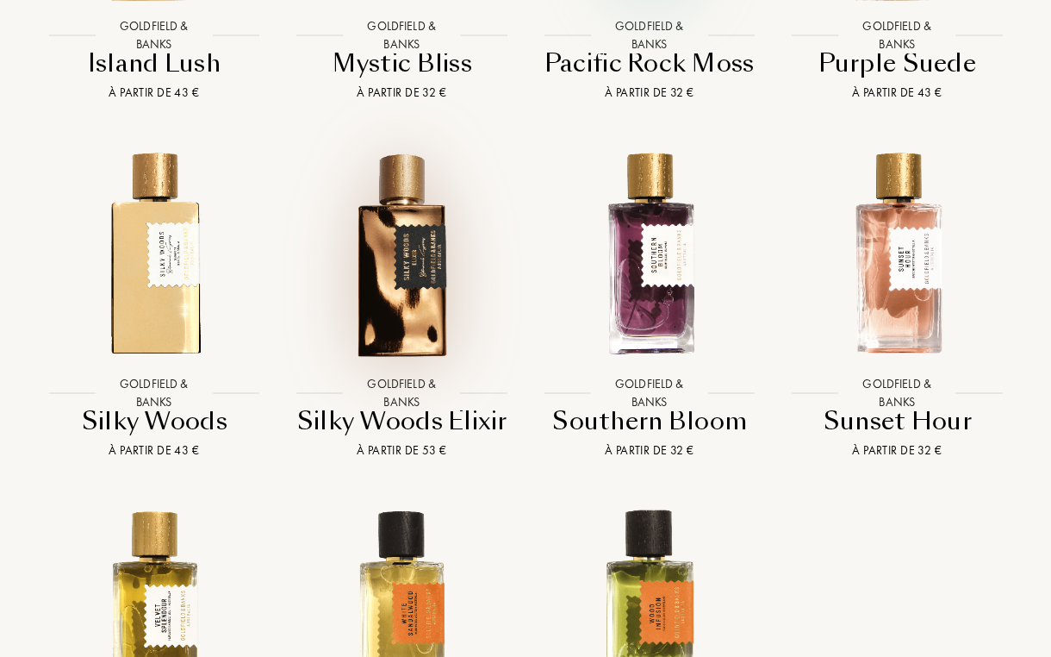
scroll to position [2169, 0]
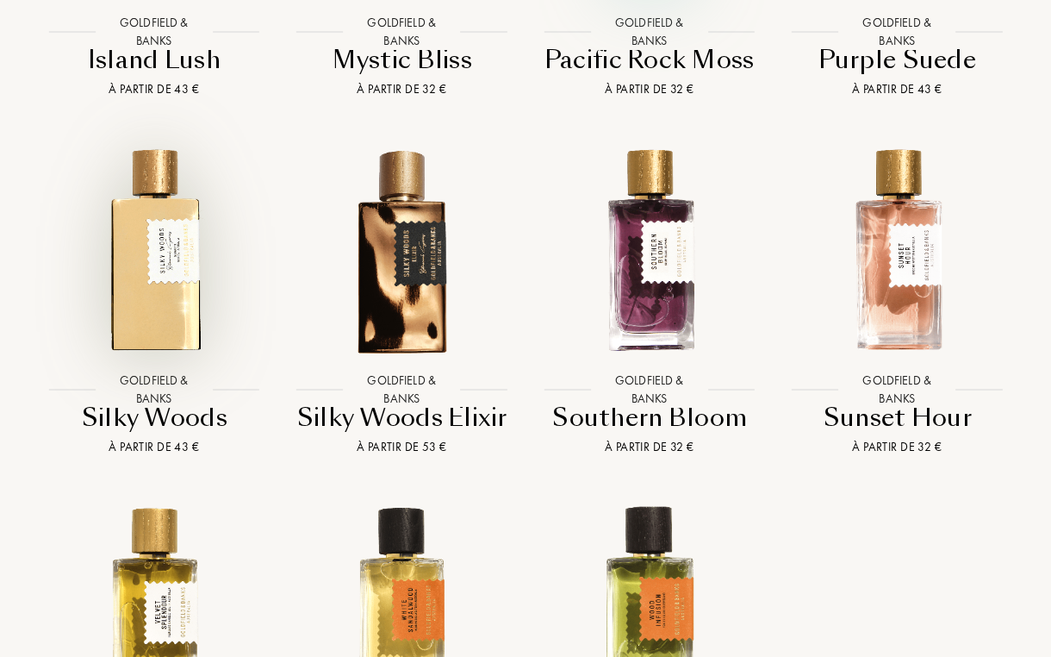
click at [189, 249] on img at bounding box center [153, 250] width 223 height 223
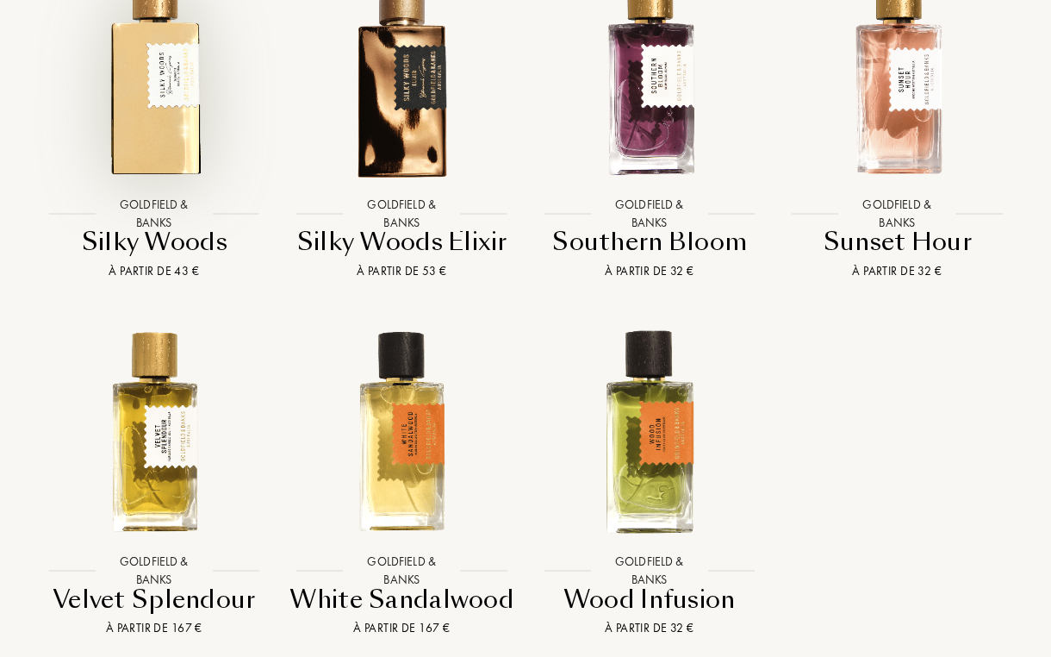
scroll to position [2474, 0]
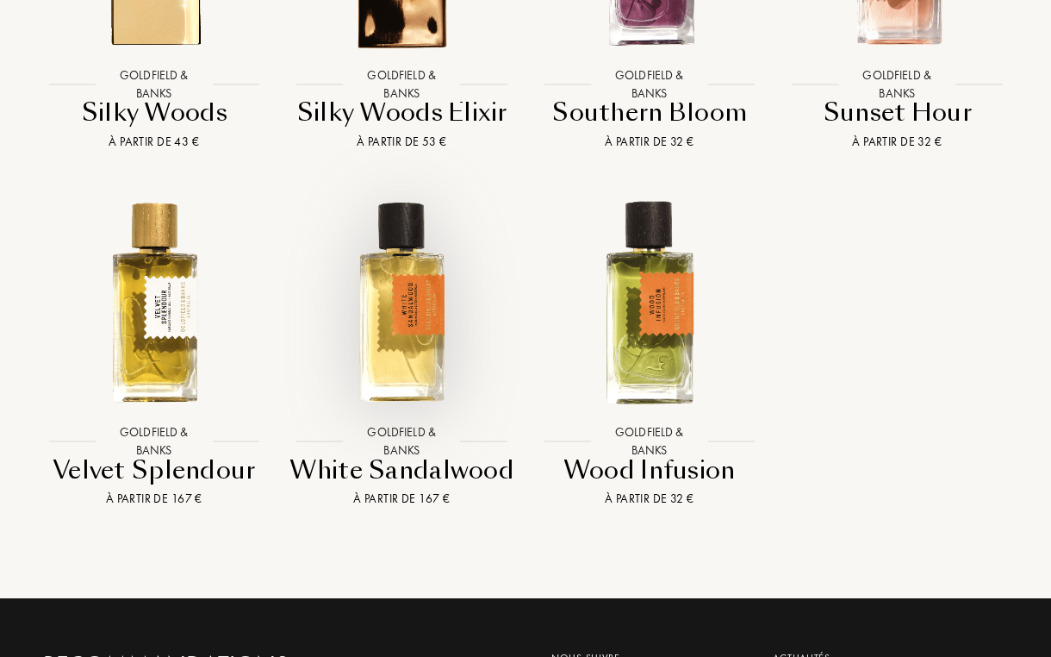
click at [426, 241] on img at bounding box center [401, 302] width 223 height 223
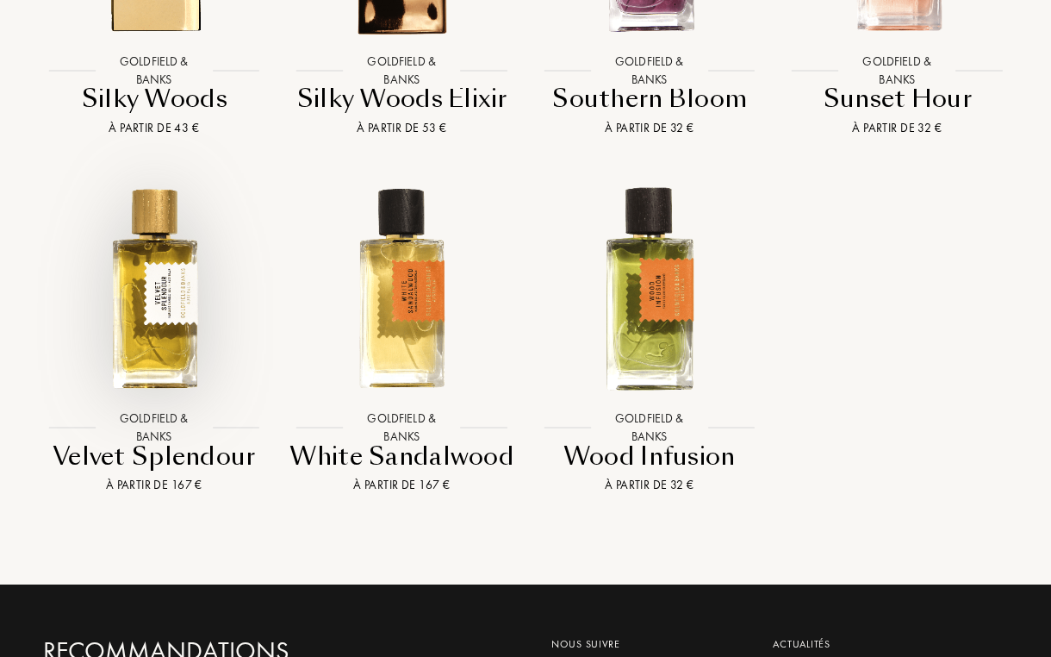
click at [193, 249] on img at bounding box center [153, 289] width 223 height 223
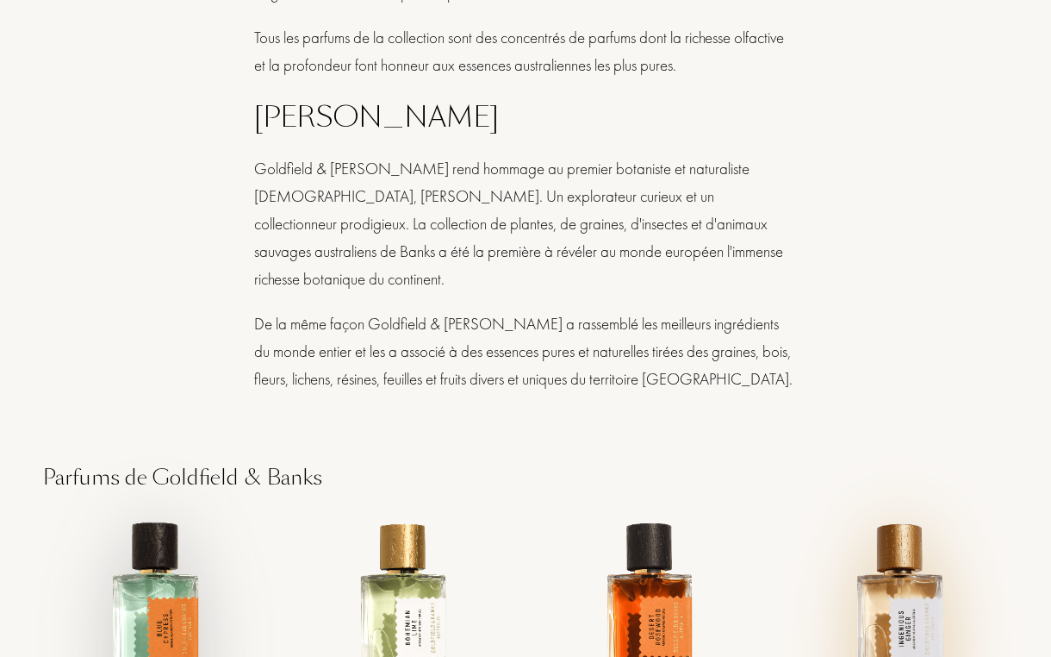
scroll to position [1080, 0]
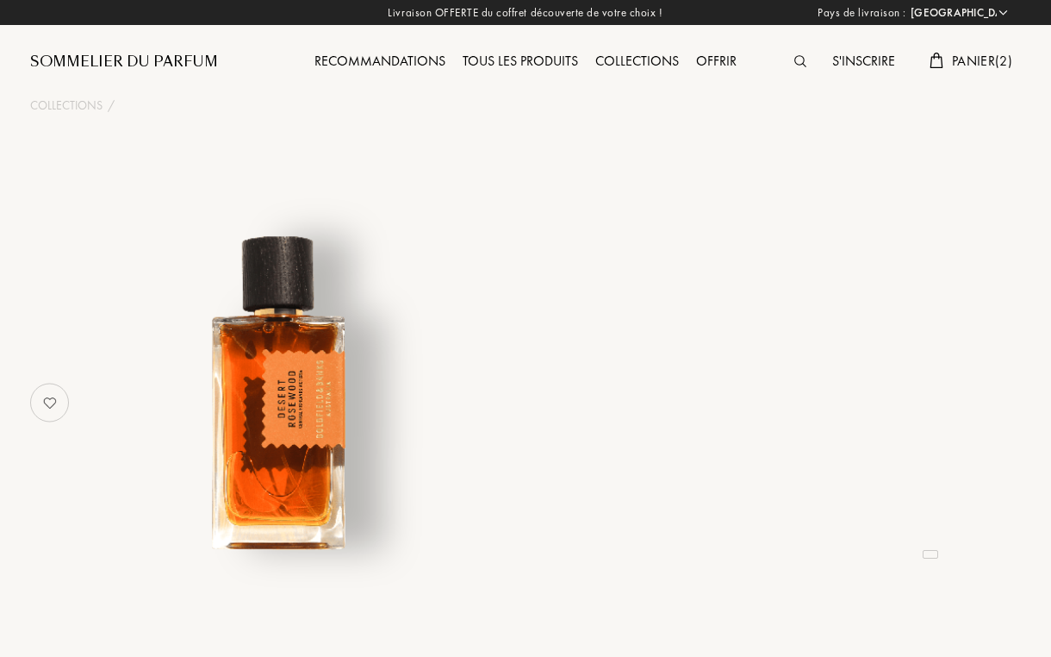
select select "FR"
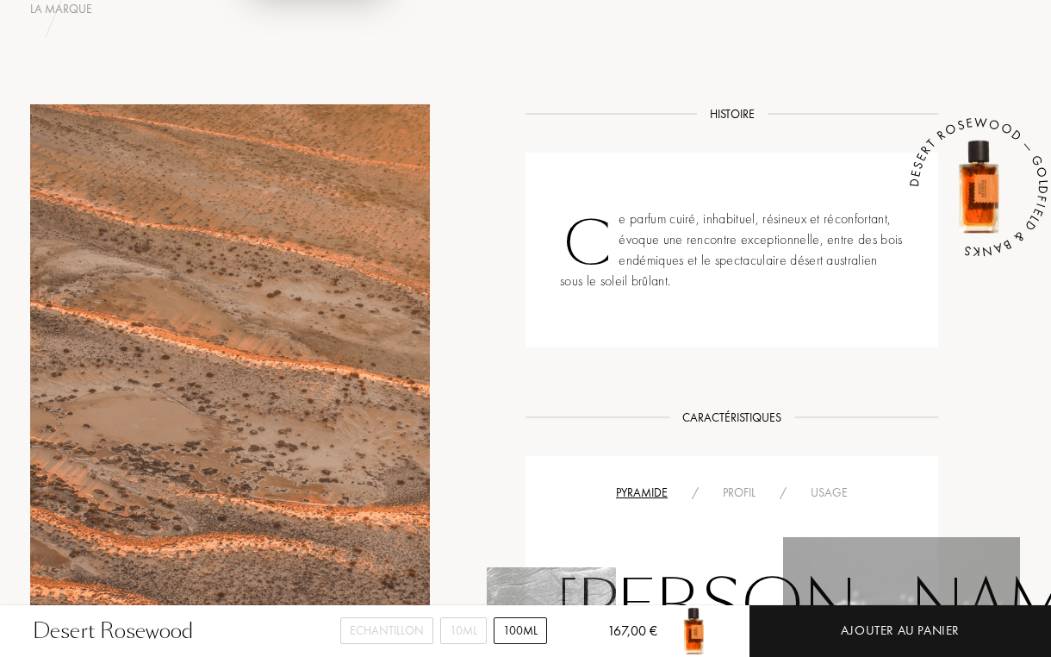
click at [726, 488] on div "Profil" at bounding box center [739, 492] width 57 height 18
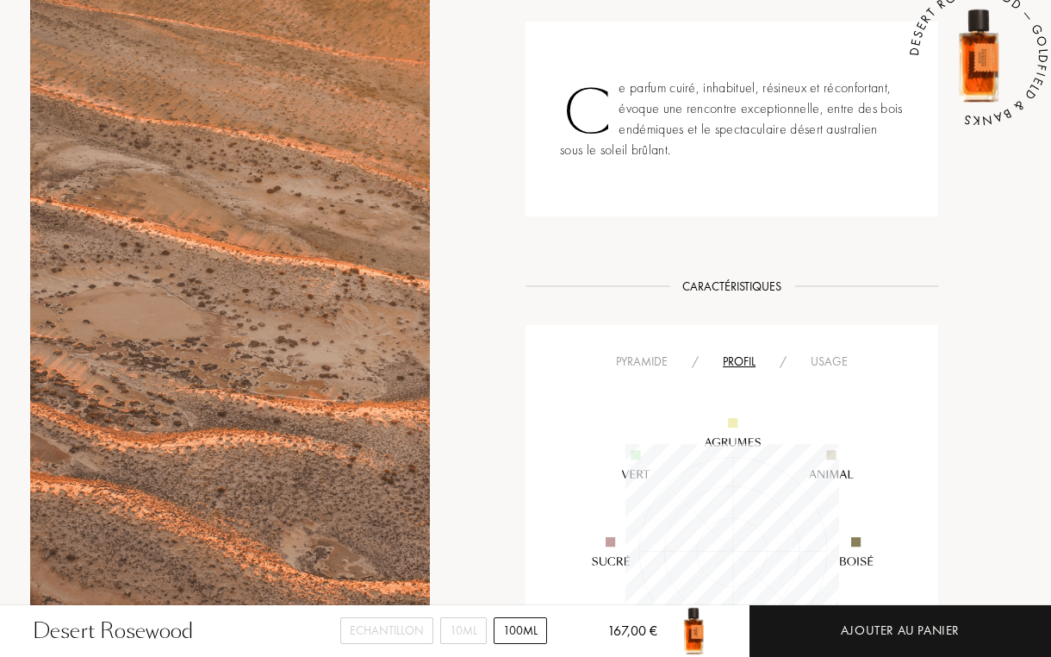
scroll to position [687, 0]
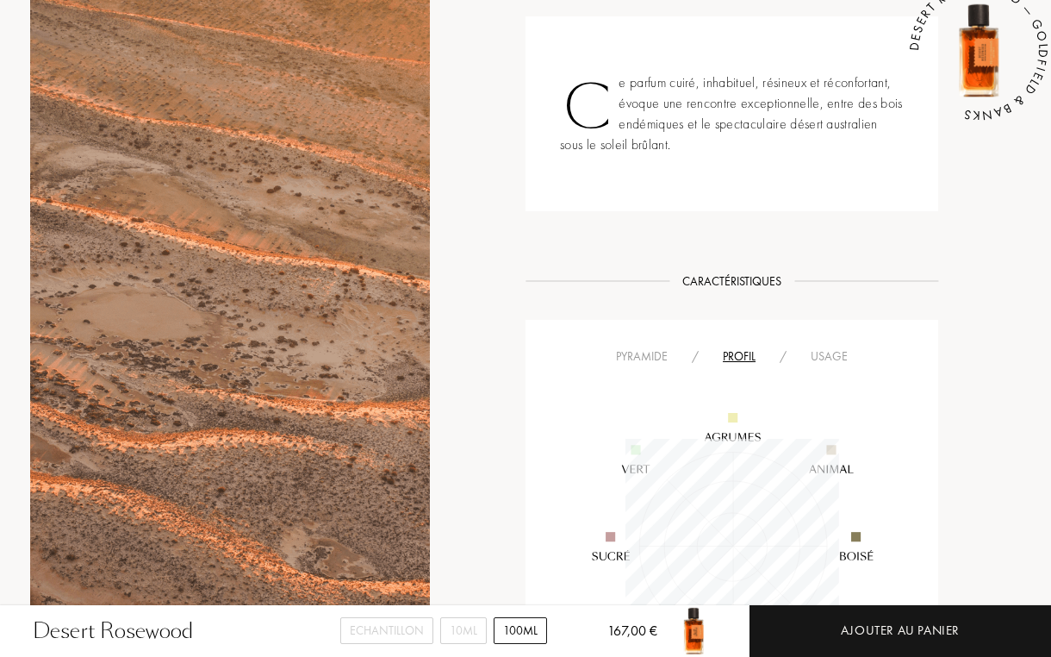
click at [651, 359] on div "Pyramide" at bounding box center [642, 356] width 76 height 18
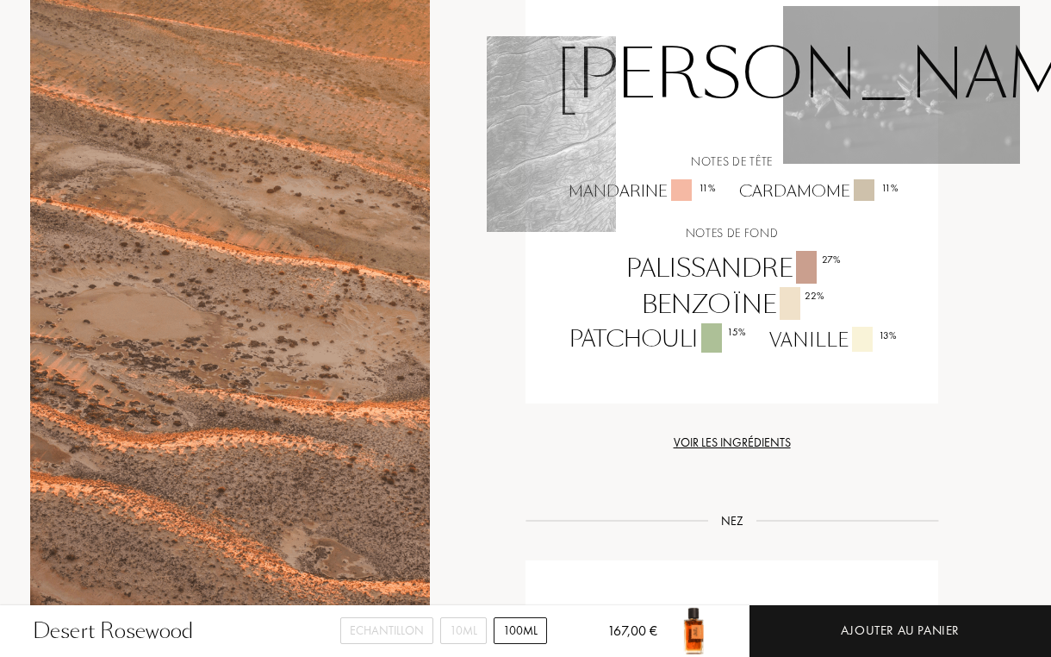
scroll to position [1081, 0]
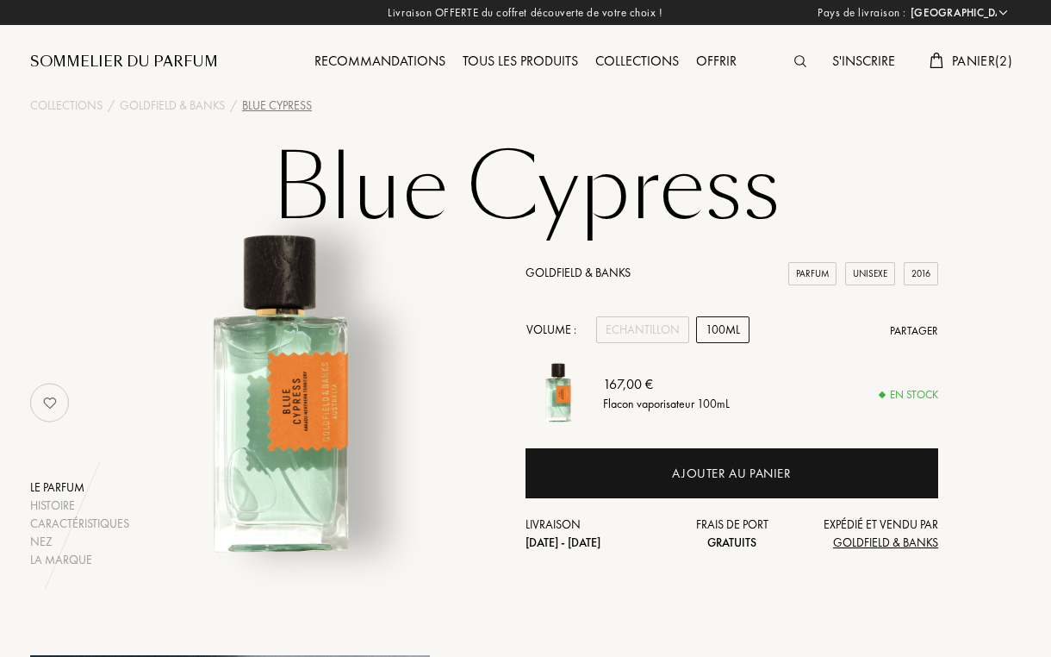
select select "FR"
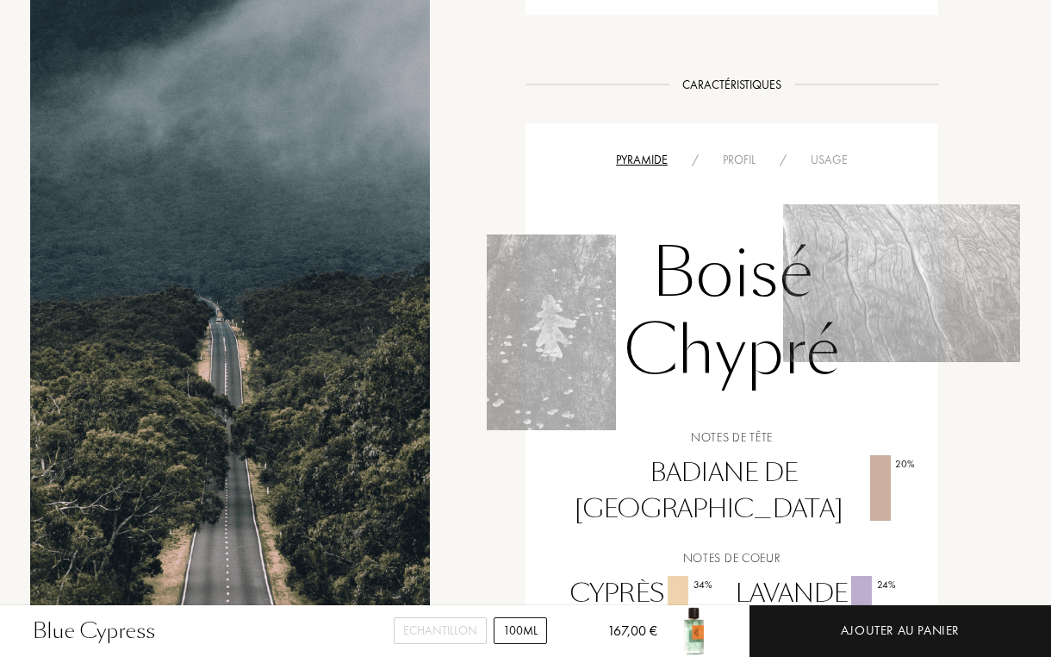
scroll to position [844, 0]
click at [740, 142] on div "Pyramide / Profil / Usage Boisé Chypré Notes de tête Badiane de [GEOGRAPHIC_DAT…" at bounding box center [732, 438] width 413 height 633
click at [736, 158] on div "Profil" at bounding box center [739, 158] width 57 height 18
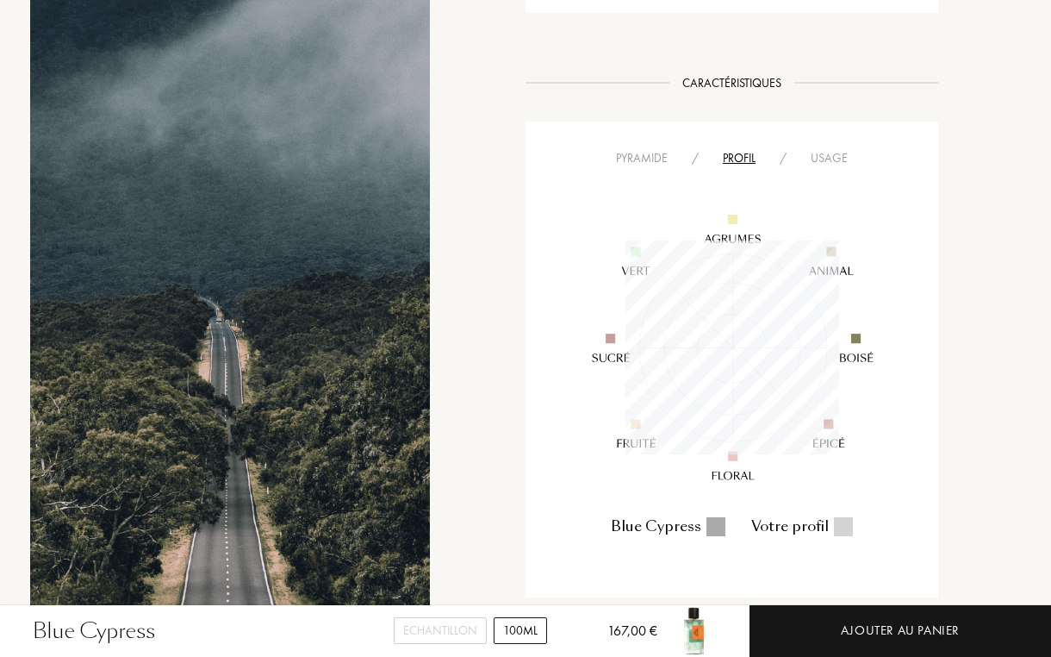
scroll to position [214, 214]
click at [663, 158] on div "Pyramide" at bounding box center [642, 158] width 76 height 18
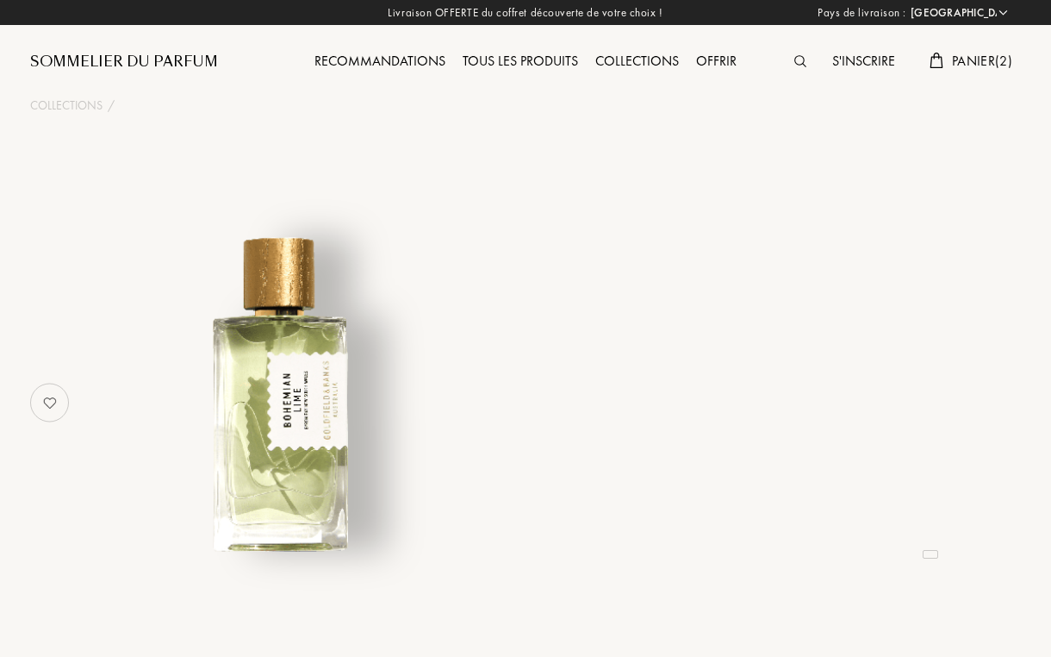
select select "FR"
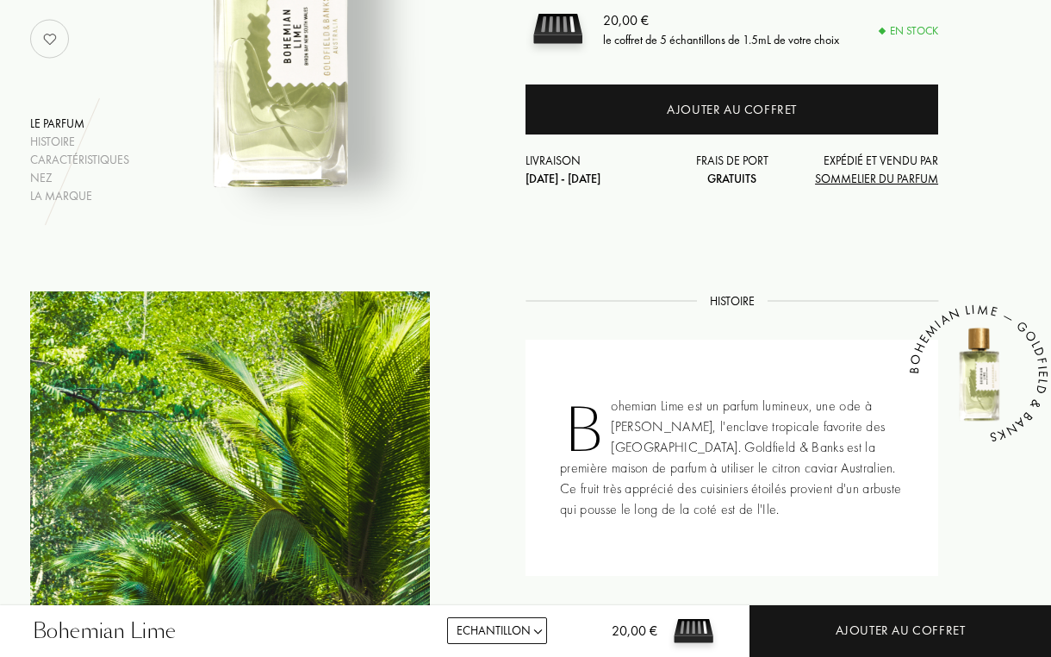
scroll to position [604, 0]
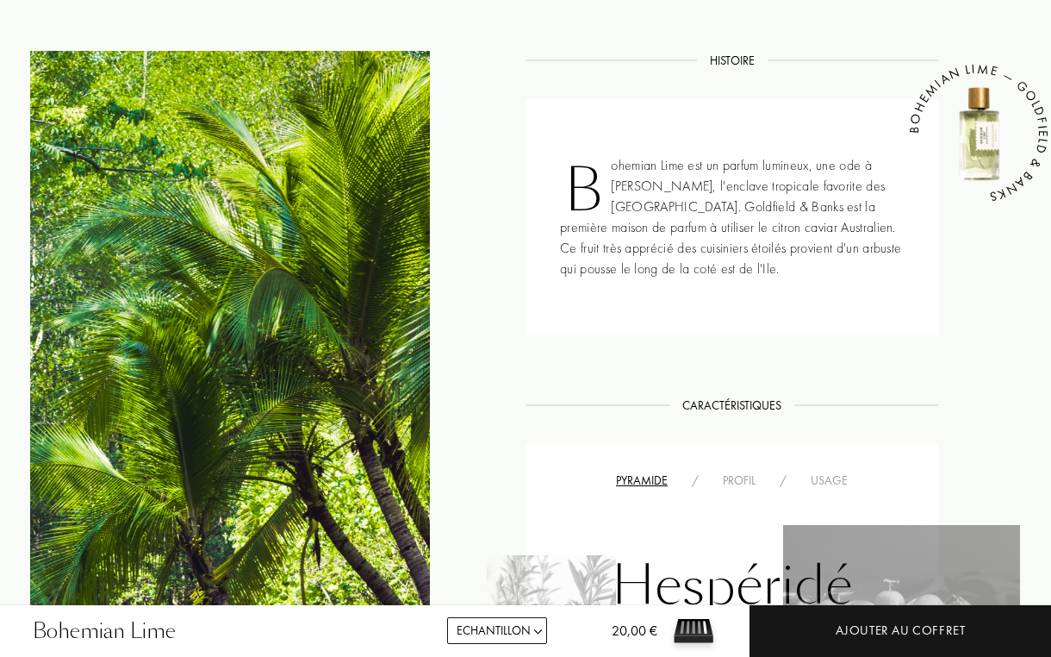
click at [750, 489] on div "Profil" at bounding box center [739, 480] width 57 height 18
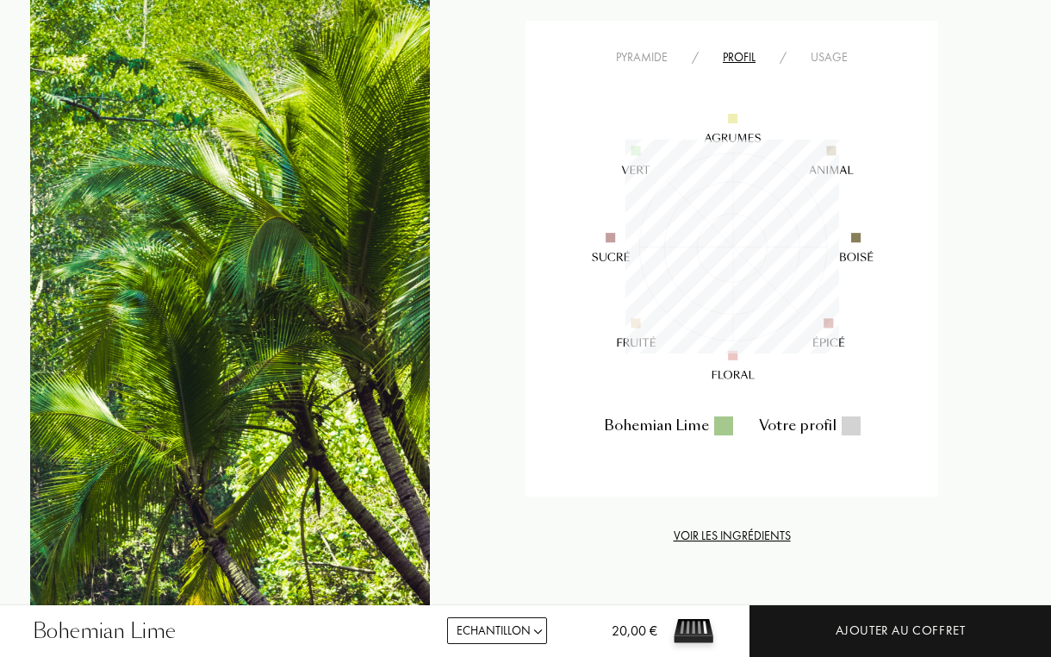
scroll to position [1031, 0]
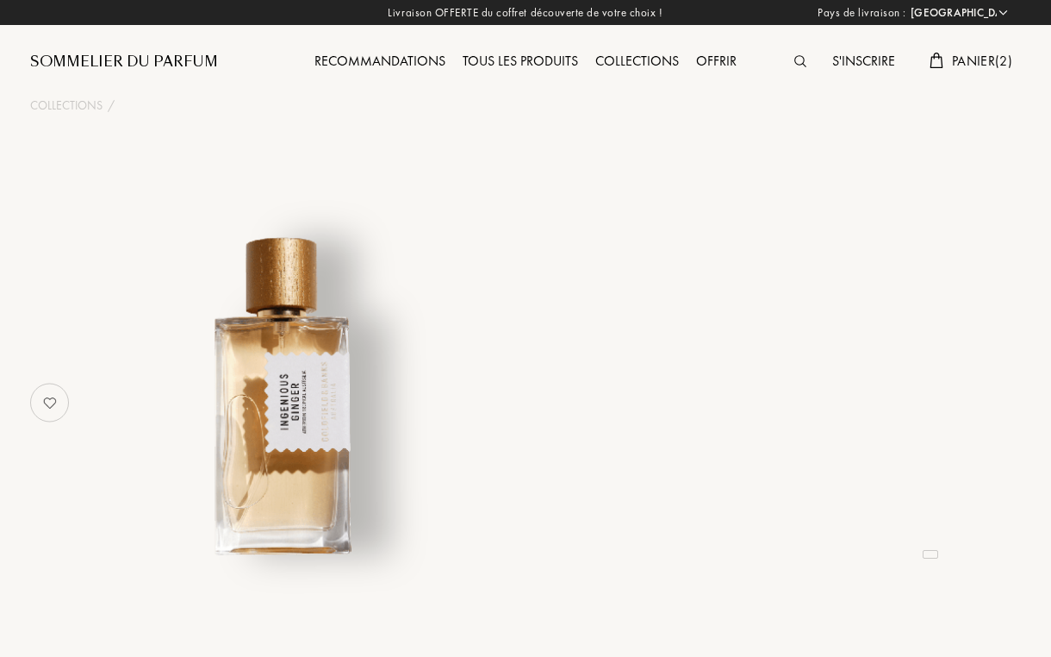
select select "FR"
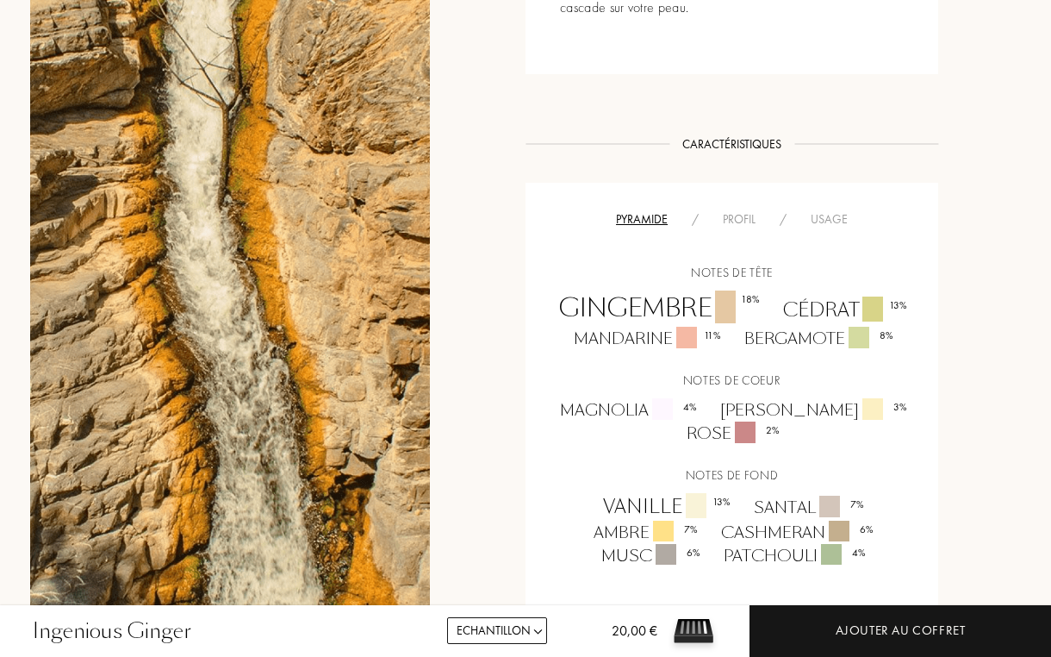
scroll to position [866, 0]
click at [732, 218] on div "Profil" at bounding box center [739, 218] width 57 height 18
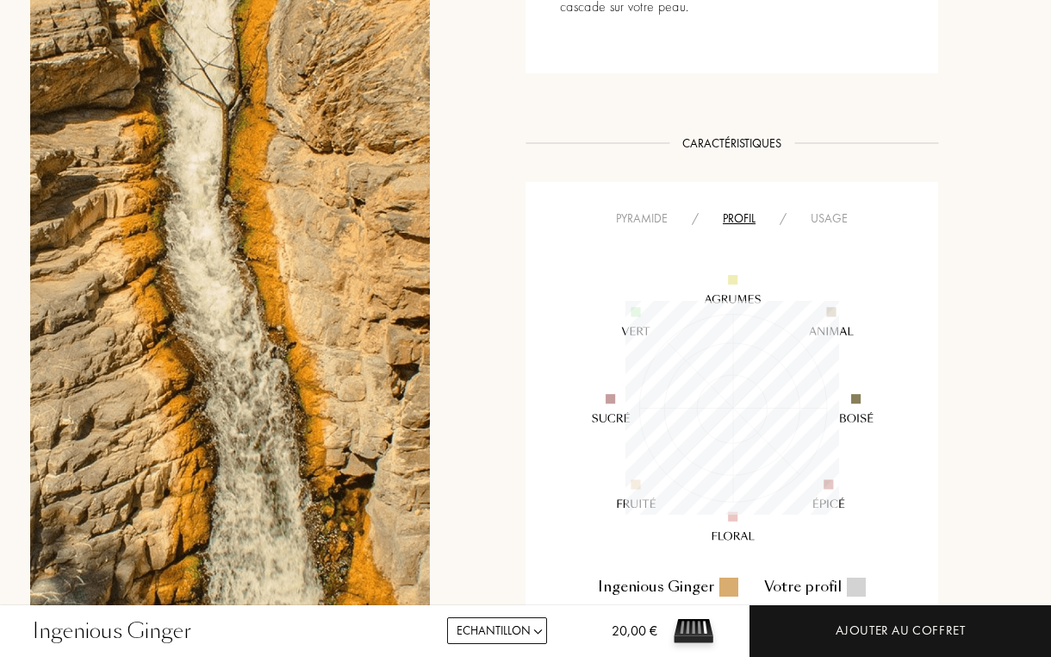
scroll to position [214, 214]
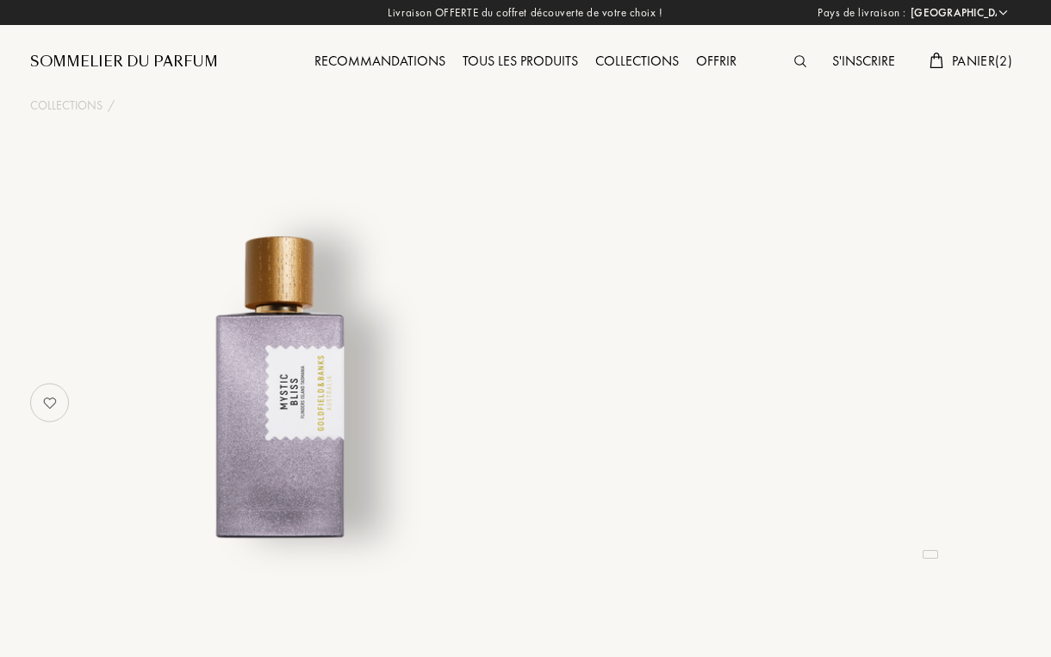
select select "FR"
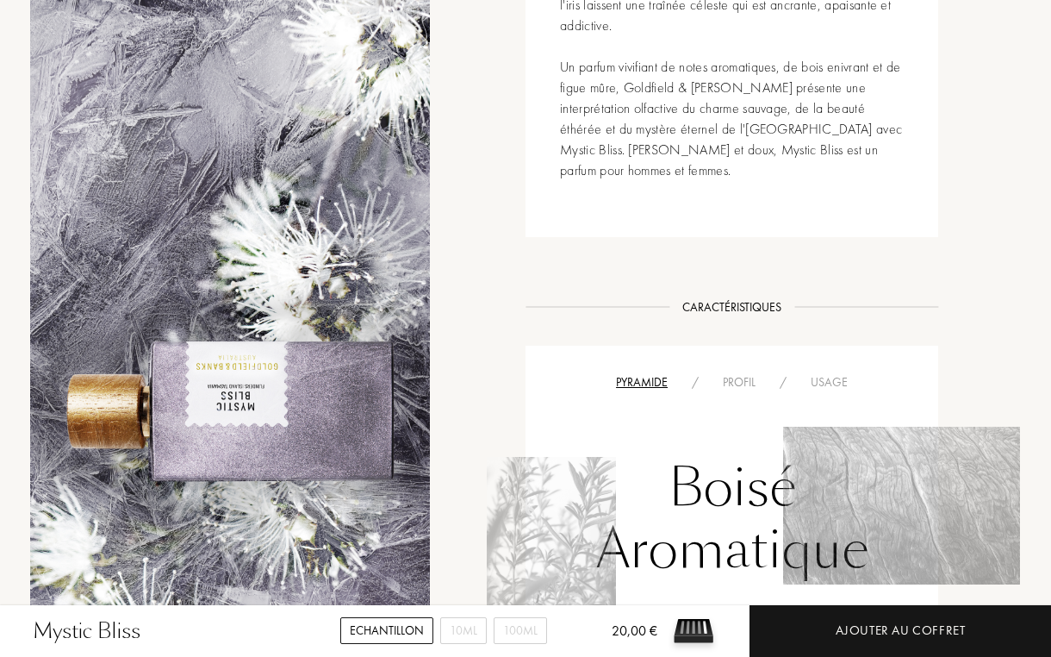
scroll to position [966, 0]
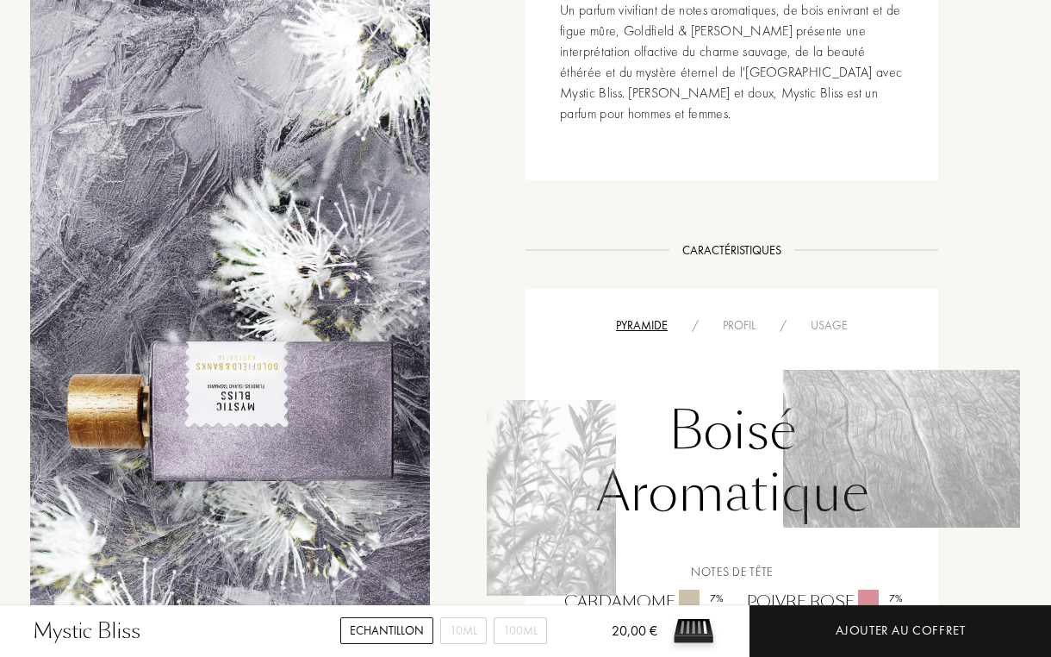
click at [739, 333] on div "Pyramide / Profil / Usage Boisé Aromatique Notes de tête Cardamome 7 % Poivre r…" at bounding box center [732, 593] width 413 height 608
click at [736, 334] on div "Profil" at bounding box center [739, 325] width 57 height 18
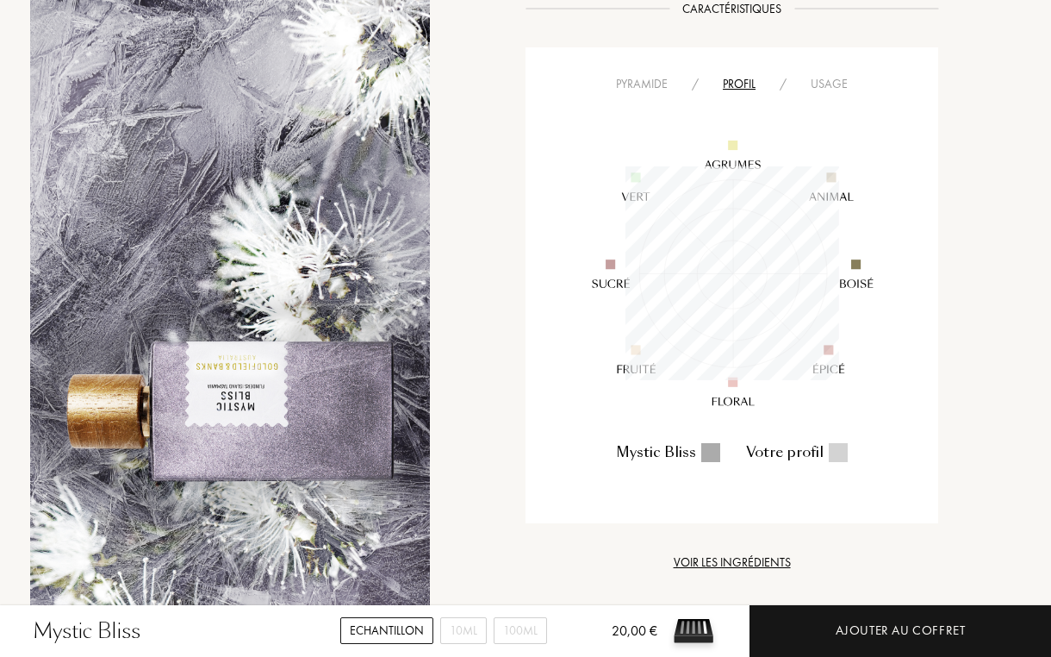
scroll to position [1217, 0]
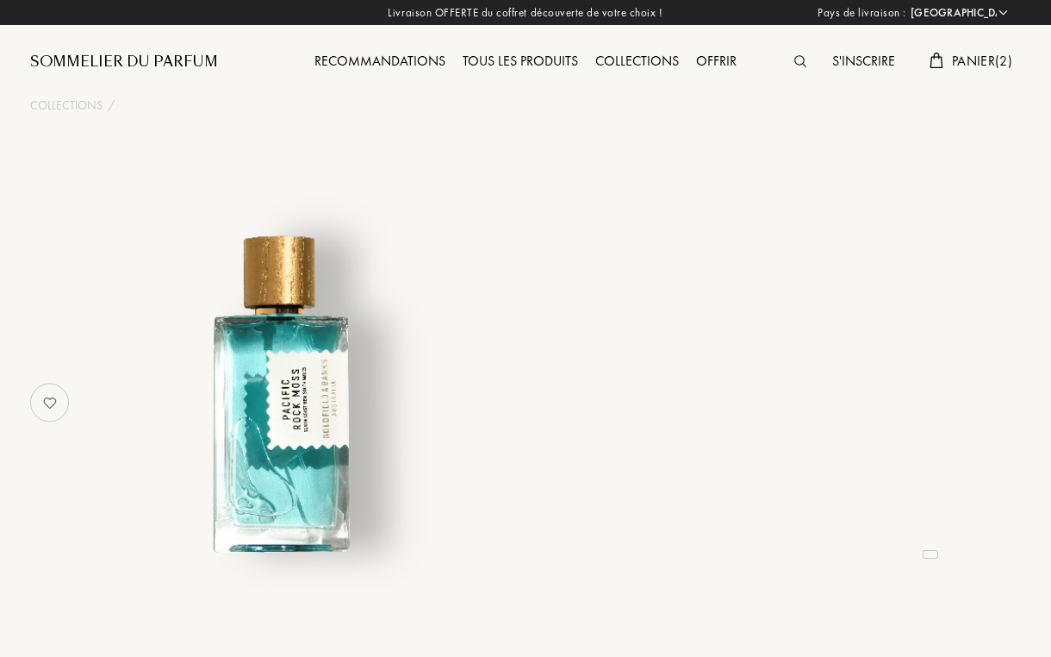
select select "FR"
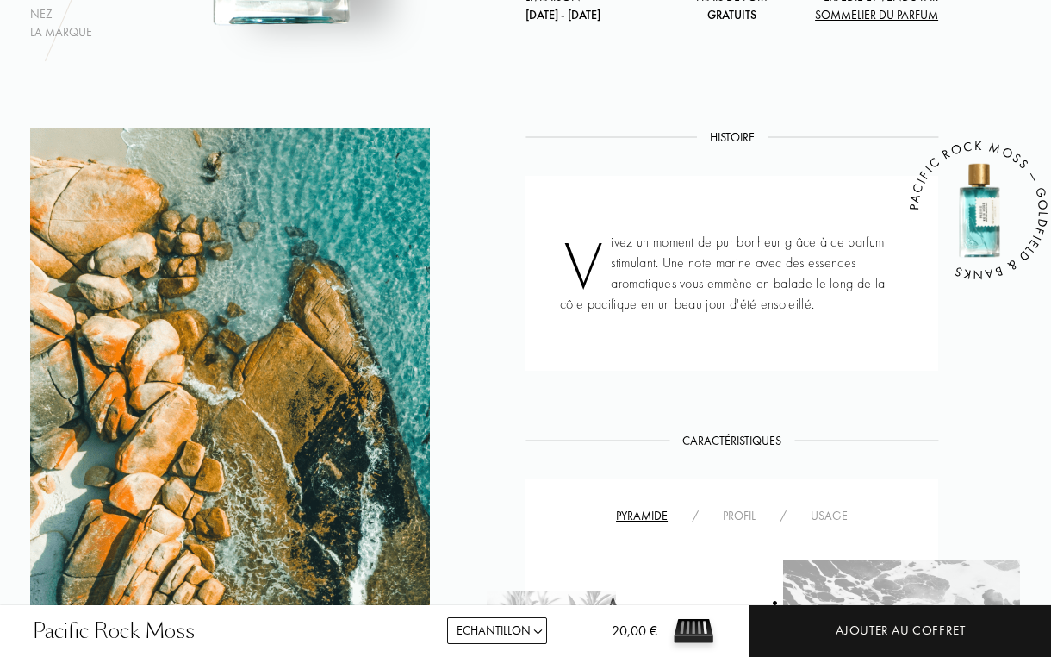
click at [733, 513] on div "Profil" at bounding box center [739, 516] width 57 height 18
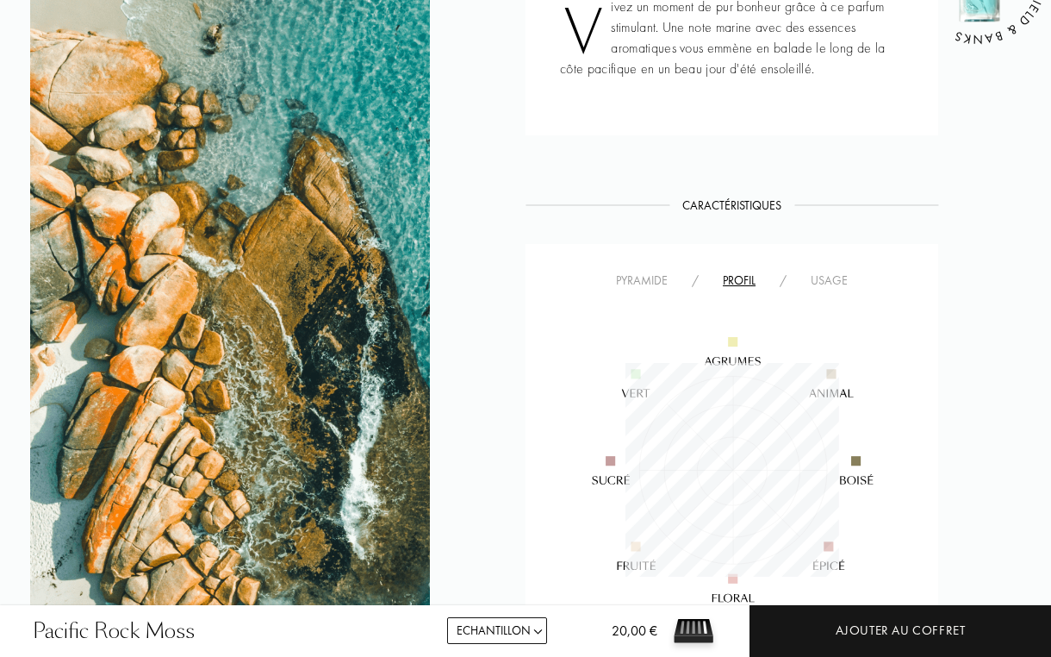
scroll to position [973, 0]
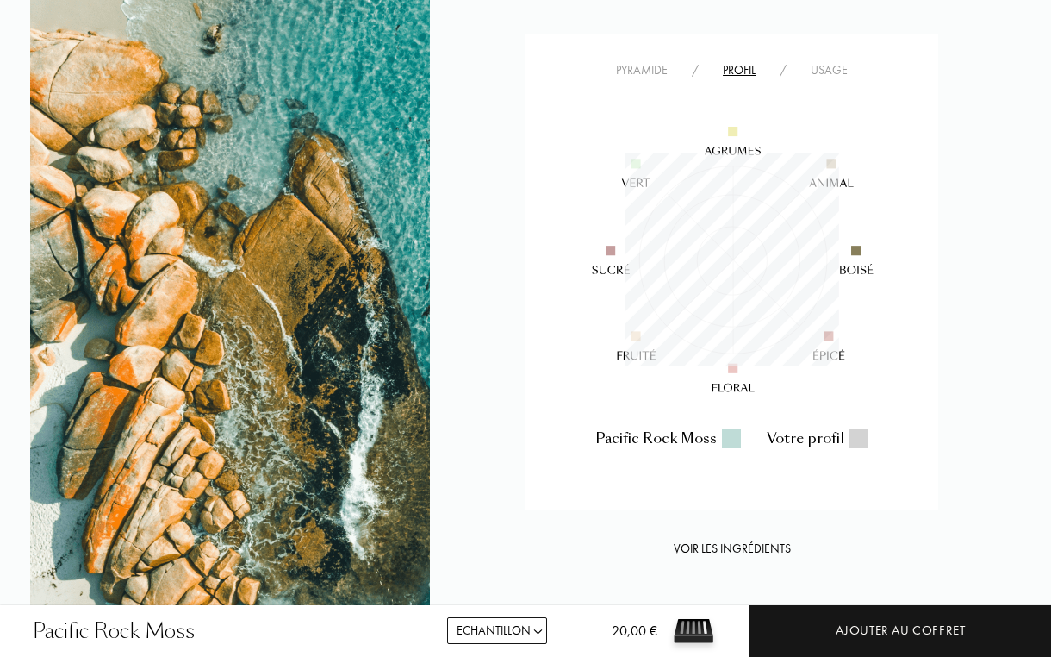
click at [639, 69] on div "Pyramide" at bounding box center [642, 70] width 76 height 18
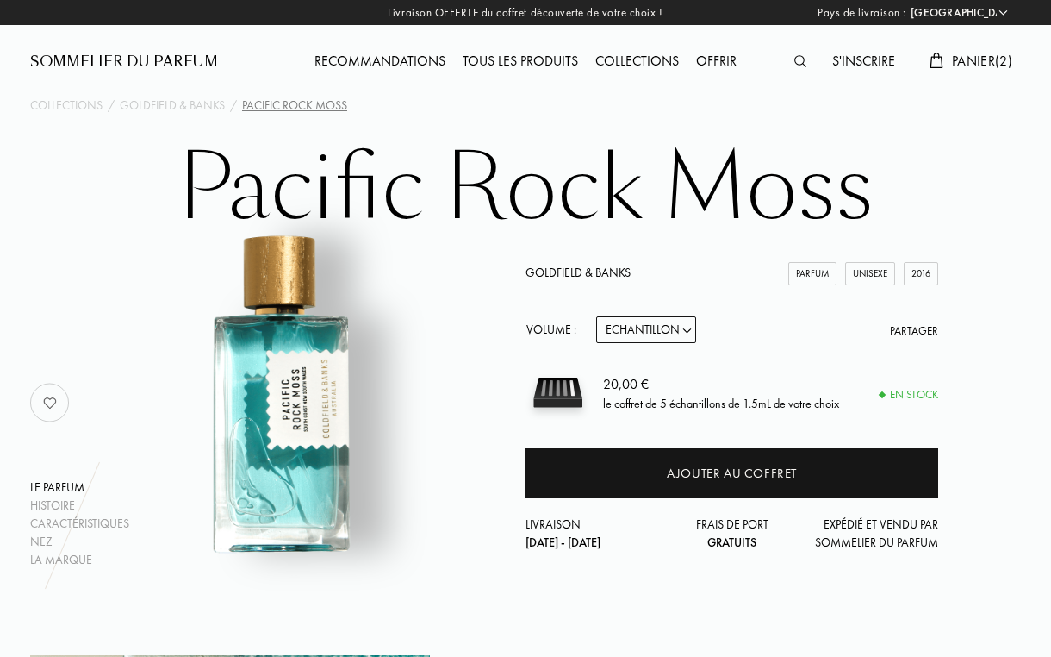
scroll to position [0, 0]
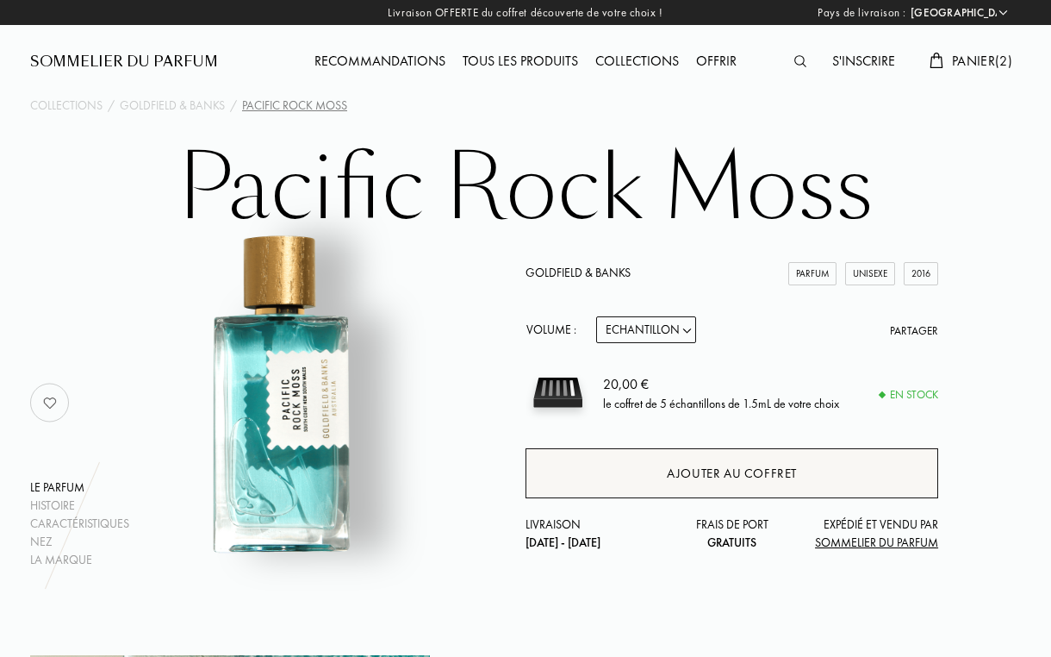
click at [682, 475] on div "Ajouter au coffret" at bounding box center [732, 474] width 130 height 20
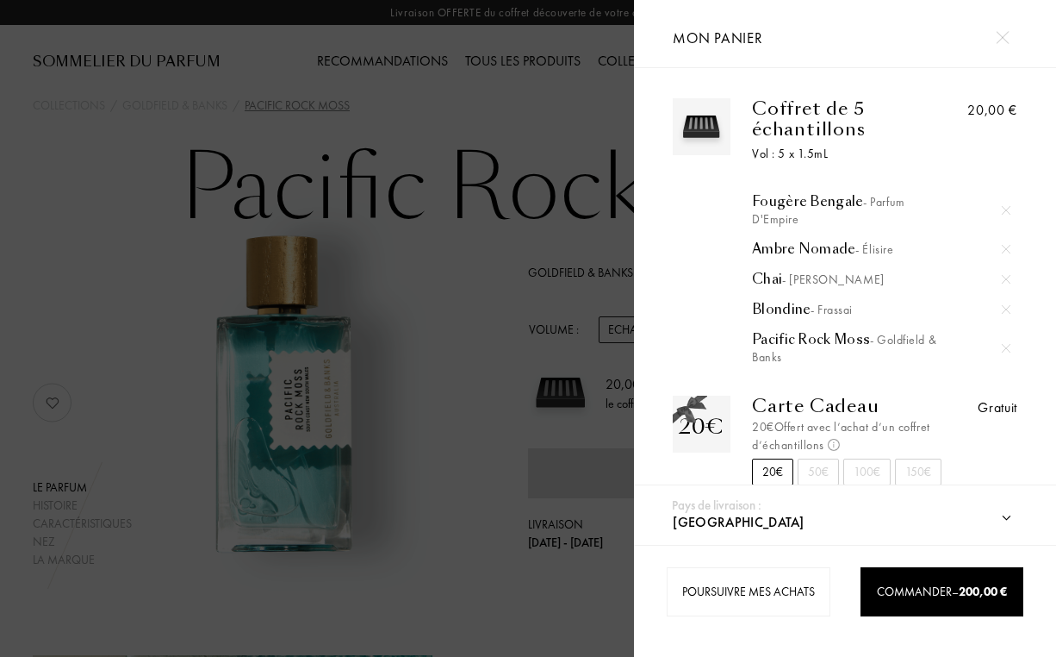
click at [589, 417] on div at bounding box center [317, 328] width 634 height 657
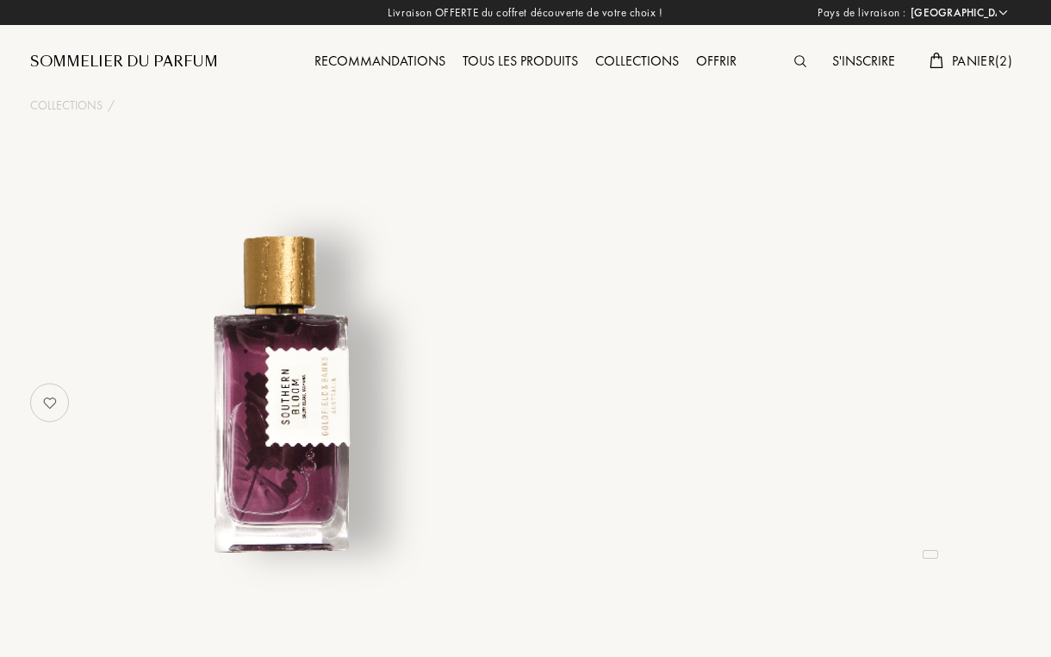
select select "FR"
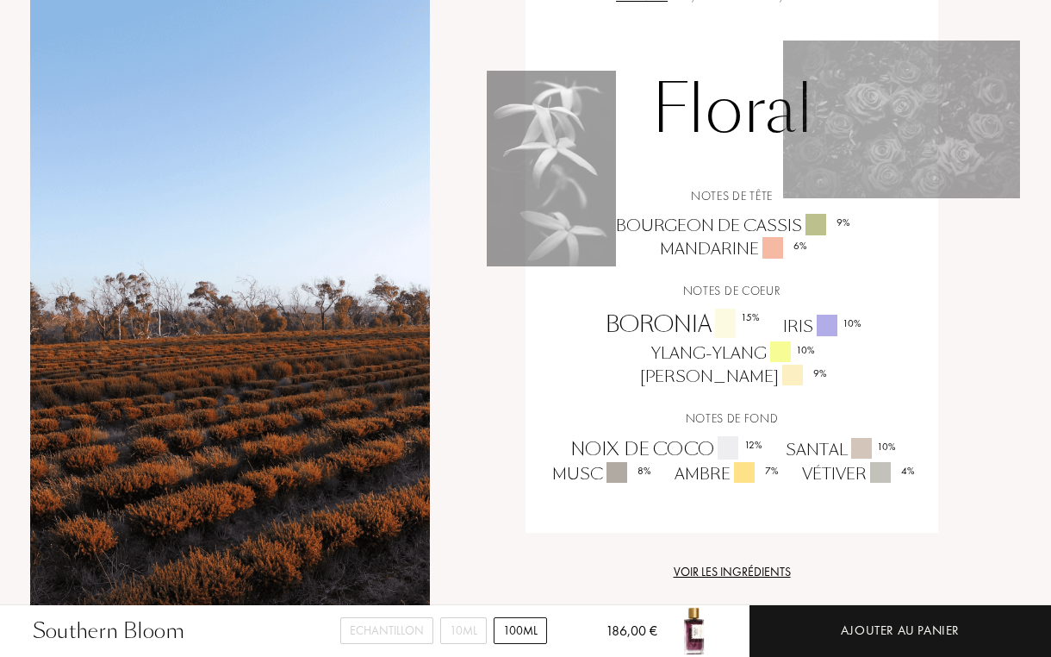
scroll to position [929, 0]
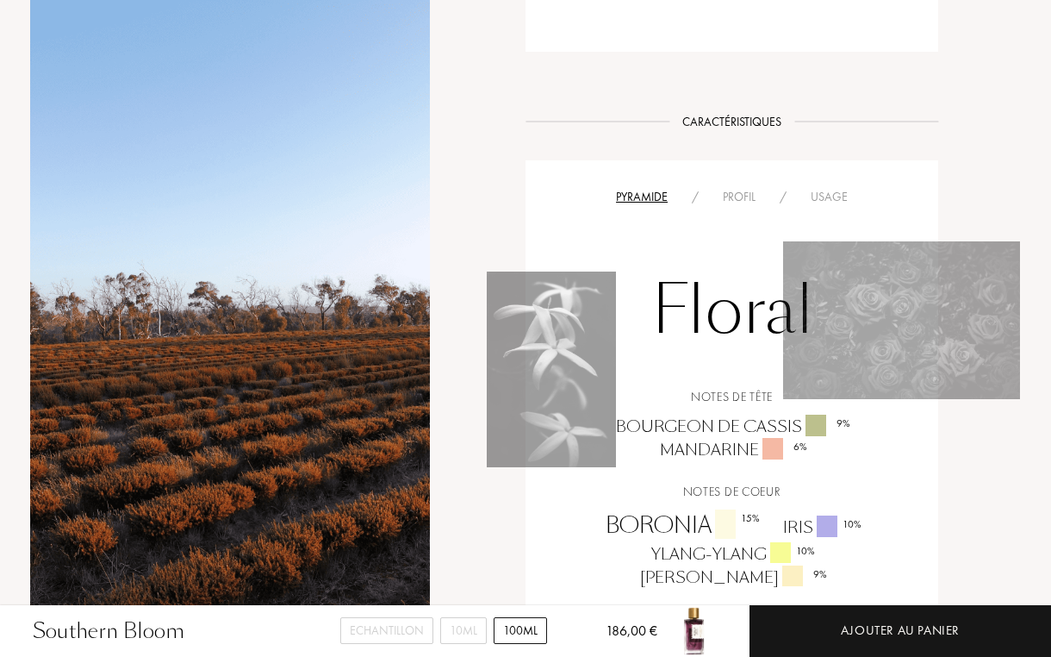
click at [742, 193] on div "Profil" at bounding box center [739, 197] width 57 height 18
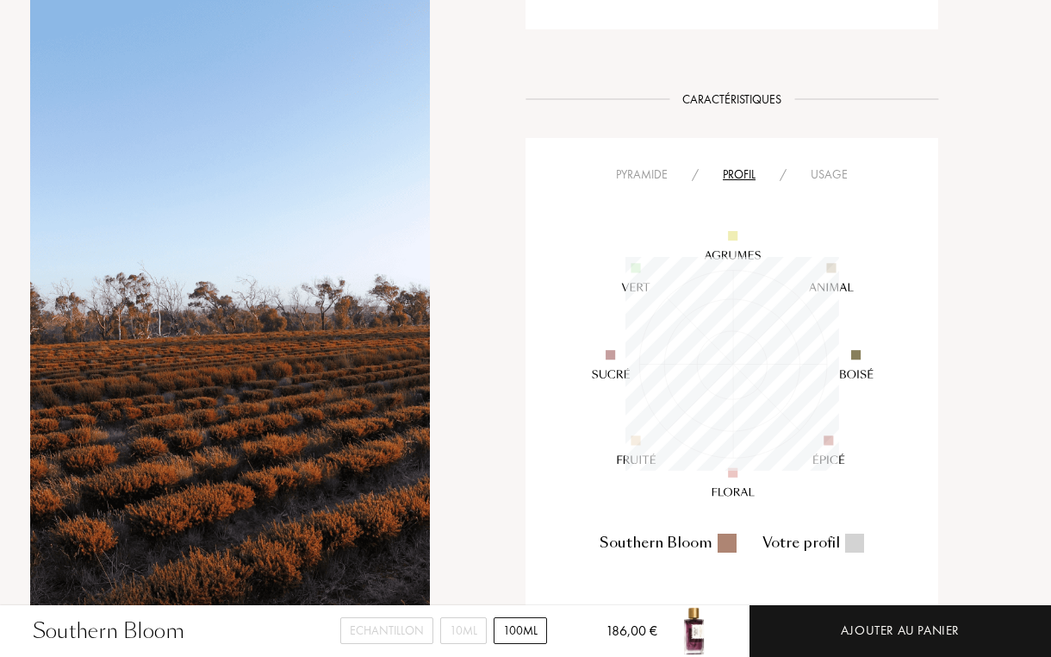
scroll to position [967, 0]
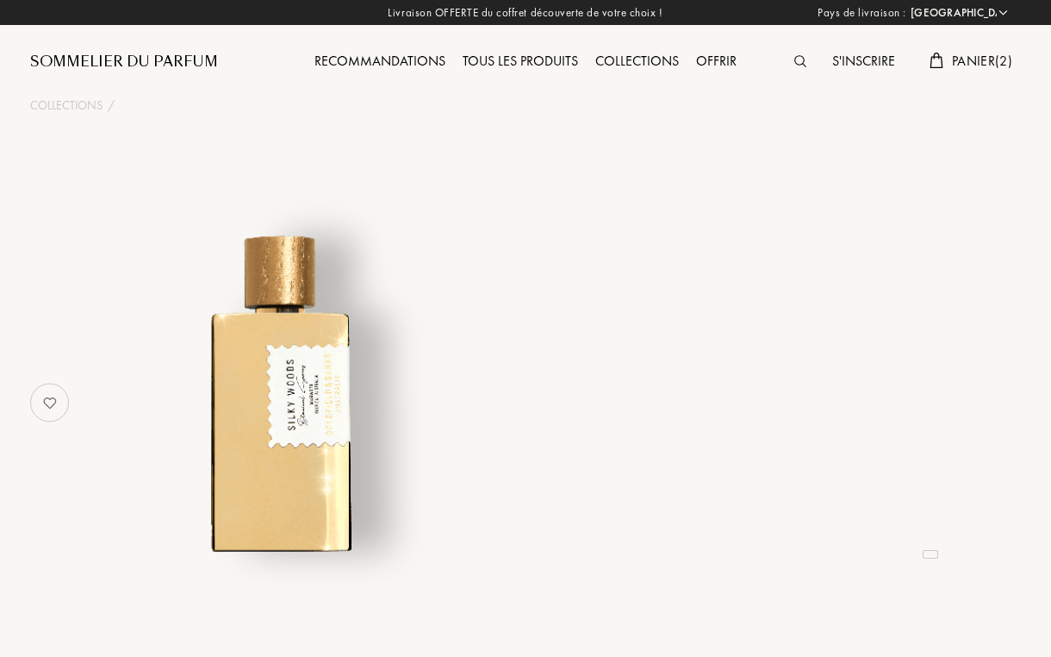
select select "FR"
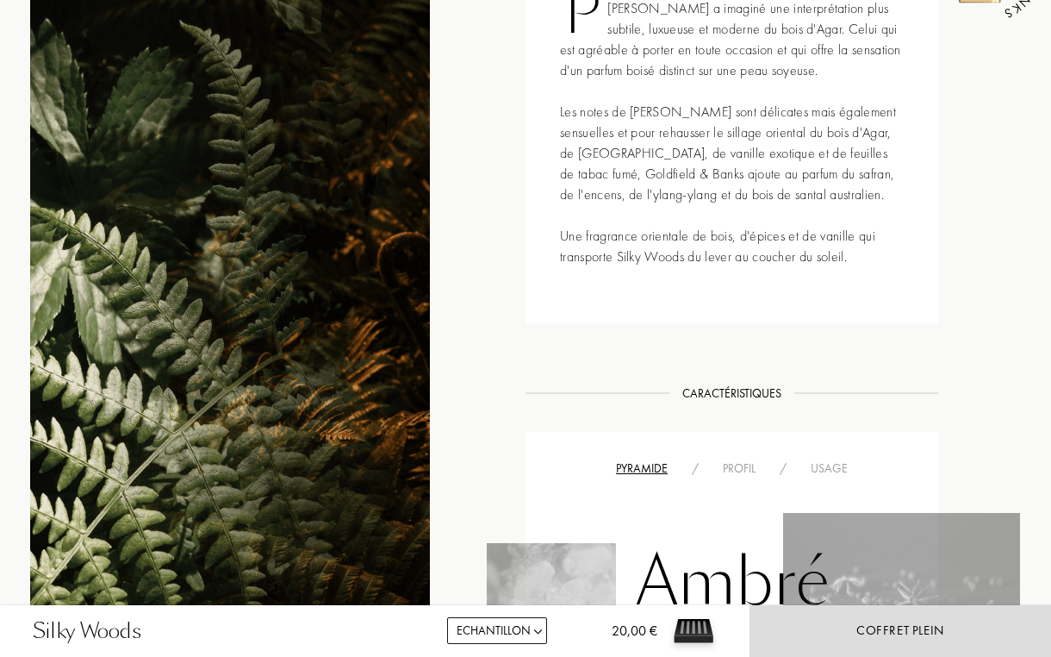
scroll to position [794, 0]
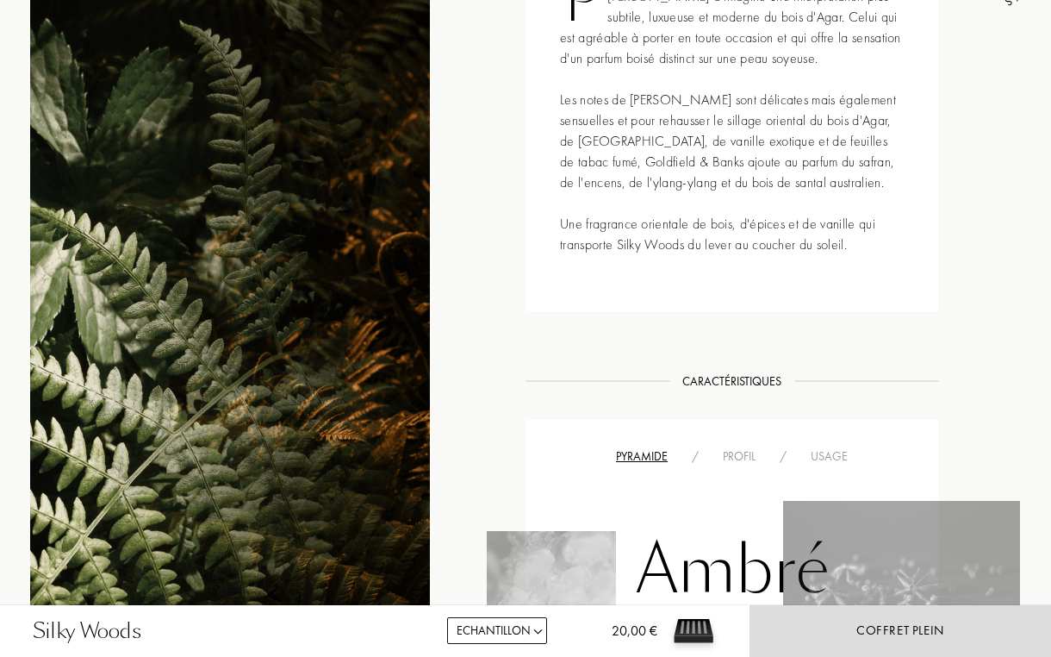
click at [744, 458] on div "Profil" at bounding box center [739, 456] width 57 height 18
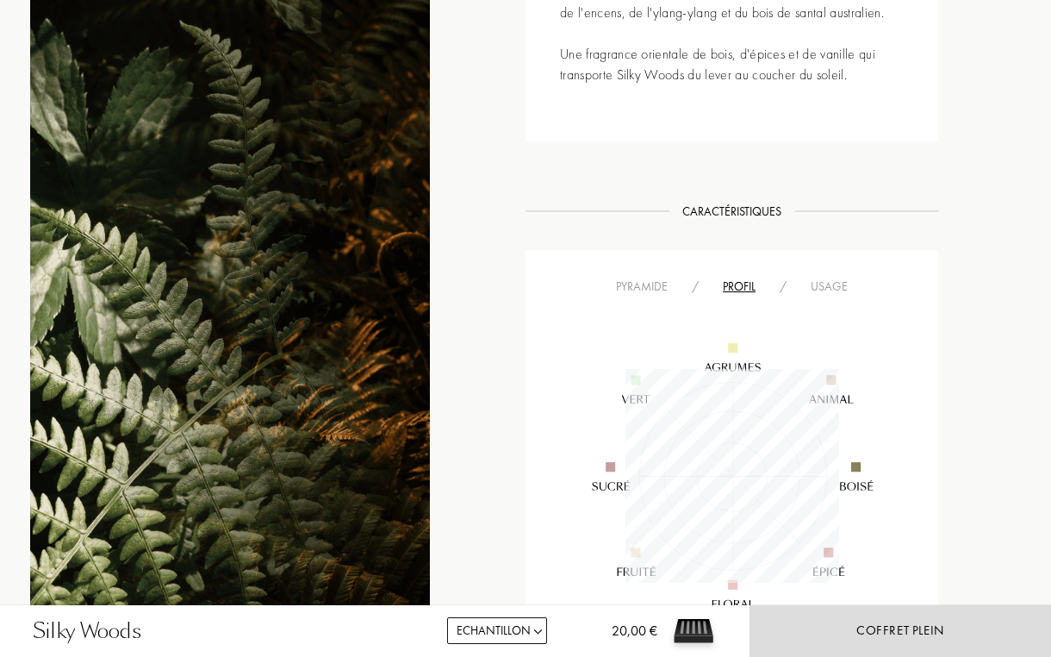
scroll to position [1117, 0]
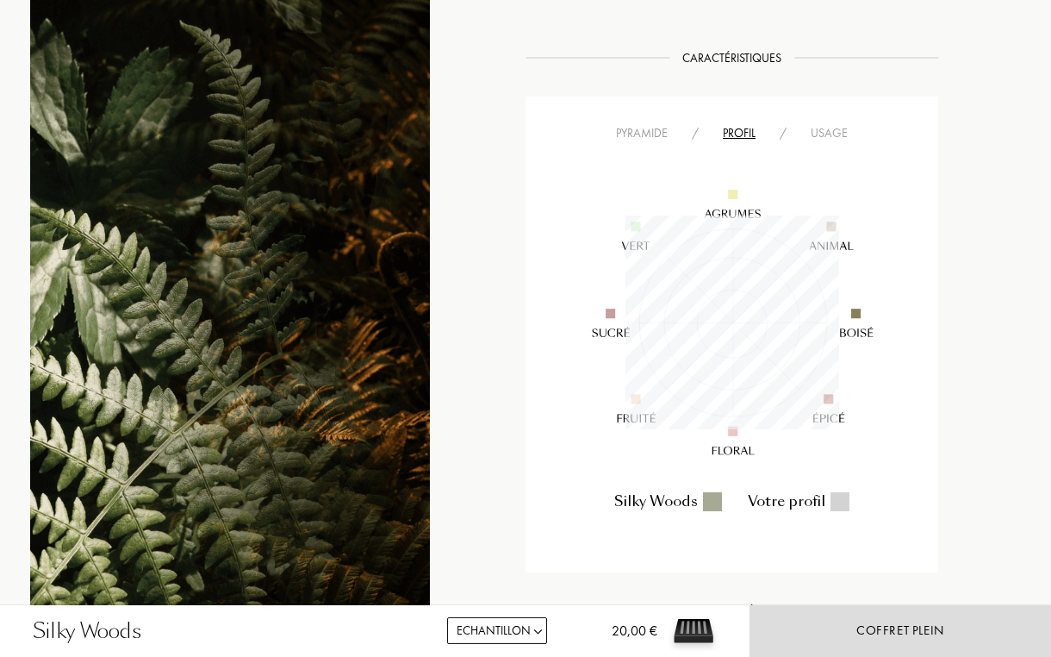
click at [648, 145] on div "Pyramide / Profil / Usage Silky Woods Votre profil" at bounding box center [732, 335] width 413 height 476
click at [638, 128] on div "Pyramide" at bounding box center [642, 133] width 76 height 18
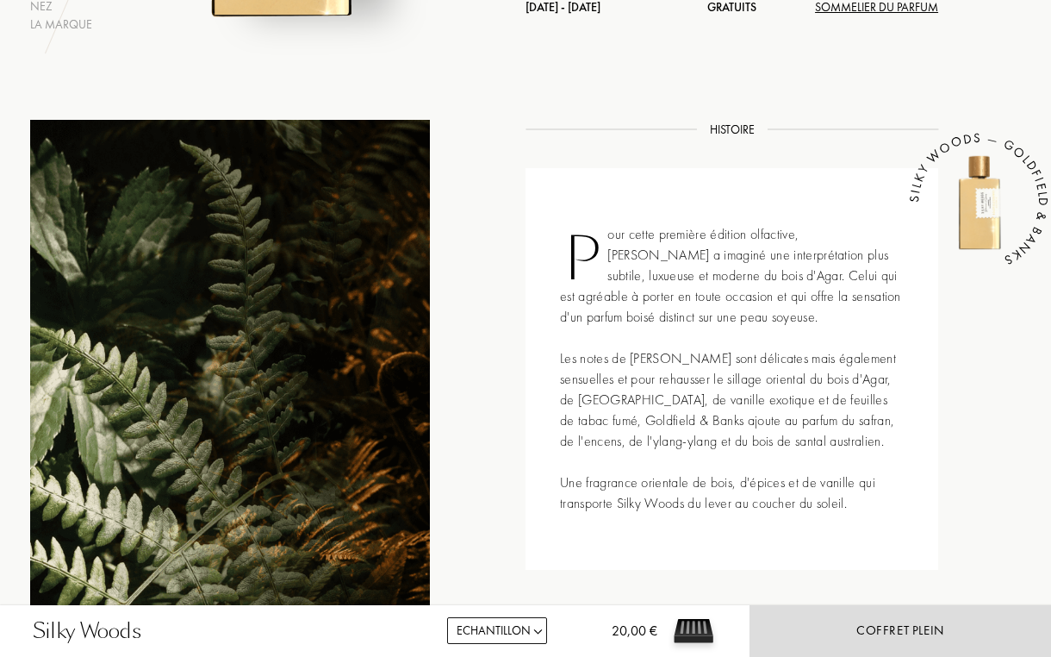
scroll to position [557, 0]
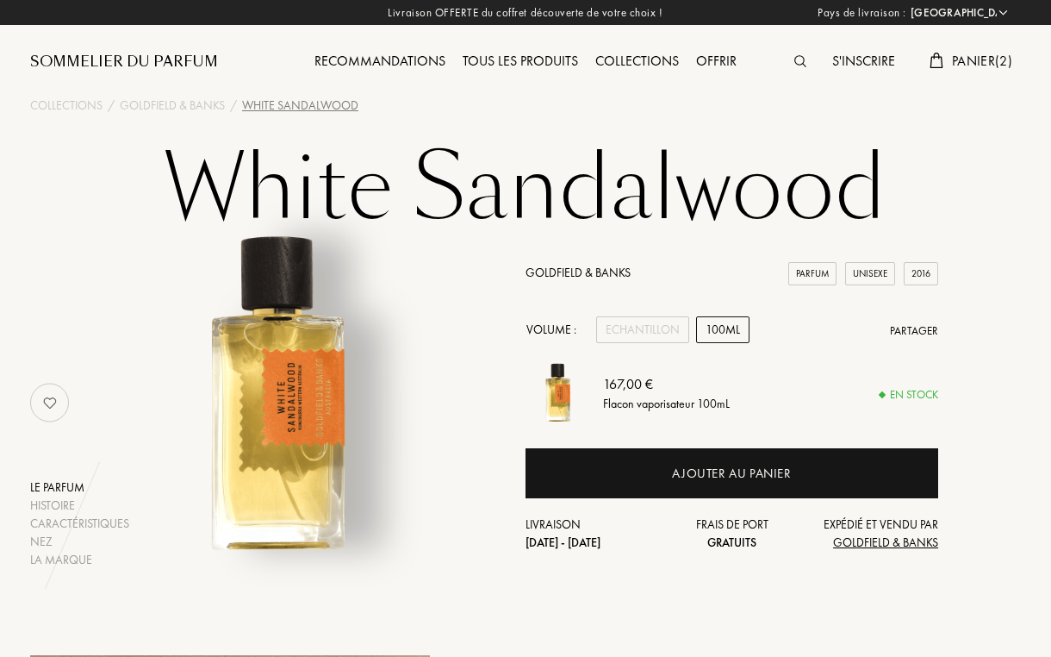
select select "FR"
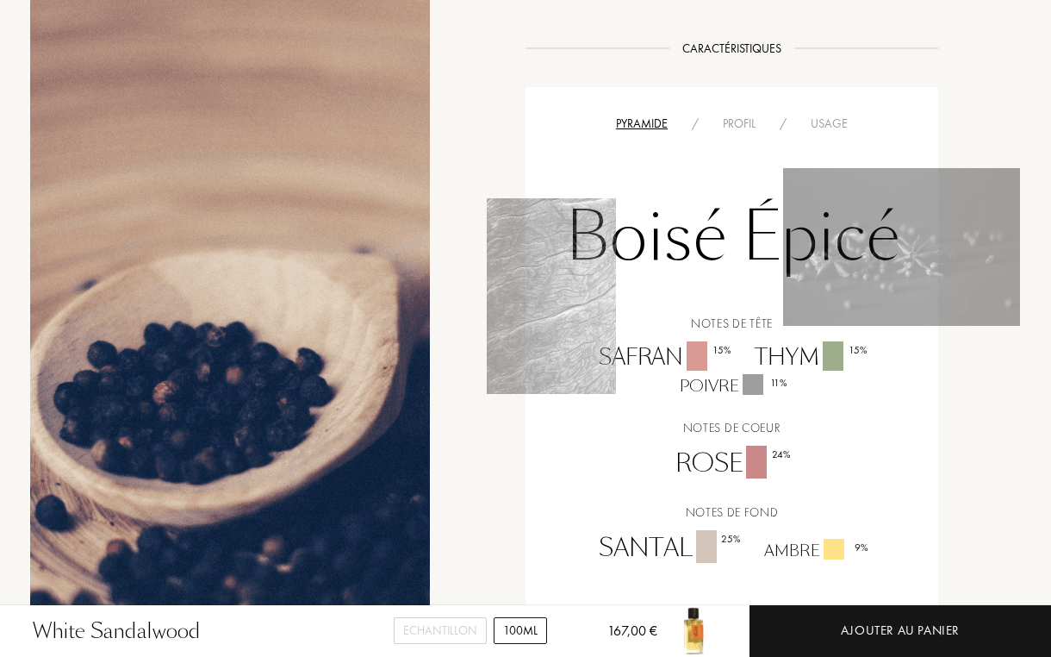
scroll to position [918, 0]
click at [730, 138] on div "Boisé Épicé Notes de tête Safran 15 % Thym 15 % Poivre 11 % Notes de coeur Rose…" at bounding box center [732, 351] width 387 height 433
click at [732, 133] on div "Profil" at bounding box center [739, 125] width 57 height 18
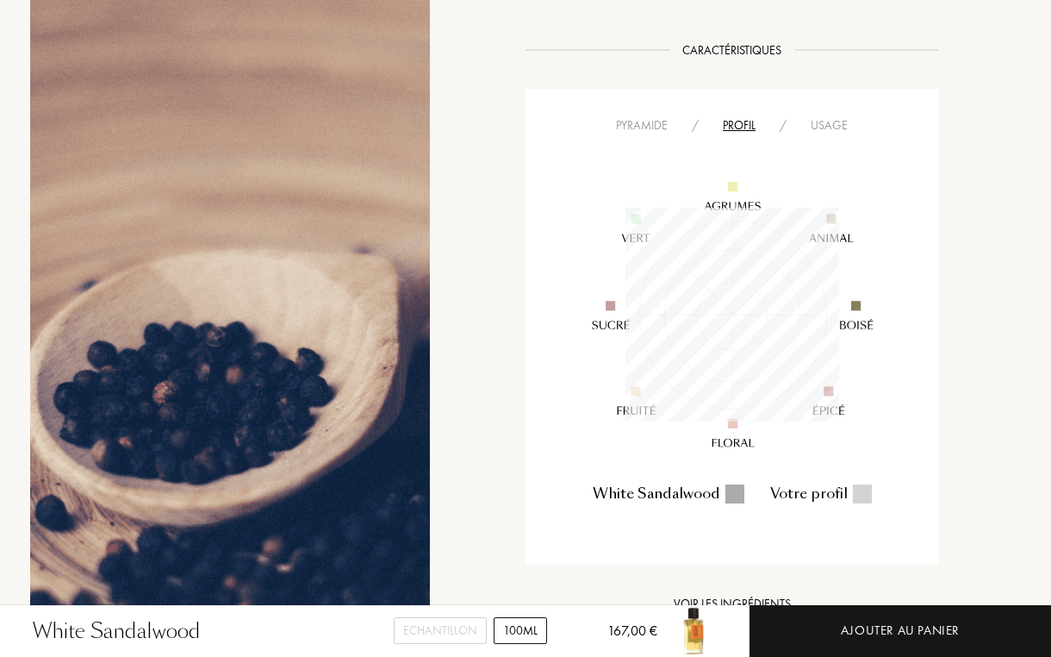
scroll to position [214, 214]
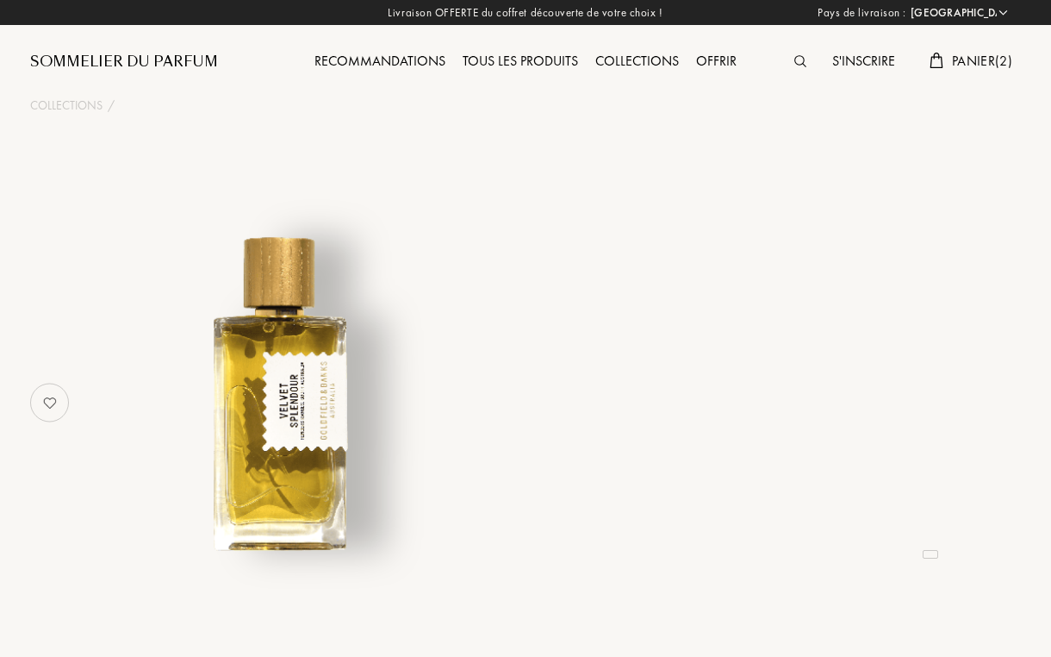
select select "FR"
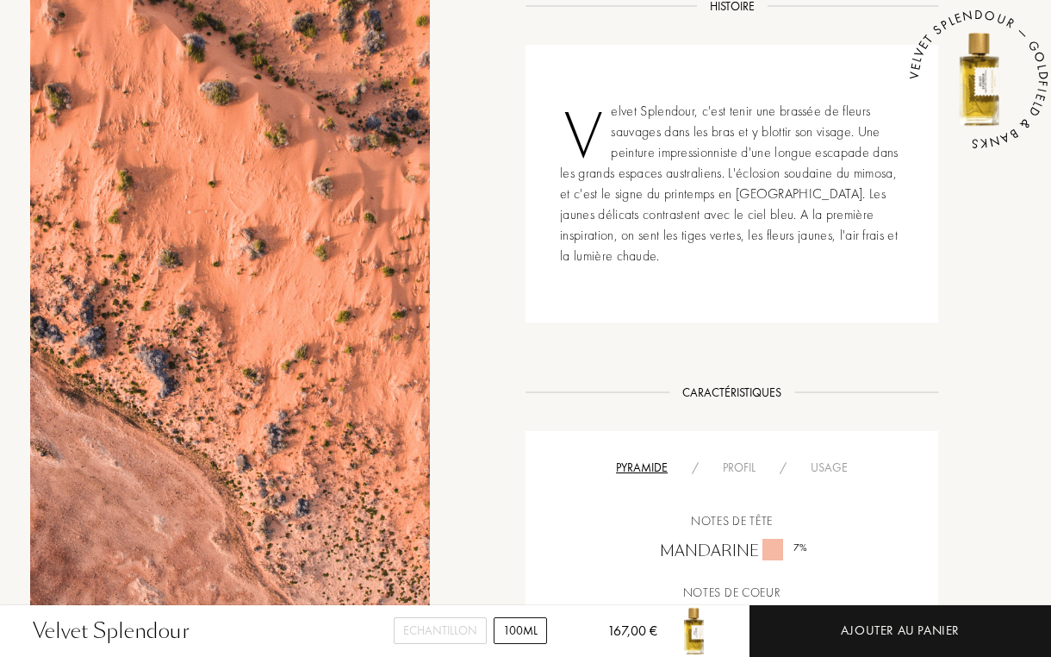
scroll to position [852, 0]
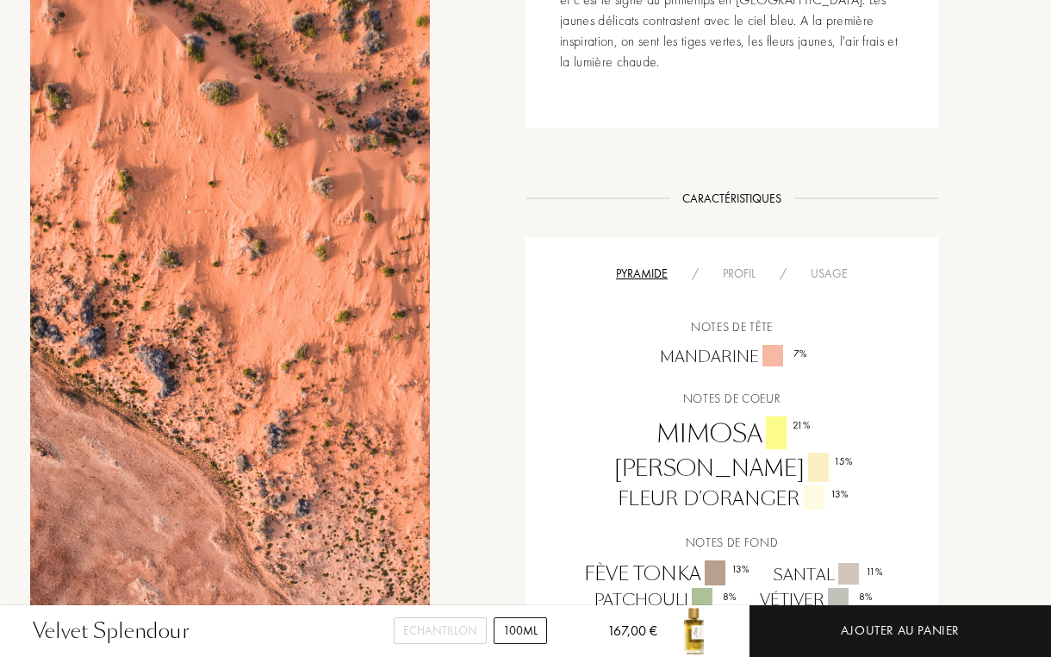
click at [729, 265] on div "Profil" at bounding box center [739, 274] width 57 height 18
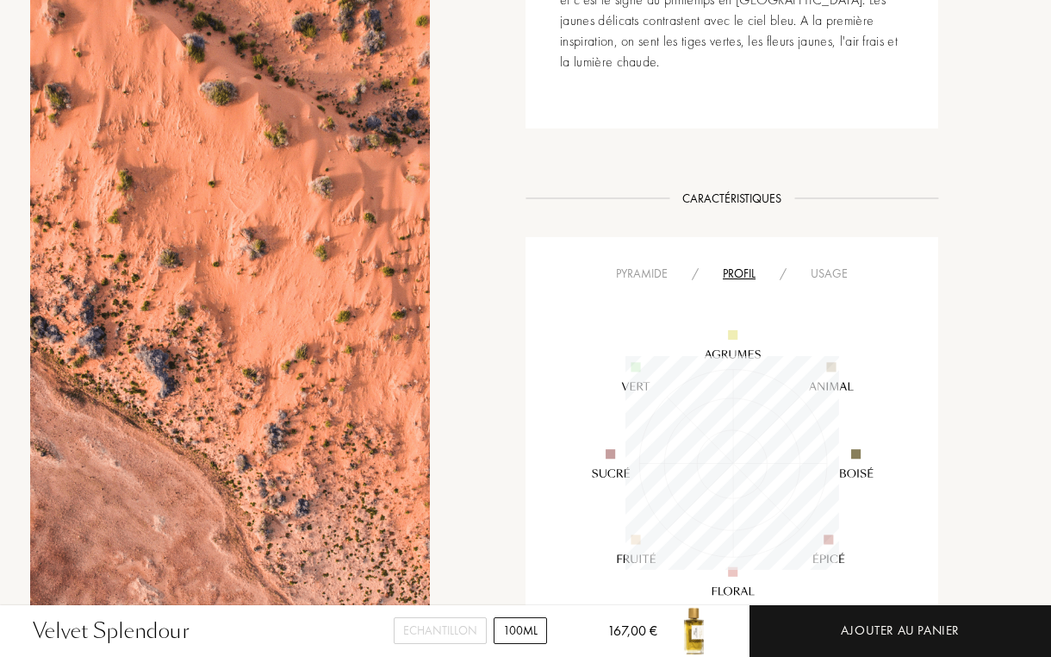
scroll to position [214, 214]
click at [666, 265] on div "Pyramide" at bounding box center [642, 274] width 76 height 18
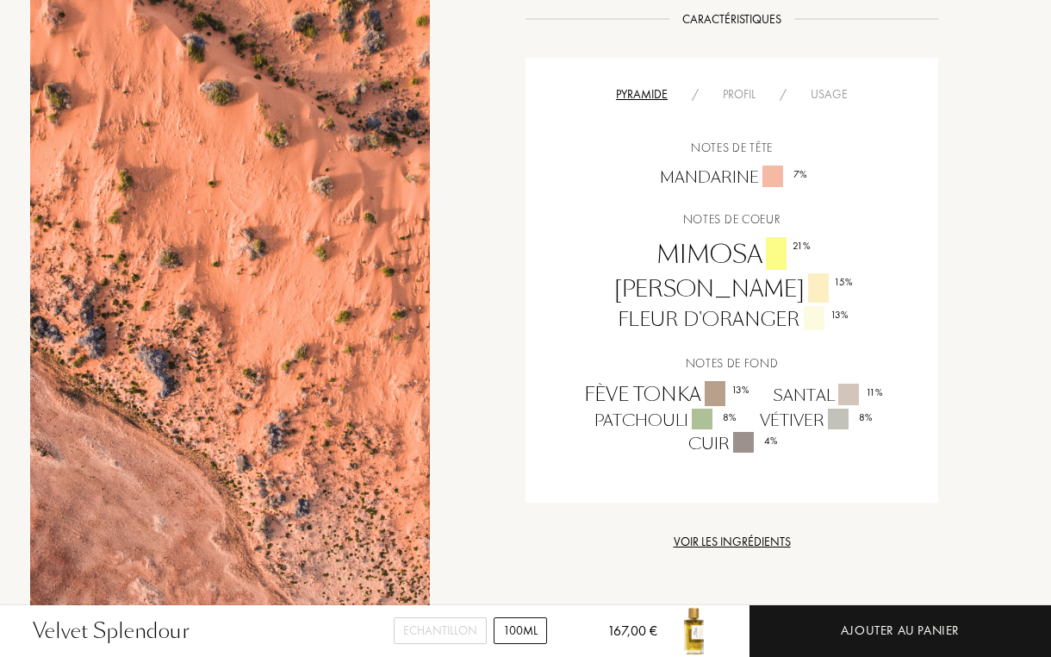
scroll to position [1038, 0]
